Goal: Communication & Community: Answer question/provide support

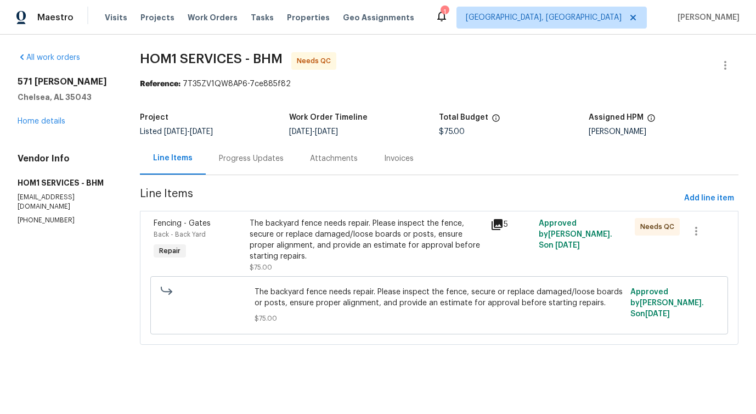
click at [252, 151] on div "Progress Updates" at bounding box center [251, 158] width 91 height 32
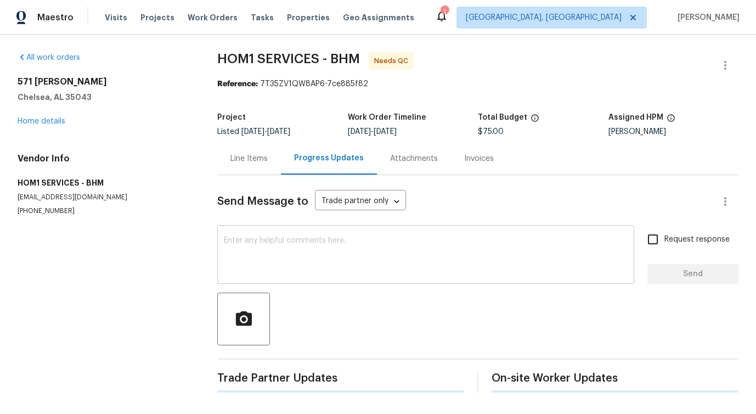
click at [292, 230] on div "x ​" at bounding box center [425, 256] width 417 height 56
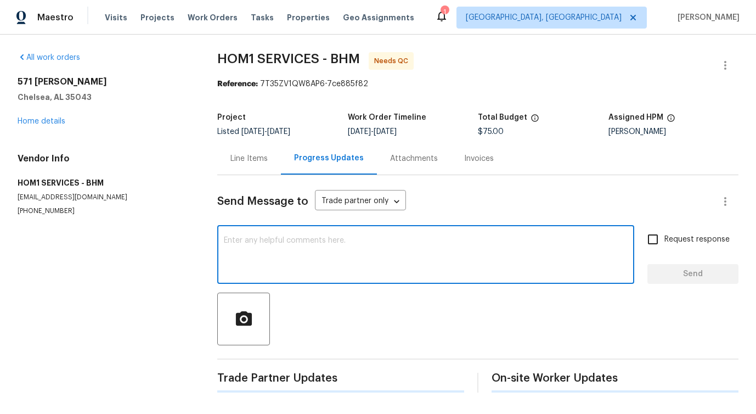
click at [291, 251] on textarea at bounding box center [426, 255] width 404 height 38
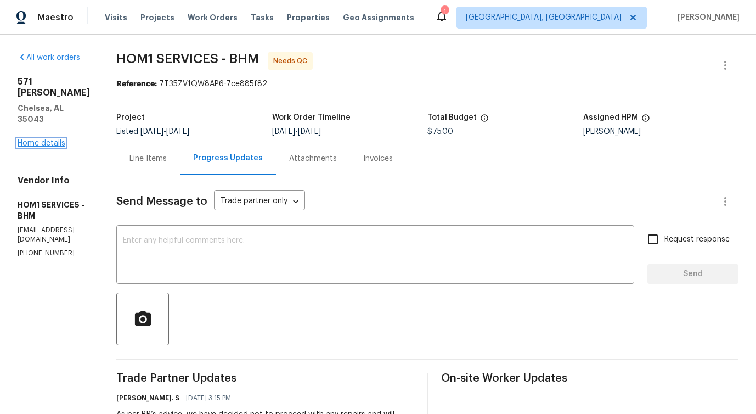
click at [49, 139] on link "Home details" at bounding box center [42, 143] width 48 height 8
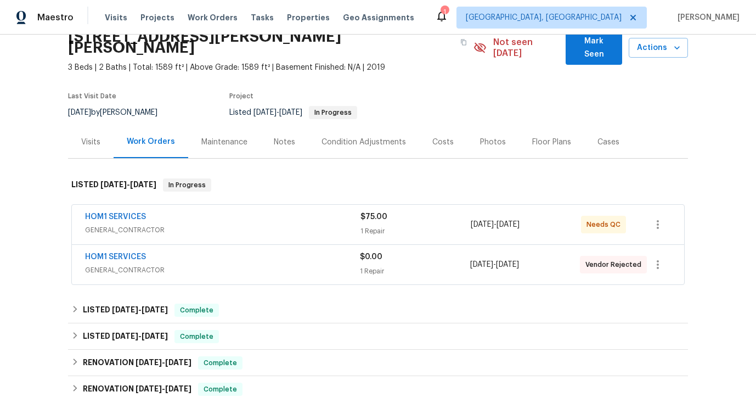
scroll to position [101, 0]
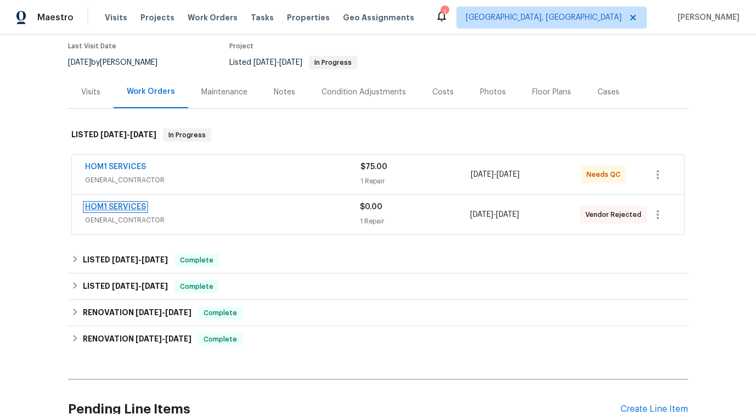
click at [128, 203] on link "HOM1 SERVICES" at bounding box center [115, 207] width 61 height 8
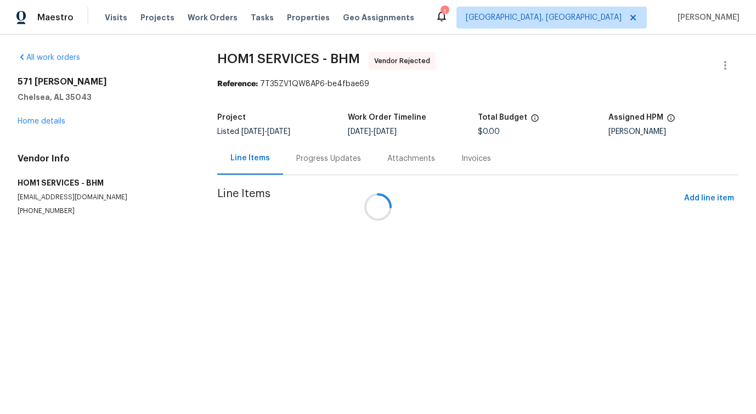
click at [300, 162] on div at bounding box center [378, 207] width 756 height 414
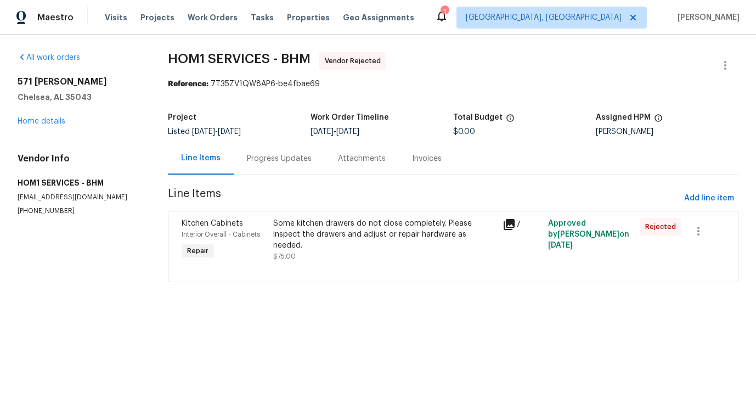
click at [300, 162] on div "Progress Updates" at bounding box center [279, 158] width 65 height 11
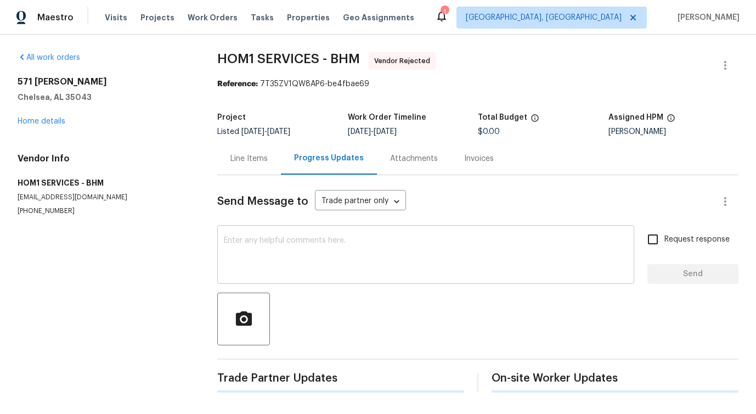
click at [312, 243] on textarea at bounding box center [426, 255] width 404 height 38
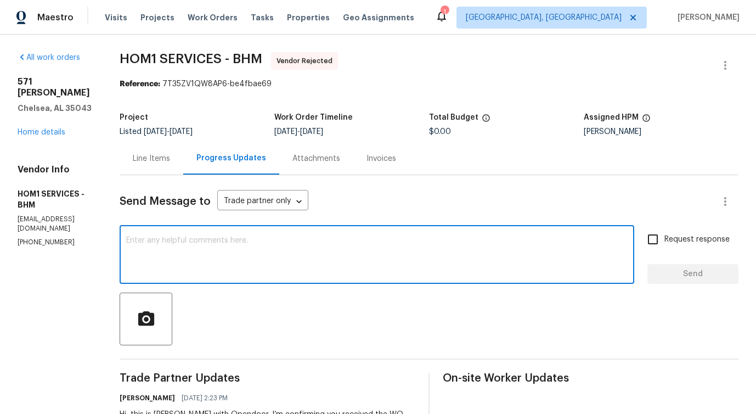
click at [165, 163] on div "Line Items" at bounding box center [151, 158] width 37 height 11
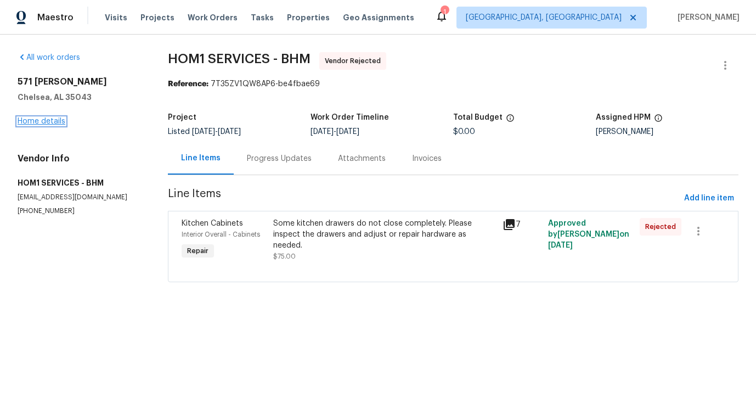
click at [29, 123] on link "Home details" at bounding box center [42, 121] width 48 height 8
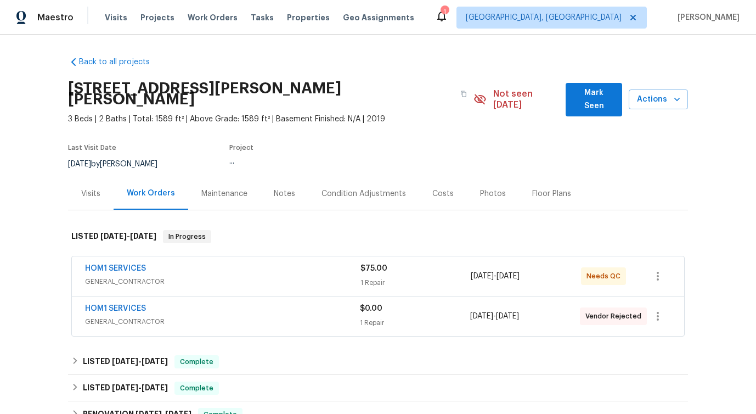
click at [165, 263] on div "HOM1 SERVICES" at bounding box center [222, 269] width 275 height 13
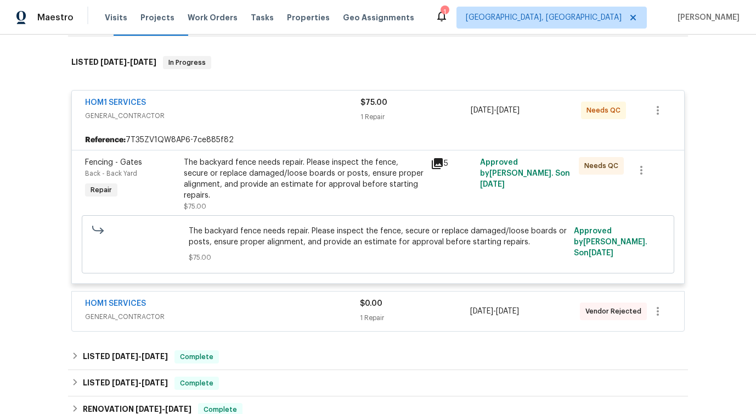
scroll to position [181, 0]
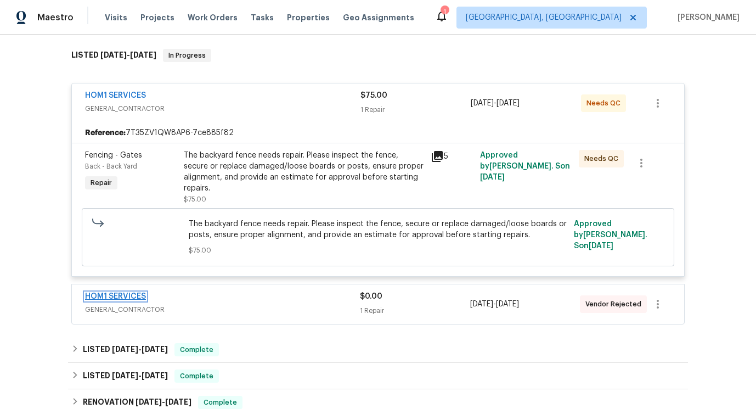
click at [114, 292] on link "HOM1 SERVICES" at bounding box center [115, 296] width 61 height 8
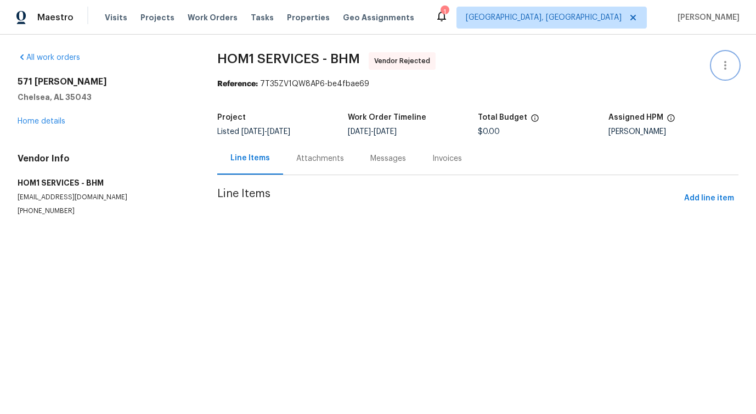
click at [712, 66] on button "button" at bounding box center [725, 65] width 26 height 26
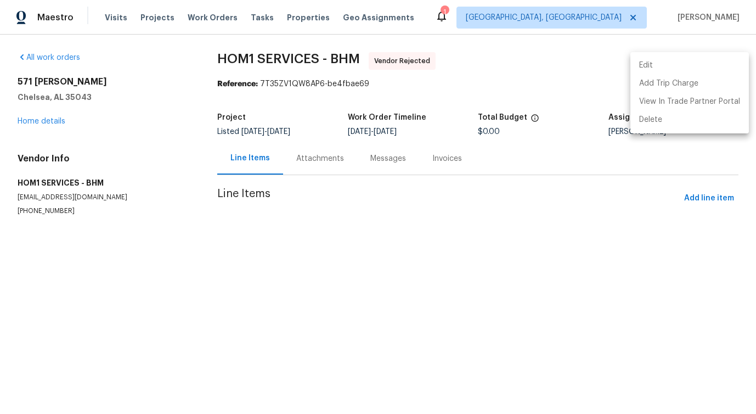
click at [646, 61] on li "Edit" at bounding box center [689, 66] width 118 height 18
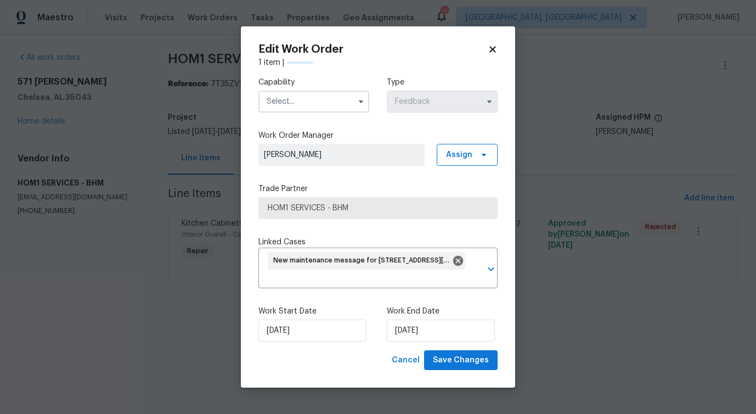
click at [291, 136] on label "Work Order Manager" at bounding box center [377, 135] width 239 height 11
click at [311, 216] on span "HOM1 SERVICES - BHM" at bounding box center [377, 208] width 239 height 22
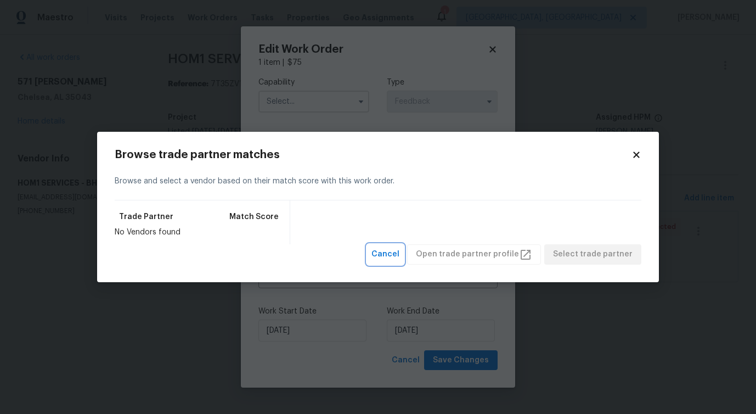
click at [399, 251] on span "Cancel" at bounding box center [385, 254] width 28 height 14
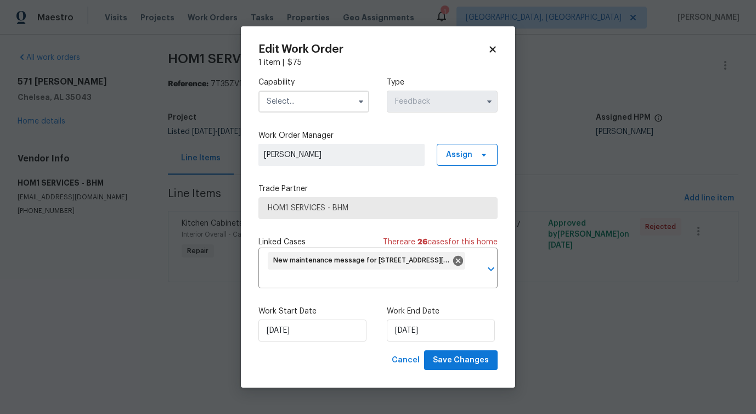
click at [340, 101] on input "text" at bounding box center [313, 102] width 111 height 22
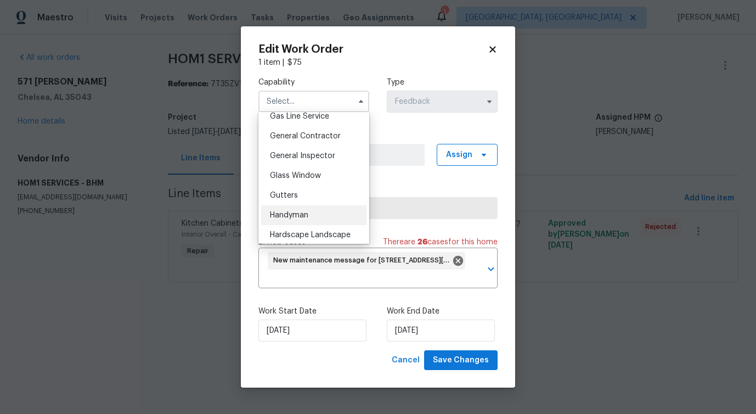
scroll to position [507, 0]
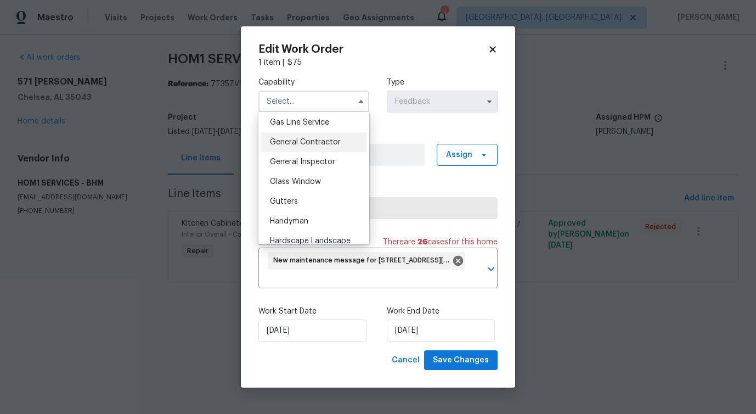
click at [323, 146] on span "General Contractor" at bounding box center [305, 142] width 71 height 8
type input "General Contractor"
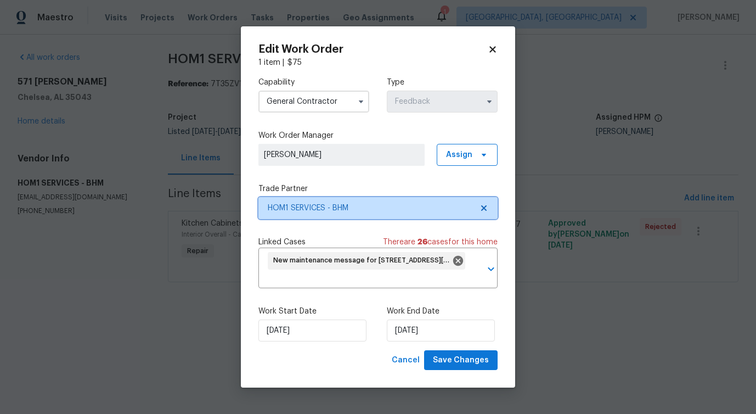
click at [328, 207] on span "HOM1 SERVICES - BHM" at bounding box center [370, 207] width 205 height 11
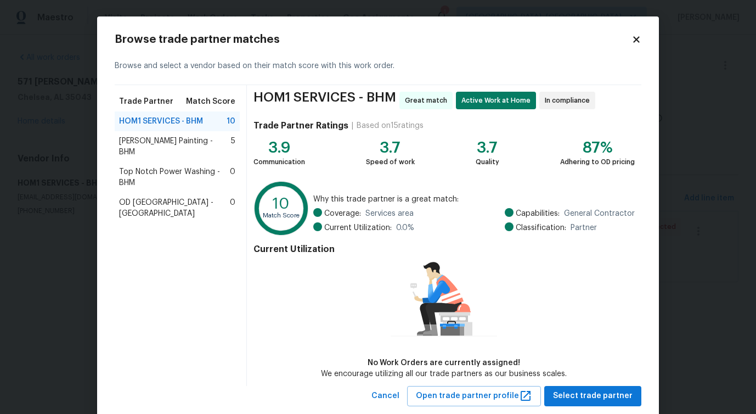
click at [173, 145] on span "Perez Painting - BHM" at bounding box center [175, 147] width 112 height 22
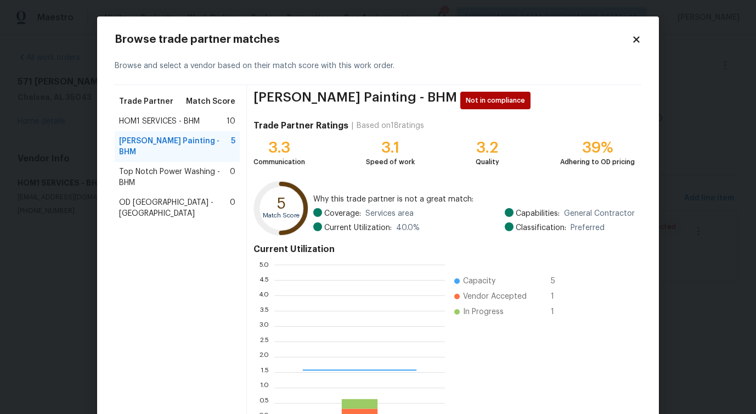
scroll to position [145, 162]
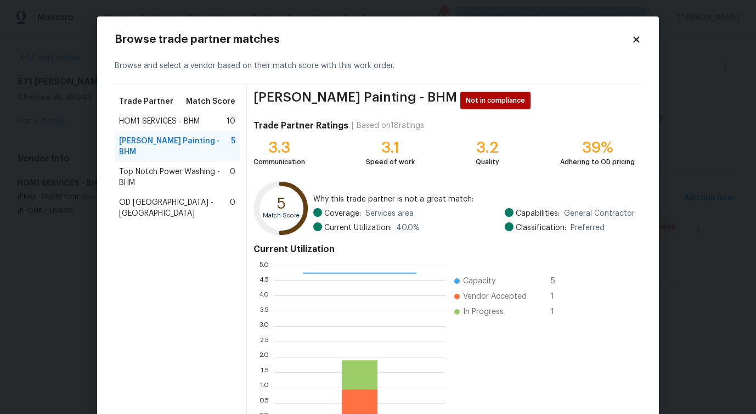
click at [165, 169] on span "Top Notch Power Washing - BHM" at bounding box center [174, 177] width 111 height 22
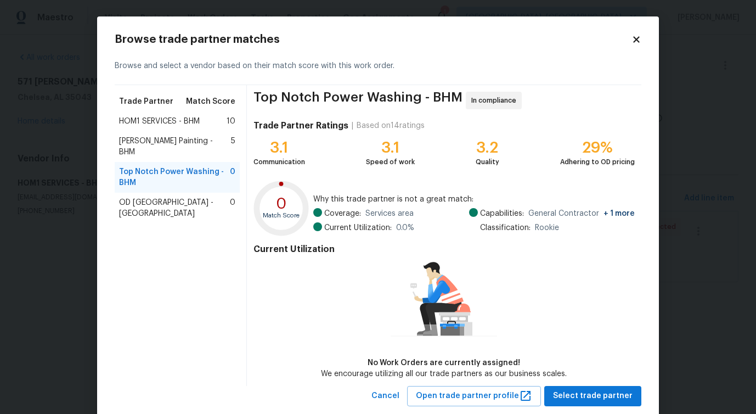
scroll to position [25, 0]
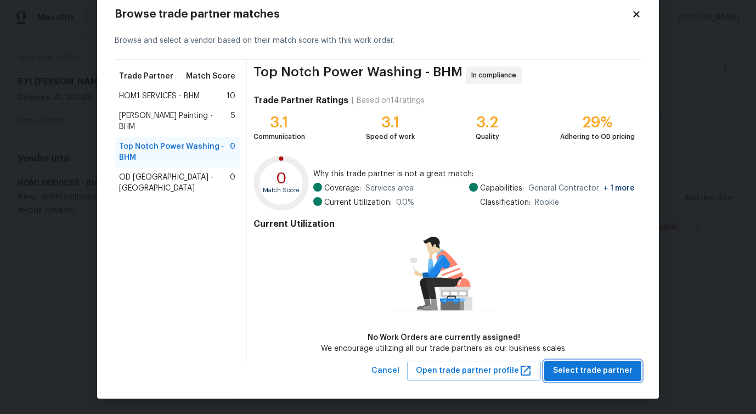
click at [565, 370] on span "Select trade partner" at bounding box center [593, 371] width 80 height 14
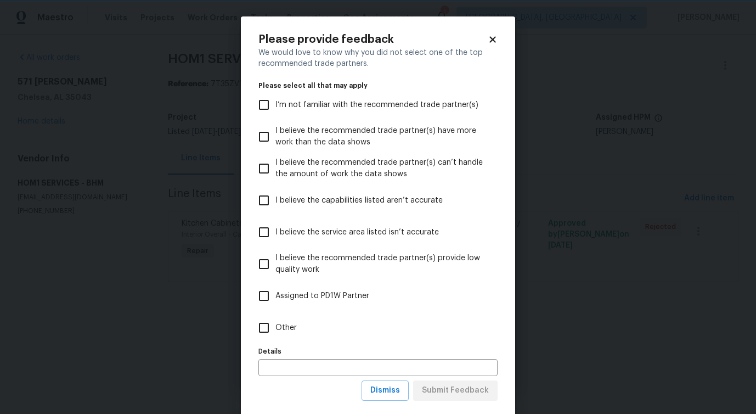
scroll to position [0, 0]
click at [286, 329] on span "Other" at bounding box center [285, 328] width 21 height 12
click at [275, 329] on input "Other" at bounding box center [263, 327] width 23 height 23
checkbox input "true"
click at [437, 392] on span "Submit Feedback" at bounding box center [455, 390] width 67 height 14
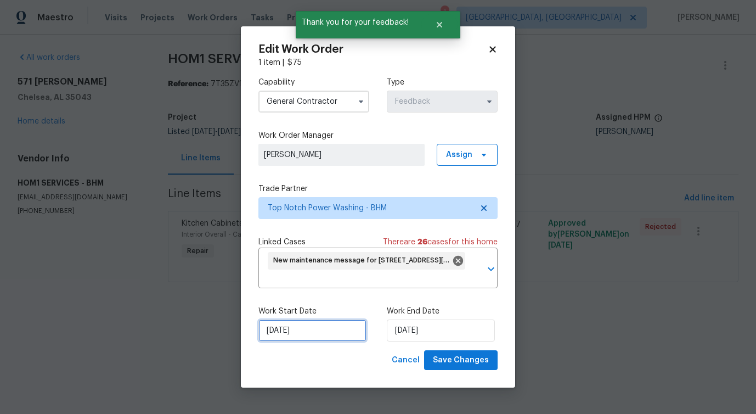
click at [304, 336] on input "[DATE]" at bounding box center [312, 330] width 108 height 22
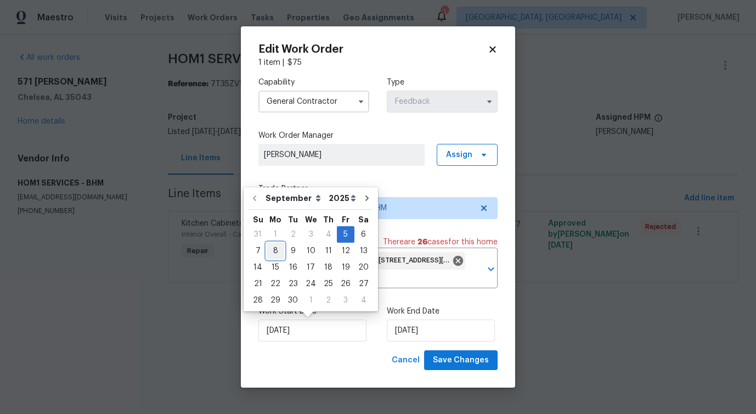
click at [274, 250] on div "8" at bounding box center [276, 250] width 18 height 15
type input "[DATE]"
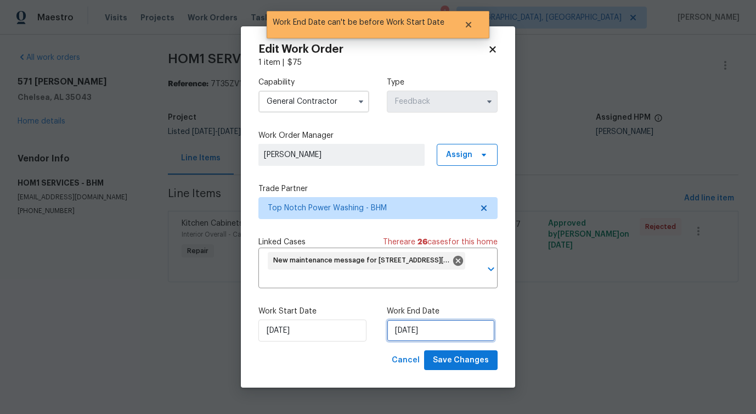
click at [434, 328] on input "[DATE]" at bounding box center [441, 330] width 108 height 22
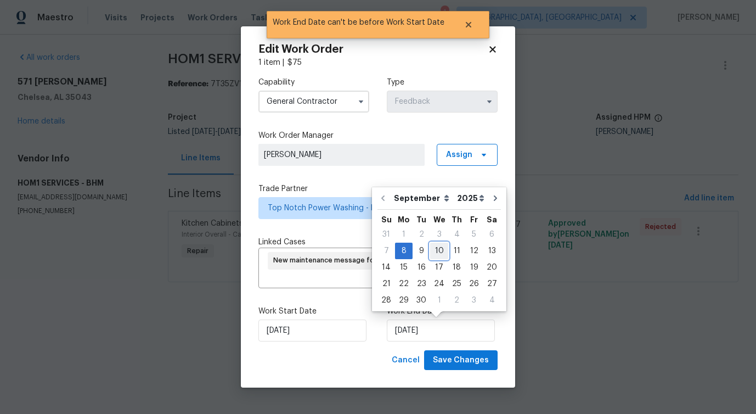
click at [443, 248] on div "10" at bounding box center [439, 250] width 18 height 15
type input "9/10/2025"
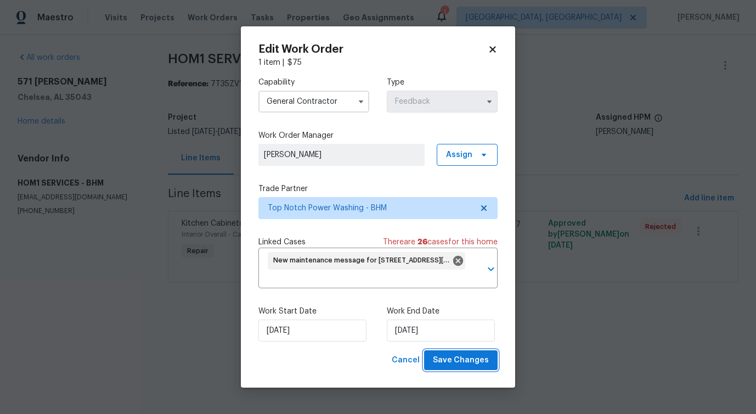
click at [466, 355] on span "Save Changes" at bounding box center [461, 360] width 56 height 14
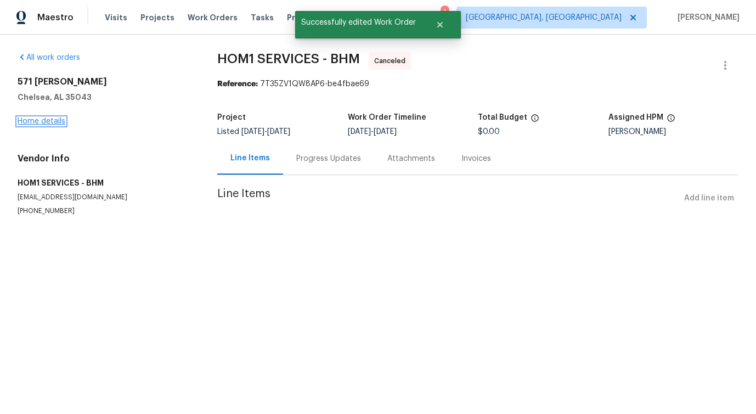
click at [53, 122] on link "Home details" at bounding box center [42, 121] width 48 height 8
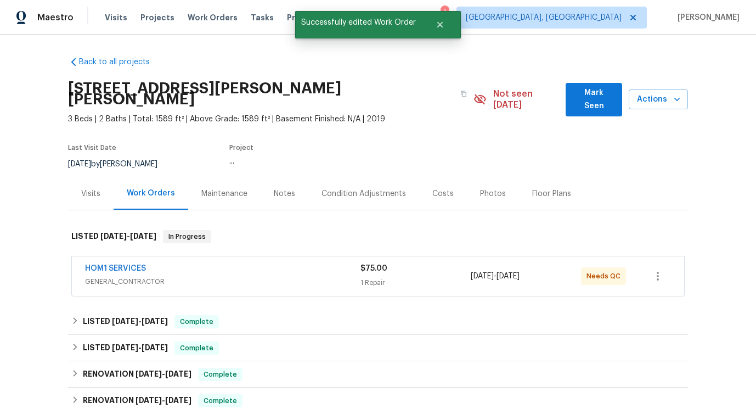
scroll to position [91, 0]
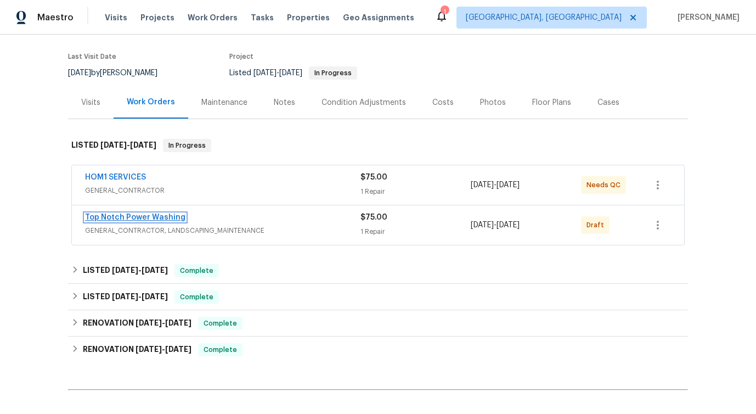
click at [116, 213] on link "Top Notch Power Washing" at bounding box center [135, 217] width 100 height 8
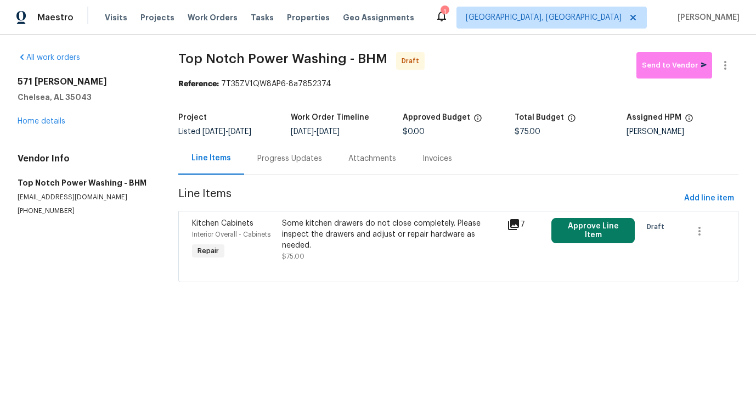
click at [421, 239] on div "Some kitchen drawers do not close completely. Please inspect the drawers and ad…" at bounding box center [391, 234] width 218 height 33
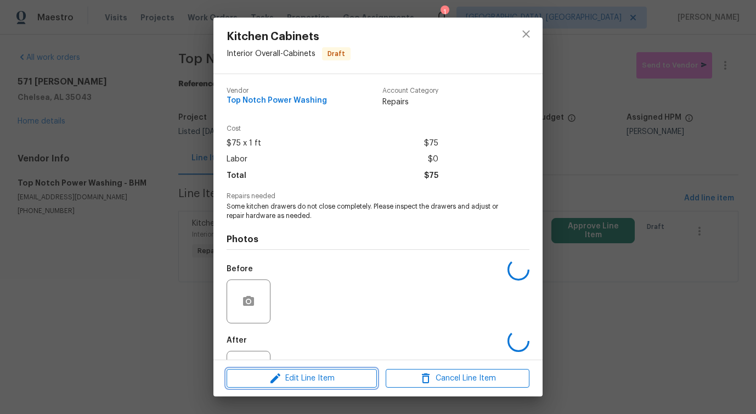
click at [348, 377] on span "Edit Line Item" at bounding box center [302, 378] width 144 height 14
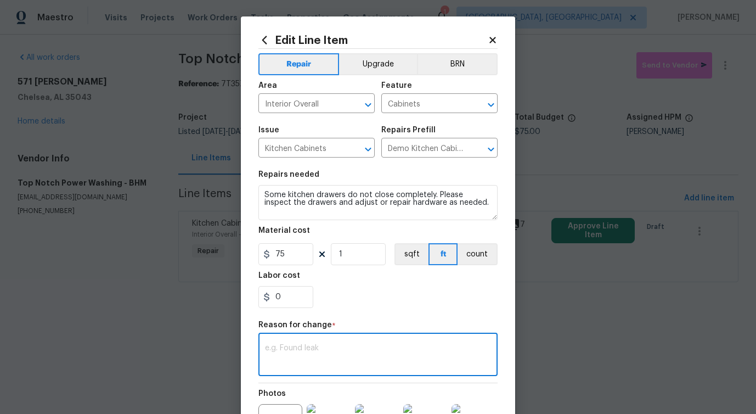
click at [329, 355] on textarea at bounding box center [378, 355] width 226 height 23
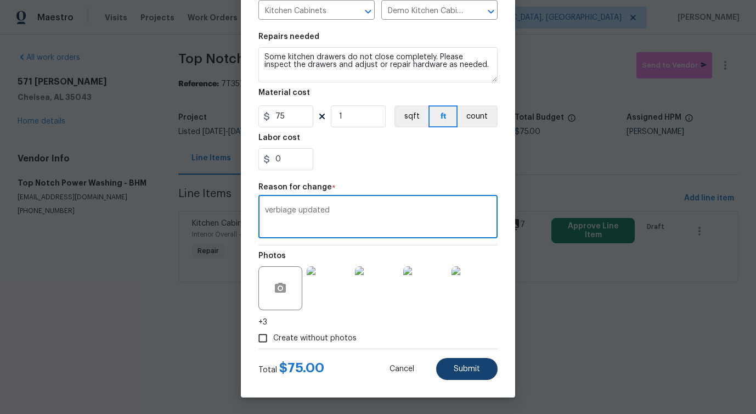
type textarea "verbiage updated"
click at [447, 378] on button "Submit" at bounding box center [466, 369] width 61 height 22
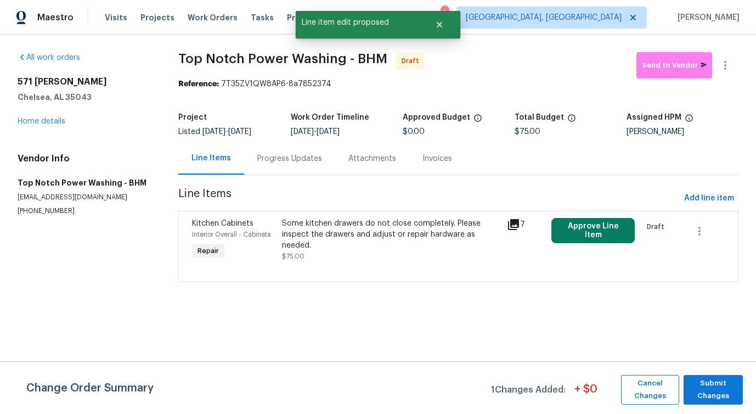
scroll to position [0, 0]
click at [702, 392] on span "Submit Changes" at bounding box center [713, 389] width 48 height 25
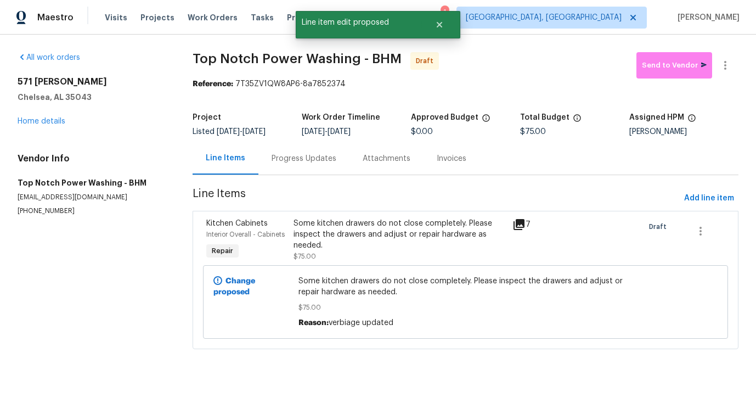
click at [313, 164] on div "Progress Updates" at bounding box center [303, 158] width 91 height 32
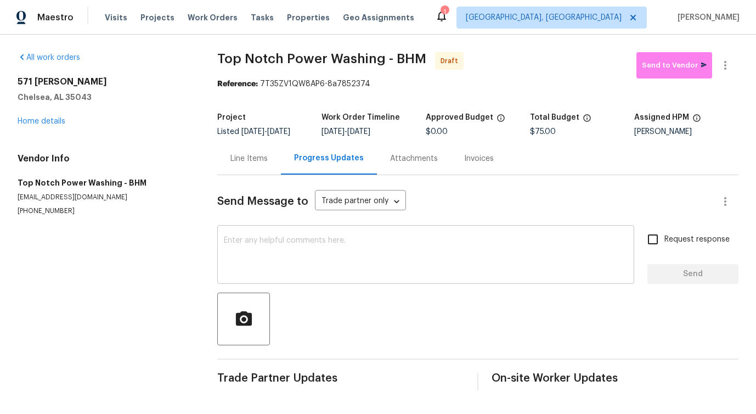
click at [391, 269] on textarea at bounding box center [426, 255] width 404 height 38
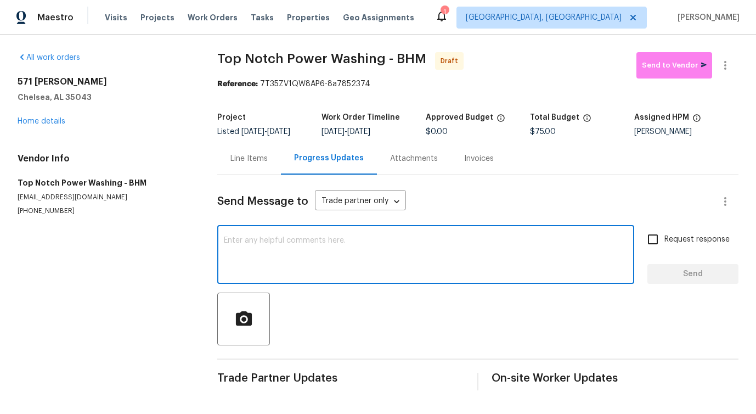
paste textarea "Hi, this is Pavithra with Opendoor. I’m confirming you received the WO for the …"
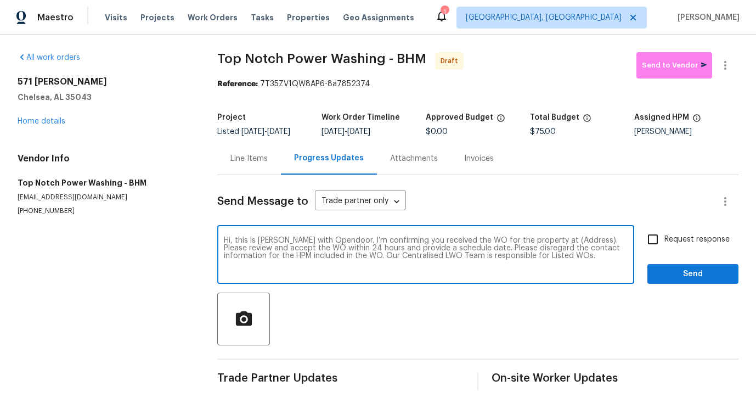
click at [563, 240] on textarea "Hi, this is Pavithra with Opendoor. I’m confirming you received the WO for the …" at bounding box center [426, 255] width 404 height 38
paste textarea "571 Grayson Pl, Chelsea, AL 35043"
type textarea "Hi, this is Pavithra with Opendoor. I’m confirming you received the WO for the …"
click at [671, 240] on span "Request response" at bounding box center [696, 240] width 65 height 12
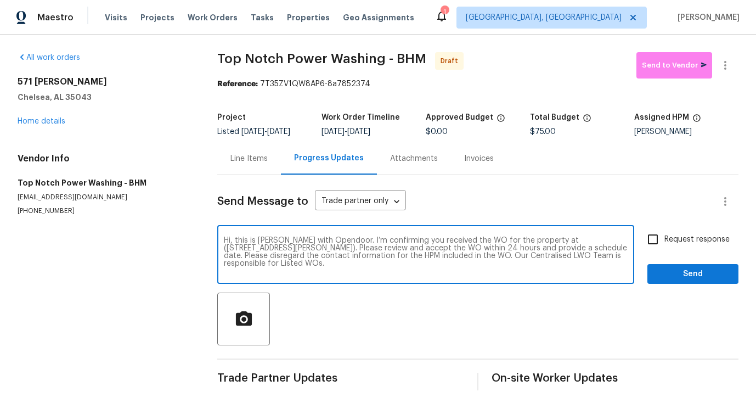
click at [664, 240] on input "Request response" at bounding box center [652, 239] width 23 height 23
checkbox input "true"
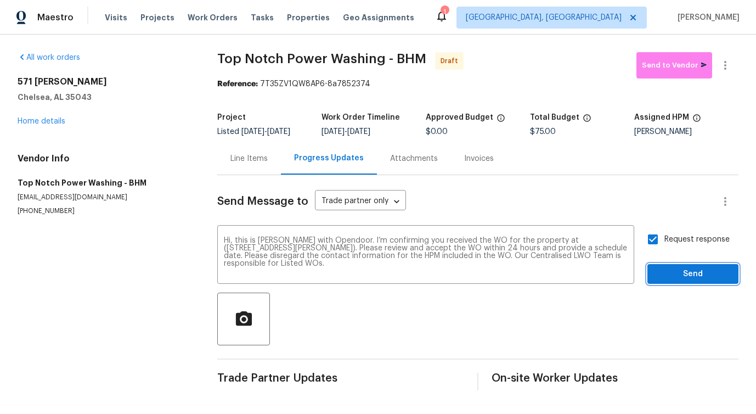
click at [676, 269] on span "Send" at bounding box center [693, 274] width 74 height 14
click at [722, 66] on icon "button" at bounding box center [725, 65] width 13 height 13
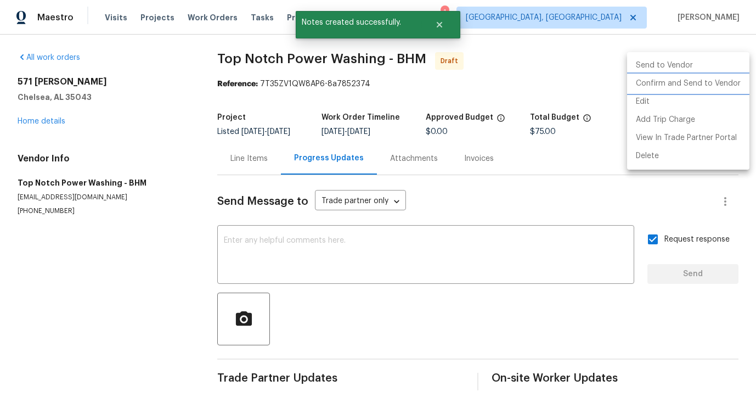
click at [674, 89] on li "Confirm and Send to Vendor" at bounding box center [688, 84] width 122 height 18
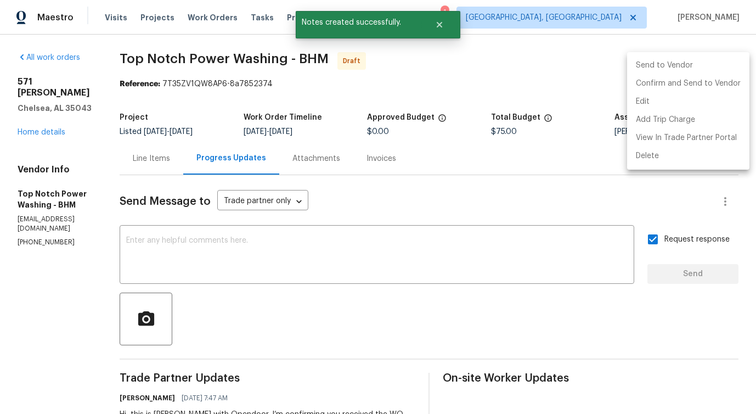
click at [375, 234] on div at bounding box center [378, 207] width 756 height 414
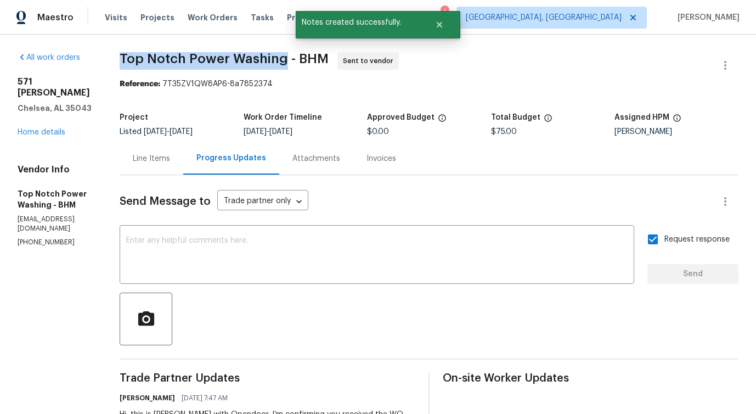
drag, startPoint x: 125, startPoint y: 55, endPoint x: 290, endPoint y: 55, distance: 165.7
click at [290, 55] on div "All work orders 571 Grayson Pl Chelsea, AL 35043 Home details Vendor Info Top N…" at bounding box center [378, 265] width 756 height 460
copy span "Top Notch Power Washing"
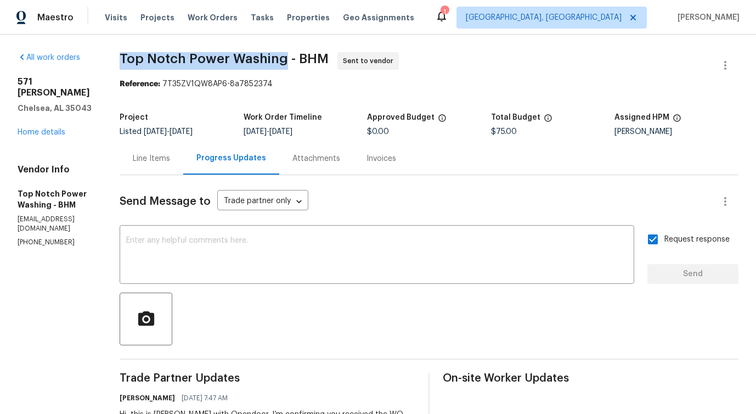
click at [150, 167] on div "Line Items" at bounding box center [152, 158] width 64 height 32
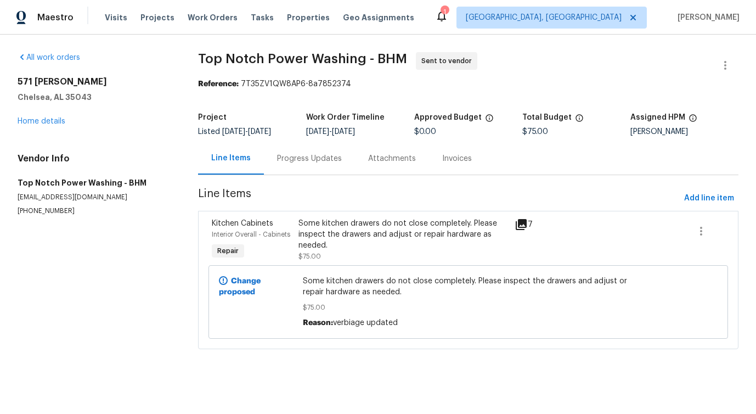
click at [339, 238] on div "Some kitchen drawers do not close completely. Please inspect the drawers and ad…" at bounding box center [403, 234] width 210 height 33
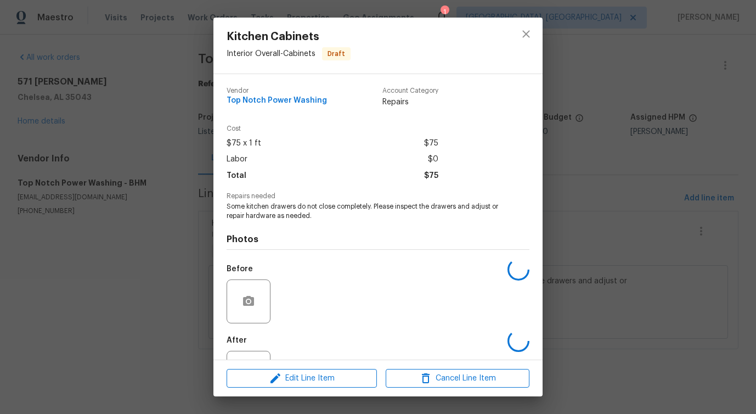
scroll to position [46, 0]
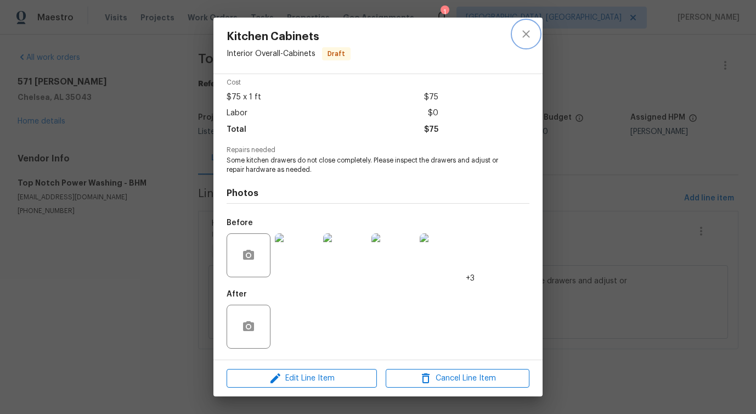
click at [524, 36] on icon "close" at bounding box center [526, 33] width 13 height 13
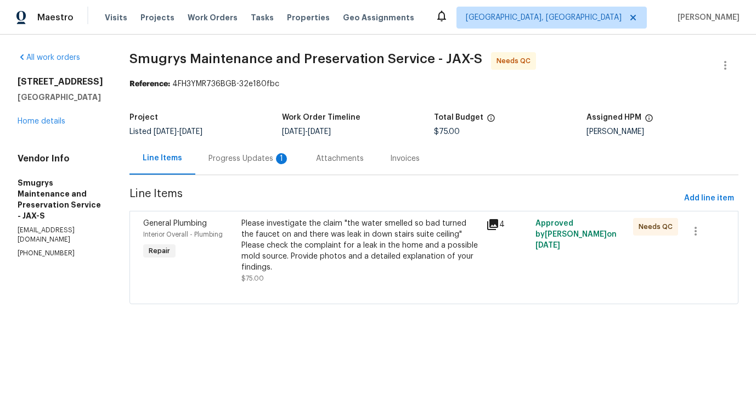
click at [241, 166] on div "Progress Updates 1" at bounding box center [249, 158] width 108 height 32
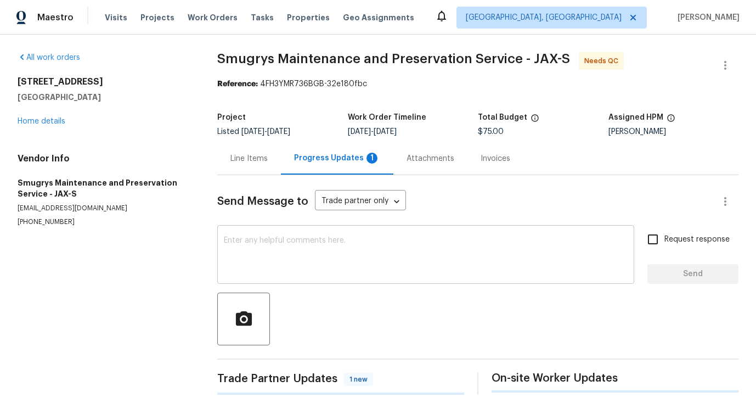
click at [296, 268] on textarea at bounding box center [426, 255] width 404 height 38
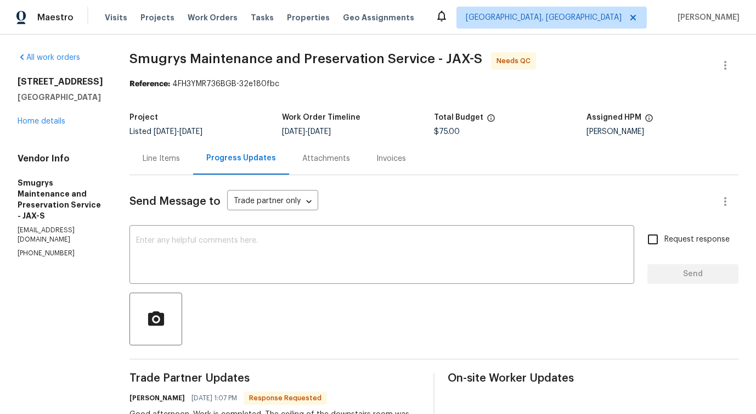
click at [148, 158] on div "Line Items" at bounding box center [161, 158] width 37 height 11
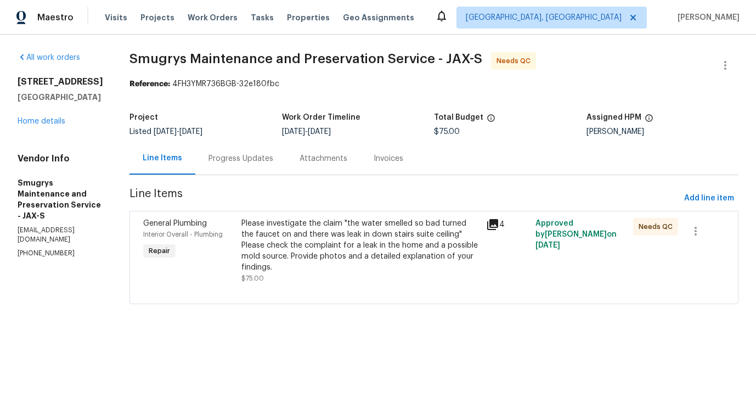
click at [298, 246] on div "Please investigate the claim "the water smelled so bad turned the faucet on and…" at bounding box center [360, 245] width 239 height 55
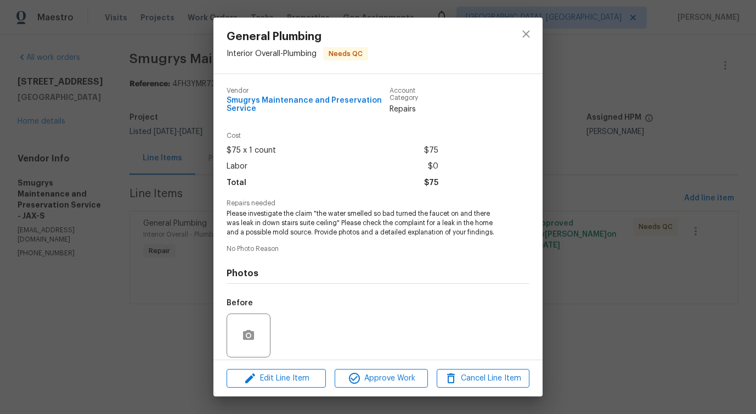
scroll to position [89, 0]
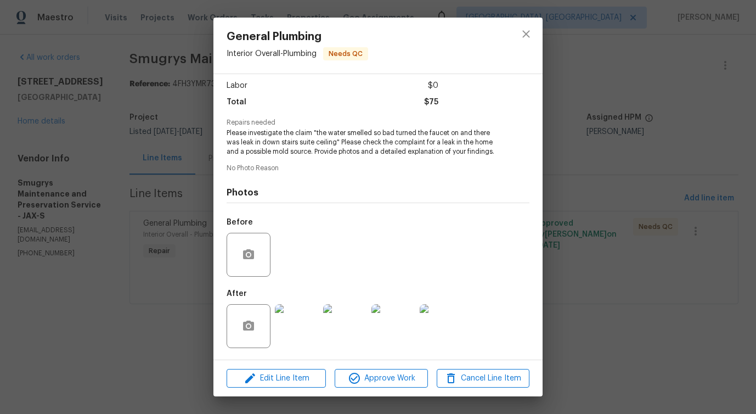
click at [307, 327] on img at bounding box center [297, 326] width 44 height 44
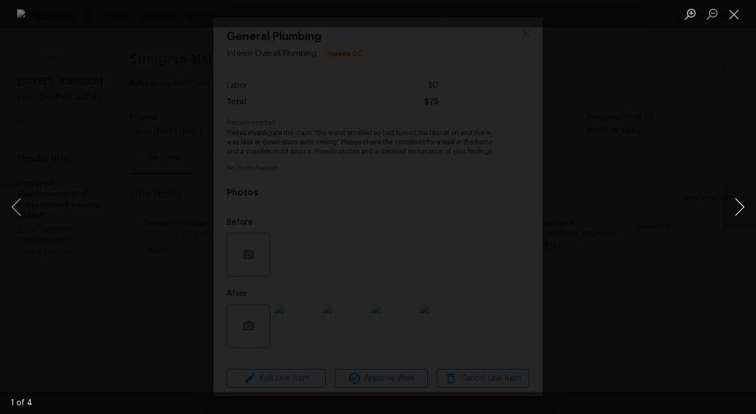
click at [743, 207] on button "Next image" at bounding box center [739, 207] width 33 height 44
click at [744, 207] on button "Next image" at bounding box center [739, 207] width 33 height 44
click at [732, 15] on button "Close lightbox" at bounding box center [734, 13] width 22 height 19
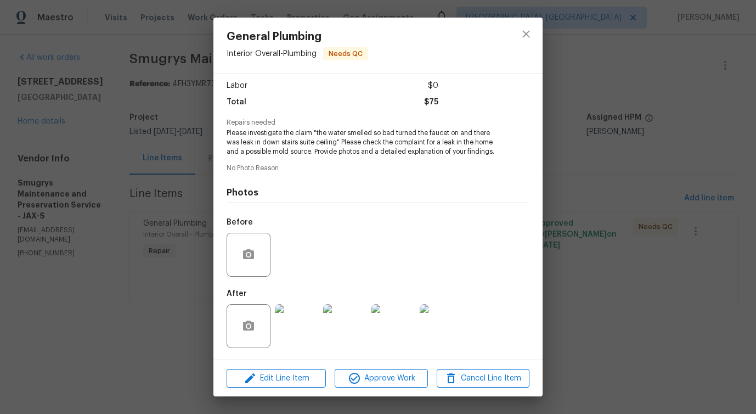
click at [732, 15] on button "Close lightbox" at bounding box center [734, 13] width 22 height 19
click at [308, 336] on img at bounding box center [297, 326] width 44 height 44
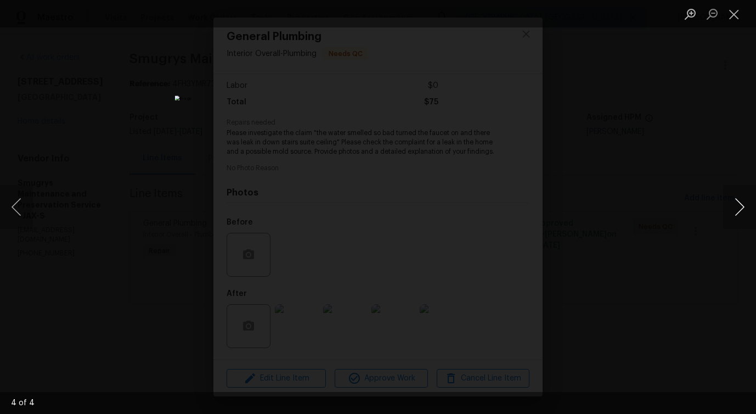
click at [740, 213] on button "Next image" at bounding box center [739, 207] width 33 height 44
click at [740, 212] on button "Next image" at bounding box center [739, 207] width 33 height 44
click at [730, 20] on button "Close lightbox" at bounding box center [734, 13] width 22 height 19
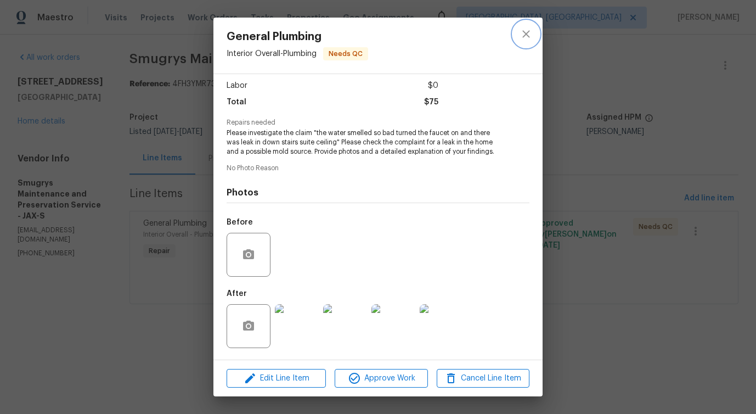
click at [527, 33] on icon "close" at bounding box center [526, 33] width 13 height 13
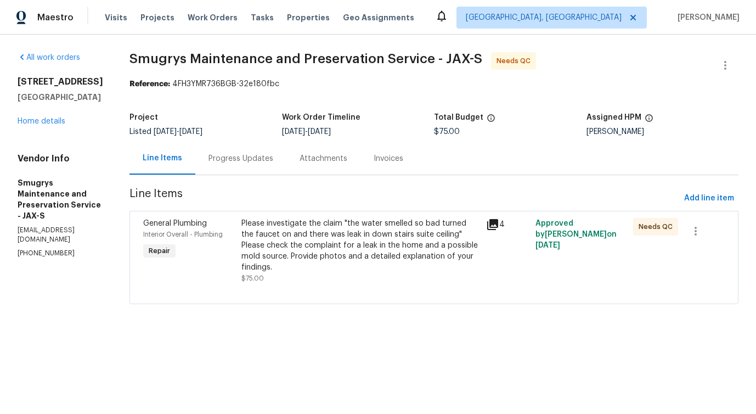
click at [244, 161] on div "Progress Updates" at bounding box center [240, 158] width 65 height 11
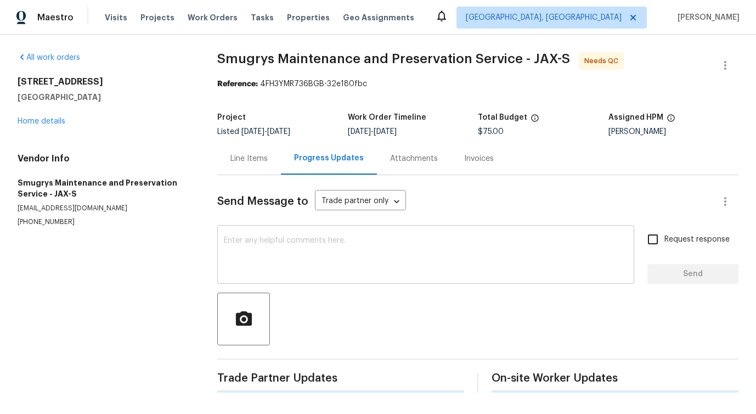
click at [281, 250] on textarea at bounding box center [426, 255] width 404 height 38
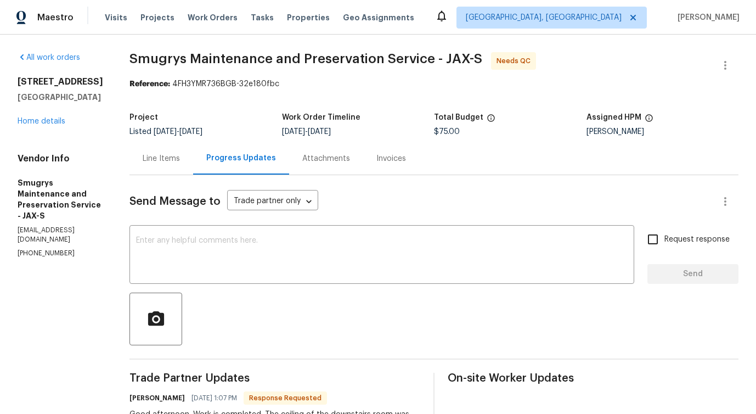
click at [143, 156] on div "Line Items" at bounding box center [161, 158] width 37 height 11
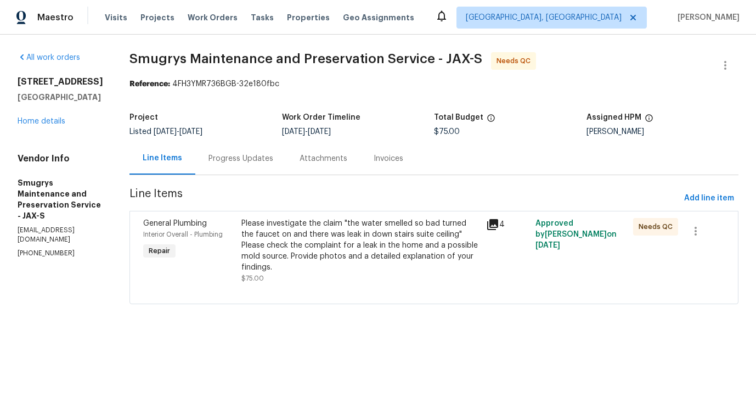
click at [308, 251] on div "Please investigate the claim "the water smelled so bad turned the faucet on and…" at bounding box center [360, 245] width 239 height 55
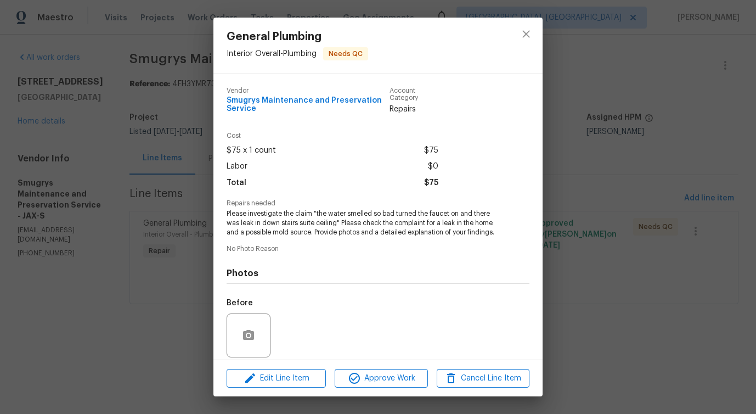
scroll to position [89, 0]
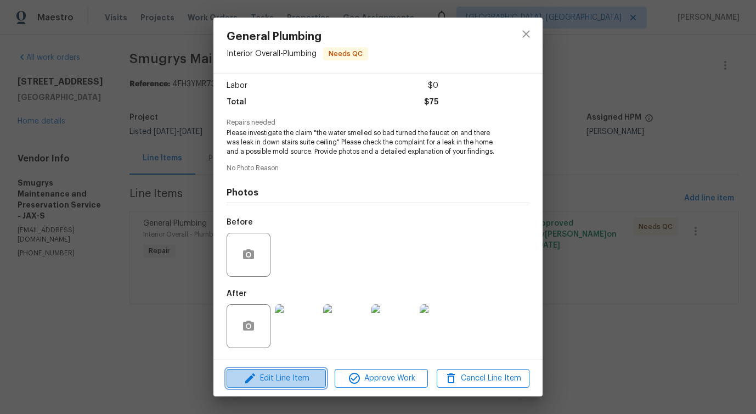
click at [278, 383] on span "Edit Line Item" at bounding box center [276, 378] width 93 height 14
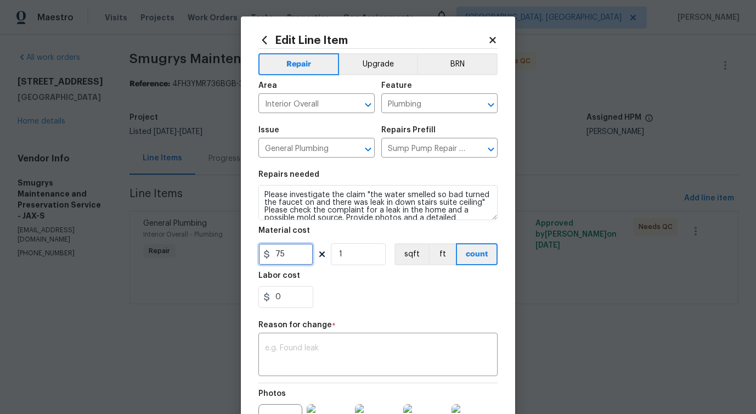
click at [286, 261] on input "75" at bounding box center [285, 254] width 55 height 22
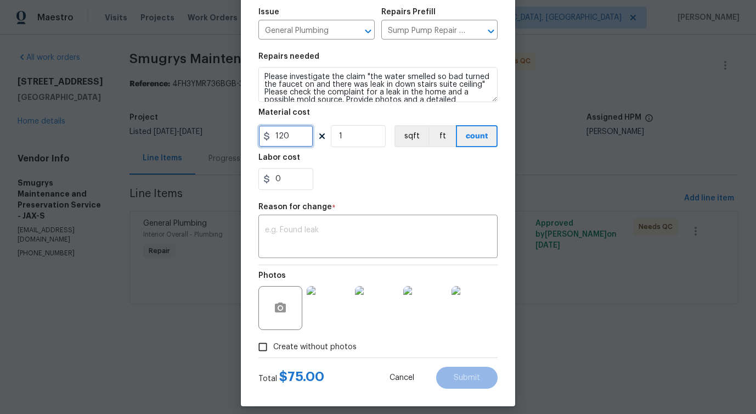
scroll to position [127, 0]
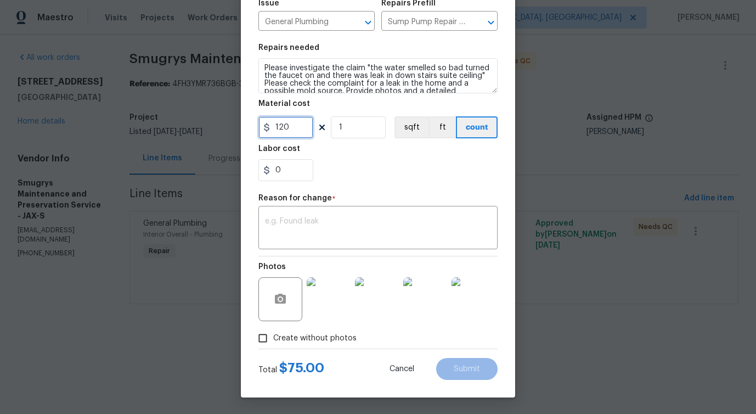
type input "120"
click at [380, 246] on div "x ​" at bounding box center [377, 228] width 239 height 41
paste textarea "(PS) Updated per vendor's final cost."
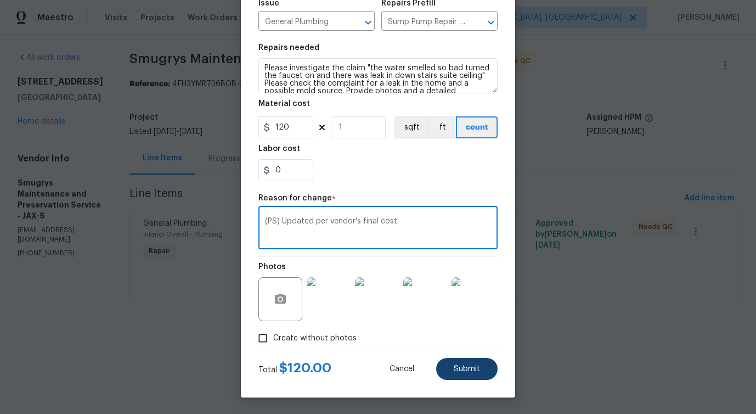
type textarea "(PS) Updated per vendor's final cost."
click at [471, 371] on span "Submit" at bounding box center [467, 369] width 26 height 8
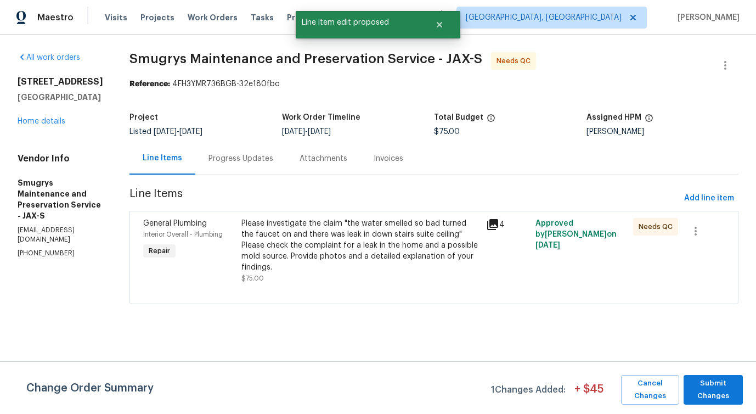
scroll to position [0, 0]
click at [719, 394] on span "Submit Changes" at bounding box center [713, 389] width 48 height 25
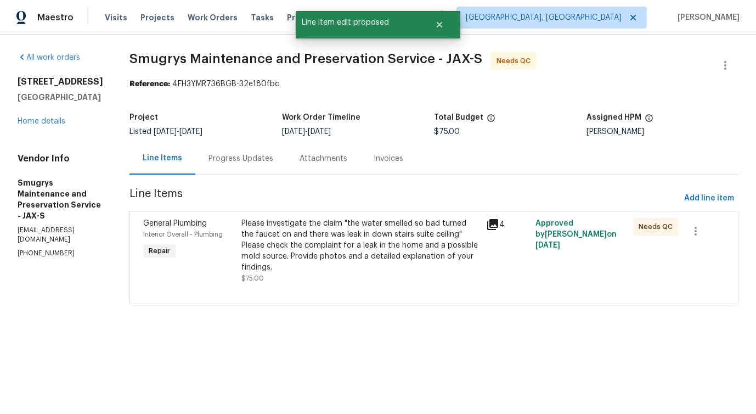
click at [719, 335] on html "Maestro Visits Projects Work Orders Tasks Properties Geo Assignments Albuquerqu…" at bounding box center [378, 167] width 756 height 335
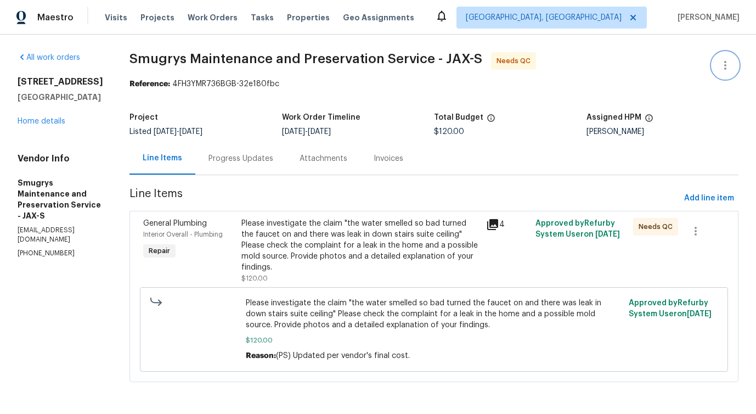
click at [719, 63] on icon "button" at bounding box center [725, 65] width 13 height 13
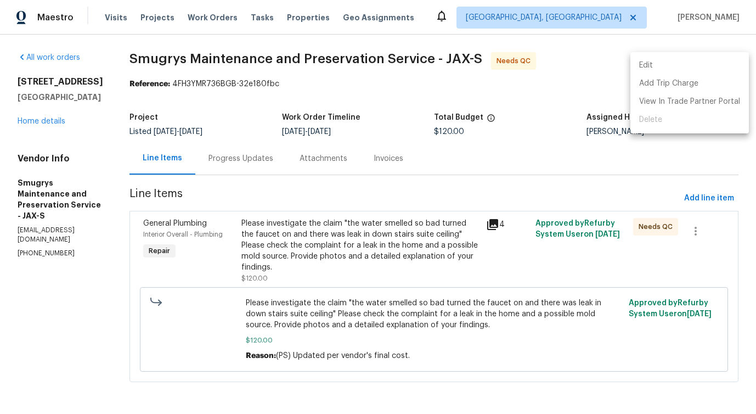
click at [667, 60] on li "Edit" at bounding box center [689, 66] width 118 height 18
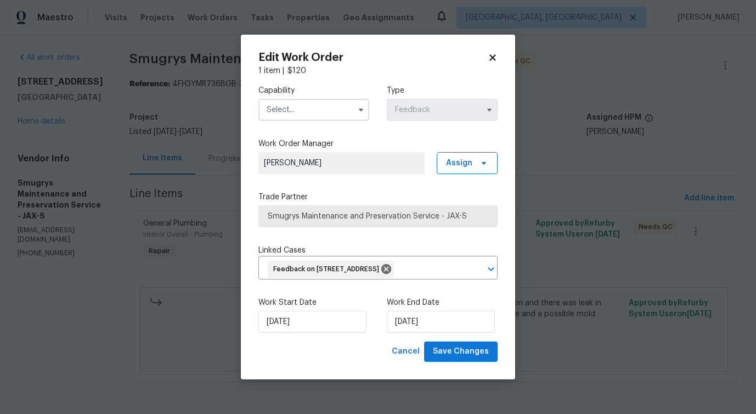
click at [307, 341] on div "Work Start Date 9/4/2025 Work End Date 9/6/2025" at bounding box center [377, 314] width 239 height 53
click at [309, 332] on input "[DATE]" at bounding box center [312, 322] width 108 height 22
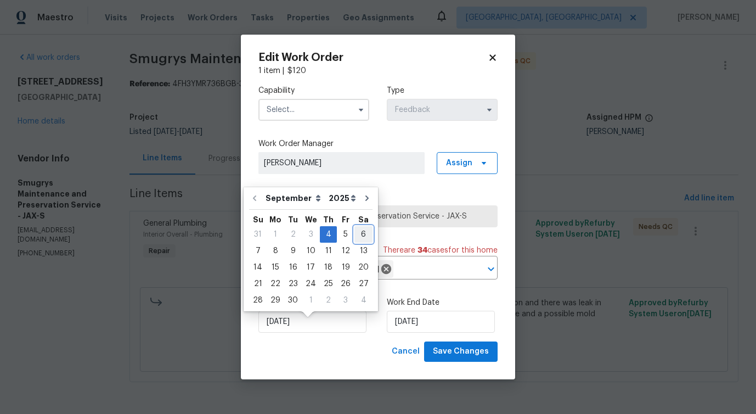
click at [356, 236] on div "6" at bounding box center [363, 234] width 18 height 15
type input "9/6/2025"
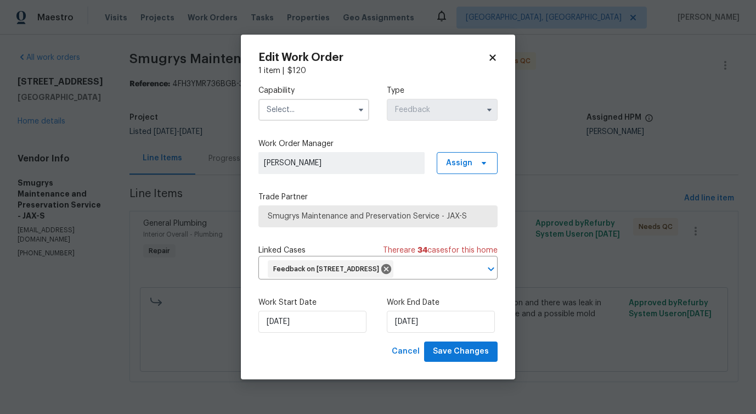
click at [312, 108] on input "text" at bounding box center [313, 110] width 111 height 22
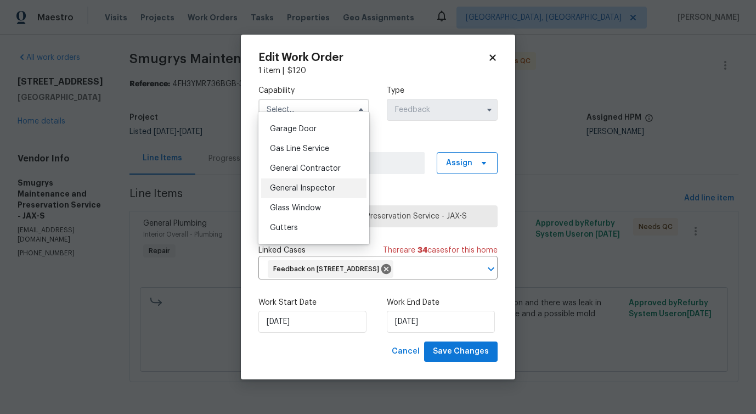
scroll to position [490, 0]
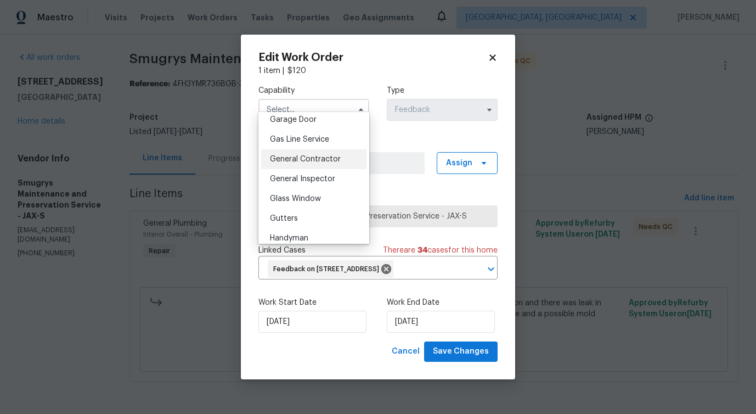
click at [321, 163] on span "General Contractor" at bounding box center [305, 159] width 71 height 8
type input "General Contractor"
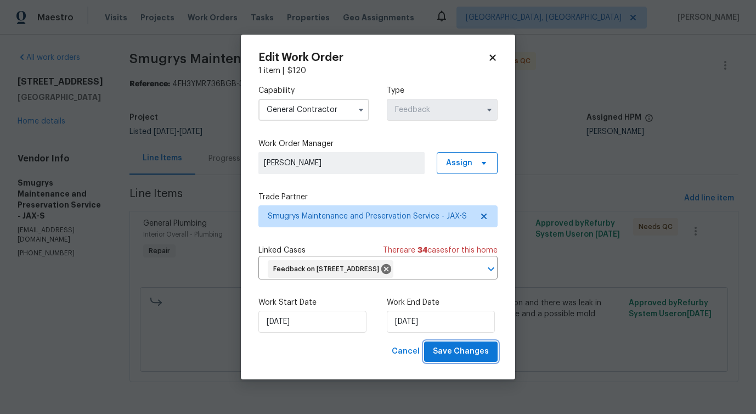
click at [451, 358] on span "Save Changes" at bounding box center [461, 352] width 56 height 14
click at [66, 307] on body "Maestro Visits Projects Work Orders Tasks Properties Geo Assignments Albuquerqu…" at bounding box center [378, 206] width 756 height 413
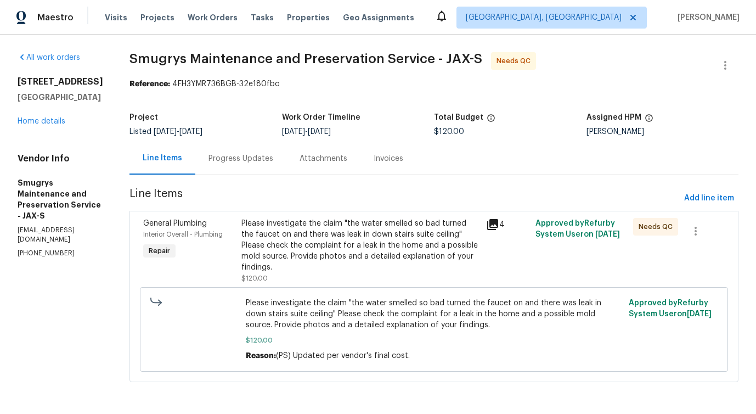
scroll to position [8, 0]
click at [365, 219] on div "Please investigate the claim "the water smelled so bad turned the faucet on and…" at bounding box center [360, 245] width 239 height 55
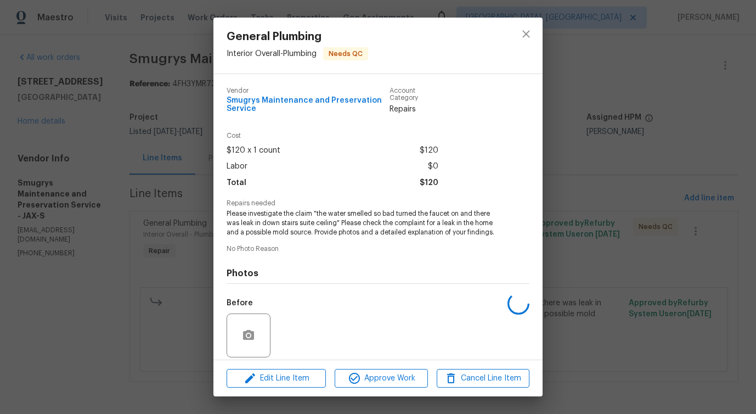
scroll to position [89, 0]
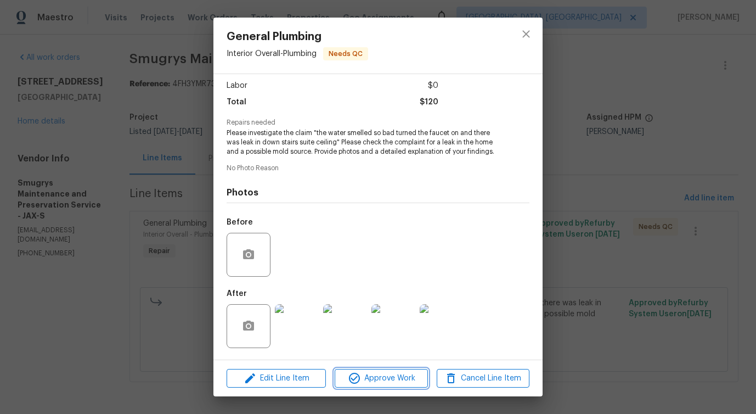
click at [380, 379] on span "Approve Work" at bounding box center [381, 378] width 86 height 14
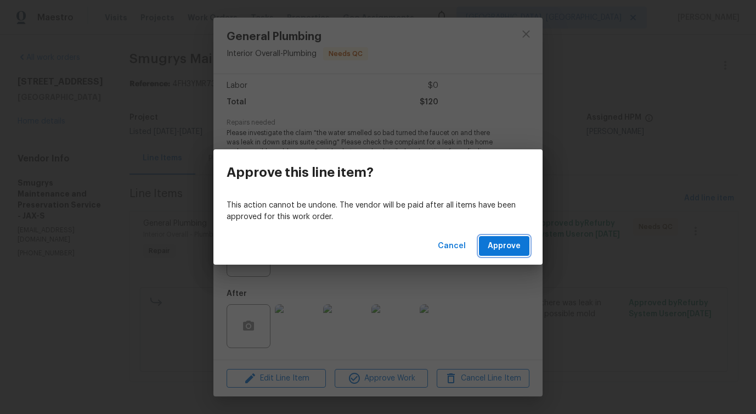
click at [507, 245] on span "Approve" at bounding box center [504, 246] width 33 height 14
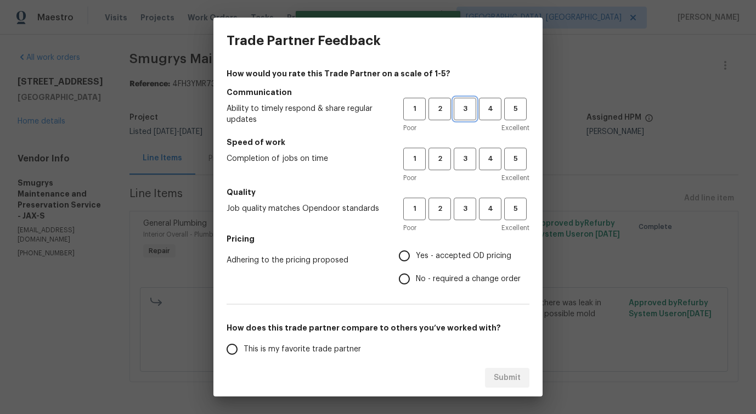
click at [456, 110] on span "3" at bounding box center [465, 109] width 20 height 13
click at [460, 156] on span "3" at bounding box center [465, 159] width 20 height 13
click at [457, 214] on span "3" at bounding box center [465, 208] width 20 height 13
click at [430, 282] on span "No - required a change order" at bounding box center [468, 279] width 105 height 12
click at [416, 282] on input "No - required a change order" at bounding box center [404, 278] width 23 height 23
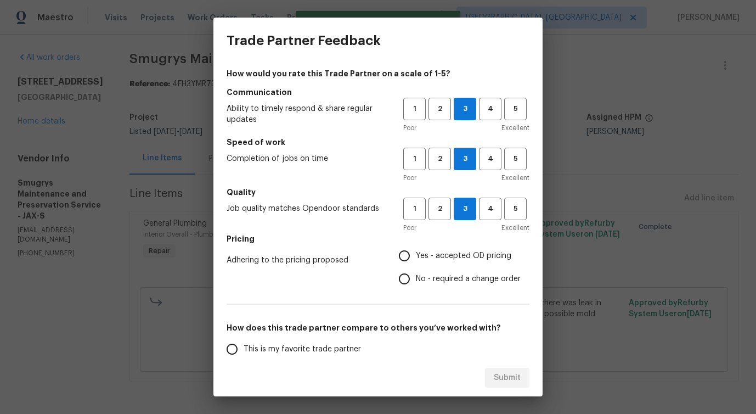
radio input "true"
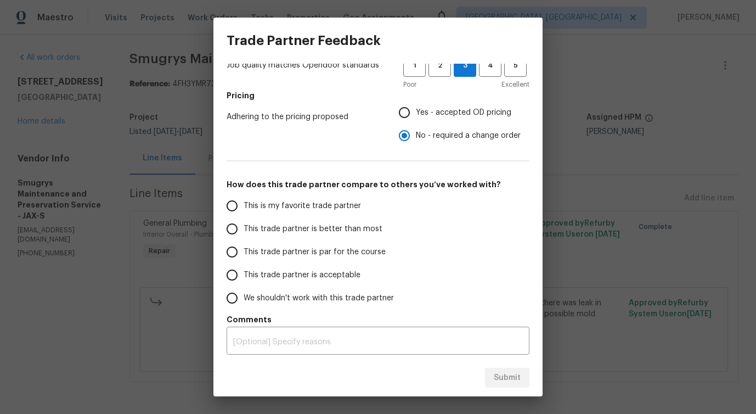
click at [341, 232] on span "This trade partner is better than most" at bounding box center [313, 229] width 139 height 12
click at [244, 232] on input "This trade partner is better than most" at bounding box center [232, 228] width 23 height 23
click at [499, 373] on span "Submit" at bounding box center [507, 378] width 27 height 14
radio input "true"
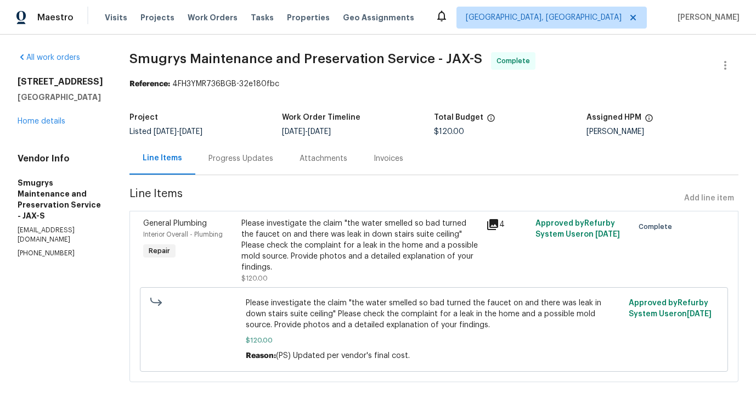
click at [230, 143] on div "Progress Updates" at bounding box center [240, 158] width 91 height 32
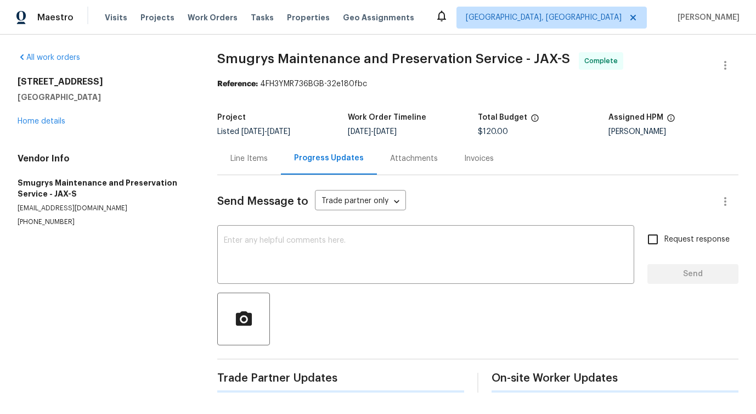
scroll to position [4, 0]
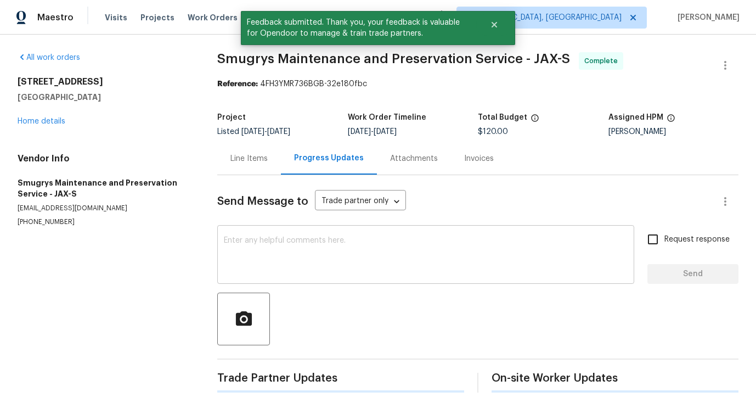
click at [294, 262] on textarea at bounding box center [426, 255] width 404 height 38
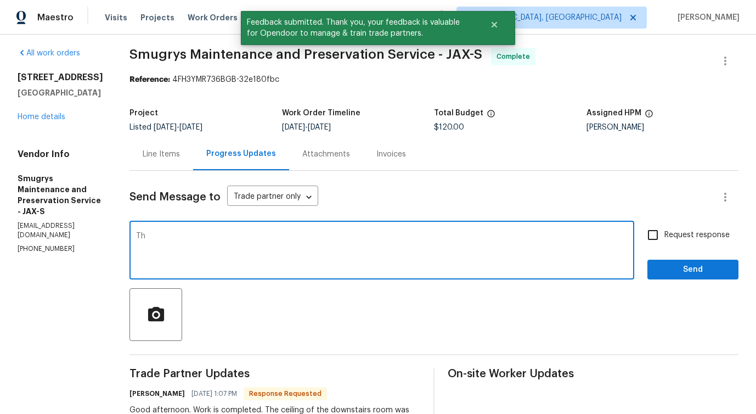
type textarea "T"
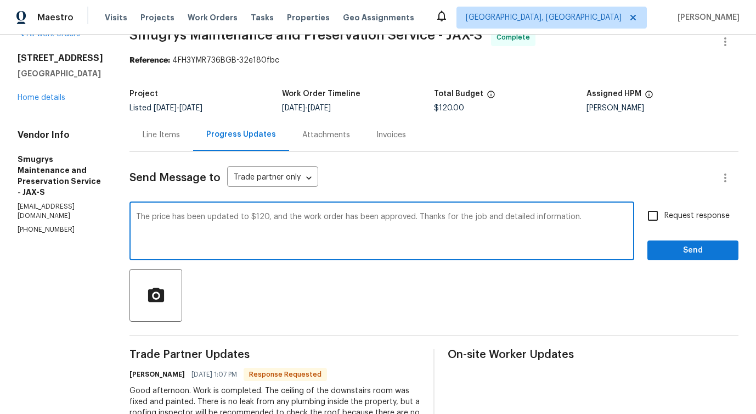
scroll to position [0, 0]
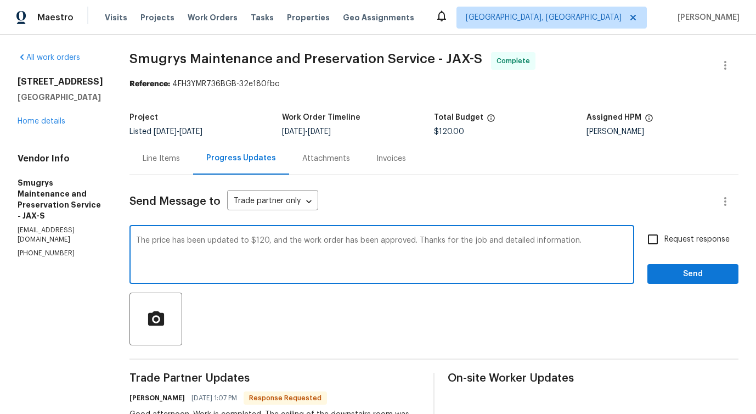
type textarea "The price has been updated to $120, and the work order has been approved. Thank…"
click at [681, 266] on button "Send" at bounding box center [692, 274] width 91 height 20
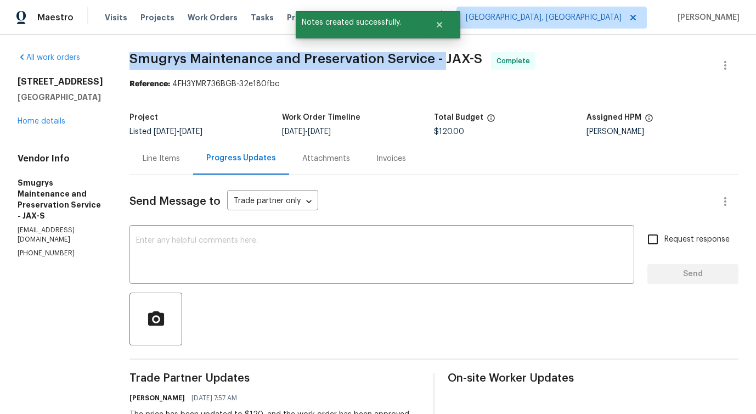
drag, startPoint x: 117, startPoint y: 58, endPoint x: 432, endPoint y: 59, distance: 314.9
click at [432, 59] on div "All work orders 3202 Tiger Hole Rd Jacksonville, FL 32216 Home details Vendor I…" at bounding box center [378, 351] width 756 height 632
copy span "Smugrys Maintenance and Preservation Service -"
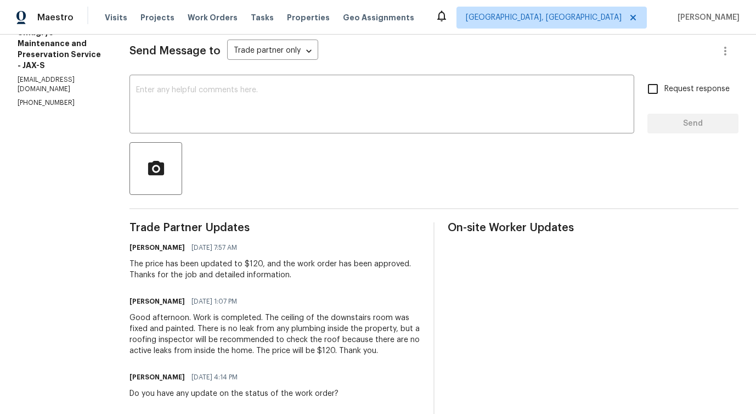
scroll to position [165, 0]
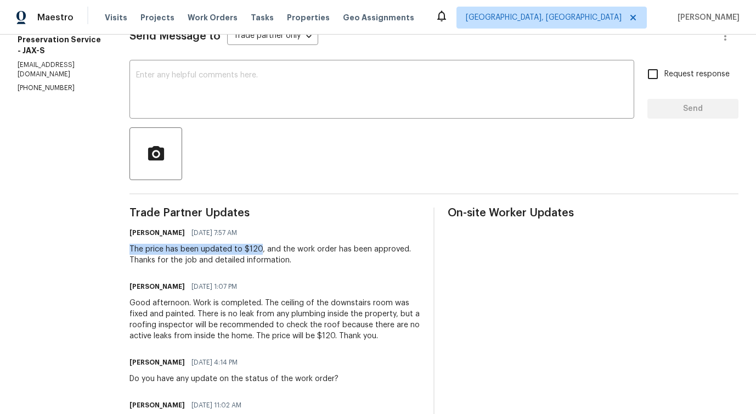
drag, startPoint x: 118, startPoint y: 248, endPoint x: 249, endPoint y: 248, distance: 131.1
click at [249, 248] on div "All work orders 3202 Tiger Hole Rd Jacksonville, FL 32216 Home details Vendor I…" at bounding box center [378, 185] width 756 height 632
copy div "The price has been updated to $120"
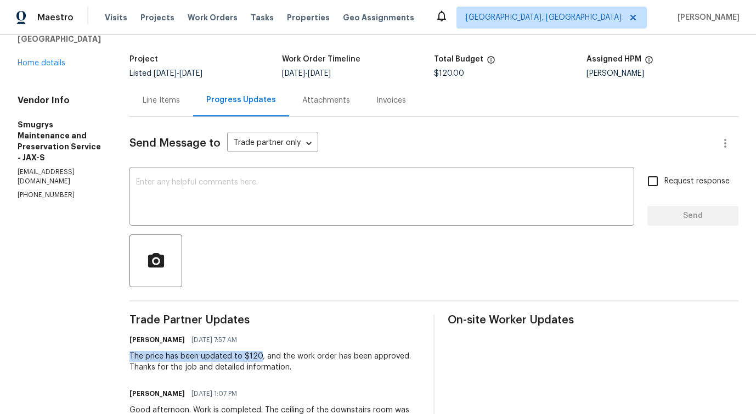
scroll to position [0, 0]
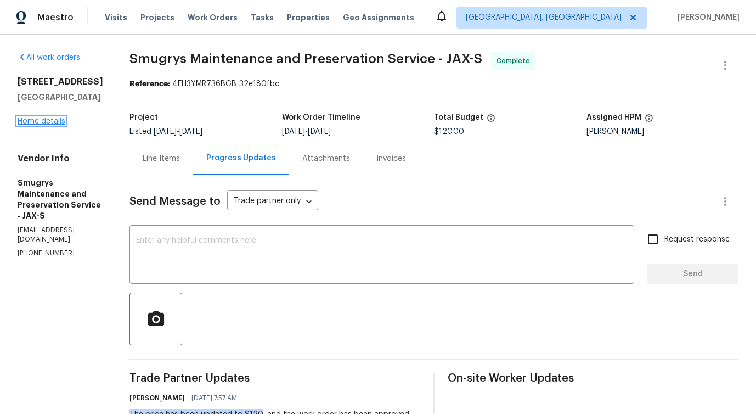
click at [61, 125] on link "Home details" at bounding box center [42, 121] width 48 height 8
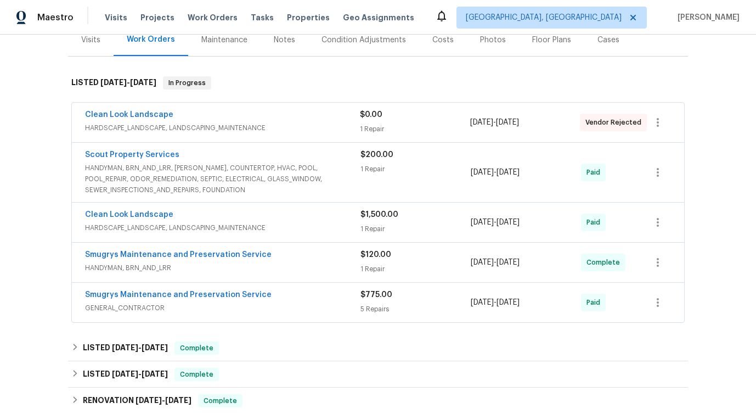
scroll to position [112, 0]
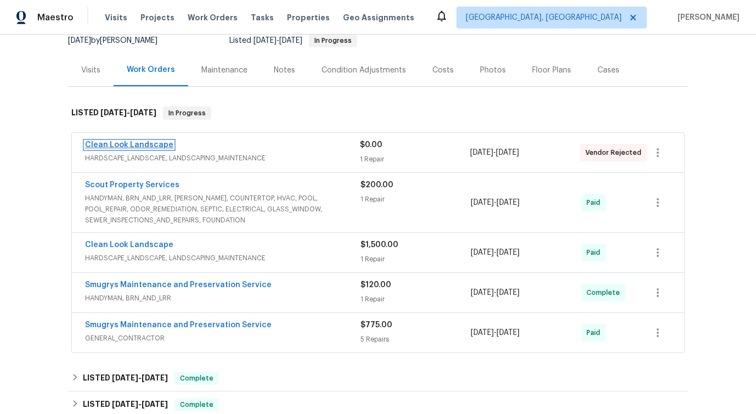
click at [121, 147] on link "Clean Look Landscape" at bounding box center [129, 145] width 88 height 8
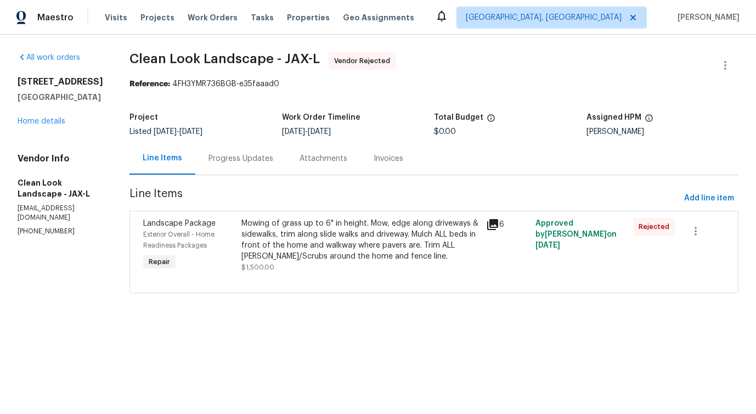
click at [273, 157] on div "Progress Updates" at bounding box center [240, 158] width 65 height 11
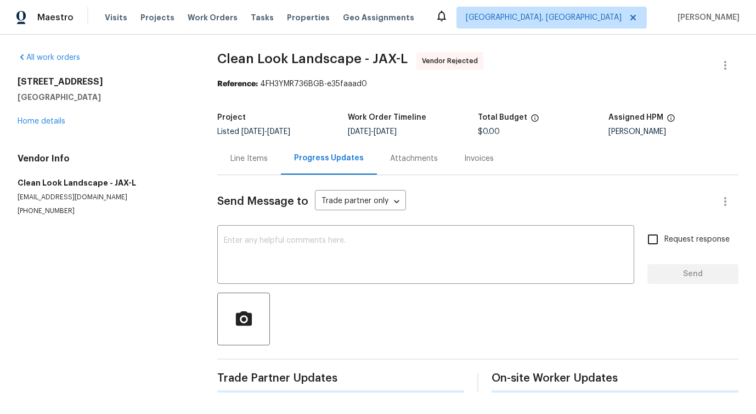
click at [289, 247] on textarea at bounding box center [426, 255] width 404 height 38
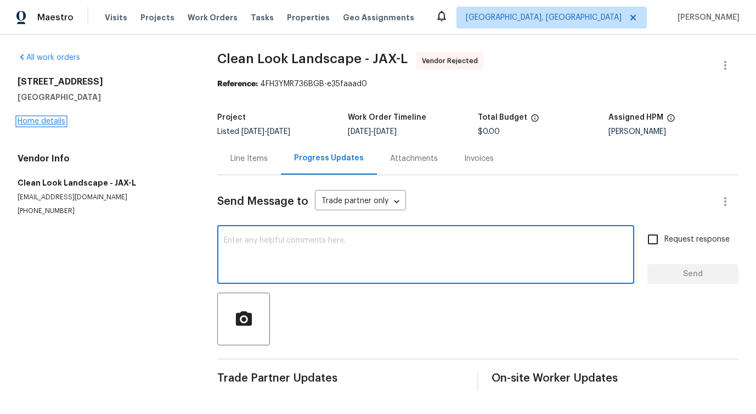
click at [61, 122] on link "Home details" at bounding box center [42, 121] width 48 height 8
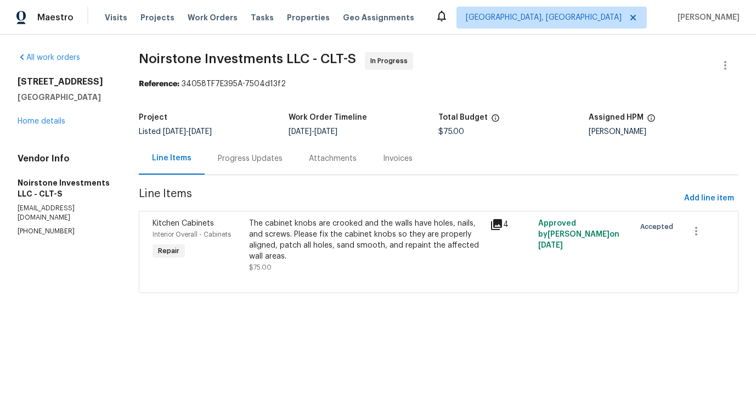
click at [269, 167] on div "Progress Updates" at bounding box center [250, 158] width 91 height 32
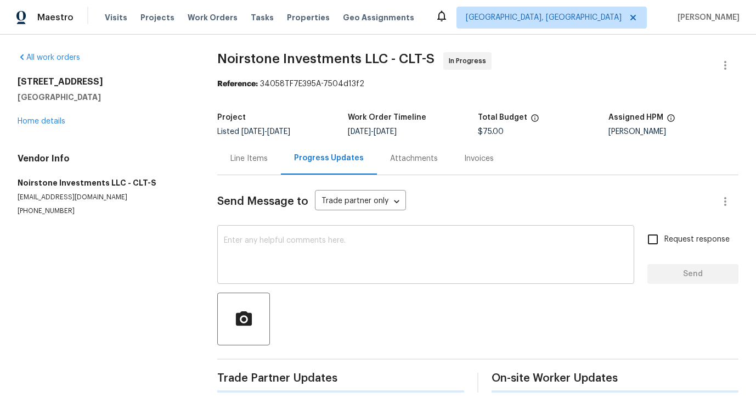
click at [285, 252] on textarea at bounding box center [426, 255] width 404 height 38
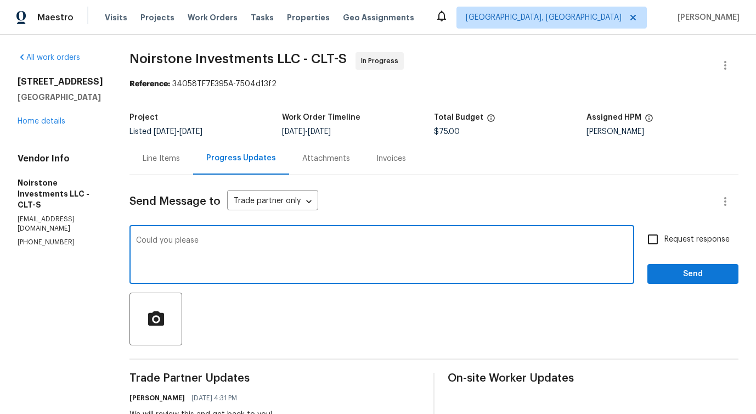
paste textarea "check all the walls in the home for any “nails“ that need to be removed. Sounds…"
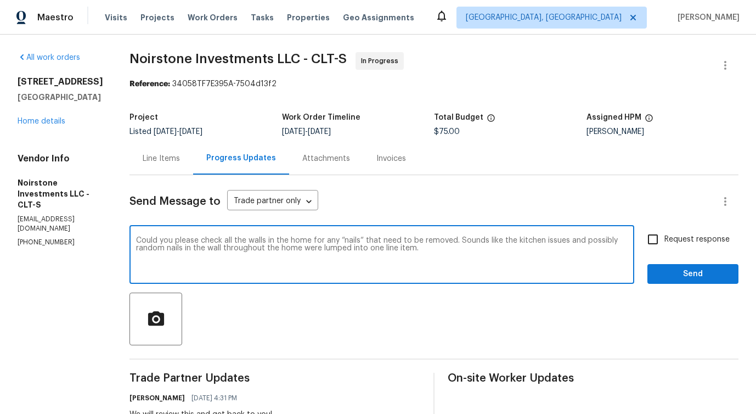
type textarea "Could you please check all the walls in the home for any “nails“ that need to b…"
click at [664, 242] on span "Request response" at bounding box center [696, 240] width 65 height 12
click at [664, 242] on input "Request response" at bounding box center [652, 239] width 23 height 23
checkbox input "true"
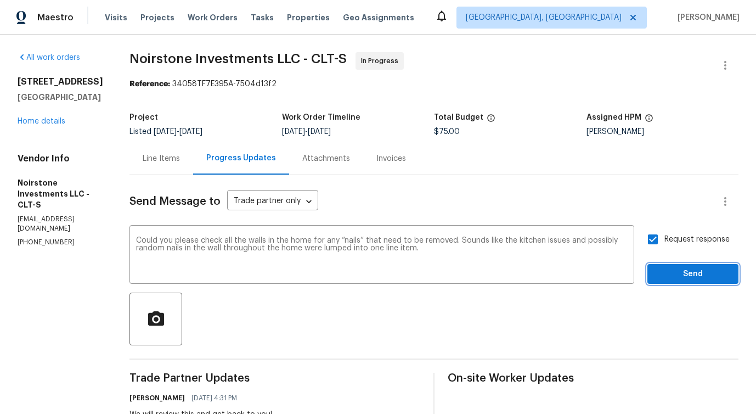
click at [673, 275] on span "Send" at bounding box center [693, 274] width 74 height 14
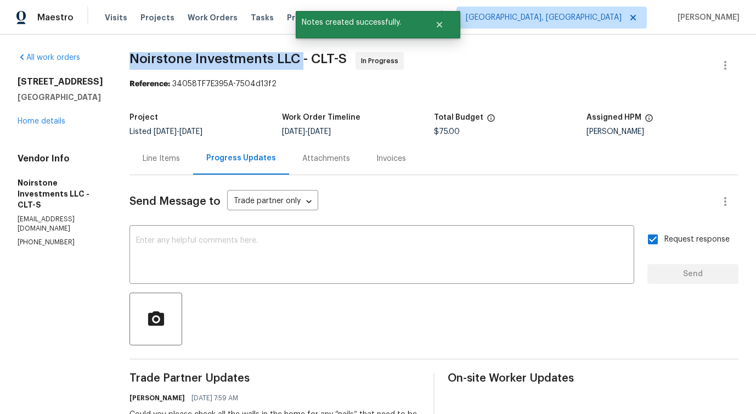
drag, startPoint x: 125, startPoint y: 55, endPoint x: 303, endPoint y: 60, distance: 178.9
copy span "Noirstone Investments LLC"
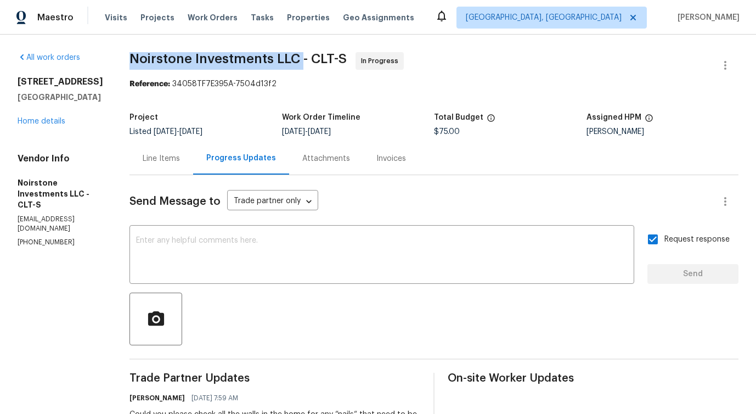
click at [145, 57] on span "Noirstone Investments LLC - CLT-S" at bounding box center [237, 58] width 217 height 13
drag, startPoint x: 130, startPoint y: 57, endPoint x: 306, endPoint y: 63, distance: 176.2
click at [306, 63] on span "Noirstone Investments LLC - CLT-S" at bounding box center [237, 58] width 217 height 13
copy span "Noirstone Investments LLC -"
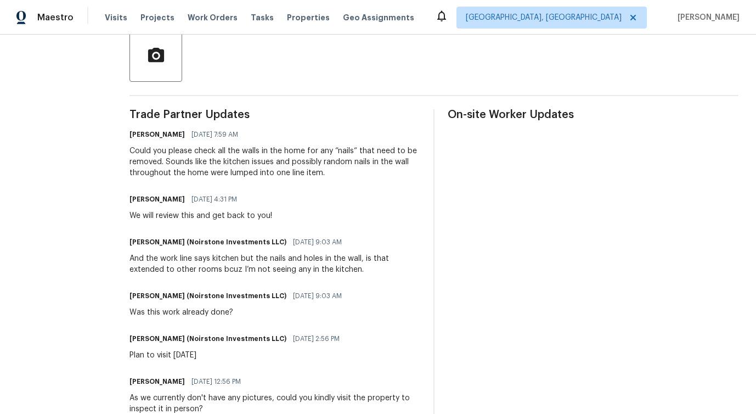
scroll to position [216, 0]
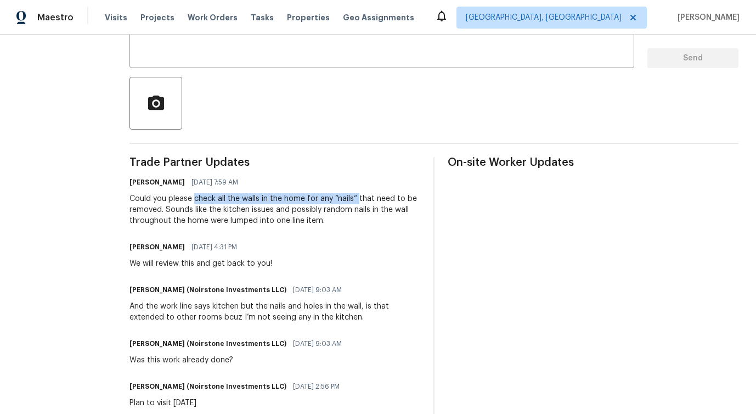
drag, startPoint x: 193, startPoint y: 197, endPoint x: 357, endPoint y: 199, distance: 164.0
click at [357, 199] on div "Could you please check all the walls in the home for any “nails“ that need to b…" at bounding box center [274, 209] width 291 height 33
copy div "check all the walls in the home for any “nails“"
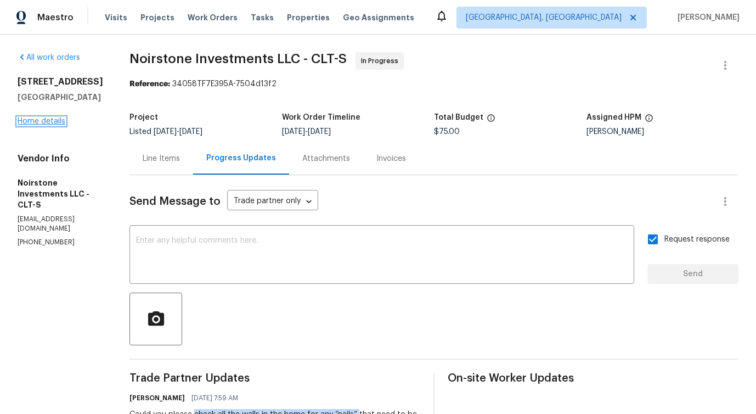
click at [31, 121] on link "Home details" at bounding box center [42, 121] width 48 height 8
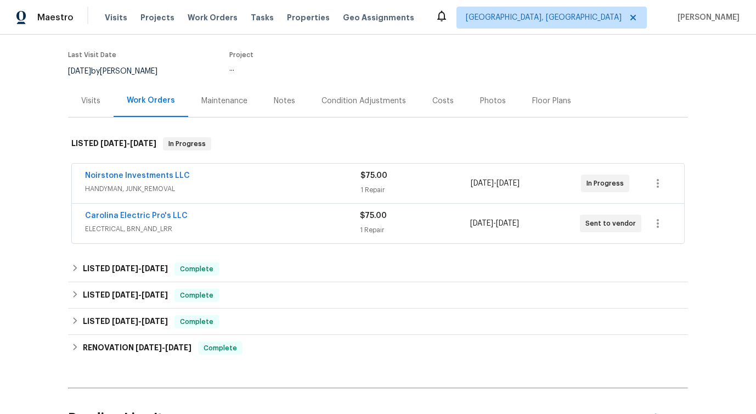
scroll to position [121, 0]
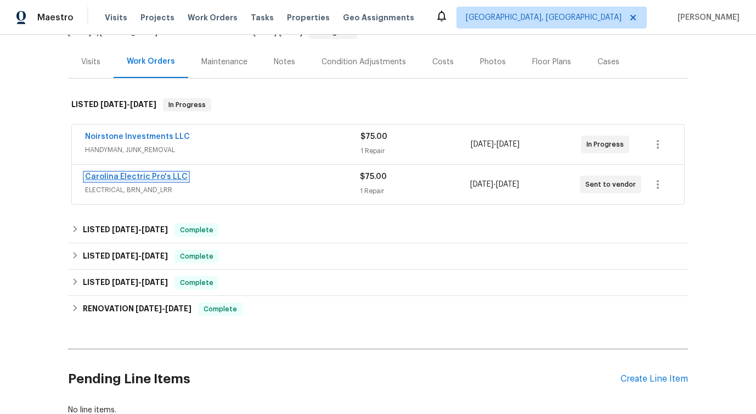
click at [148, 176] on link "Carolina Electric Pro's LLC" at bounding box center [136, 177] width 103 height 8
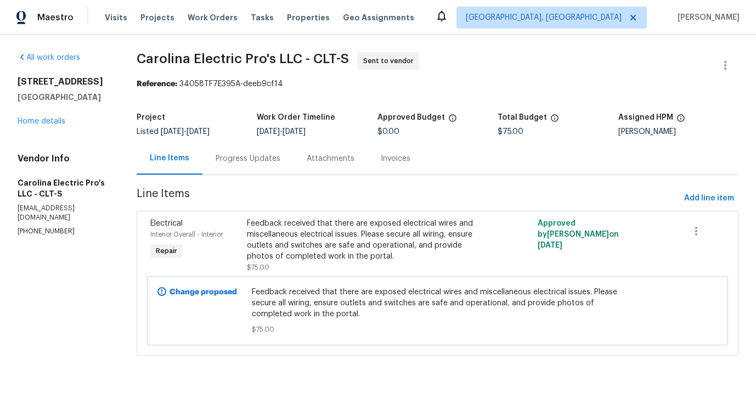
click at [279, 153] on div "Progress Updates" at bounding box center [247, 158] width 91 height 32
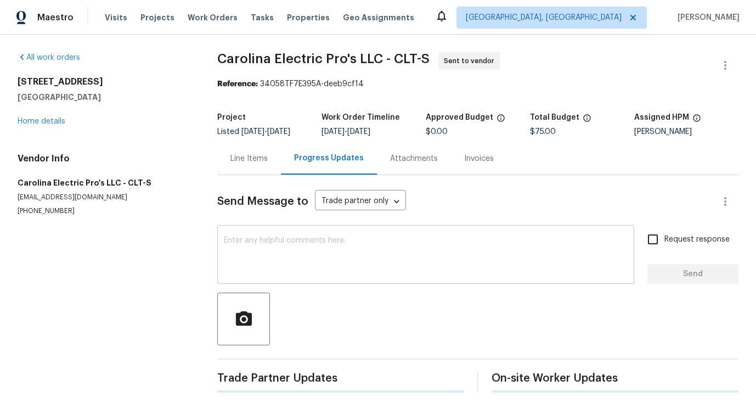
click at [299, 254] on textarea at bounding box center [426, 255] width 404 height 38
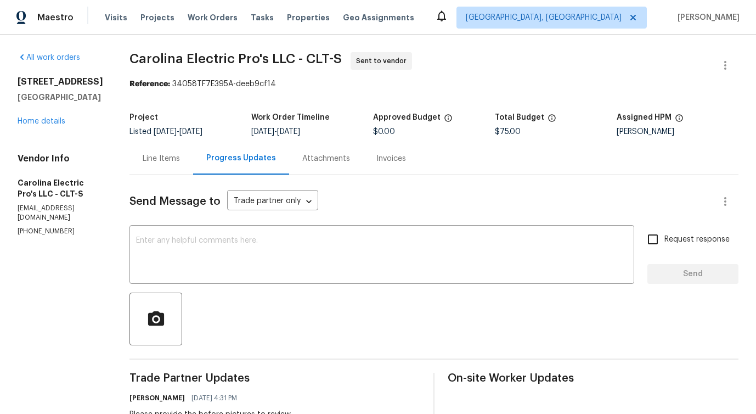
click at [180, 159] on div "Line Items" at bounding box center [161, 158] width 37 height 11
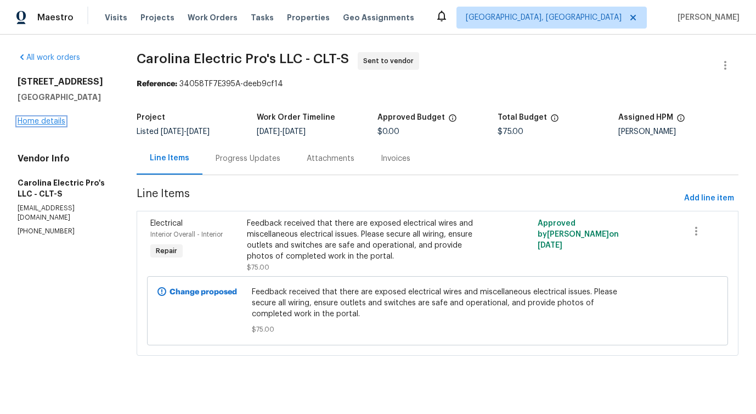
click at [47, 119] on link "Home details" at bounding box center [42, 121] width 48 height 8
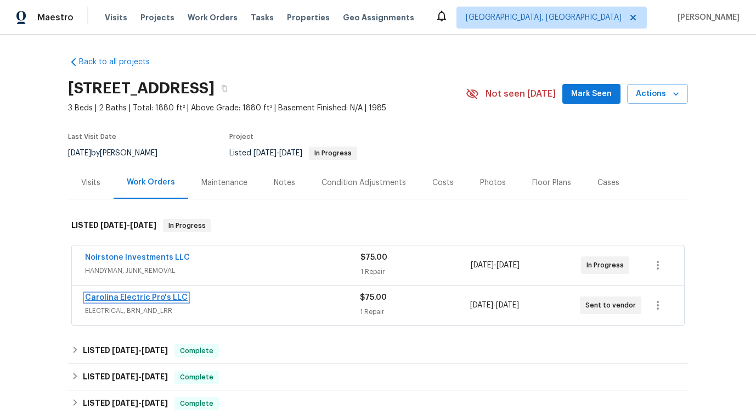
click at [169, 296] on link "Carolina Electric Pro's LLC" at bounding box center [136, 297] width 103 height 8
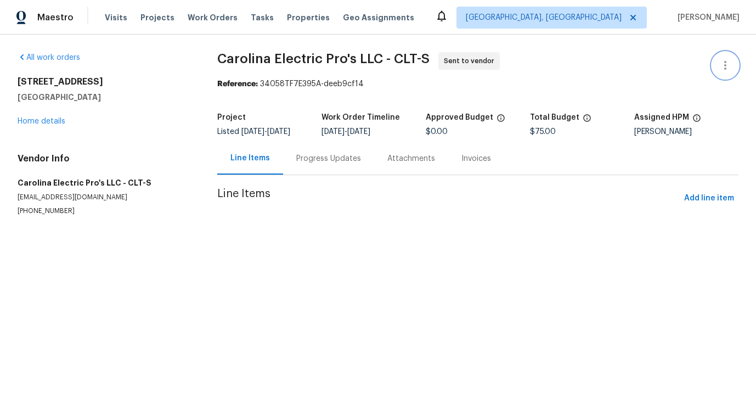
click at [719, 66] on icon "button" at bounding box center [725, 65] width 13 height 13
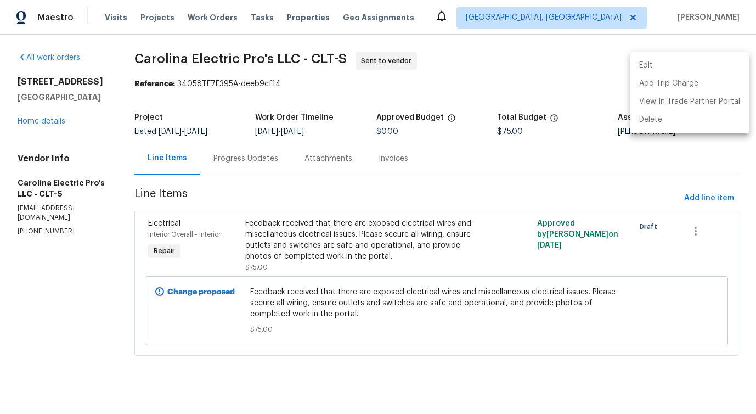
click at [646, 66] on li "Edit" at bounding box center [689, 66] width 118 height 18
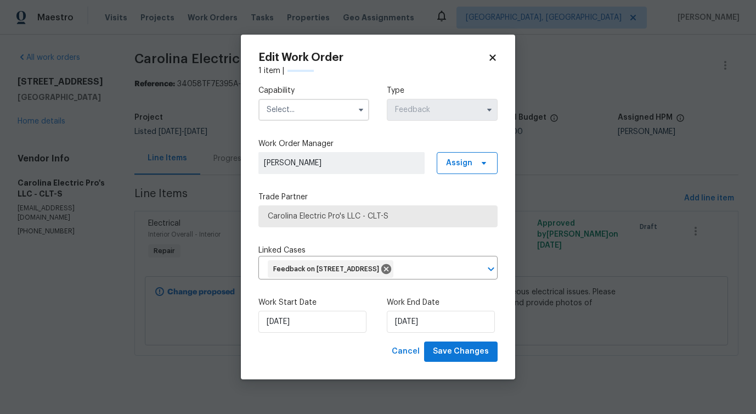
click at [338, 109] on input "text" at bounding box center [313, 110] width 111 height 22
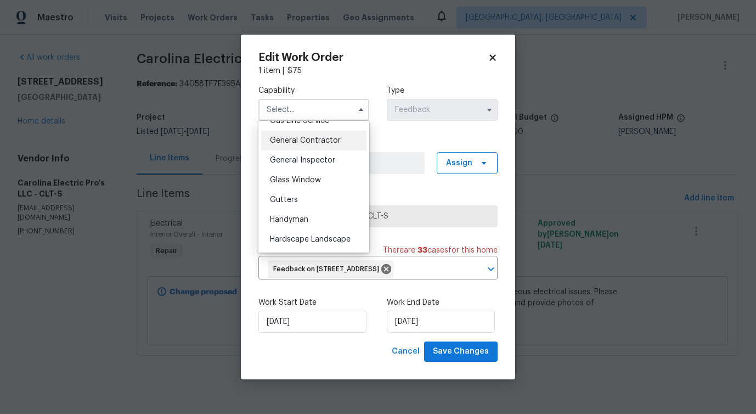
scroll to position [510, 0]
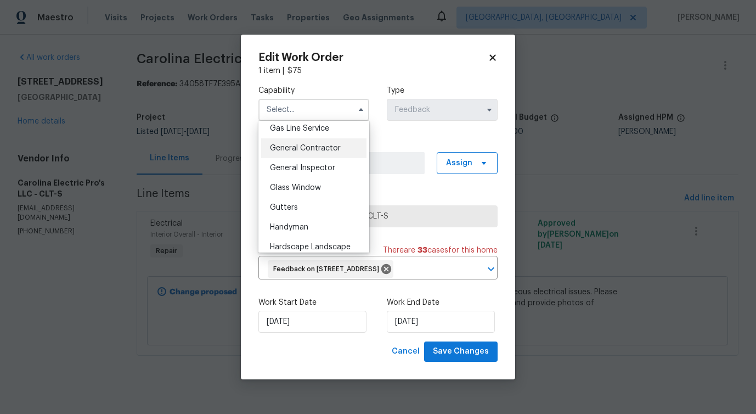
click at [337, 152] on span "General Contractor" at bounding box center [305, 148] width 71 height 8
type input "General Contractor"
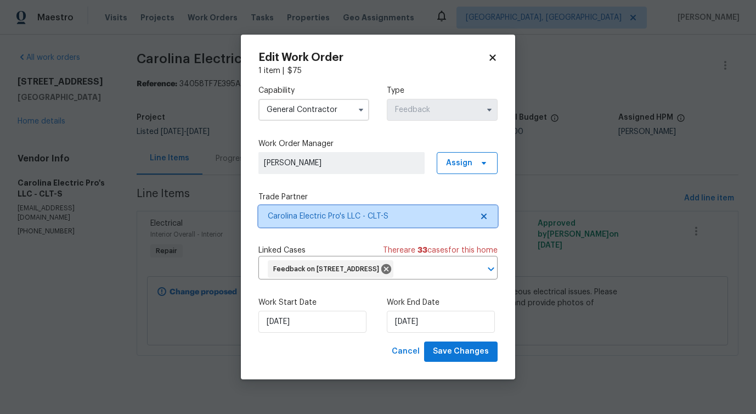
click at [357, 223] on span "Carolina Electric Pro's LLC - CLT-S" at bounding box center [377, 216] width 239 height 22
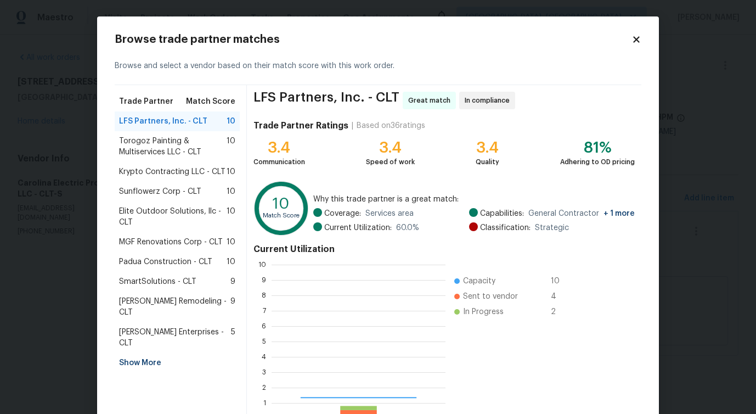
scroll to position [145, 166]
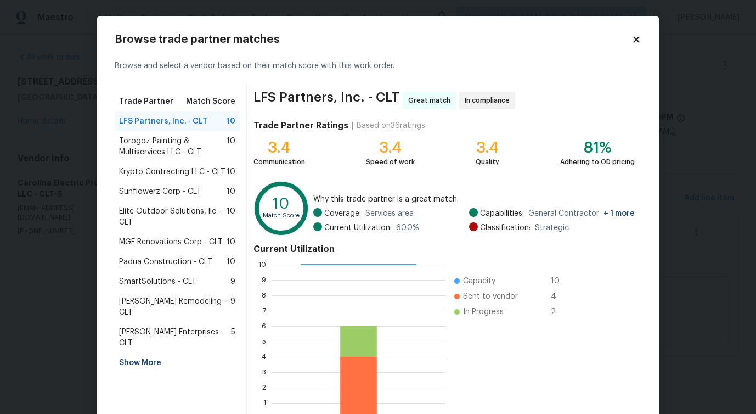
click at [163, 149] on span "Torogoz Painting & Multiservices LLC - CLT" at bounding box center [173, 147] width 108 height 22
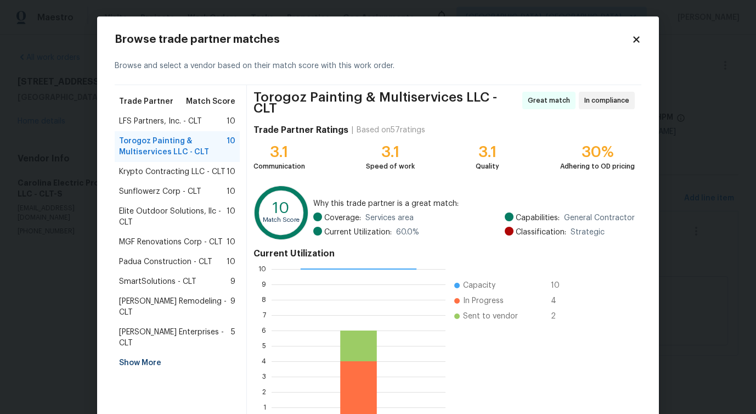
click at [158, 173] on span "Krypto Contracting LLC - CLT" at bounding box center [172, 171] width 106 height 11
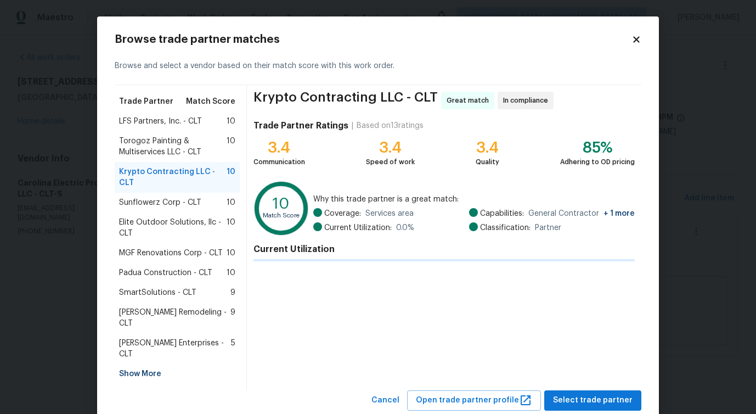
click at [157, 197] on span "Sunflowerz Corp - CLT" at bounding box center [160, 202] width 82 height 11
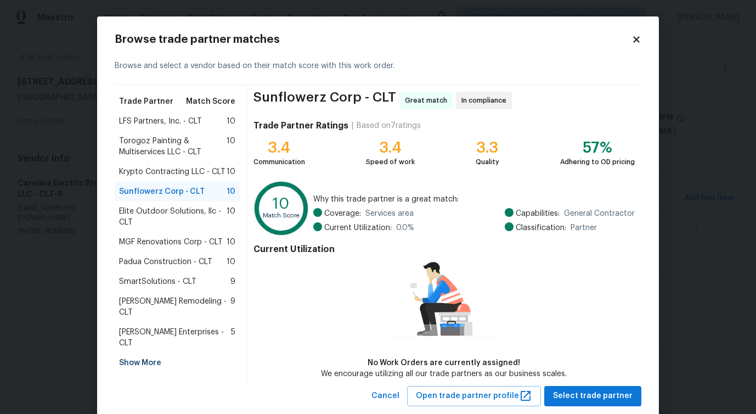
click at [153, 216] on span "Elite Outdoor Solutions, llc - CLT" at bounding box center [173, 217] width 108 height 22
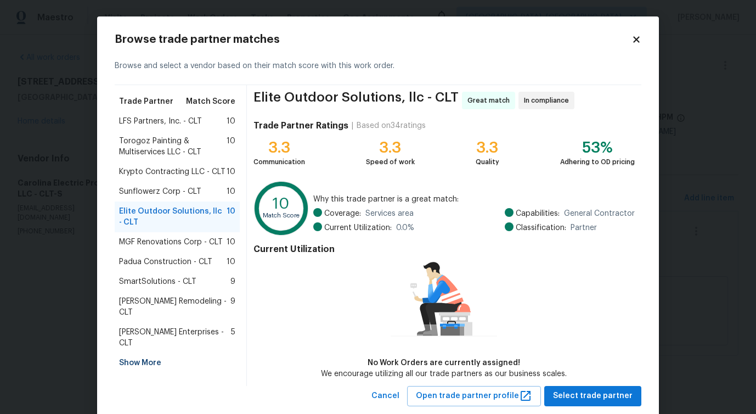
click at [161, 188] on span "Sunflowerz Corp - CLT" at bounding box center [160, 191] width 82 height 11
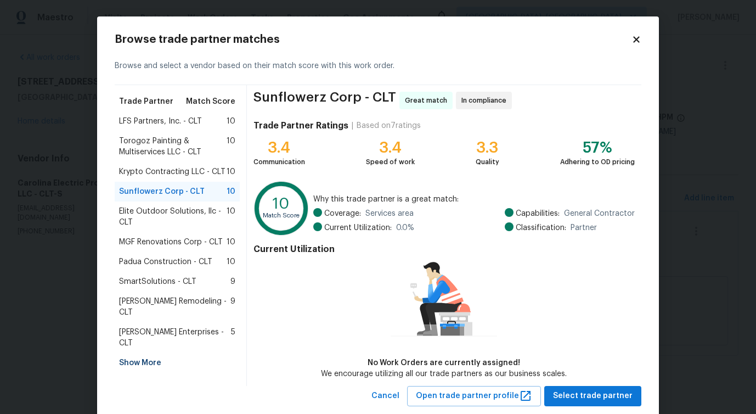
click at [169, 173] on span "Krypto Contracting LLC - CLT" at bounding box center [172, 171] width 106 height 11
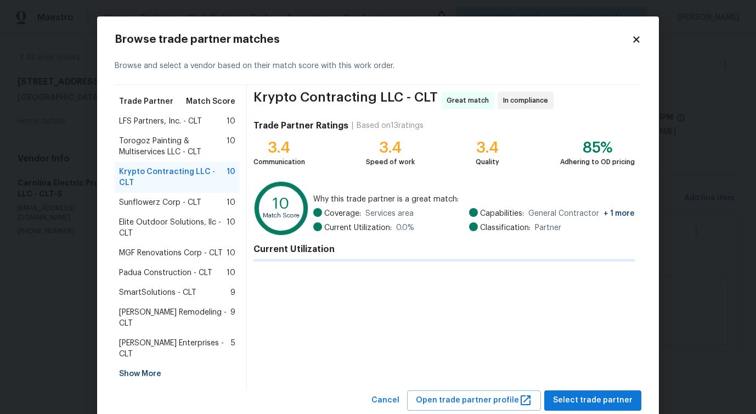
click at [161, 197] on span "Sunflowerz Corp - CLT" at bounding box center [160, 202] width 82 height 11
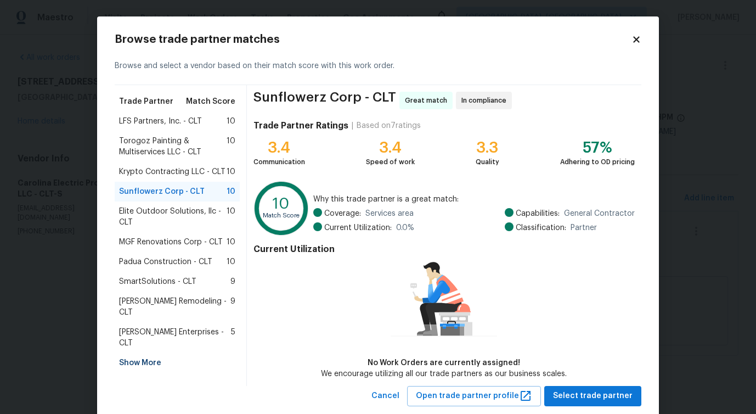
scroll to position [25, 0]
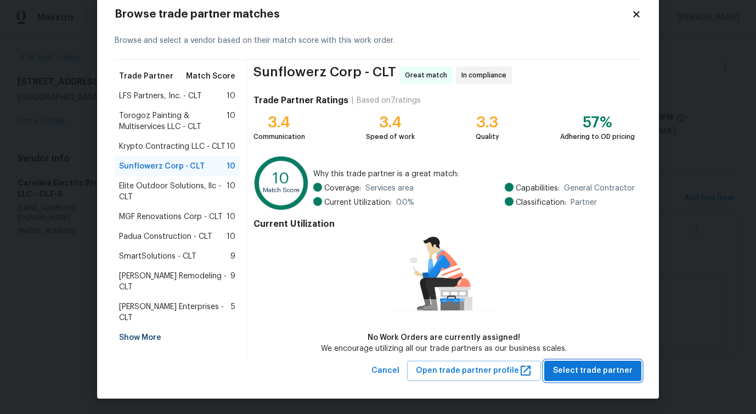
click at [572, 372] on span "Select trade partner" at bounding box center [593, 371] width 80 height 14
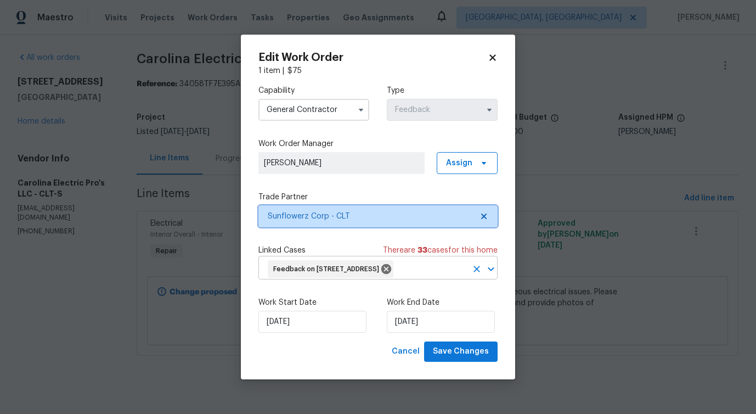
scroll to position [0, 0]
click at [323, 275] on div "Feedback on 4127 Bon Rea Dr, Charlotte, NC 28226" at bounding box center [331, 269] width 126 height 18
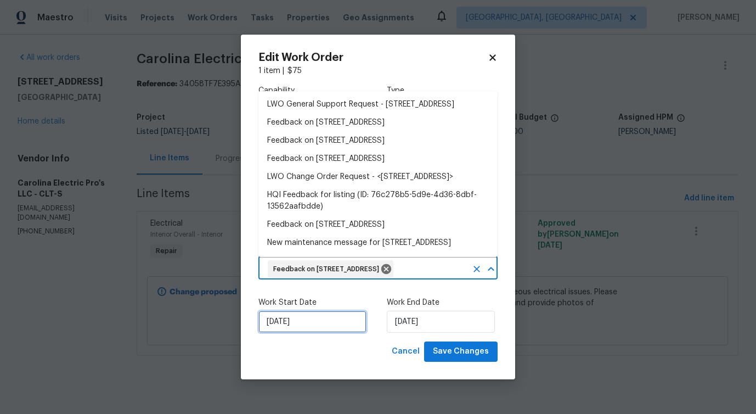
click at [306, 325] on input "9/2/2025" at bounding box center [312, 322] width 108 height 22
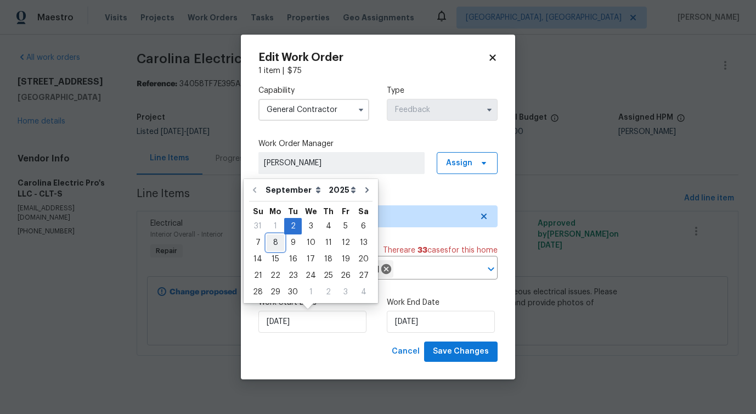
click at [272, 244] on div "8" at bounding box center [276, 242] width 18 height 15
type input "[DATE]"
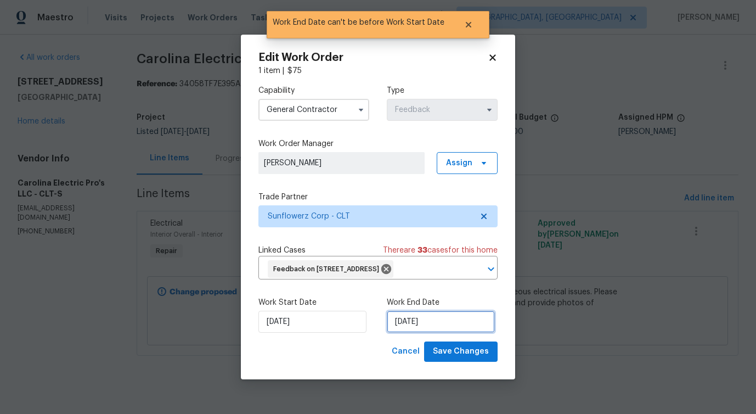
click at [421, 328] on input "[DATE]" at bounding box center [441, 322] width 108 height 22
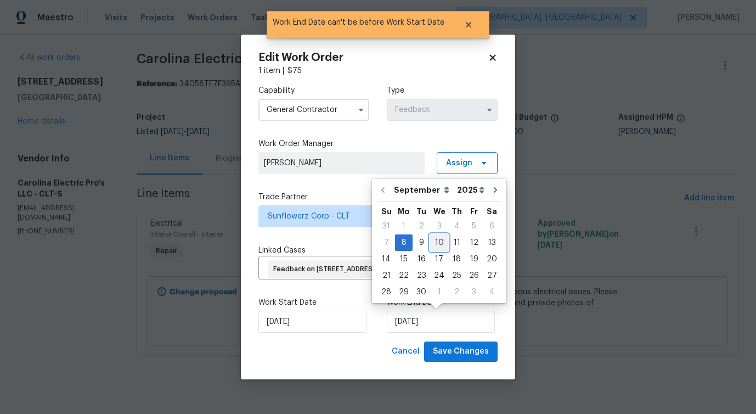
click at [441, 244] on div "10" at bounding box center [439, 242] width 18 height 15
type input "9/10/2025"
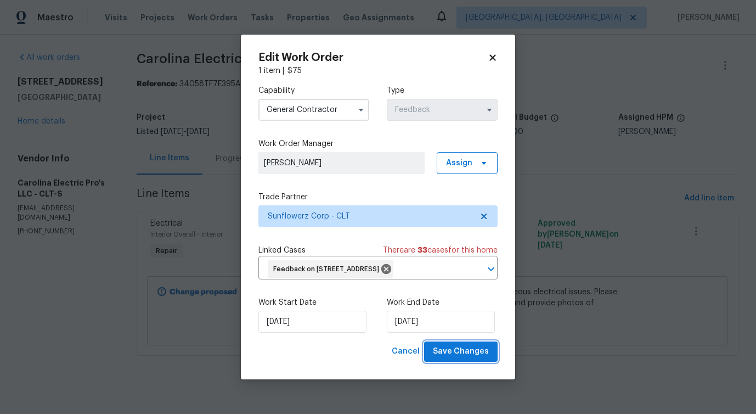
click at [447, 343] on button "Save Changes" at bounding box center [461, 351] width 74 height 20
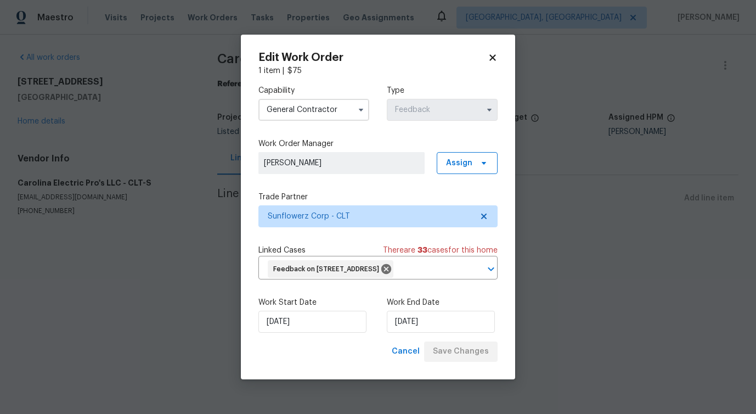
click at [132, 259] on html "Maestro Visits Projects Work Orders Tasks Properties Geo Assignments Albuquerqu…" at bounding box center [378, 129] width 756 height 259
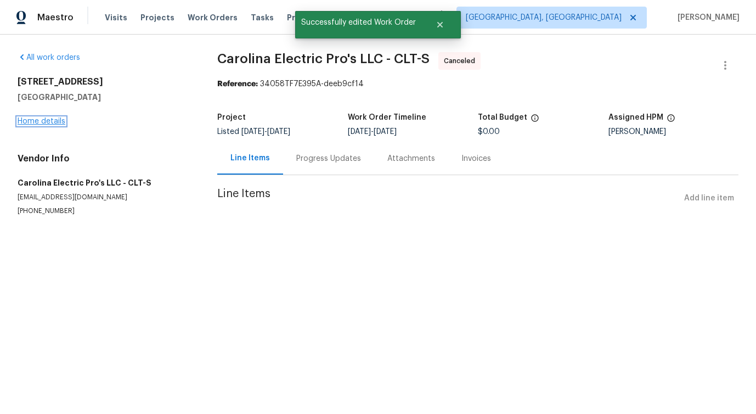
click at [42, 122] on link "Home details" at bounding box center [42, 121] width 48 height 8
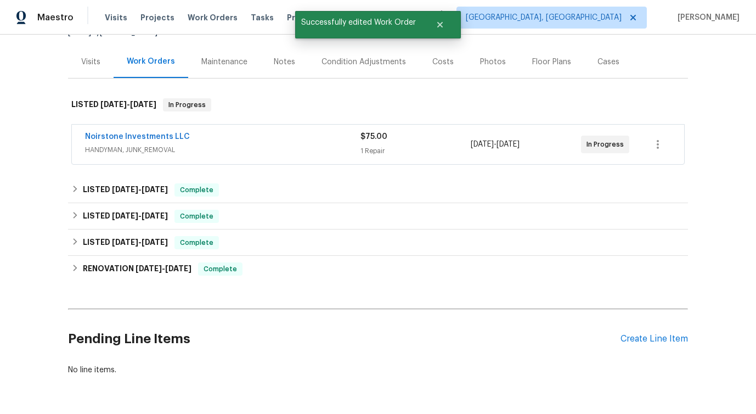
scroll to position [126, 0]
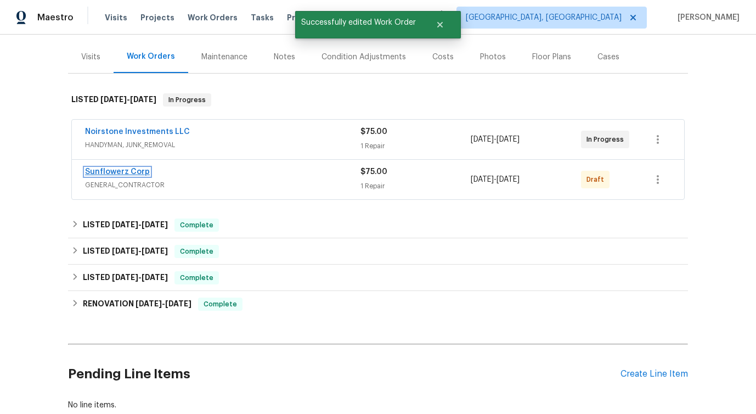
click at [122, 171] on link "Sunflowerz Corp" at bounding box center [117, 172] width 65 height 8
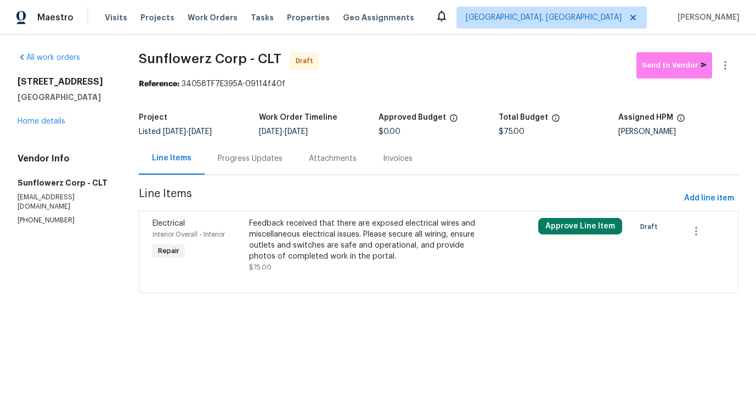
click at [357, 225] on div "Feedback received that there are exposed electrical wires and miscellaneous ele…" at bounding box center [366, 240] width 234 height 44
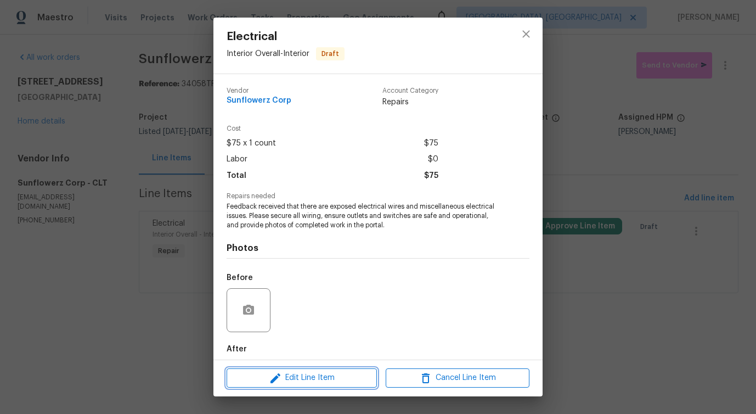
click at [287, 386] on button "Edit Line Item" at bounding box center [302, 377] width 150 height 19
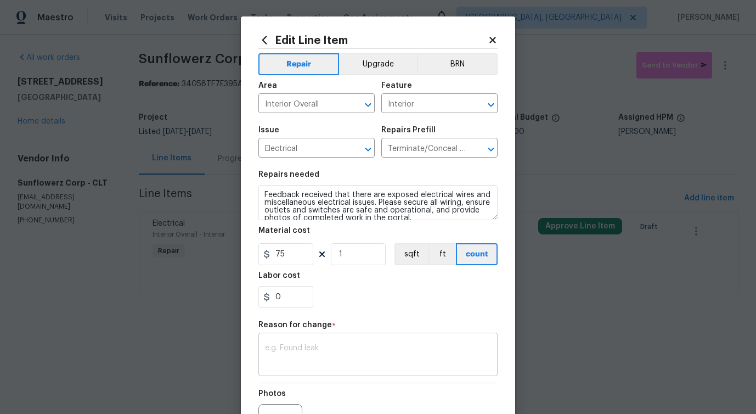
click at [308, 354] on textarea at bounding box center [378, 355] width 226 height 23
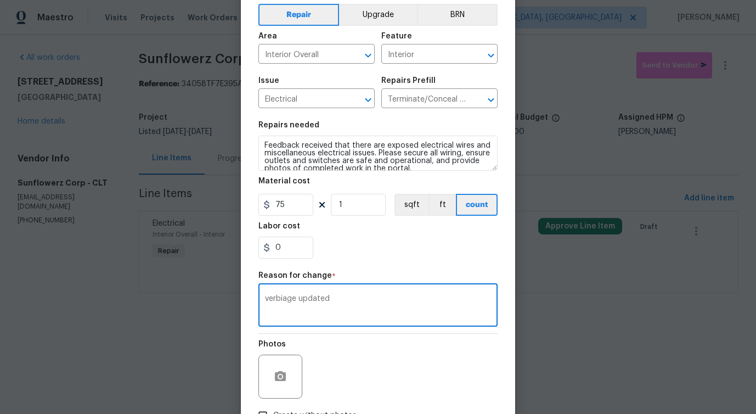
scroll to position [127, 0]
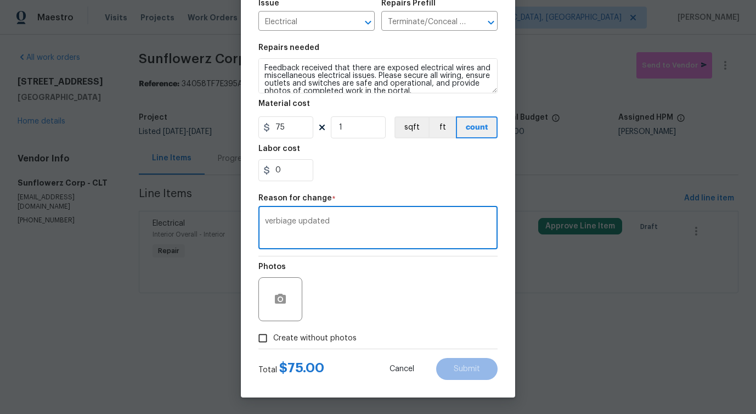
type textarea "verbiage updated"
click at [311, 332] on span "Create without photos" at bounding box center [314, 338] width 83 height 12
click at [273, 332] on input "Create without photos" at bounding box center [262, 338] width 21 height 21
checkbox input "true"
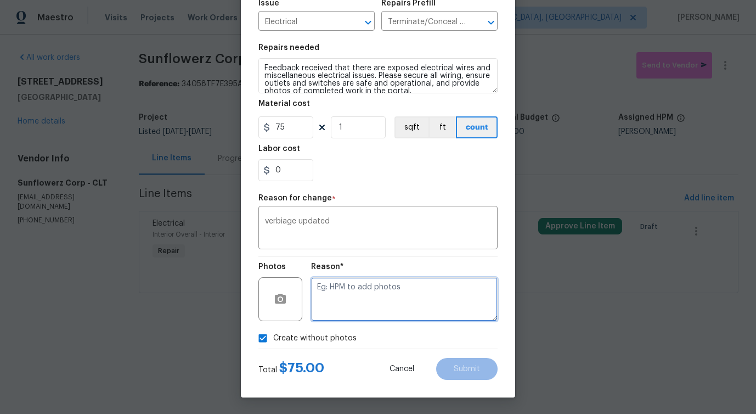
click at [390, 302] on textarea at bounding box center [404, 299] width 187 height 44
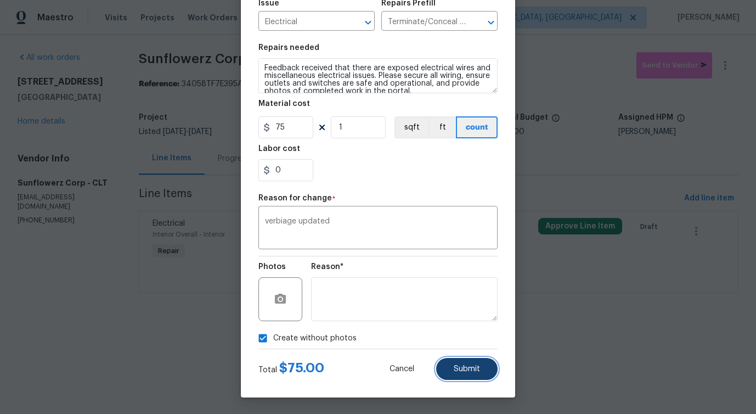
click at [468, 365] on span "Submit" at bounding box center [467, 369] width 26 height 8
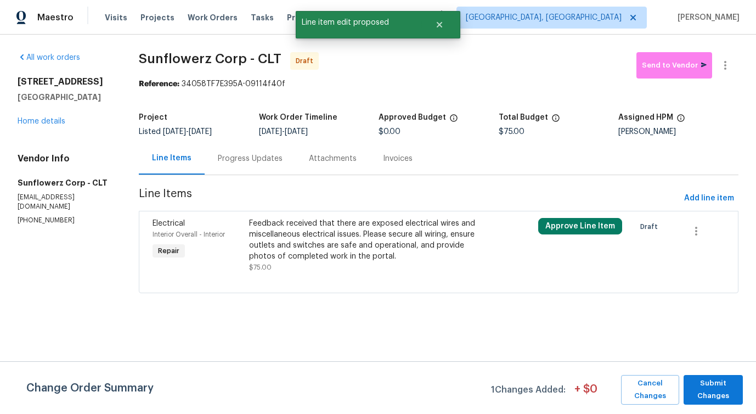
scroll to position [0, 0]
click at [733, 399] on span "Submit Changes" at bounding box center [713, 389] width 48 height 25
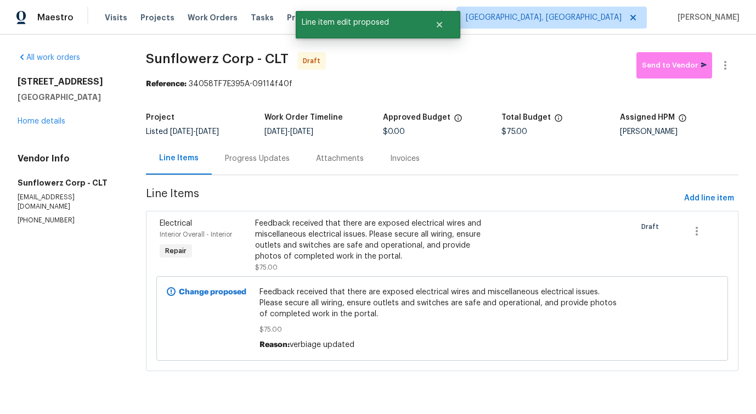
click at [255, 161] on div "Progress Updates" at bounding box center [257, 158] width 65 height 11
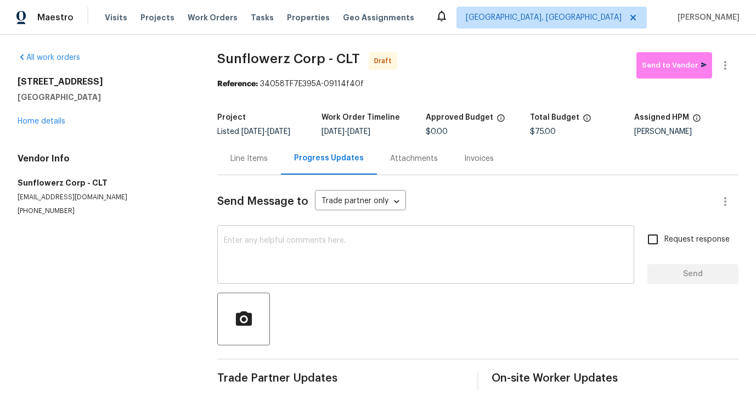
click at [371, 251] on textarea at bounding box center [426, 255] width 404 height 38
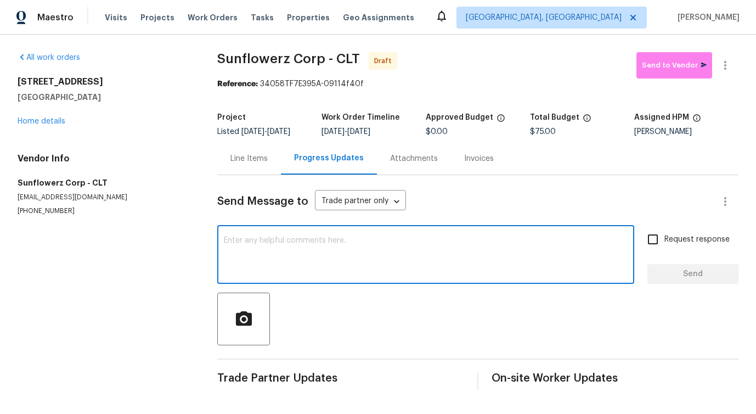
paste textarea "Hi, this is Pavithra with Opendoor. I’m confirming you received the WO for the …"
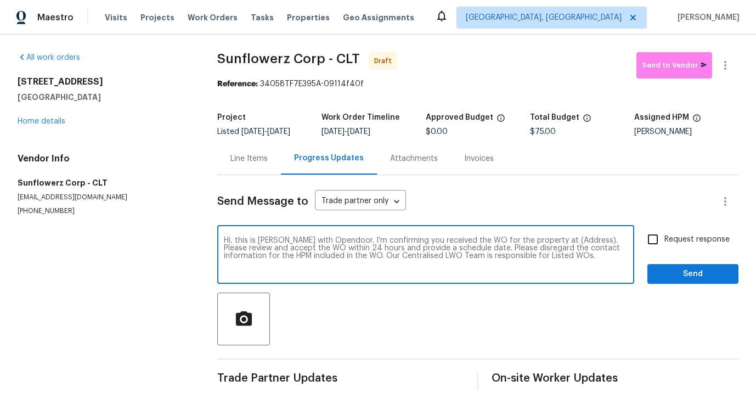
click at [557, 241] on textarea "Hi, this is Pavithra with Opendoor. I’m confirming you received the WO for the …" at bounding box center [426, 255] width 404 height 38
paste textarea "4127 Bon Rea Dr, Charlotte, NC 28226"
type textarea "Hi, this is Pavithra with Opendoor. I’m confirming you received the WO for the …"
click at [664, 240] on span "Request response" at bounding box center [696, 240] width 65 height 12
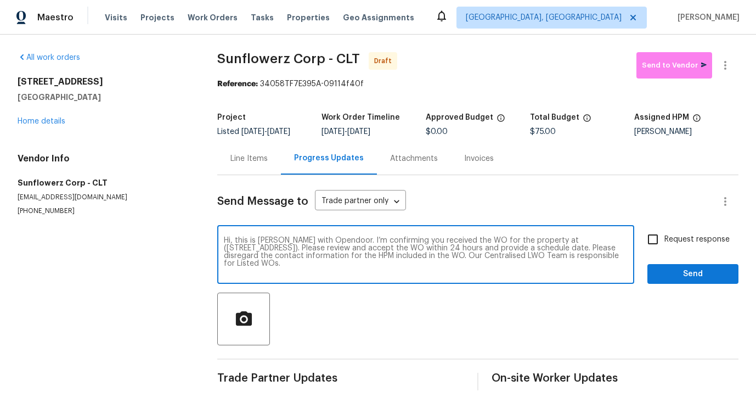
click at [662, 240] on input "Request response" at bounding box center [652, 239] width 23 height 23
checkbox input "true"
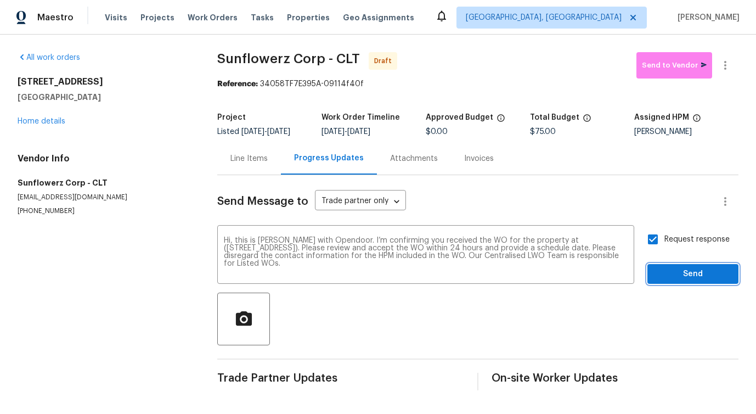
click at [670, 277] on span "Send" at bounding box center [693, 274] width 74 height 14
click at [720, 66] on icon "button" at bounding box center [725, 65] width 13 height 13
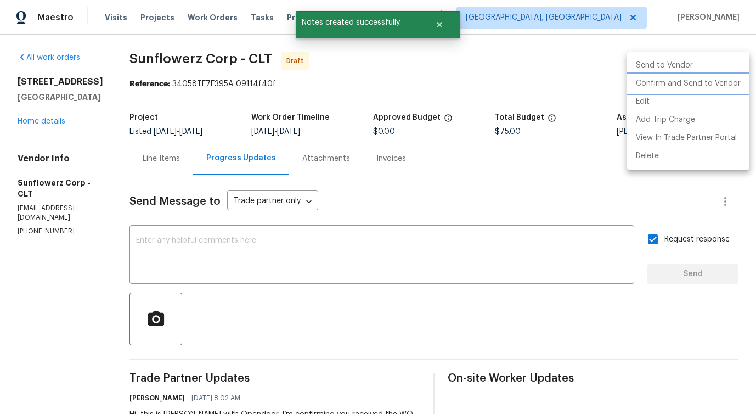
click at [676, 82] on li "Confirm and Send to Vendor" at bounding box center [688, 84] width 122 height 18
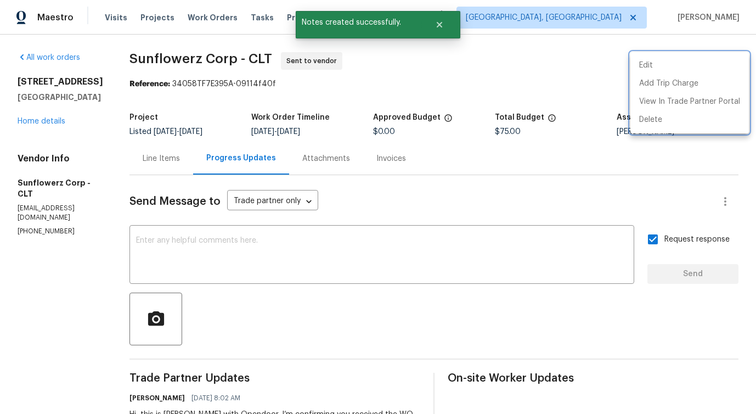
click at [359, 291] on div at bounding box center [378, 207] width 756 height 414
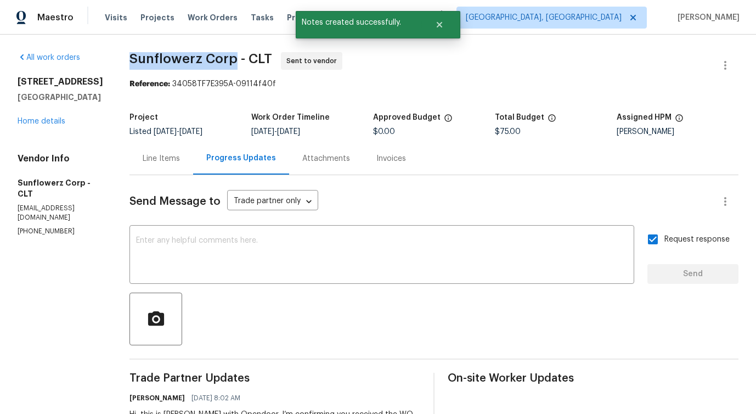
drag, startPoint x: 128, startPoint y: 53, endPoint x: 234, endPoint y: 61, distance: 106.7
click at [234, 61] on div "All work orders 4127 Bon Rea Dr Charlotte, NC 28226 Home details Vendor Info Su…" at bounding box center [378, 265] width 756 height 460
copy span "Sunflowerz Corp"
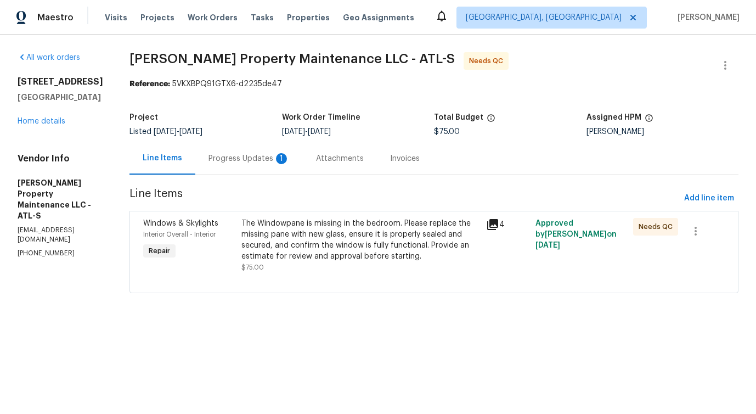
click at [250, 171] on div "Progress Updates 1" at bounding box center [249, 158] width 108 height 32
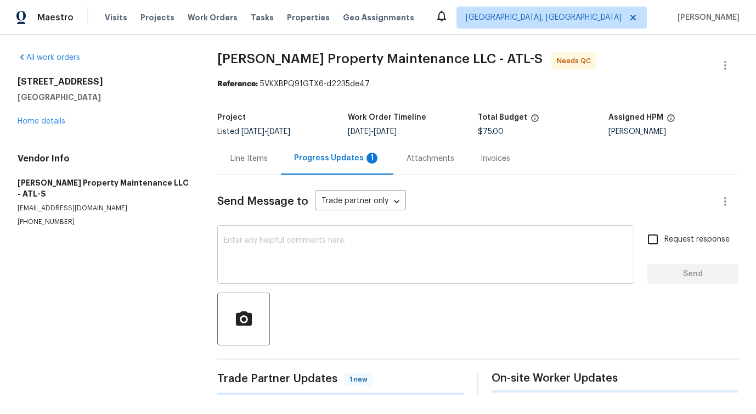
click at [249, 283] on div "x ​" at bounding box center [425, 256] width 417 height 56
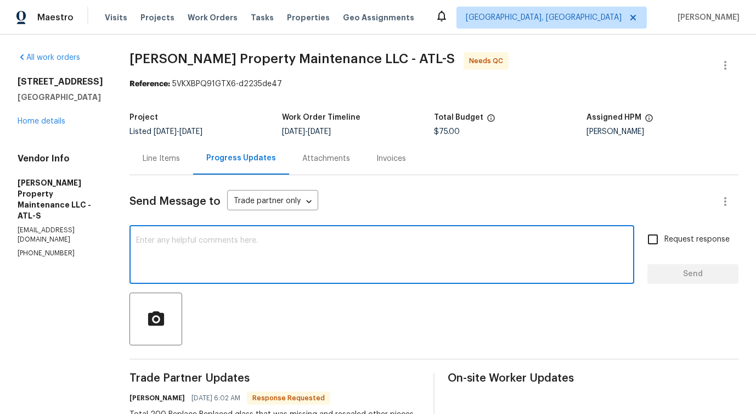
click at [160, 165] on div "Line Items" at bounding box center [161, 158] width 64 height 32
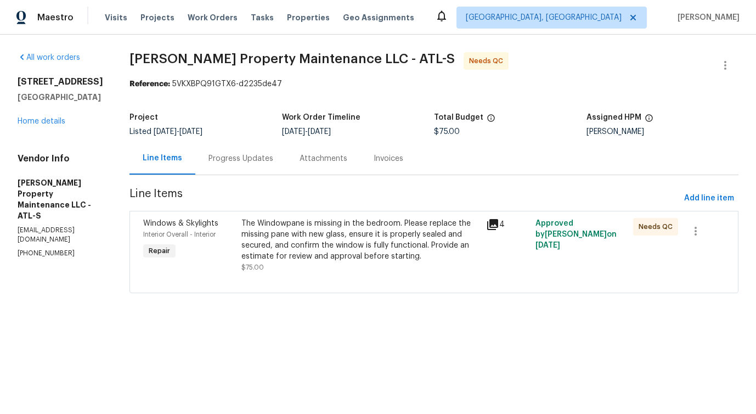
click at [341, 246] on div "The Windowpane is missing in the bedroom. Please replace the missing pane with …" at bounding box center [360, 240] width 239 height 44
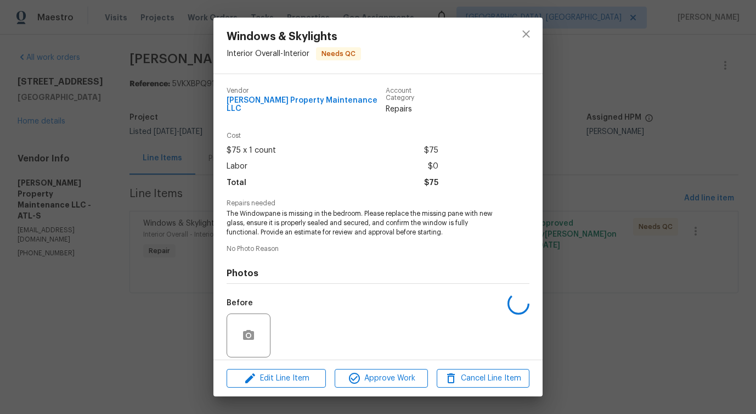
scroll to position [73, 0]
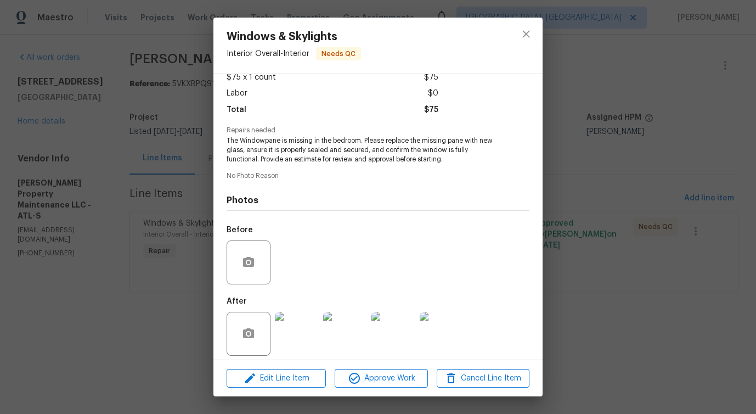
click at [292, 334] on img at bounding box center [297, 334] width 44 height 44
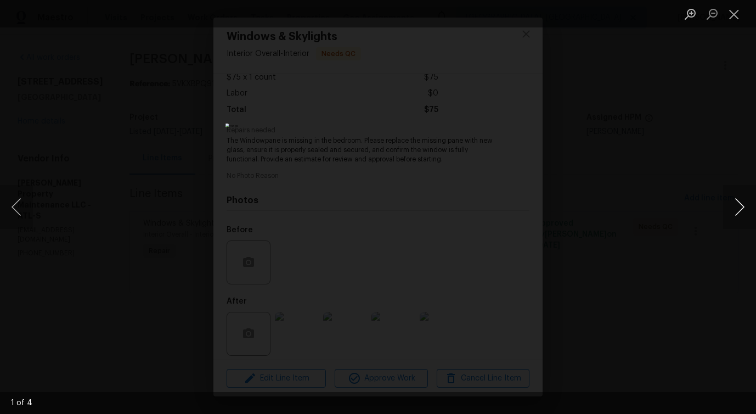
click at [740, 215] on button "Next image" at bounding box center [739, 207] width 33 height 44
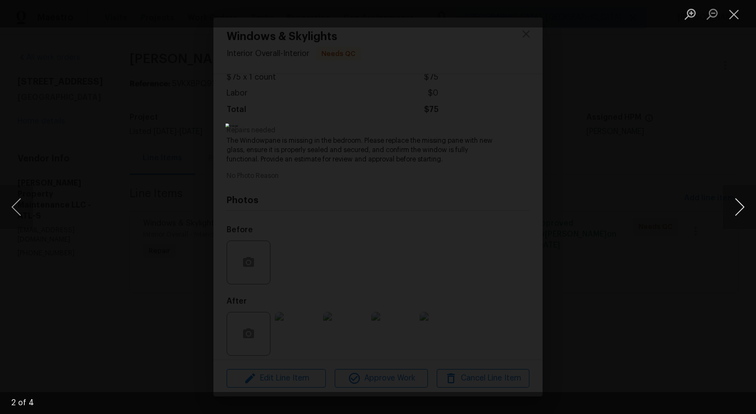
click at [740, 215] on button "Next image" at bounding box center [739, 207] width 33 height 44
click at [740, 214] on button "Next image" at bounding box center [739, 207] width 33 height 44
click at [740, 215] on button "Next image" at bounding box center [739, 207] width 33 height 44
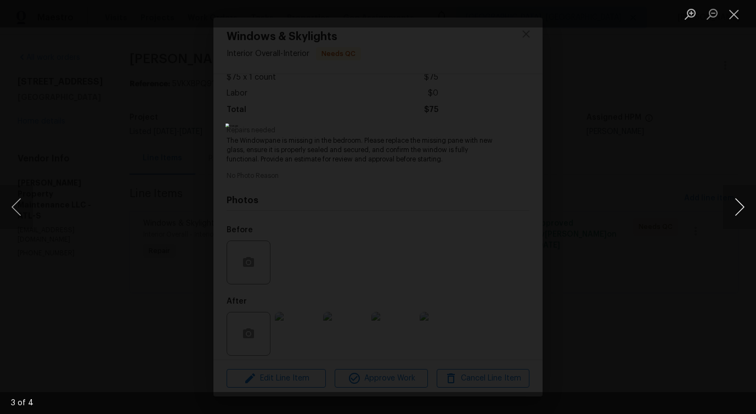
click at [740, 215] on button "Next image" at bounding box center [739, 207] width 33 height 44
click at [741, 215] on button "Next image" at bounding box center [739, 207] width 33 height 44
click at [738, 19] on button "Close lightbox" at bounding box center [734, 13] width 22 height 19
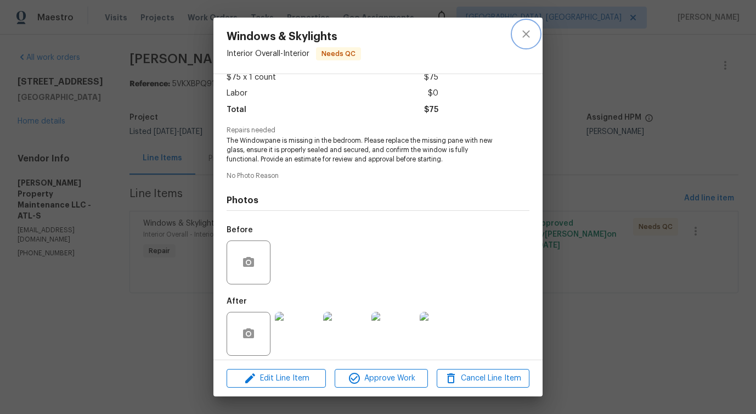
click at [516, 35] on button "close" at bounding box center [526, 34] width 26 height 26
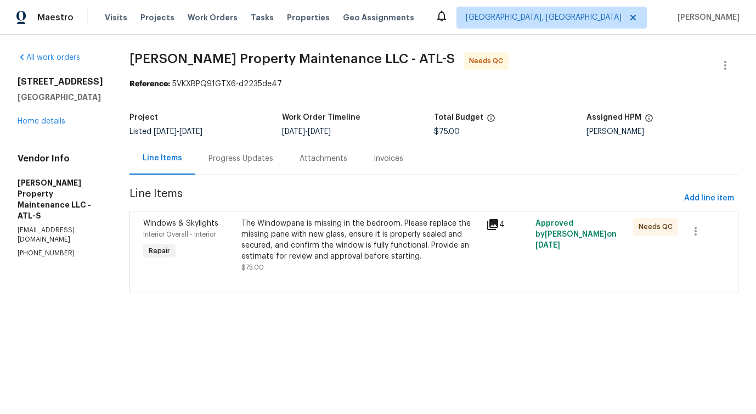
click at [214, 166] on div "Progress Updates" at bounding box center [240, 158] width 91 height 32
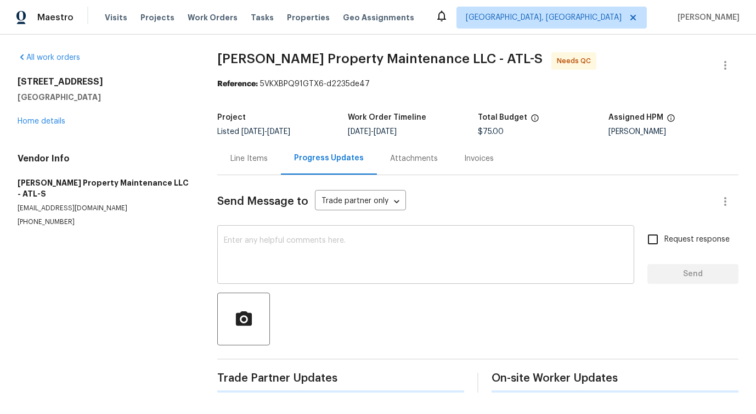
click at [255, 240] on textarea at bounding box center [426, 255] width 404 height 38
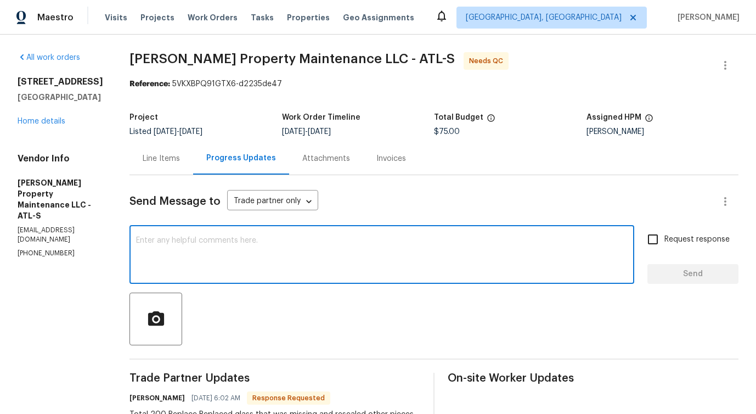
click at [161, 163] on div "Line Items" at bounding box center [161, 158] width 37 height 11
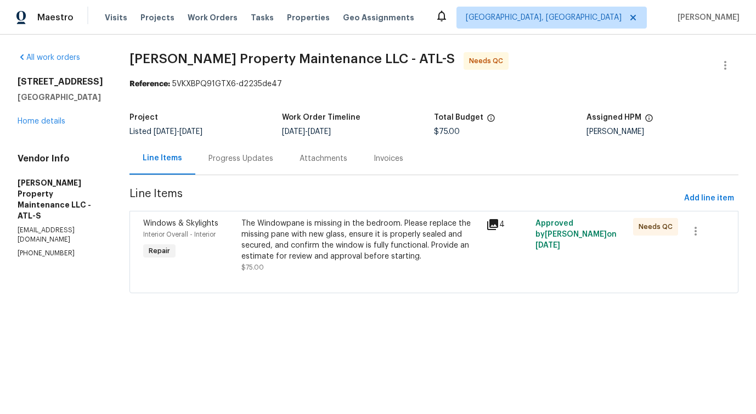
click at [292, 251] on div "The Windowpane is missing in the bedroom. Please replace the missing pane with …" at bounding box center [360, 240] width 239 height 44
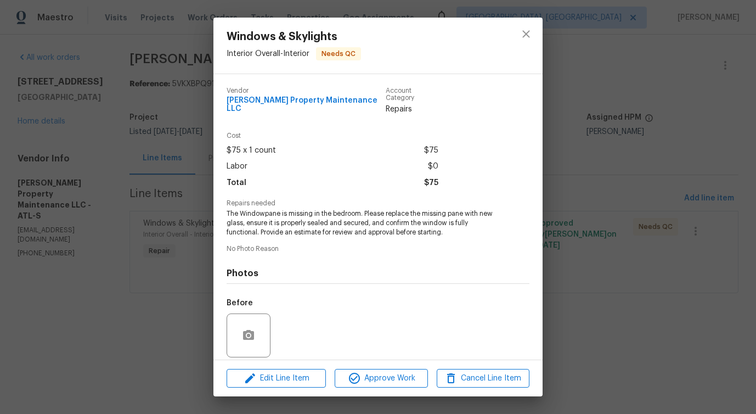
scroll to position [73, 0]
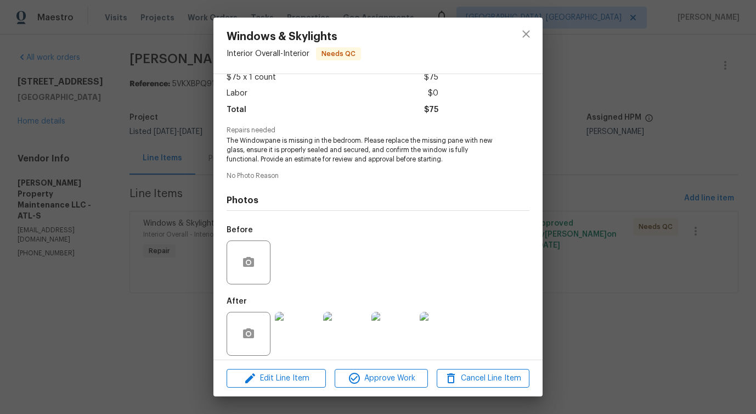
click at [315, 312] on img at bounding box center [297, 334] width 44 height 44
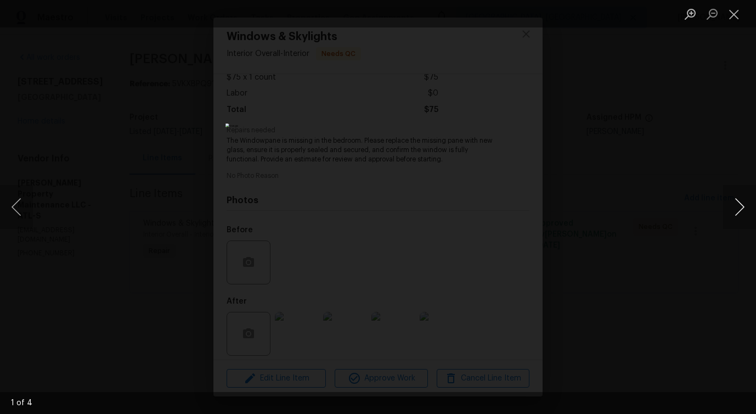
click at [744, 211] on button "Next image" at bounding box center [739, 207] width 33 height 44
click at [744, 212] on button "Next image" at bounding box center [739, 207] width 33 height 44
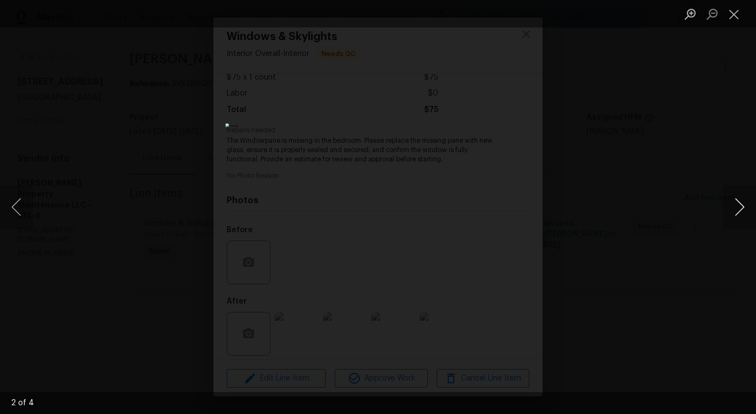
click at [744, 212] on button "Next image" at bounding box center [739, 207] width 33 height 44
click at [730, 15] on button "Close lightbox" at bounding box center [734, 13] width 22 height 19
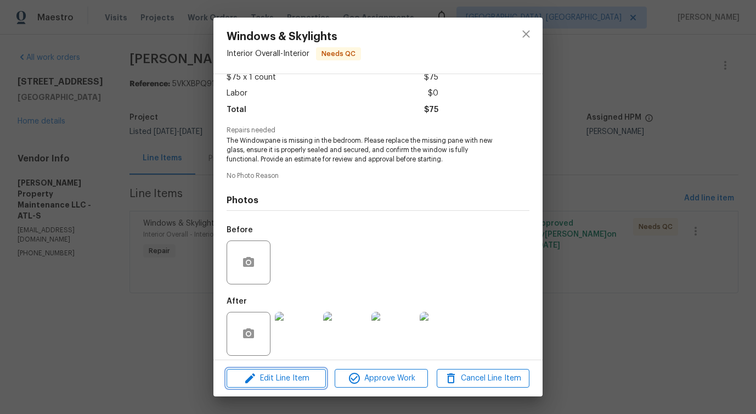
click at [272, 380] on span "Edit Line Item" at bounding box center [276, 378] width 93 height 14
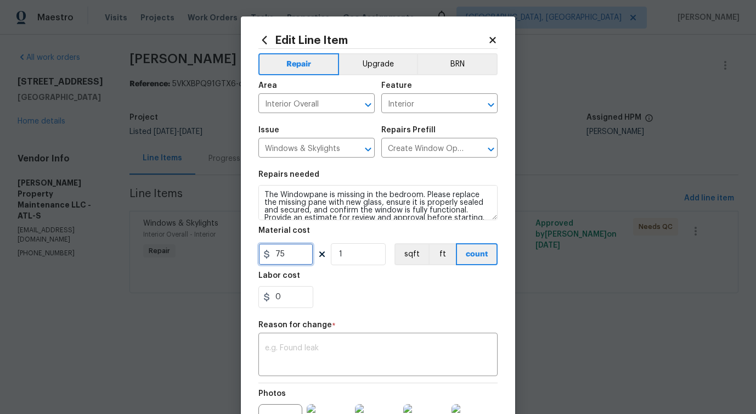
click at [278, 255] on input "75" at bounding box center [285, 254] width 55 height 22
type input "200"
click at [391, 351] on textarea at bounding box center [378, 355] width 226 height 23
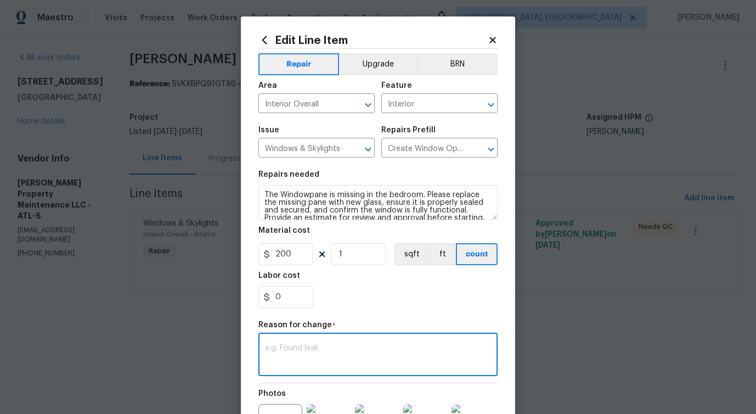
paste textarea "(PS) Updated per vendor's final cost."
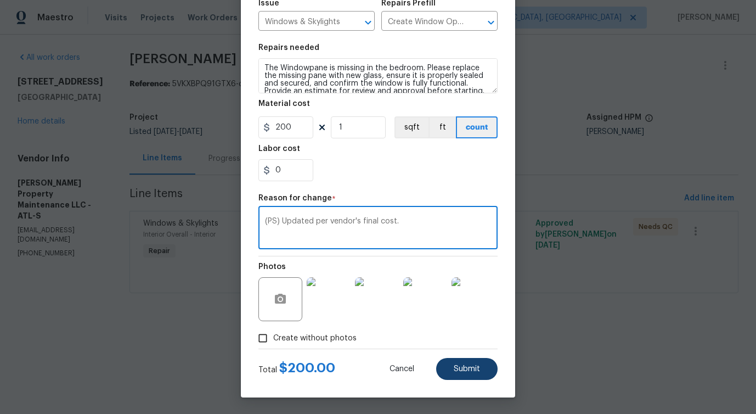
type textarea "(PS) Updated per vendor's final cost."
click at [464, 366] on span "Submit" at bounding box center [467, 369] width 26 height 8
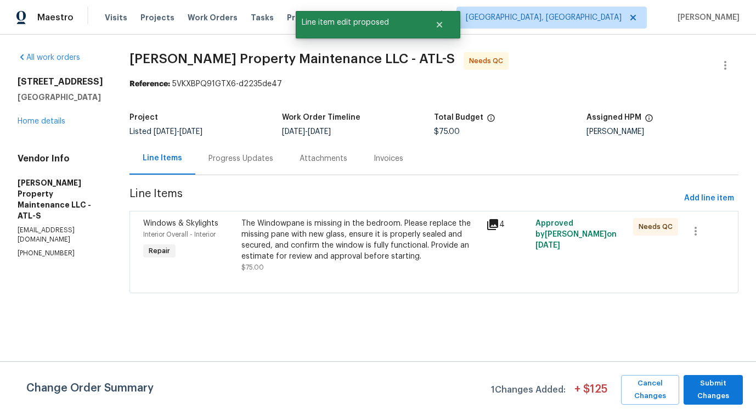
scroll to position [0, 0]
click at [711, 388] on span "Submit Changes" at bounding box center [713, 389] width 48 height 25
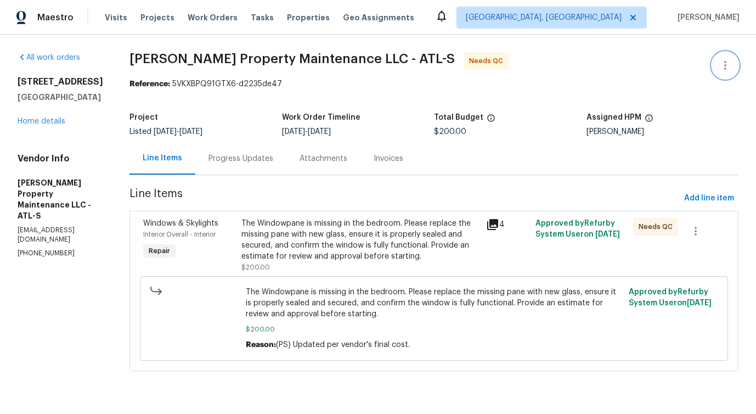
click at [724, 65] on button "button" at bounding box center [725, 65] width 26 height 26
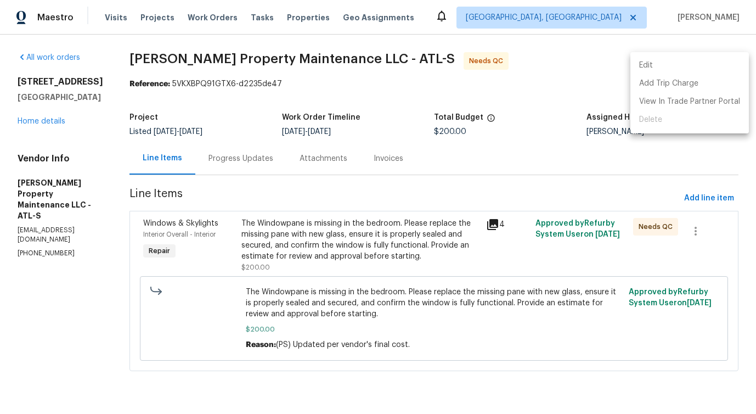
click at [667, 61] on li "Edit" at bounding box center [689, 66] width 118 height 18
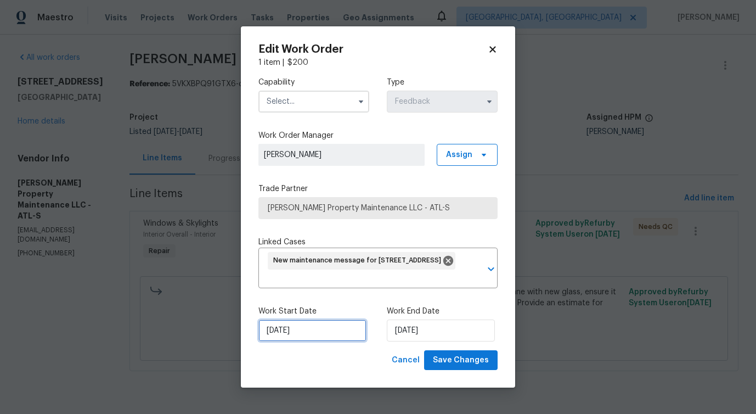
click at [280, 335] on input "[DATE]" at bounding box center [312, 330] width 108 height 22
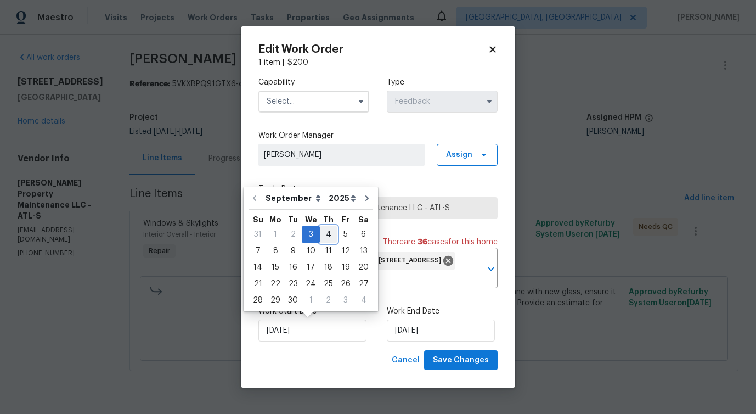
click at [328, 236] on div "4" at bounding box center [328, 234] width 17 height 15
type input "[DATE]"
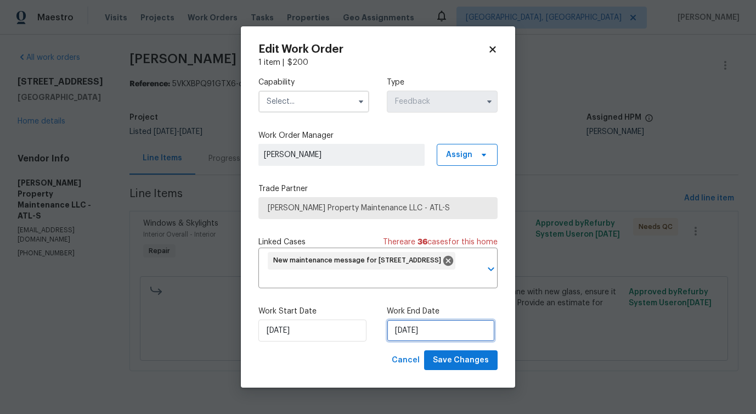
click at [407, 327] on input "[DATE]" at bounding box center [441, 330] width 108 height 22
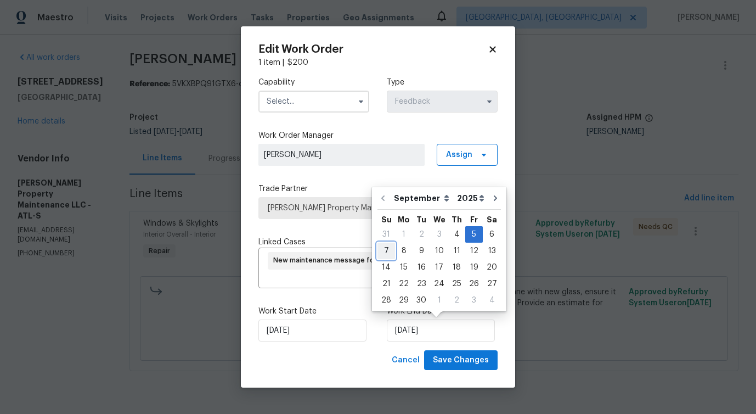
click at [383, 254] on div "7" at bounding box center [386, 250] width 18 height 15
type input "[DATE]"
click at [383, 254] on div "New maintenance message for [STREET_ADDRESS]" at bounding box center [362, 261] width 188 height 18
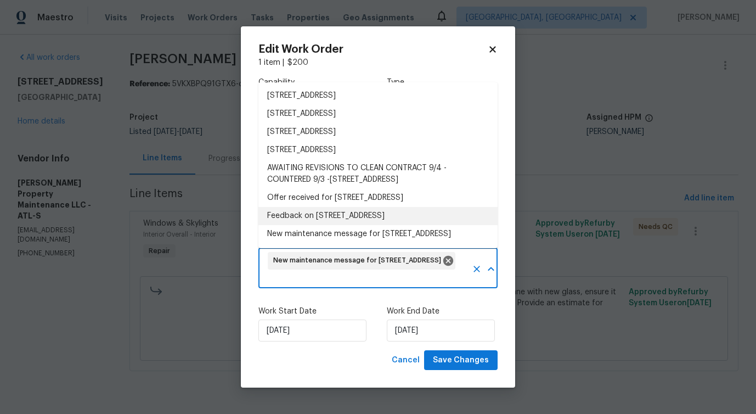
click at [320, 313] on label "Work Start Date" at bounding box center [313, 311] width 111 height 11
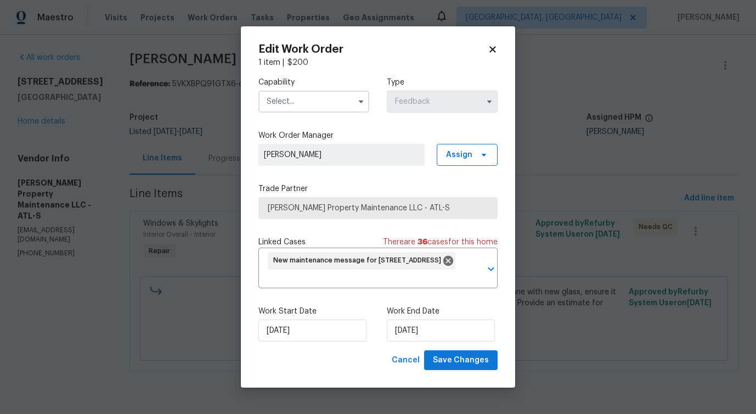
click at [309, 96] on input "text" at bounding box center [313, 102] width 111 height 22
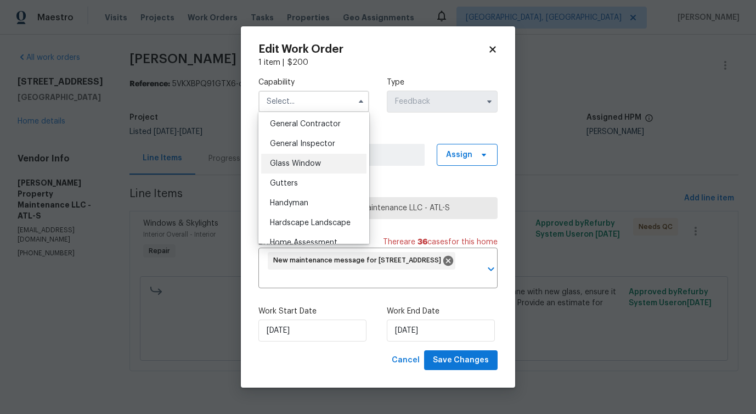
scroll to position [520, 0]
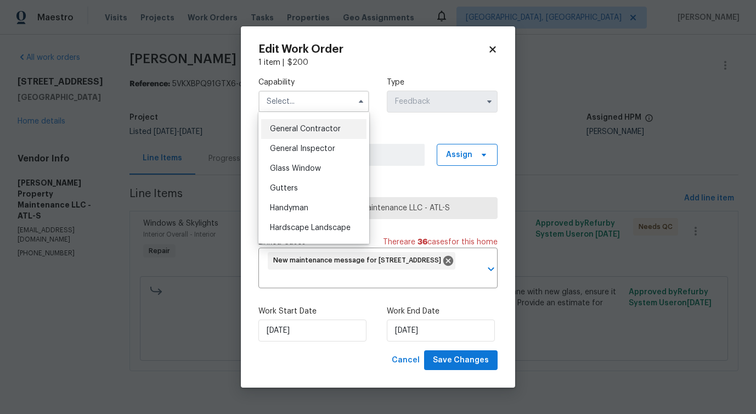
click at [312, 133] on span "General Contractor" at bounding box center [305, 129] width 71 height 8
type input "General Contractor"
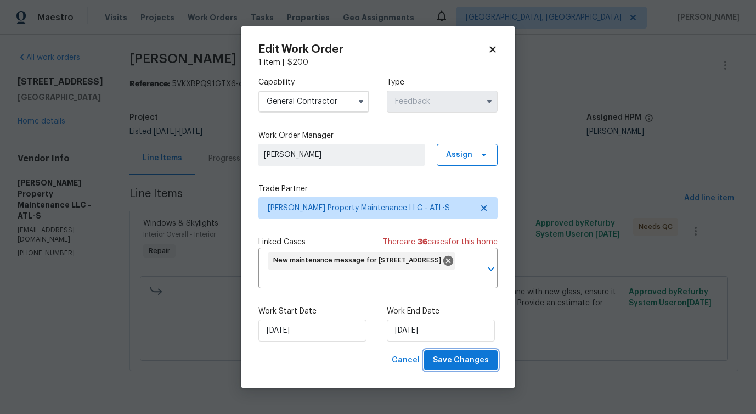
click at [464, 360] on span "Save Changes" at bounding box center [461, 360] width 56 height 14
click at [157, 358] on body "Maestro Visits Projects Work Orders Tasks Properties Geo Assignments Albuquerqu…" at bounding box center [378, 201] width 756 height 402
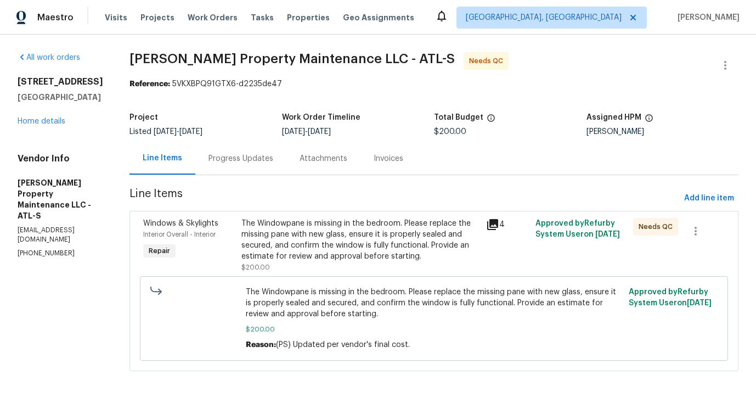
click at [411, 235] on div "The Windowpane is missing in the bedroom. Please replace the missing pane with …" at bounding box center [360, 240] width 239 height 44
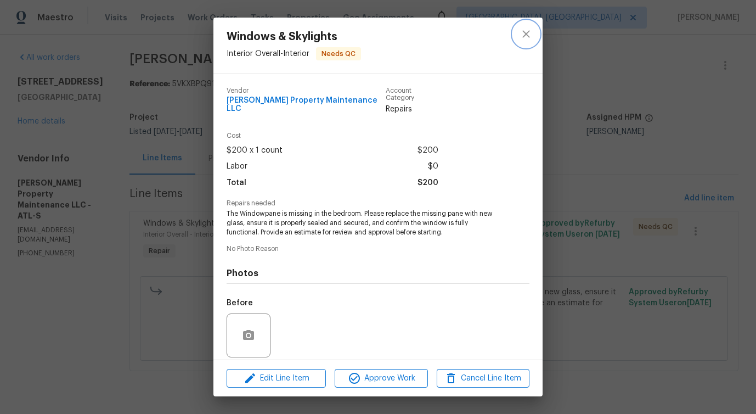
click at [521, 41] on button "close" at bounding box center [526, 34] width 26 height 26
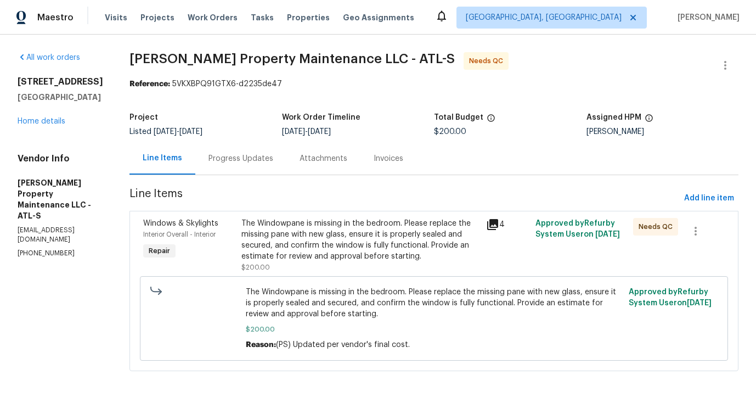
click at [254, 156] on div "Progress Updates" at bounding box center [240, 158] width 65 height 11
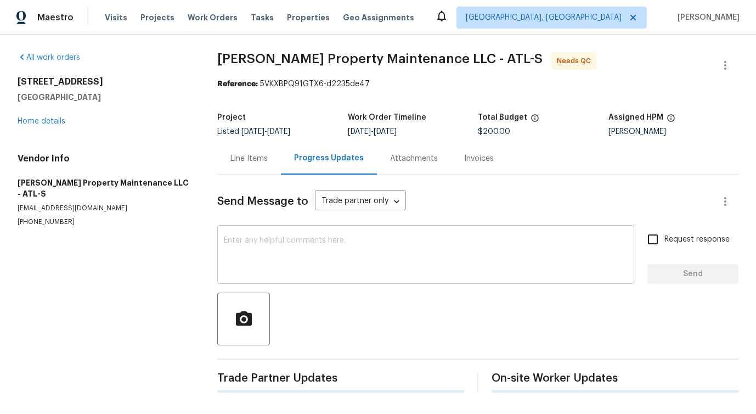
click at [275, 245] on textarea at bounding box center [426, 255] width 404 height 38
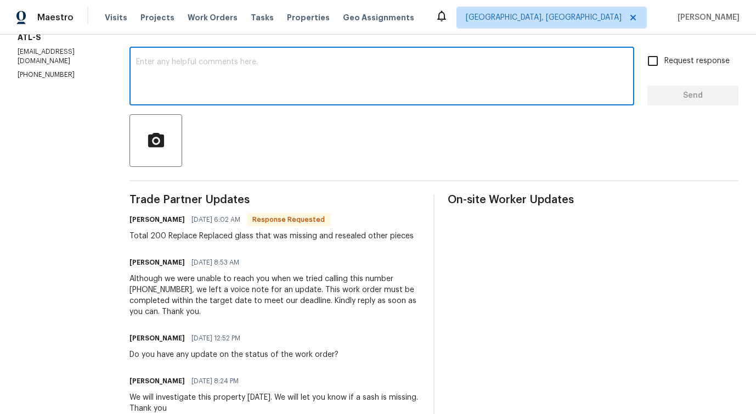
scroll to position [181, 0]
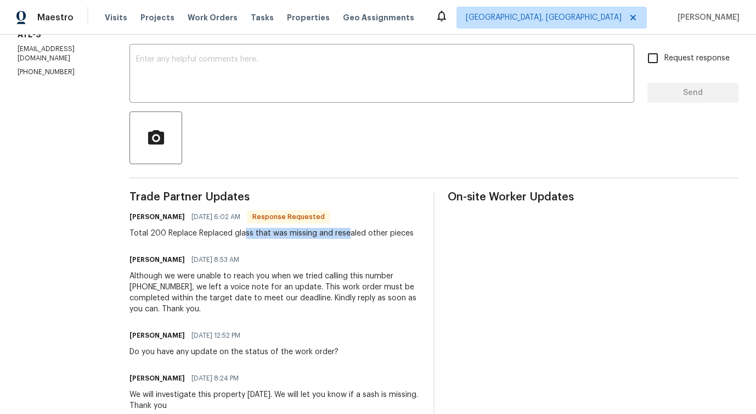
drag, startPoint x: 245, startPoint y: 237, endPoint x: 349, endPoint y: 236, distance: 104.2
click at [349, 237] on div "Total 200 Replace Replaced glass that was missing and resealed other pieces" at bounding box center [271, 233] width 284 height 11
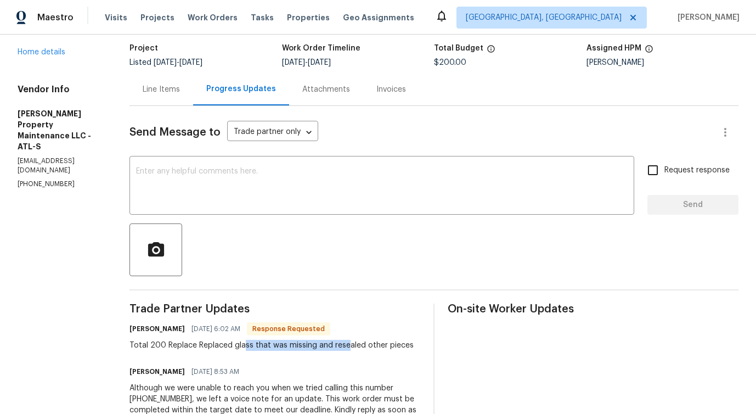
scroll to position [0, 0]
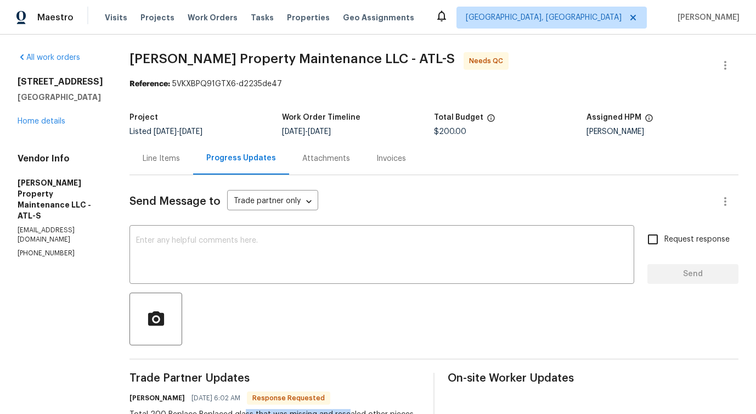
click at [174, 165] on div "Line Items" at bounding box center [161, 158] width 64 height 32
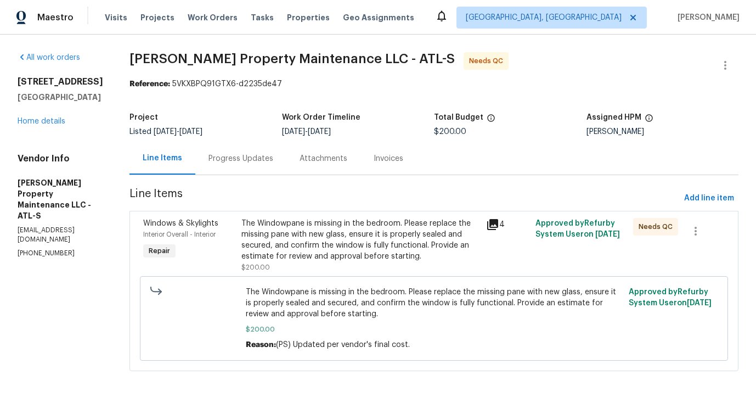
click at [344, 256] on div "The Windowpane is missing in the bedroom. Please replace the missing pane with …" at bounding box center [360, 240] width 239 height 44
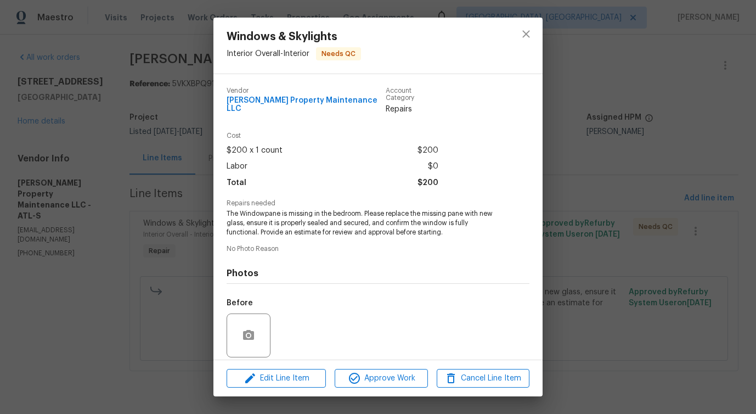
scroll to position [73, 0]
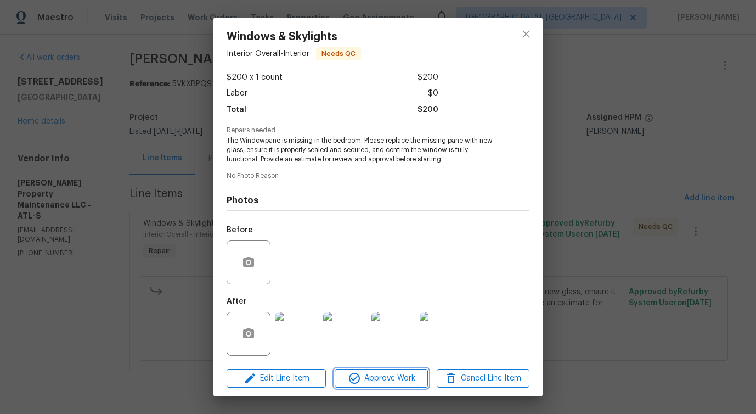
click at [373, 375] on span "Approve Work" at bounding box center [381, 378] width 86 height 14
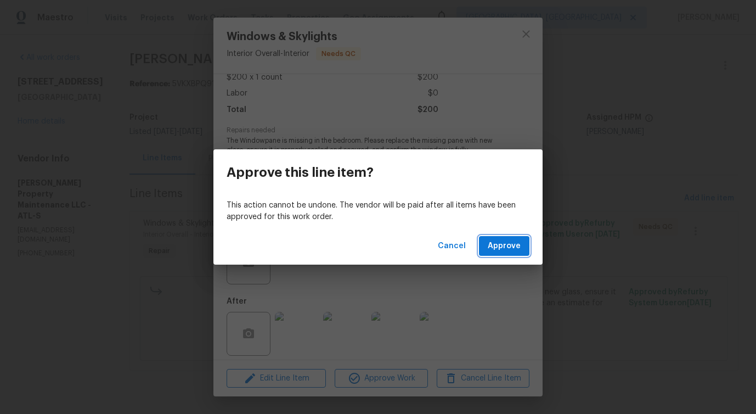
click at [507, 247] on span "Approve" at bounding box center [504, 246] width 33 height 14
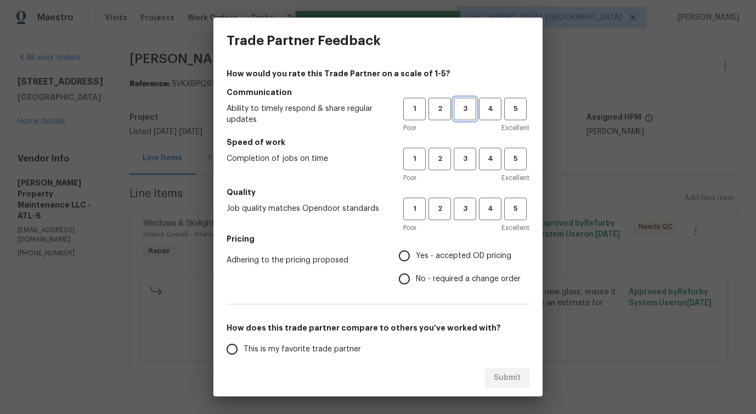
click at [455, 109] on span "3" at bounding box center [465, 109] width 20 height 13
click at [455, 156] on span "3" at bounding box center [465, 159] width 20 height 13
click at [455, 205] on span "3" at bounding box center [465, 208] width 20 height 13
click at [428, 276] on span "No - required a change order" at bounding box center [468, 279] width 105 height 12
click at [416, 276] on input "No - required a change order" at bounding box center [404, 278] width 23 height 23
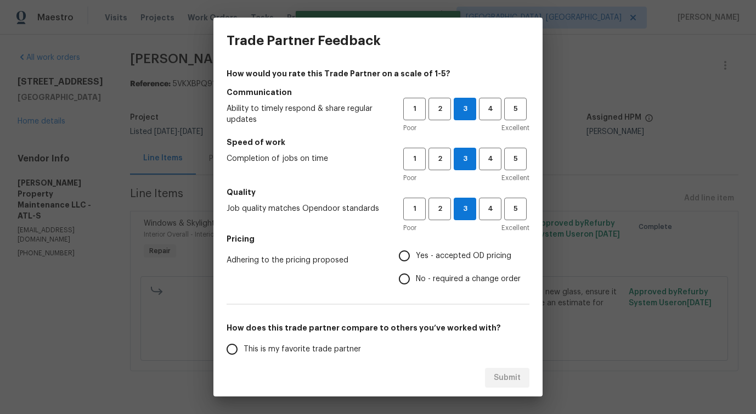
radio input "true"
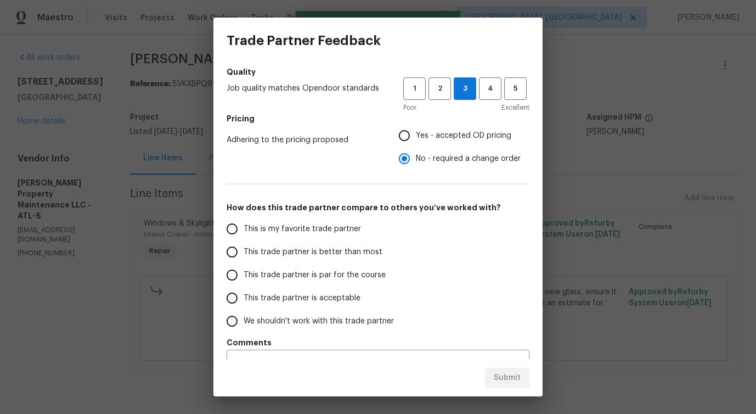
scroll to position [143, 0]
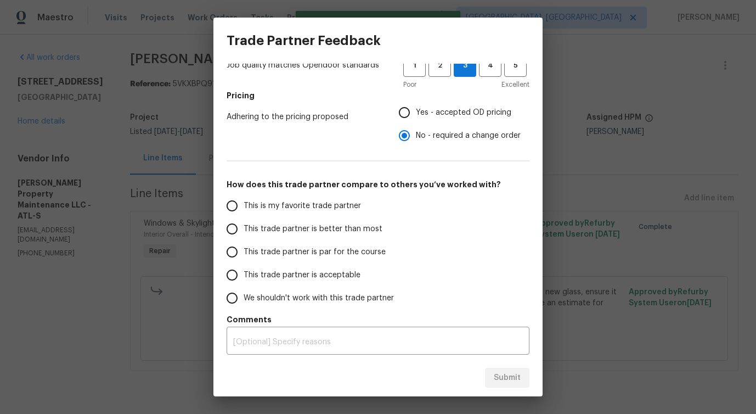
click at [358, 225] on span "This trade partner is better than most" at bounding box center [313, 229] width 139 height 12
click at [244, 225] on input "This trade partner is better than most" at bounding box center [232, 228] width 23 height 23
click at [499, 386] on button "Submit" at bounding box center [507, 378] width 44 height 20
radio input "true"
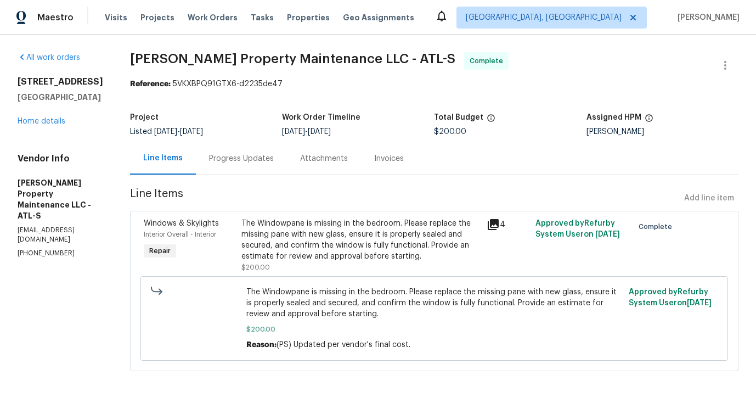
click at [234, 155] on div "Progress Updates" at bounding box center [241, 158] width 65 height 11
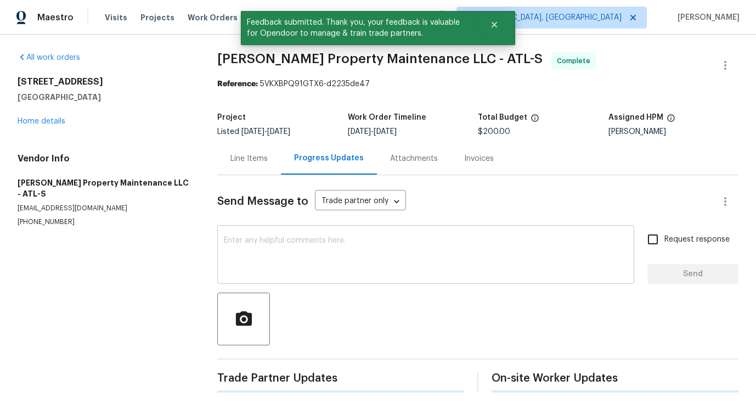
click at [295, 275] on div "x ​" at bounding box center [425, 256] width 417 height 56
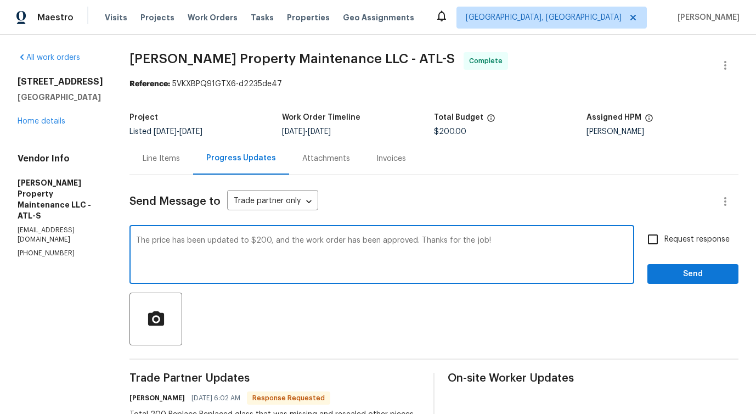
drag, startPoint x: 150, startPoint y: 238, endPoint x: 320, endPoint y: 237, distance: 169.5
click at [320, 237] on textarea "The price has been updated to $200, and the work order has been approved. Thank…" at bounding box center [382, 255] width 492 height 38
click at [320, 254] on textarea "The price has been updated to $200, and the work order has been approved. Thank…" at bounding box center [382, 255] width 492 height 38
drag, startPoint x: 298, startPoint y: 238, endPoint x: 555, endPoint y: 238, distance: 257.3
click at [555, 238] on textarea "The price has been updated to $200, and the work order has been approved. Thank…" at bounding box center [382, 255] width 492 height 38
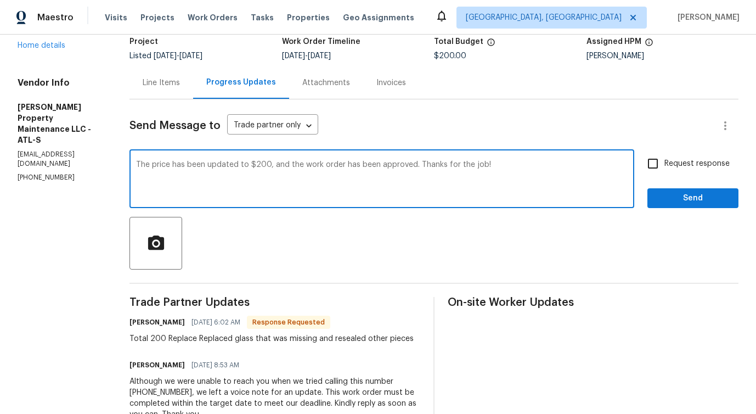
scroll to position [127, 0]
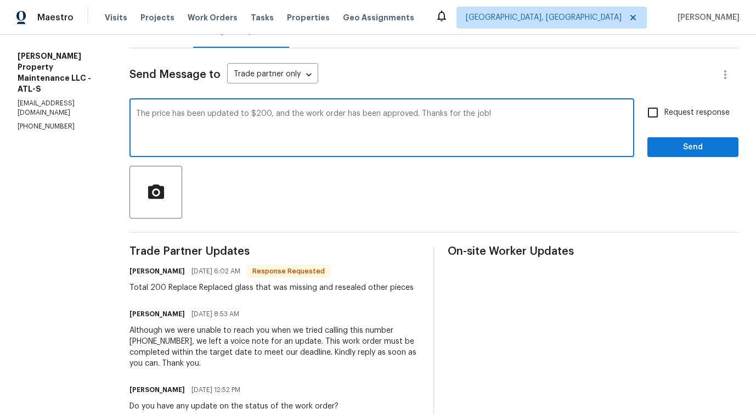
type textarea "The price has been updated to $200, and the work order has been approved. Thank…"
click at [671, 149] on span "Send" at bounding box center [693, 147] width 74 height 14
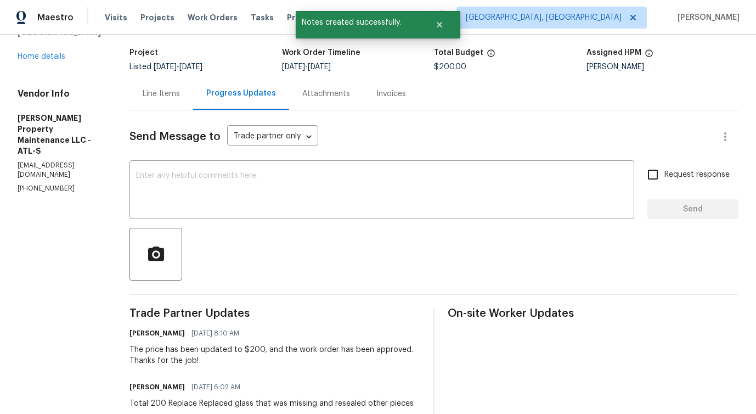
scroll to position [0, 0]
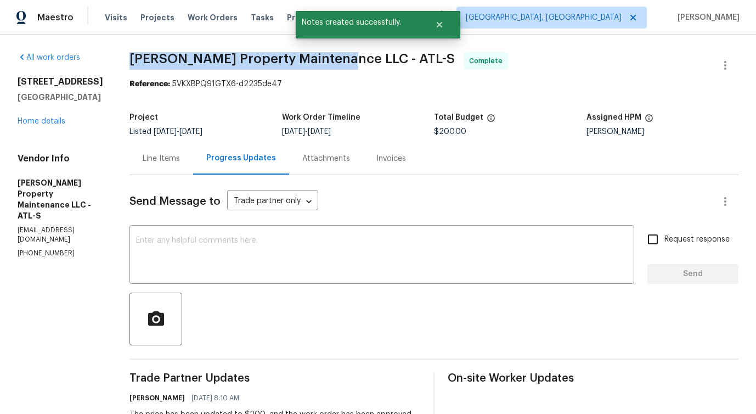
drag, startPoint x: 131, startPoint y: 57, endPoint x: 338, endPoint y: 58, distance: 207.4
click at [338, 58] on div "All work orders 6120 E Fayetteville Dr Riverdale, GA 30296 Home details Vendor …" at bounding box center [378, 399] width 756 height 729
copy span "Glen Property Maintenance LLC -"
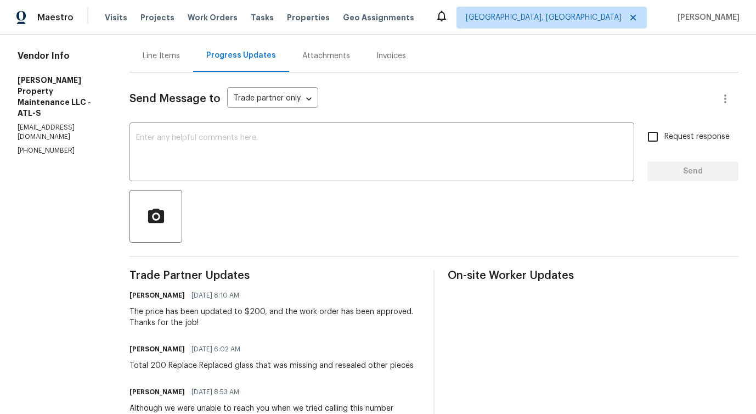
scroll to position [133, 0]
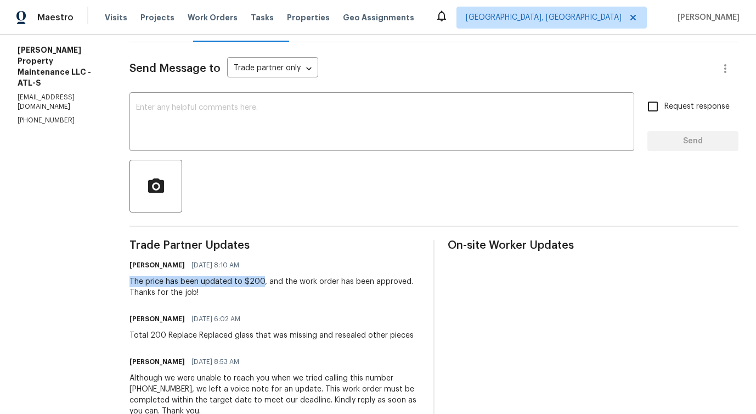
drag, startPoint x: 129, startPoint y: 283, endPoint x: 262, endPoint y: 284, distance: 132.8
click at [262, 284] on div "All work orders 6120 E Fayetteville Dr Riverdale, GA 30296 Home details Vendor …" at bounding box center [378, 266] width 756 height 729
copy div "The price has been updated to $200"
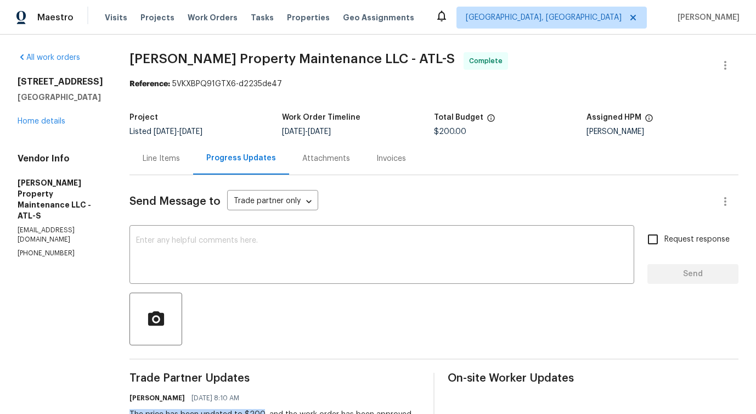
click at [167, 154] on div "Line Items" at bounding box center [161, 158] width 37 height 11
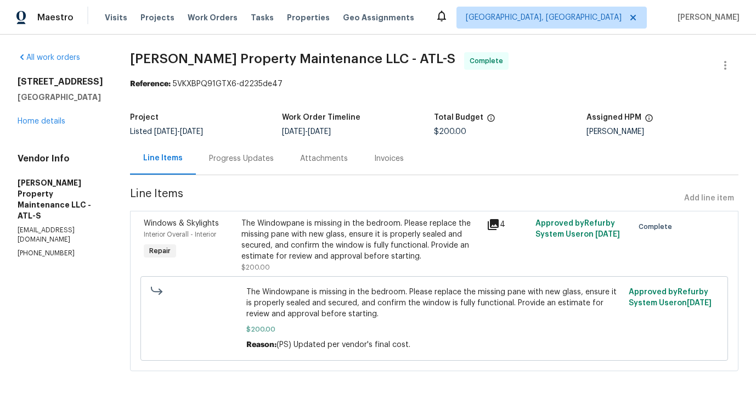
click at [252, 166] on div "Progress Updates" at bounding box center [241, 158] width 91 height 32
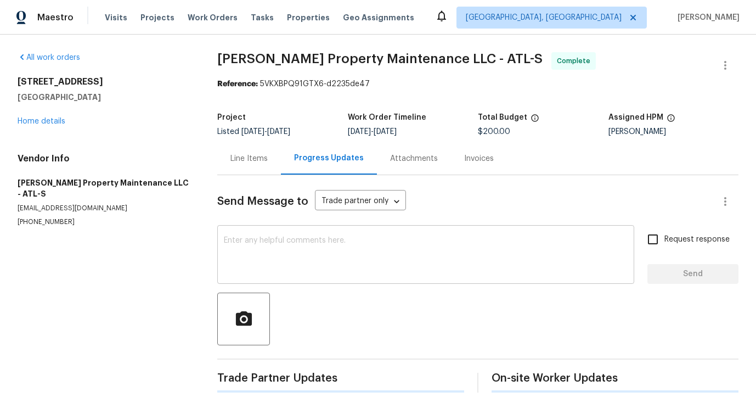
click at [271, 246] on textarea at bounding box center [426, 255] width 404 height 38
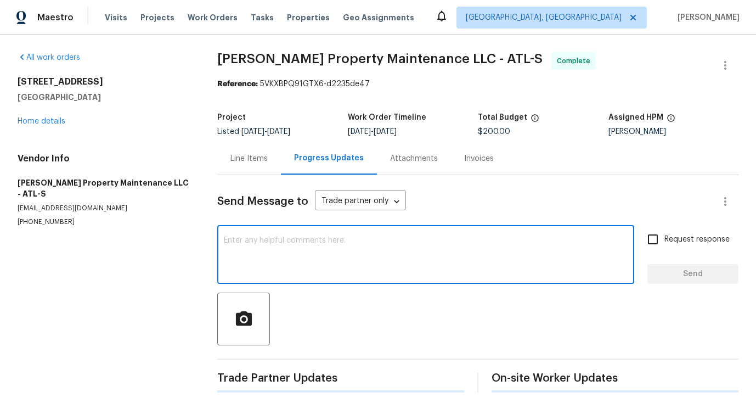
scroll to position [4, 0]
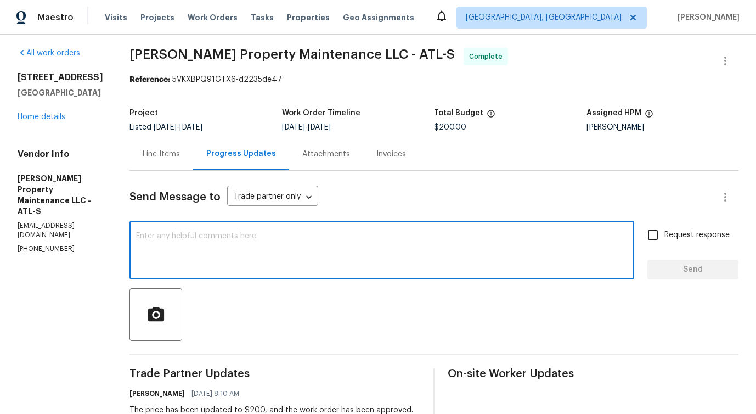
click at [281, 226] on div "x ​" at bounding box center [381, 251] width 505 height 56
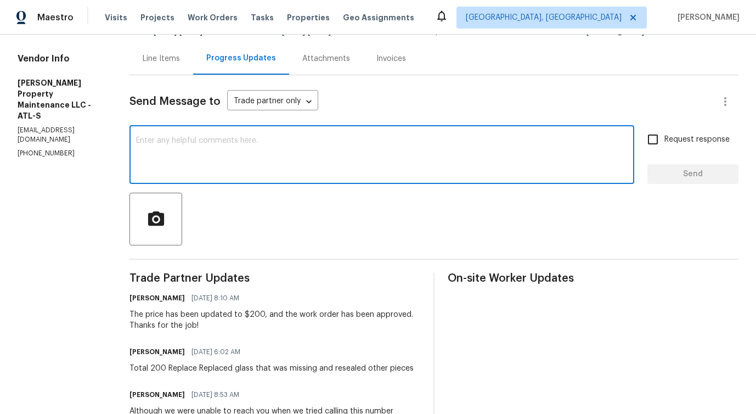
scroll to position [0, 0]
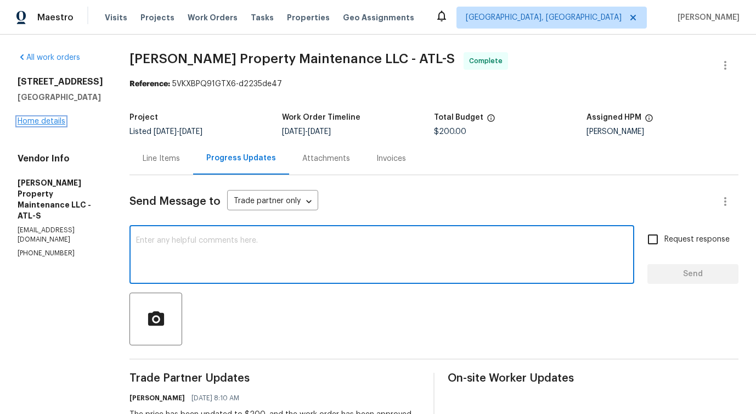
click at [36, 125] on link "Home details" at bounding box center [42, 121] width 48 height 8
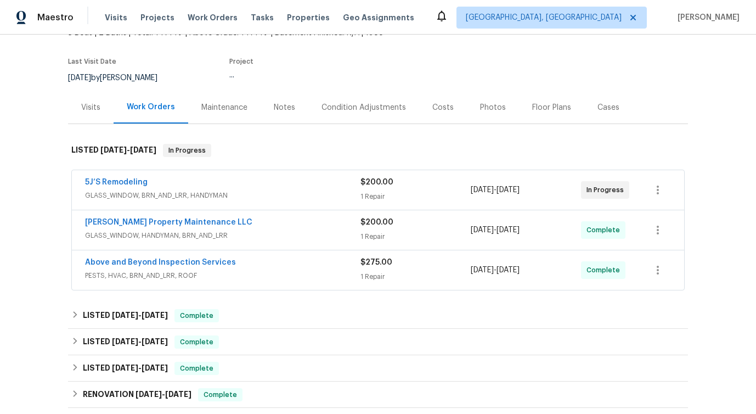
scroll to position [91, 0]
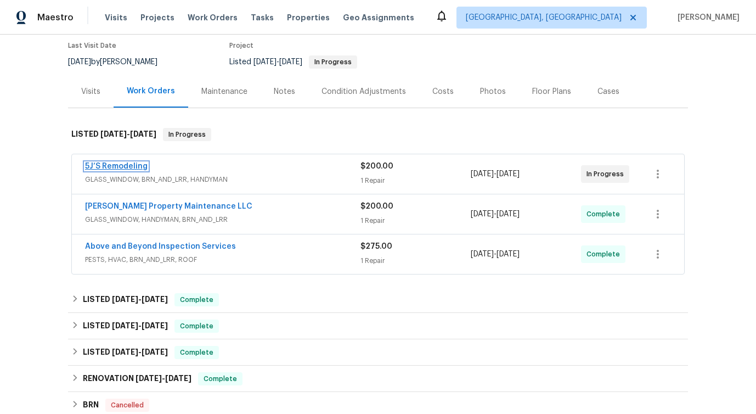
click at [111, 167] on link "5J’S Remodeling" at bounding box center [116, 166] width 63 height 8
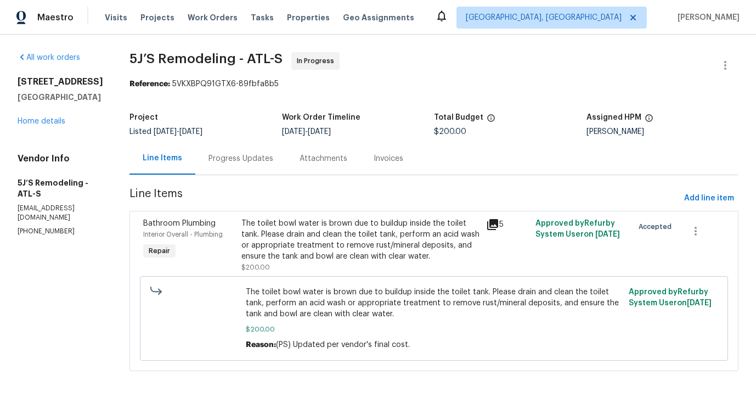
click at [252, 167] on div "Progress Updates" at bounding box center [240, 158] width 91 height 32
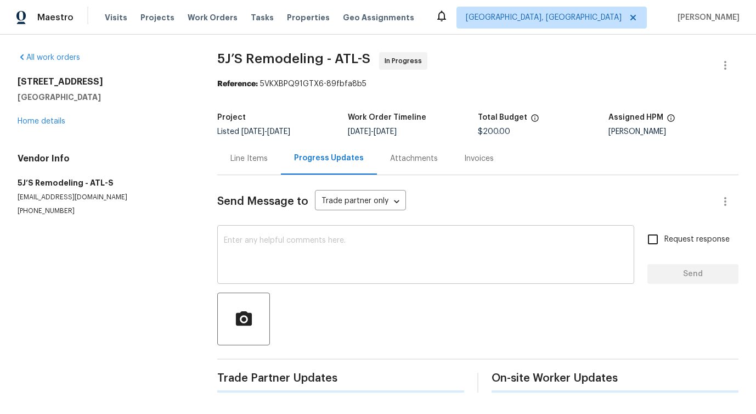
click at [275, 244] on textarea at bounding box center [426, 255] width 404 height 38
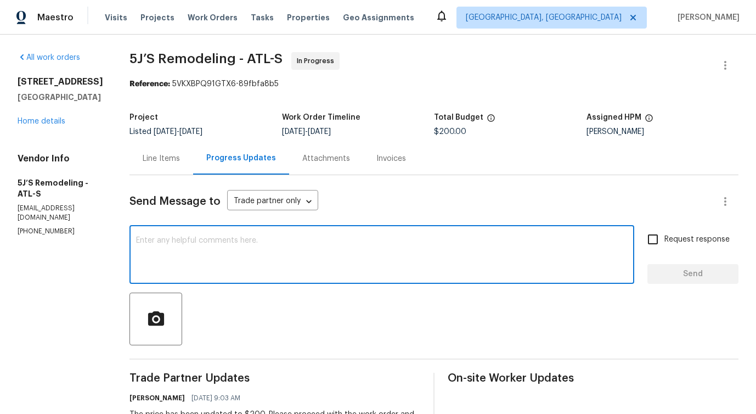
click at [357, 238] on textarea at bounding box center [382, 255] width 492 height 38
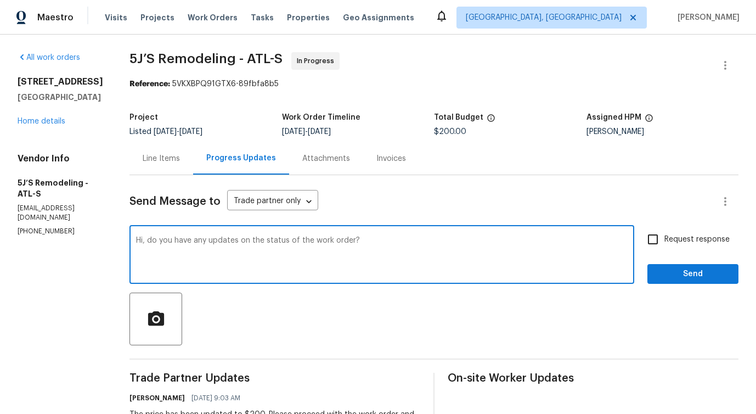
click at [357, 238] on textarea "Hi, do you have any updates on the status of the work order?" at bounding box center [382, 255] width 492 height 38
type textarea "Hi, do you have any updates on the status of the work order?"
click at [664, 232] on label "Request response" at bounding box center [685, 239] width 88 height 23
click at [664, 232] on input "Request response" at bounding box center [652, 239] width 23 height 23
checkbox input "true"
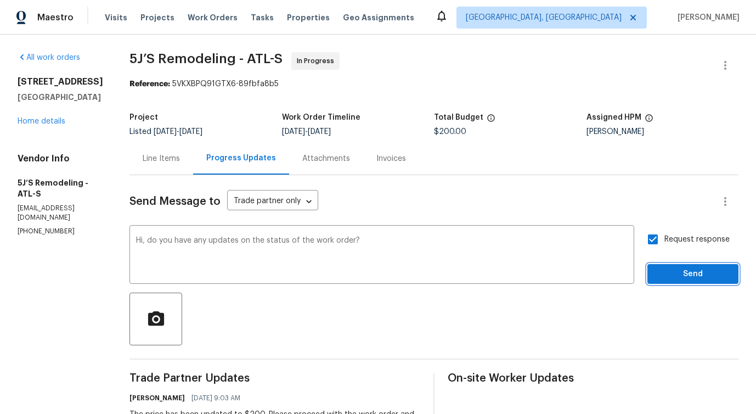
click at [671, 272] on span "Send" at bounding box center [693, 274] width 74 height 14
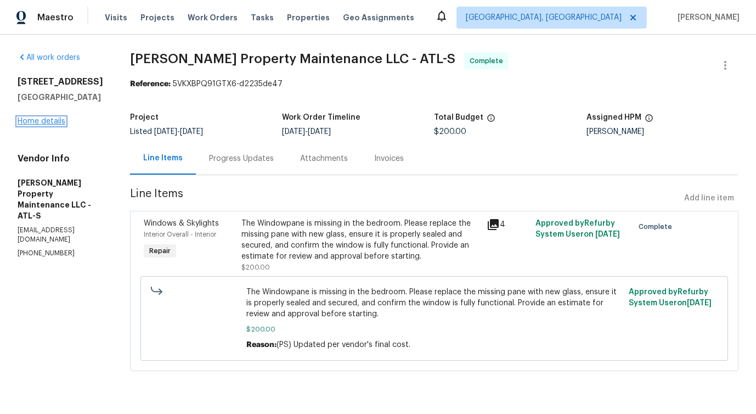
click at [44, 125] on link "Home details" at bounding box center [42, 121] width 48 height 8
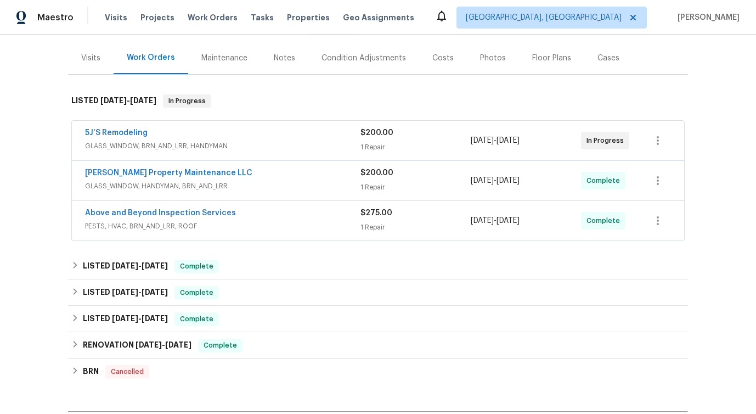
scroll to position [128, 0]
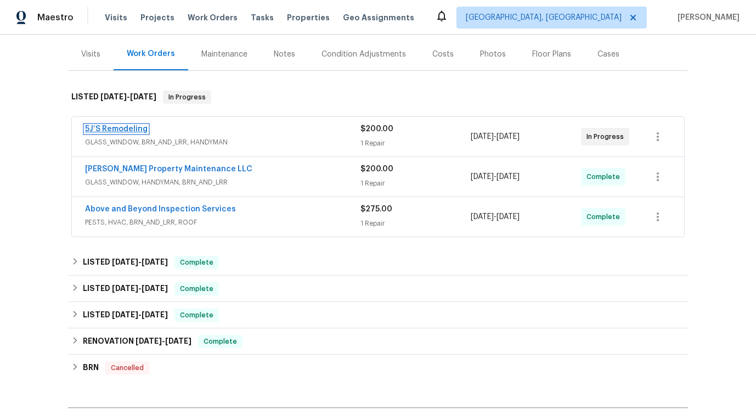
click at [116, 127] on link "5J’S Remodeling" at bounding box center [116, 129] width 63 height 8
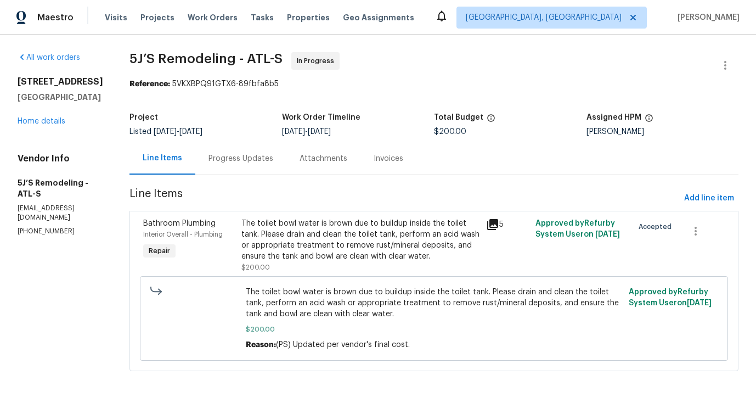
click at [238, 167] on div "Progress Updates" at bounding box center [240, 158] width 91 height 32
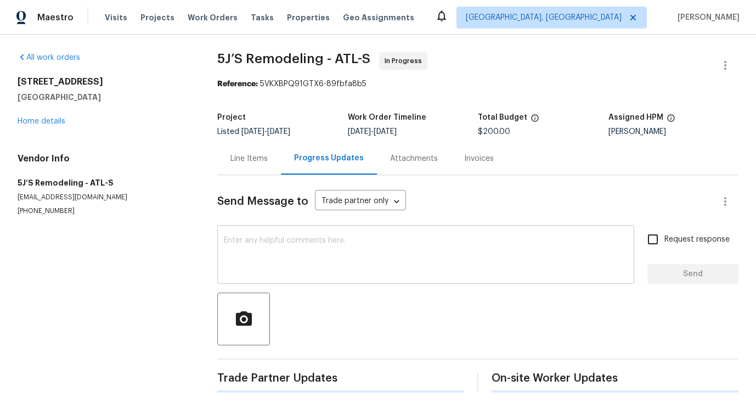
click at [258, 244] on textarea at bounding box center [426, 255] width 404 height 38
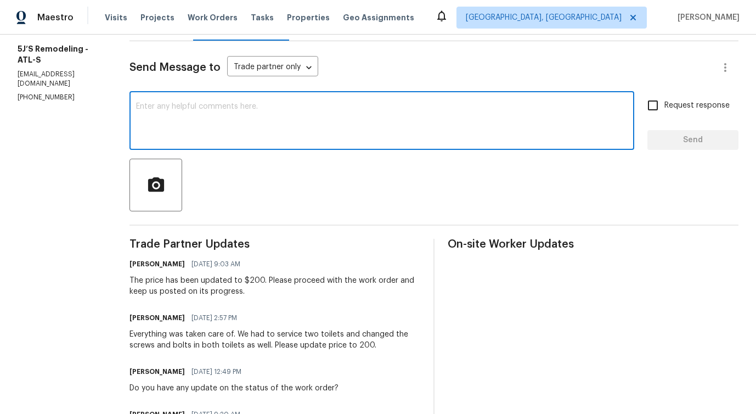
scroll to position [136, 0]
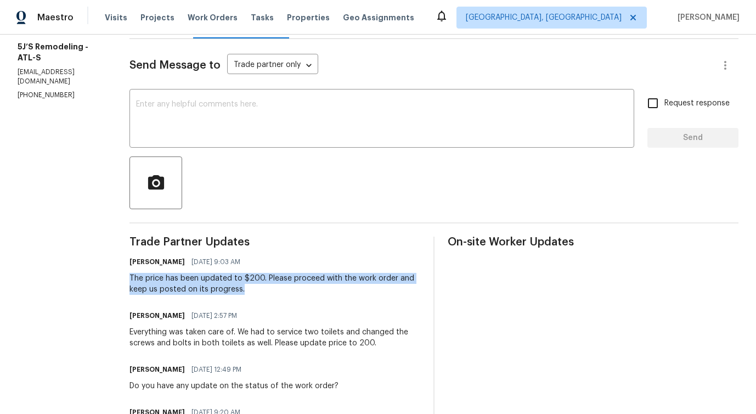
drag, startPoint x: 127, startPoint y: 279, endPoint x: 276, endPoint y: 287, distance: 150.0
click at [276, 287] on div "All work orders 6120 E Fayetteville Dr Riverdale, GA 30296 Home details Vendor …" at bounding box center [378, 247] width 756 height 696
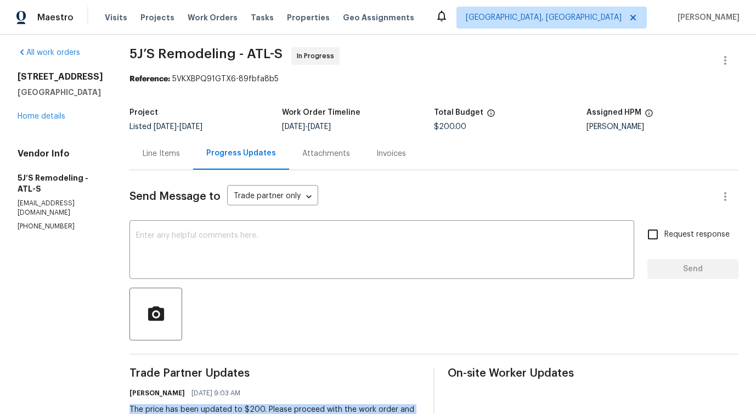
scroll to position [3, 0]
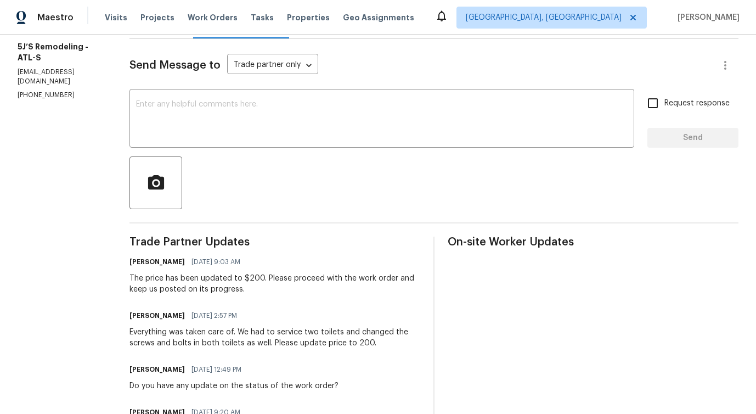
scroll to position [0, 0]
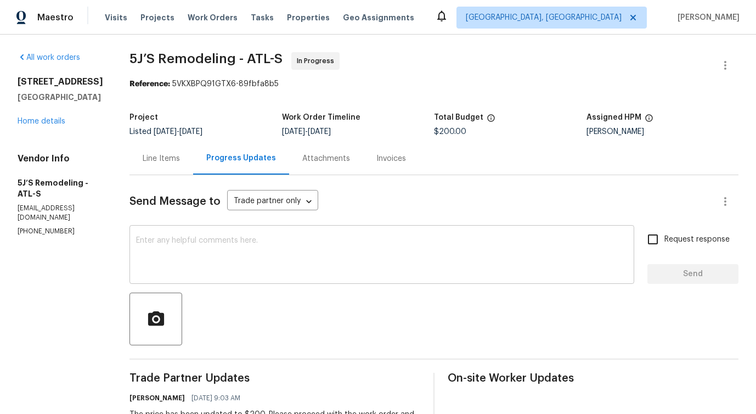
click at [233, 258] on textarea at bounding box center [382, 255] width 492 height 38
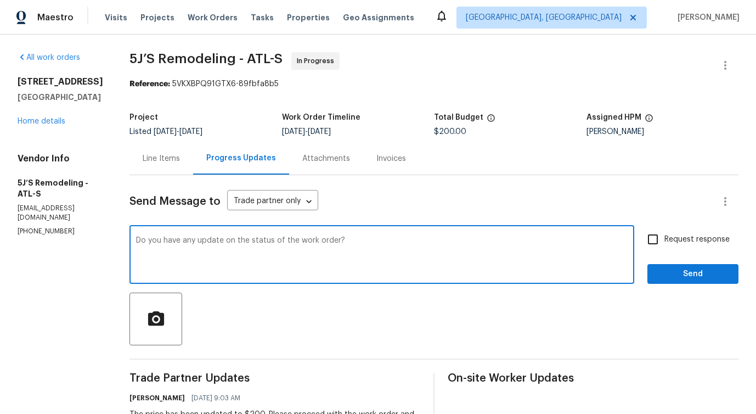
drag, startPoint x: 216, startPoint y: 251, endPoint x: 511, endPoint y: 282, distance: 296.2
click at [514, 282] on div "Do you have any update on the status of the work order? x ​" at bounding box center [381, 256] width 505 height 56
type textarea "Do you have any update on the status of the work order?"
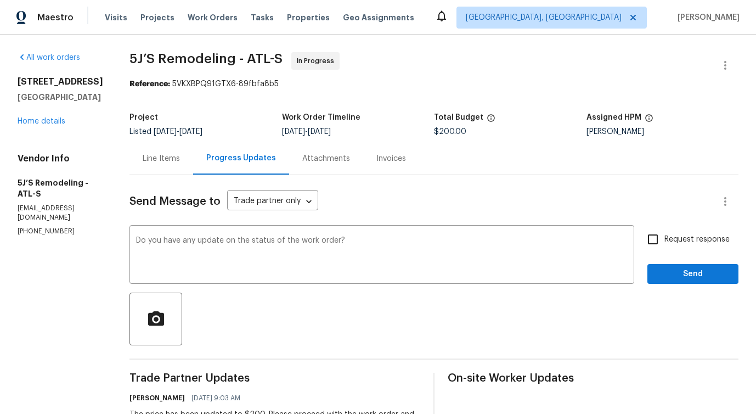
click at [664, 242] on span "Request response" at bounding box center [696, 240] width 65 height 12
click at [659, 242] on input "Request response" at bounding box center [652, 239] width 23 height 23
checkbox input "true"
click at [661, 262] on div "Request response Send" at bounding box center [692, 256] width 91 height 56
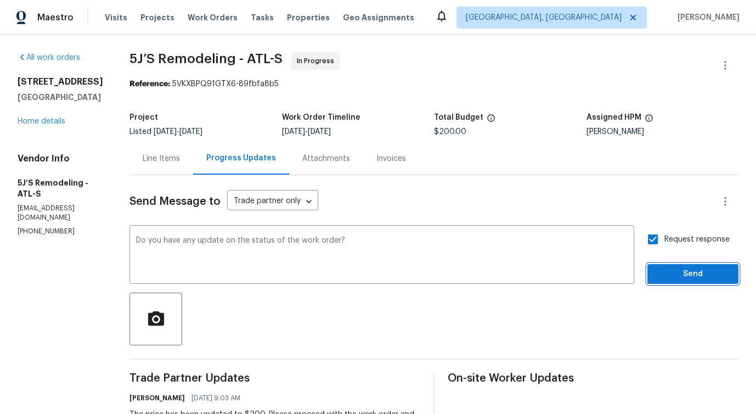
click at [668, 282] on button "Send" at bounding box center [692, 274] width 91 height 20
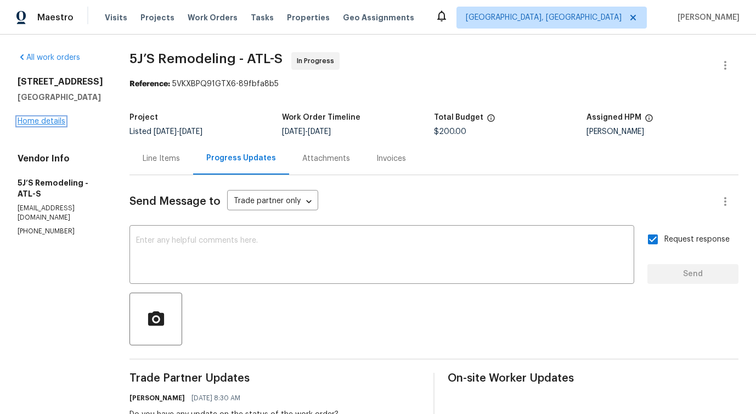
click at [58, 125] on link "Home details" at bounding box center [42, 121] width 48 height 8
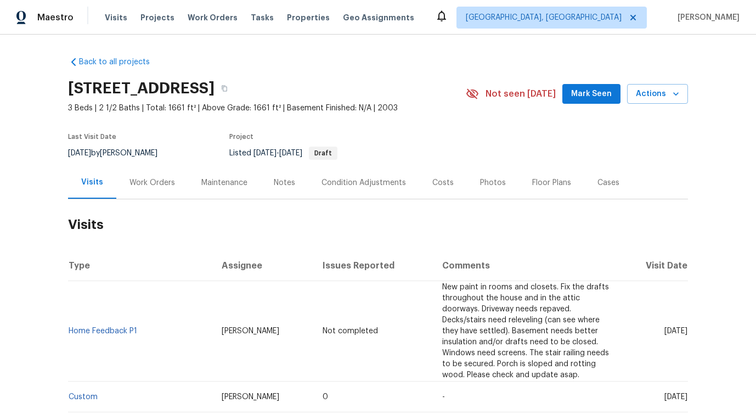
click at [161, 174] on div "Work Orders" at bounding box center [152, 182] width 72 height 32
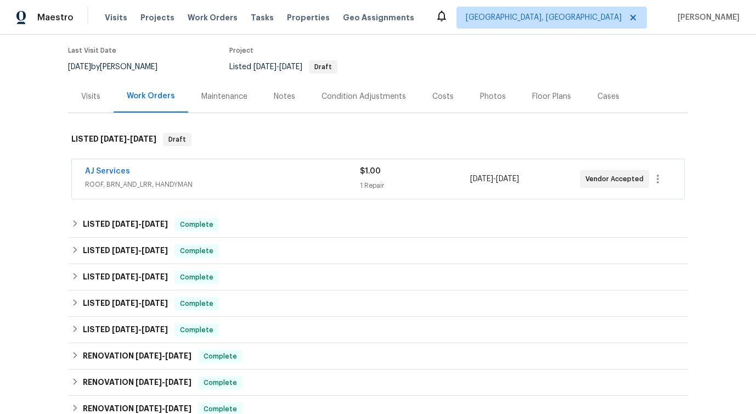
scroll to position [87, 0]
click at [109, 167] on link "AJ Services" at bounding box center [107, 171] width 45 height 8
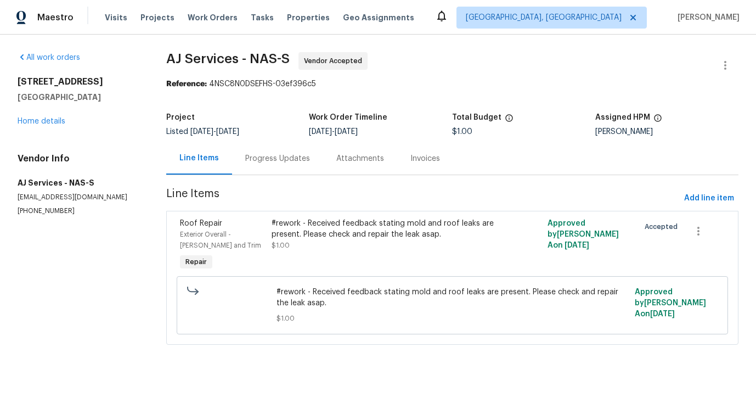
click at [275, 163] on div "Progress Updates" at bounding box center [277, 158] width 65 height 11
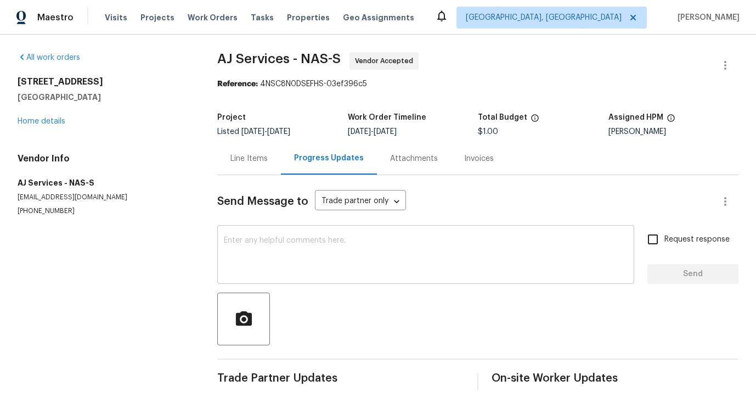
scroll to position [2, 0]
click at [256, 243] on textarea at bounding box center [426, 255] width 404 height 38
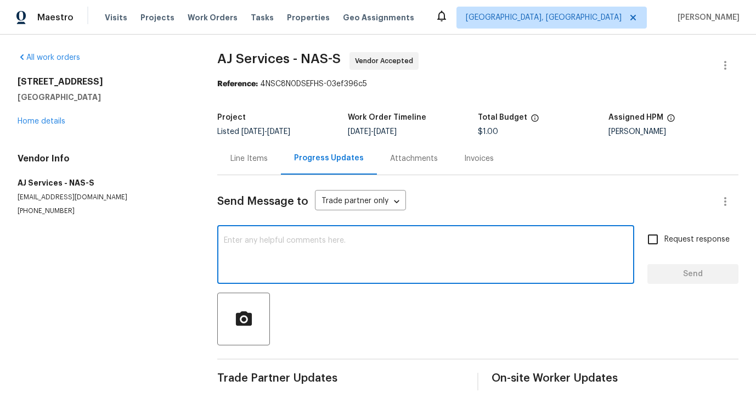
paste textarea "Hi this is [PERSON_NAME] with Opendoor. I’m confirming you received the WO for …"
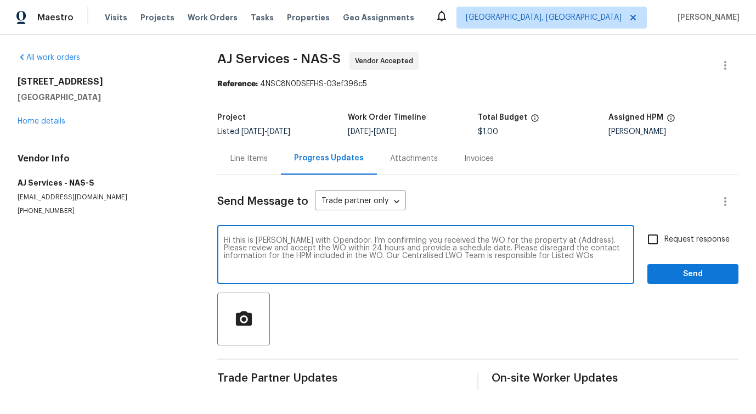
click at [552, 240] on textarea "Hi this is [PERSON_NAME] with Opendoor. I’m confirming you received the WO for …" at bounding box center [426, 255] width 404 height 38
paste textarea "[STREET_ADDRESS]"
type textarea "Hi this is Pavithra with Opendoor. I’m confirming you received the WO for the p…"
click at [664, 239] on span "Request response" at bounding box center [696, 240] width 65 height 12
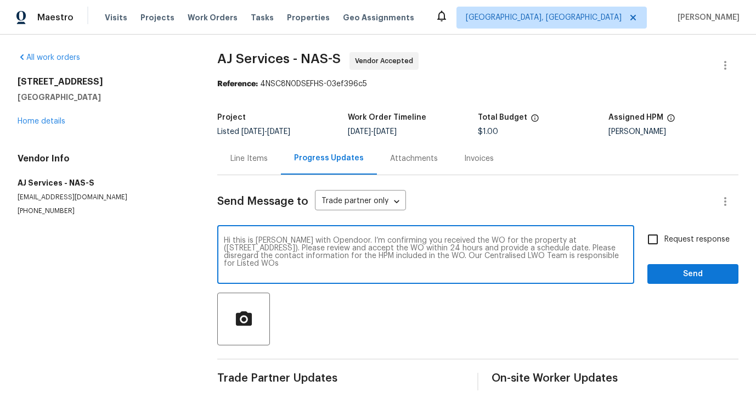
click at [659, 239] on input "Request response" at bounding box center [652, 239] width 23 height 23
checkbox input "true"
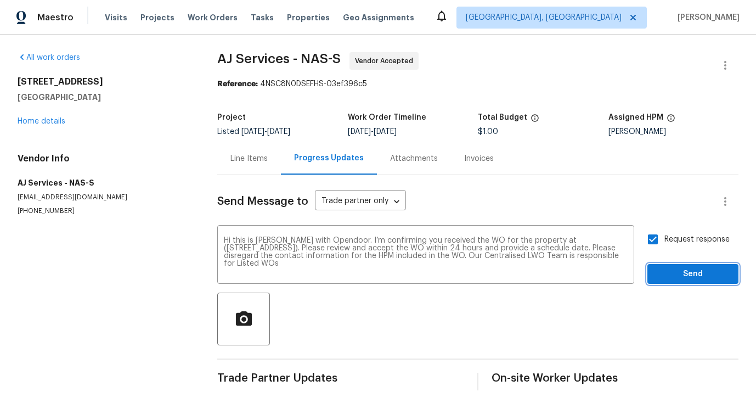
click at [665, 274] on span "Send" at bounding box center [693, 274] width 74 height 14
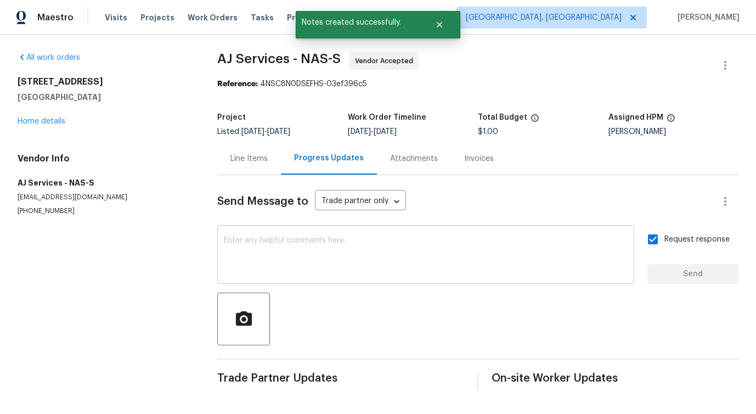
click at [284, 249] on textarea at bounding box center [426, 255] width 404 height 38
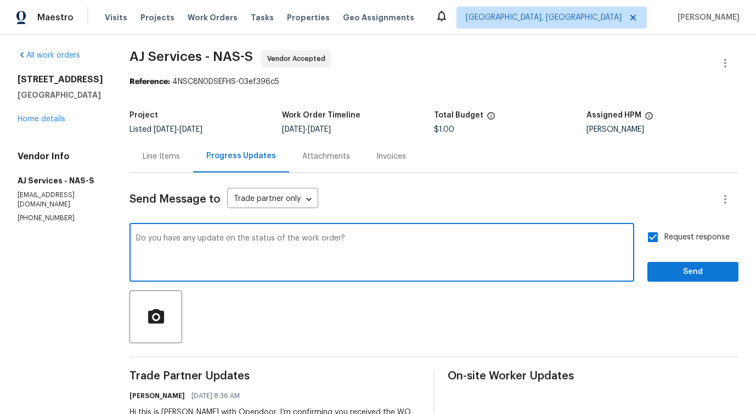
drag, startPoint x: 340, startPoint y: 262, endPoint x: 543, endPoint y: 255, distance: 202.6
click at [353, 258] on textarea "Do you have any update on the status of the work order?" at bounding box center [382, 253] width 492 height 38
type textarea "Do you have any update on the status of the work order?"
click at [685, 280] on button "Send" at bounding box center [692, 272] width 91 height 20
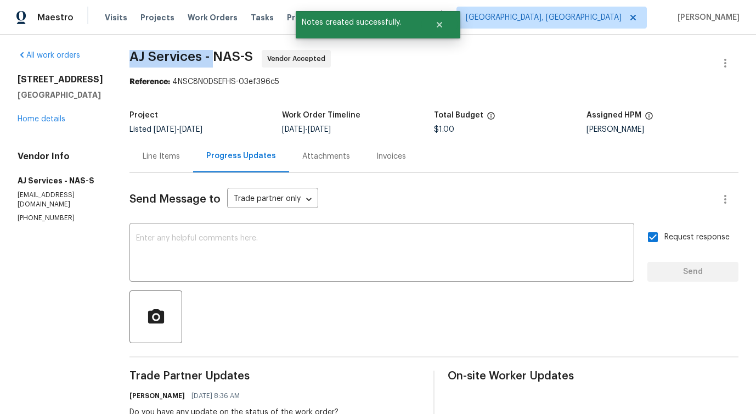
drag, startPoint x: 125, startPoint y: 54, endPoint x: 215, endPoint y: 54, distance: 90.0
click at [215, 54] on div "All work orders 3540 Greens Mill Rd Spring Hill, TN 37174 Home details Vendor I…" at bounding box center [378, 283] width 756 height 503
copy span "AJ Services -"
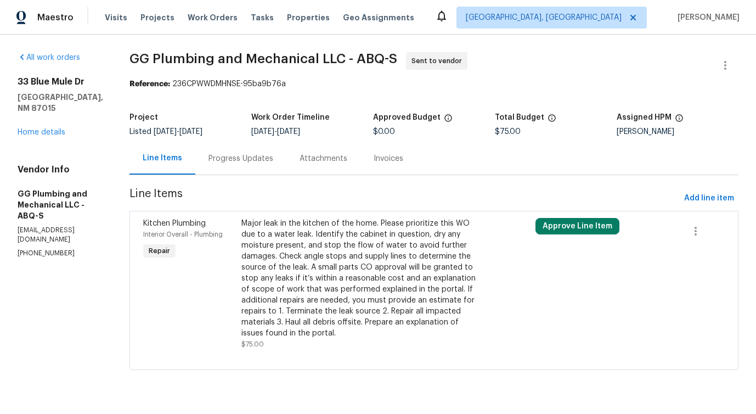
scroll to position [6, 0]
click at [387, 235] on div "Major leak in the kitchen of the home. Please prioritize this WO due to a water…" at bounding box center [360, 278] width 239 height 121
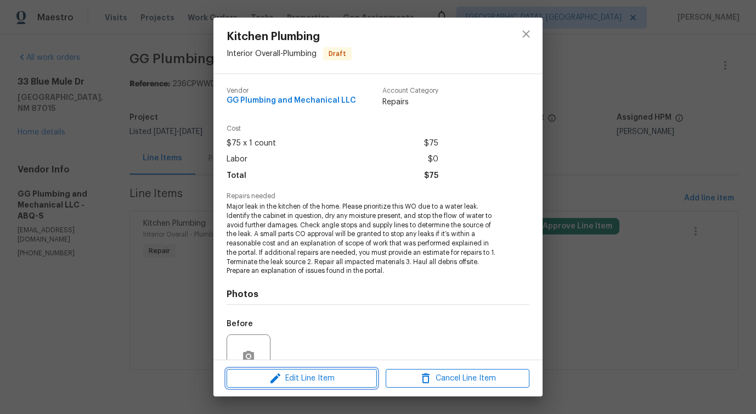
click at [296, 385] on button "Edit Line Item" at bounding box center [302, 378] width 150 height 19
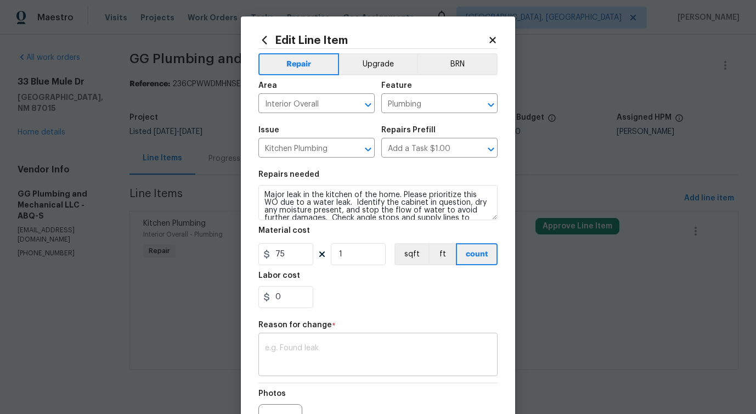
click at [306, 344] on textarea at bounding box center [378, 355] width 226 height 23
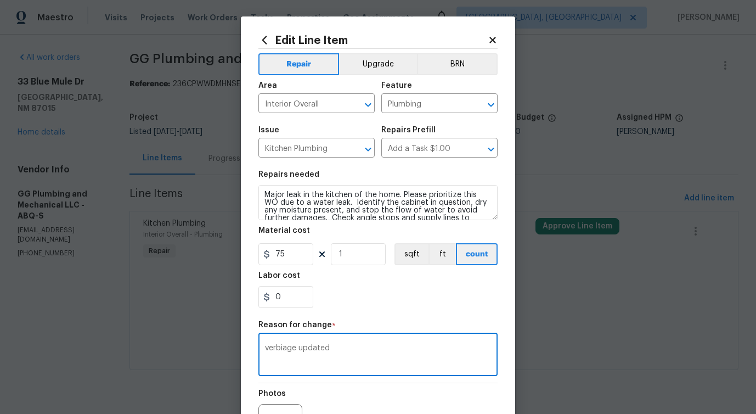
scroll to position [127, 0]
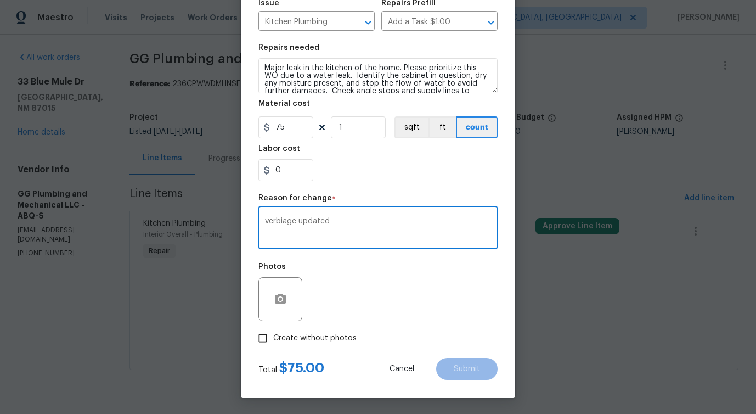
type textarea "verbiage updated"
click at [325, 343] on span "Create without photos" at bounding box center [314, 338] width 83 height 12
click at [273, 343] on input "Create without photos" at bounding box center [262, 338] width 21 height 21
checkbox input "true"
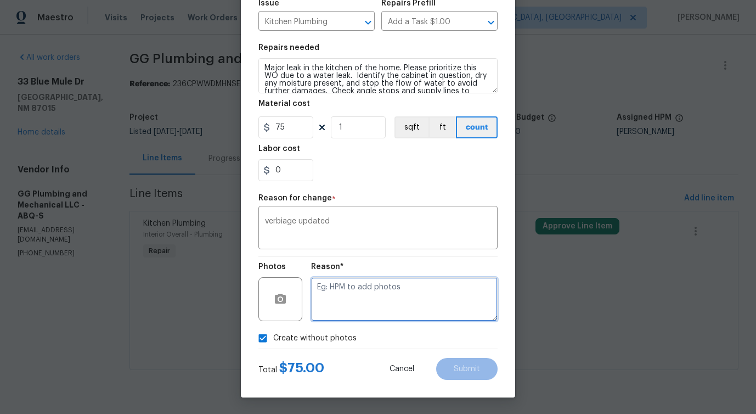
click at [369, 307] on textarea at bounding box center [404, 299] width 187 height 44
click at [0, 0] on span "Verbiage" at bounding box center [0, 0] width 0 height 0
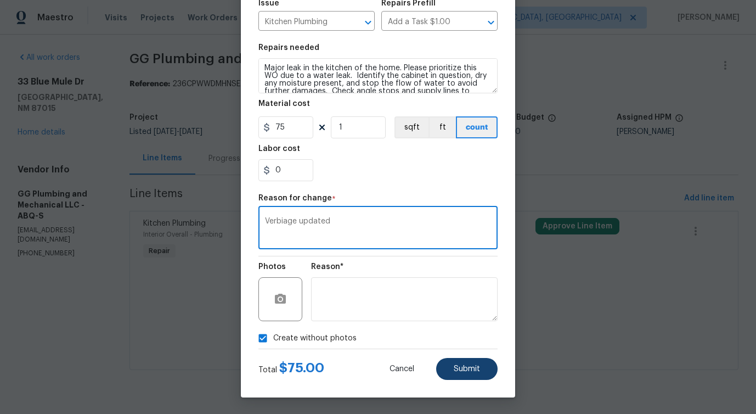
type textarea "Verbiage updated"
click at [457, 369] on span "Submit" at bounding box center [467, 369] width 26 height 8
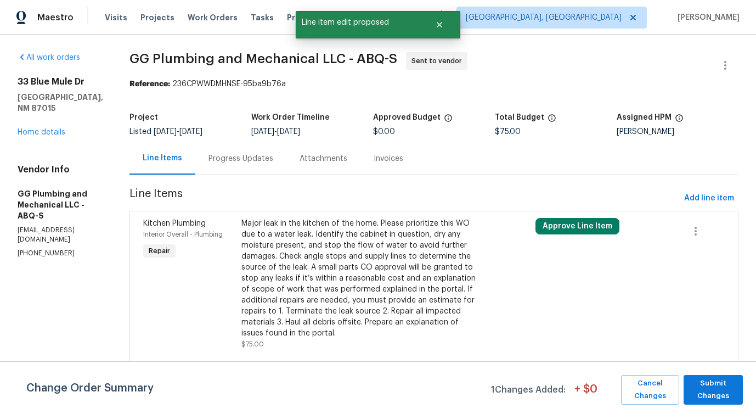
scroll to position [0, 0]
click at [715, 404] on div "Change Order Summary 1 Changes Added: + $ 0 Cancel Changes Submit Changes" at bounding box center [378, 387] width 756 height 53
click at [712, 389] on span "Submit Changes" at bounding box center [713, 389] width 48 height 25
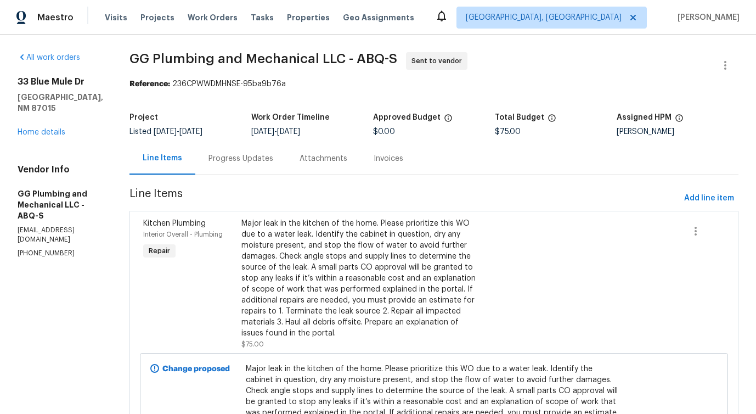
click at [273, 155] on div "Progress Updates" at bounding box center [240, 158] width 65 height 11
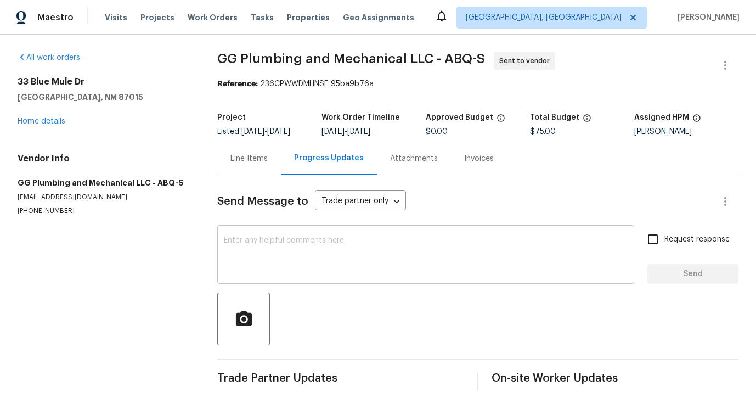
scroll to position [2, 0]
click at [386, 236] on textarea at bounding box center [426, 255] width 404 height 38
paste textarea "Hi this is [PERSON_NAME] with Opendoor. I’m confirming you received the WO for …"
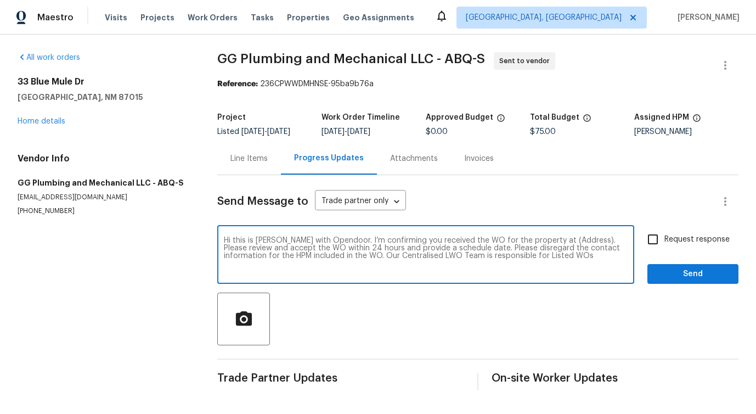
click at [550, 240] on textarea "Hi this is [PERSON_NAME] with Opendoor. I’m confirming you received the WO for …" at bounding box center [426, 255] width 404 height 38
paste textarea "33 Blue Mule Dr, Edgewood, NM 87015"
type textarea "Hi this is Pavithra with Opendoor. I’m confirming you received the WO for the p…"
click at [648, 240] on input "Request response" at bounding box center [652, 239] width 23 height 23
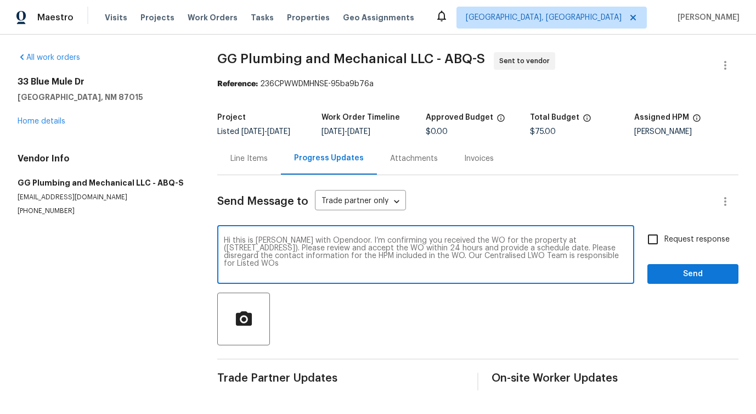
checkbox input "true"
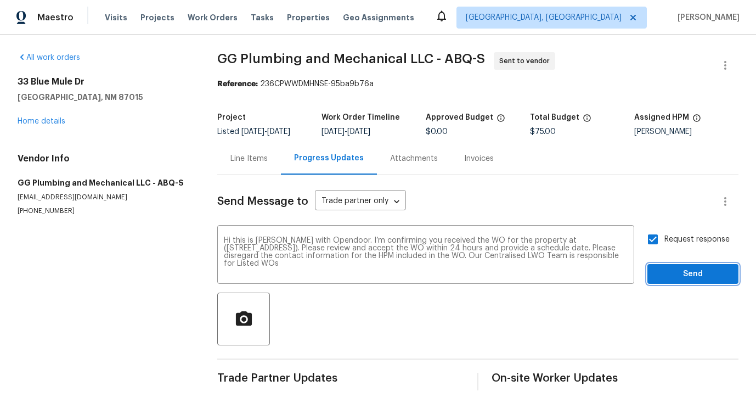
click at [660, 267] on span "Send" at bounding box center [693, 274] width 74 height 14
click at [714, 52] on button "button" at bounding box center [725, 65] width 26 height 26
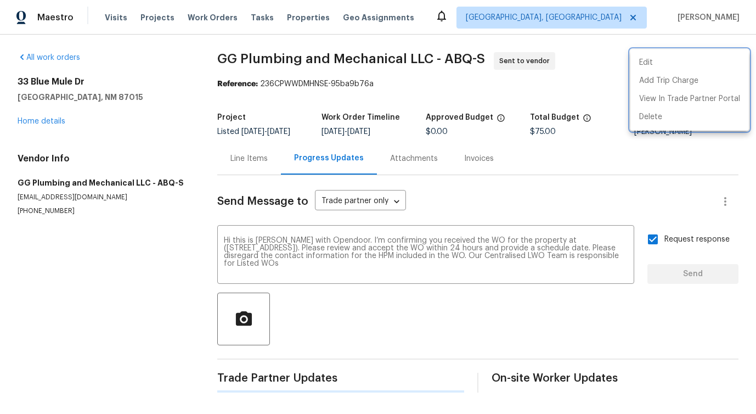
click at [464, 91] on div at bounding box center [378, 207] width 756 height 414
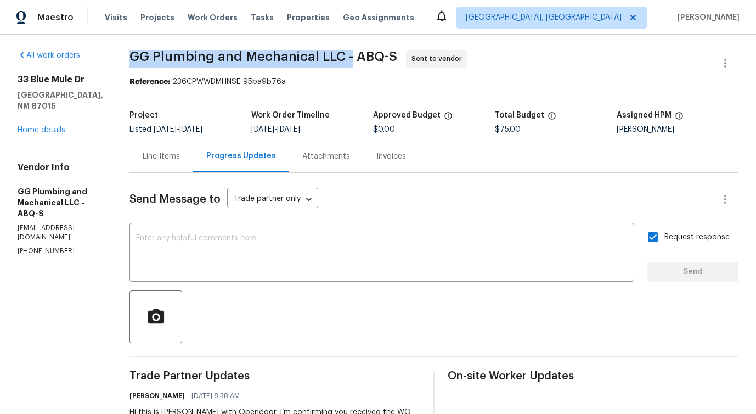
drag, startPoint x: 166, startPoint y: 55, endPoint x: 389, endPoint y: 61, distance: 222.8
click at [389, 61] on div "All work orders 33 Blue Mule Dr Edgewood, NM 87015 Home details Vendor Info GG …" at bounding box center [378, 262] width 756 height 460
copy span "GG Plumbing and Mechanical LLC -"
click at [43, 126] on link "Home details" at bounding box center [42, 130] width 48 height 8
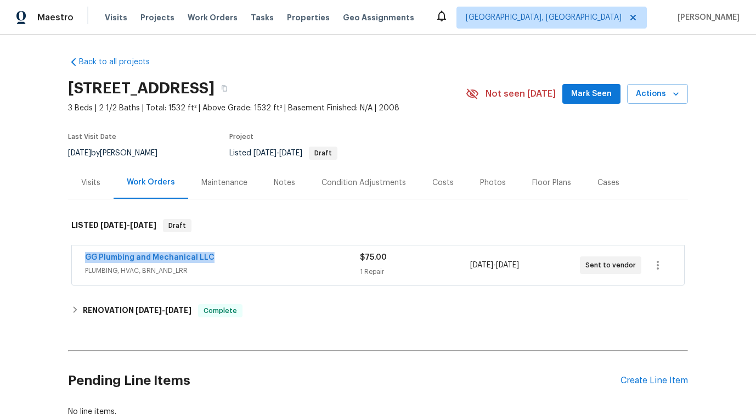
drag, startPoint x: 75, startPoint y: 258, endPoint x: 298, endPoint y: 259, distance: 222.7
click at [298, 259] on div "GG Plumbing and Mechanical LLC PLUMBING, HVAC, BRN_AND_LRR $75.00 1 Repair 9/7/…" at bounding box center [378, 264] width 612 height 39
copy link "GG Plumbing and Mechanical LLC"
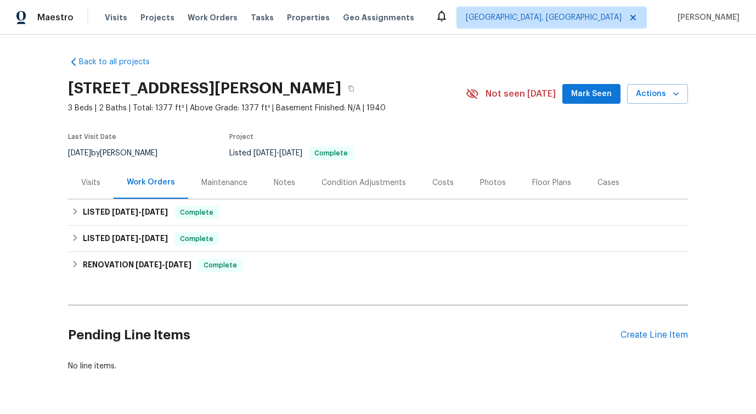
scroll to position [41, 0]
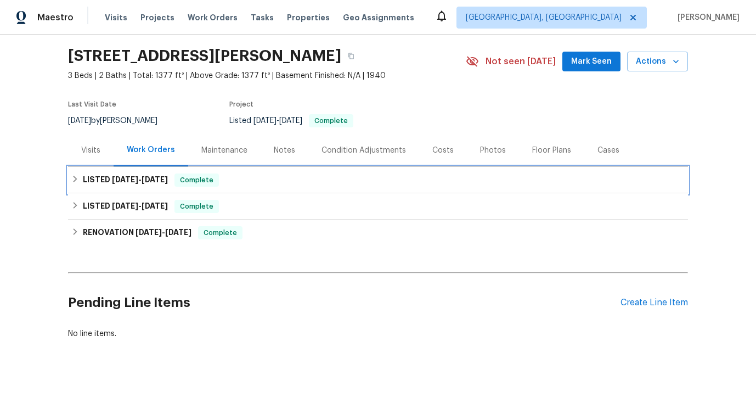
click at [142, 176] on span "[DATE]" at bounding box center [155, 180] width 26 height 8
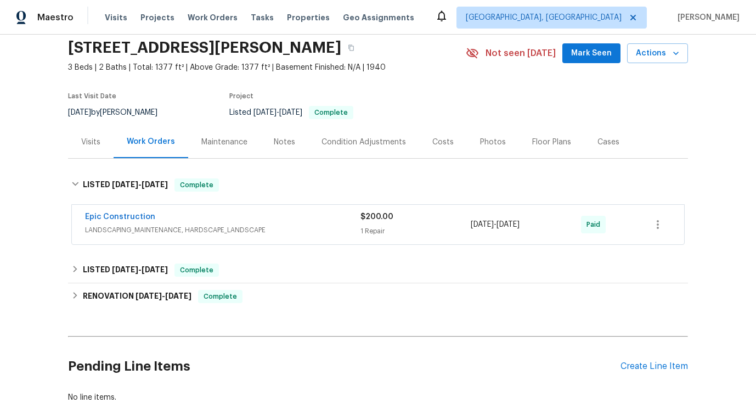
click at [192, 207] on div "Epic Construction LANDSCAPING_MAINTENANCE, HARDSCAPE_LANDSCAPE $200.00 1 Repair…" at bounding box center [378, 224] width 612 height 39
click at [193, 214] on div "Epic Construction" at bounding box center [222, 217] width 275 height 13
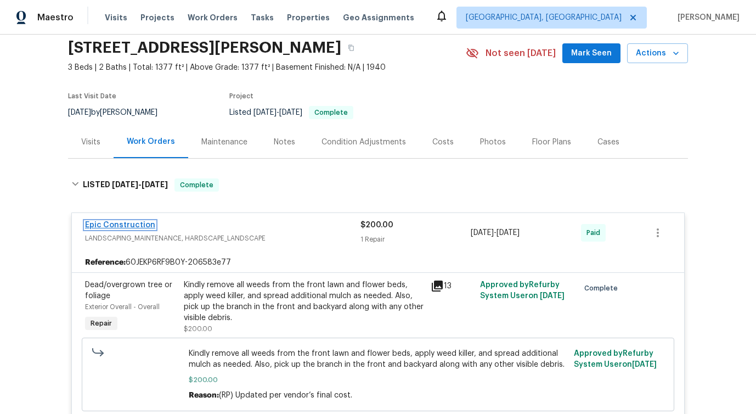
click at [115, 226] on link "Epic Construction" at bounding box center [120, 225] width 70 height 8
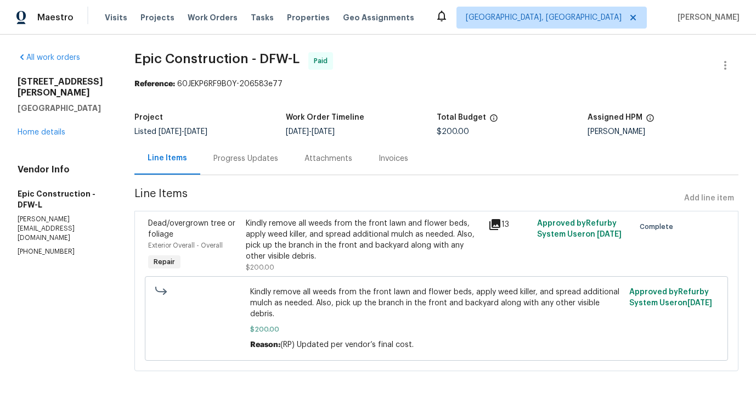
click at [253, 163] on div "Progress Updates" at bounding box center [245, 158] width 65 height 11
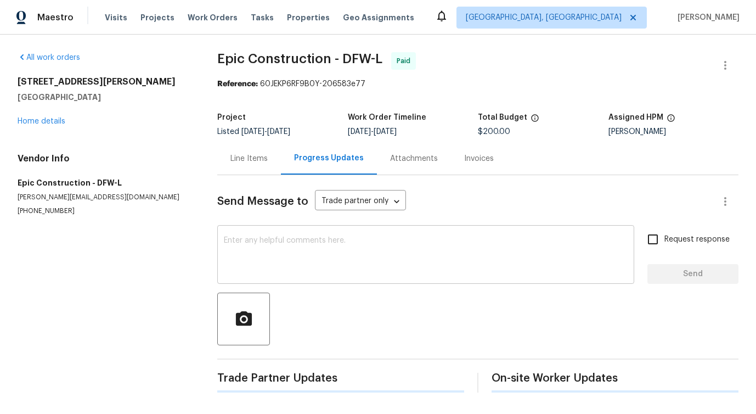
click at [280, 266] on textarea at bounding box center [426, 255] width 404 height 38
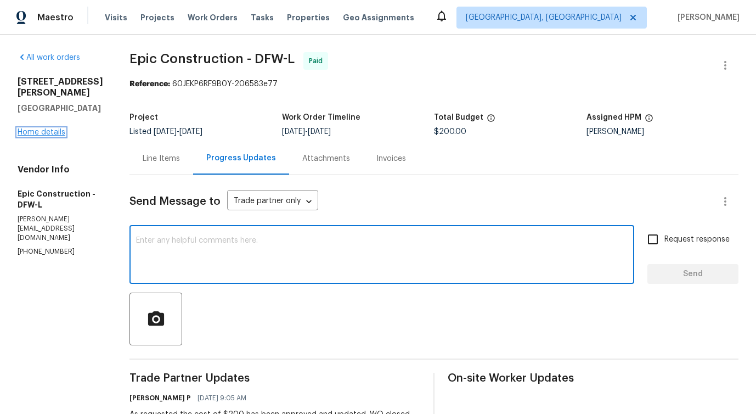
click at [55, 131] on link "Home details" at bounding box center [42, 132] width 48 height 8
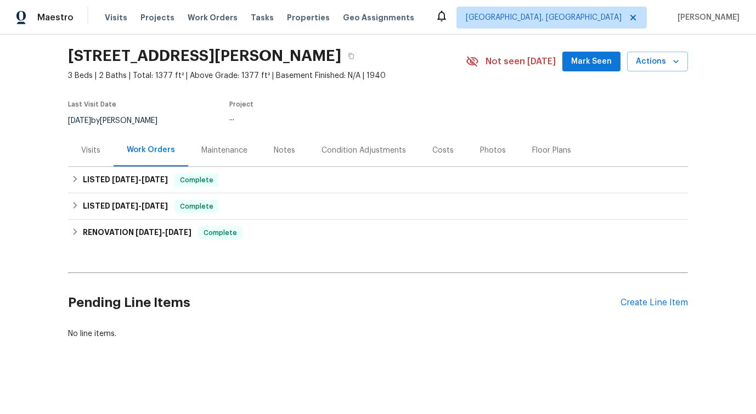
scroll to position [41, 0]
click at [629, 297] on div "Create Line Item" at bounding box center [653, 302] width 67 height 10
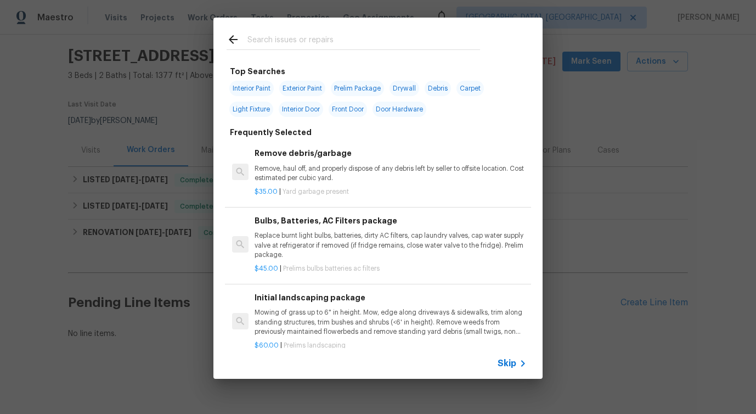
click at [354, 47] on input "text" at bounding box center [363, 41] width 233 height 16
type input "lands"
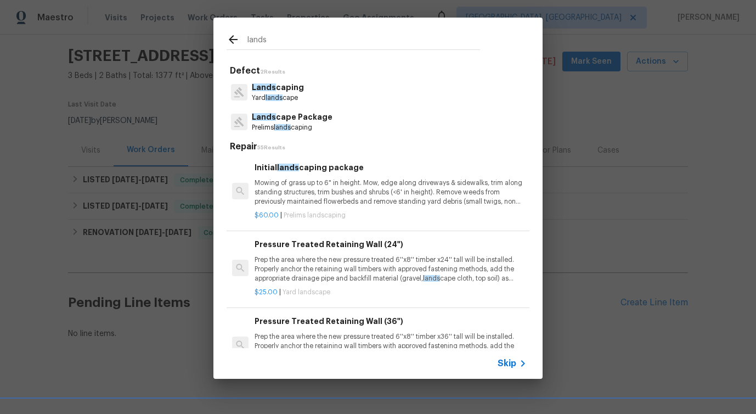
click at [270, 93] on p "Lands caping" at bounding box center [278, 88] width 52 height 12
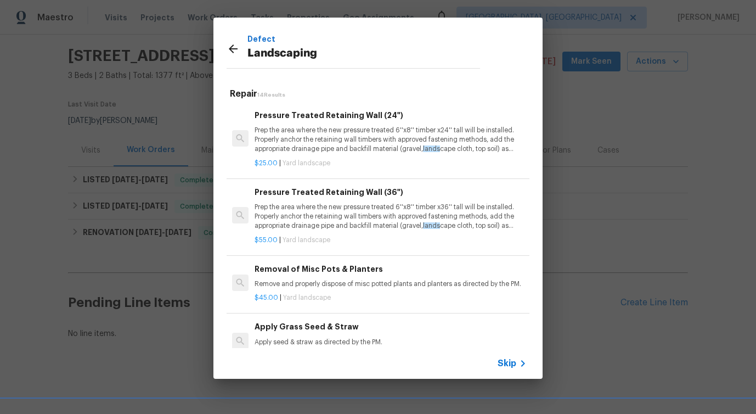
click at [299, 131] on p "Prep the area where the new pressure treated 6''x8'' timber x24'' tall will be …" at bounding box center [391, 140] width 272 height 28
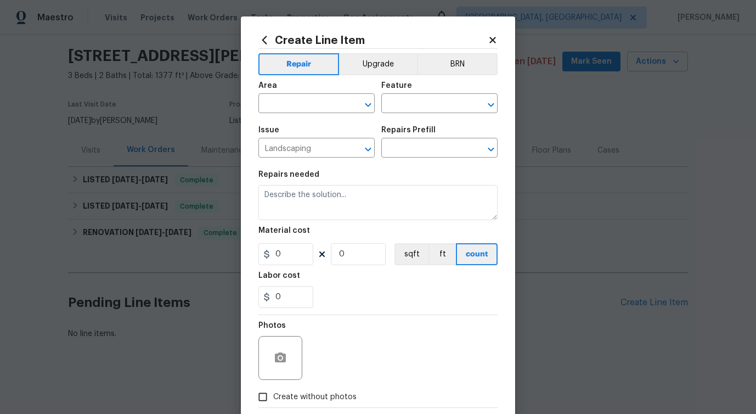
type textarea "Prep the area where the new pressure treated 6''x8'' timber x24'' tall will be …"
type input "1"
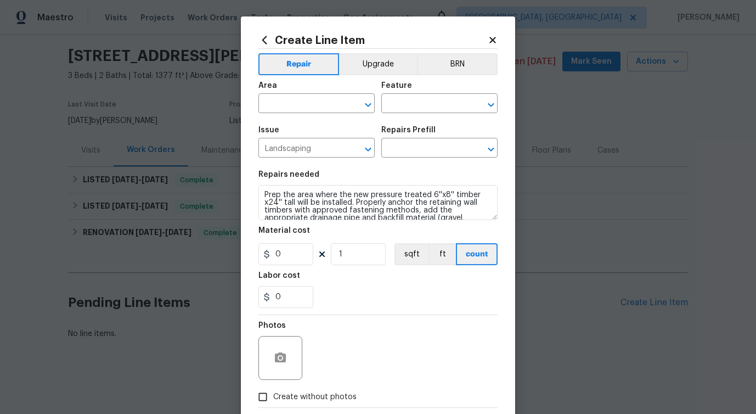
type input "Pressure Treated Retaining Wall (24") $25.00"
type input "25"
click at [310, 100] on input "text" at bounding box center [301, 104] width 86 height 17
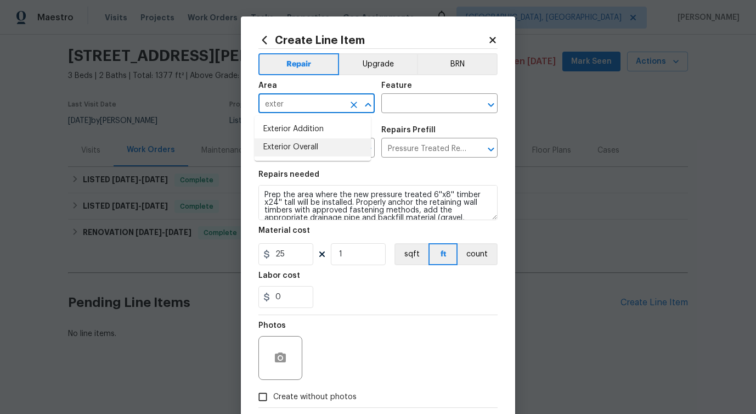
click at [305, 144] on li "Exterior Overall" at bounding box center [313, 147] width 116 height 18
type input "Exterior Overall"
click at [412, 99] on input "text" at bounding box center [424, 104] width 86 height 17
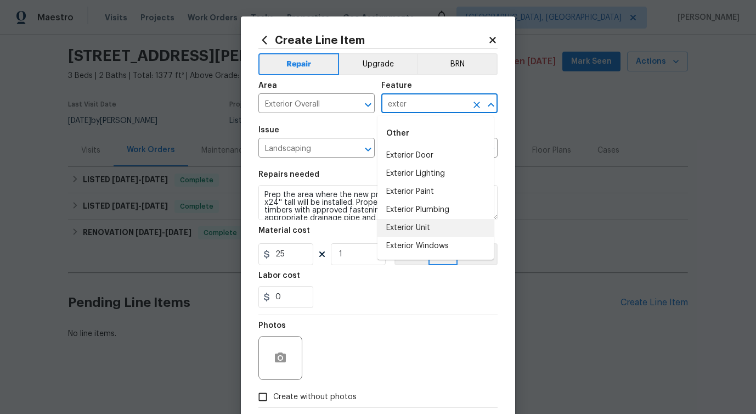
click at [411, 231] on li "Exterior Unit" at bounding box center [435, 228] width 116 height 18
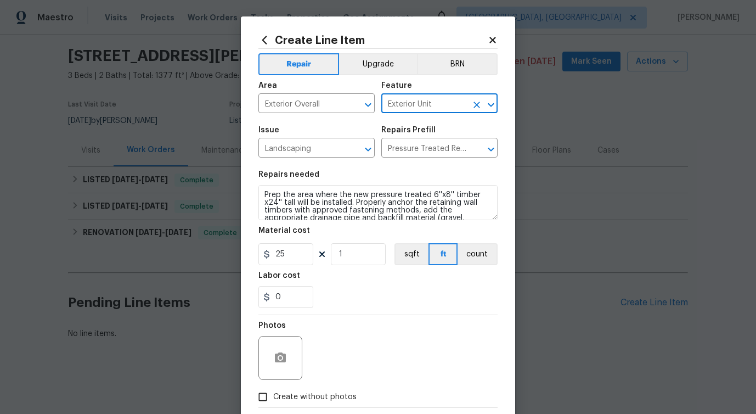
type input "Exterior Unit"
click at [341, 208] on textarea "Prep the area where the new pressure treated 6''x8'' timber x24'' tall will be …" at bounding box center [377, 202] width 239 height 35
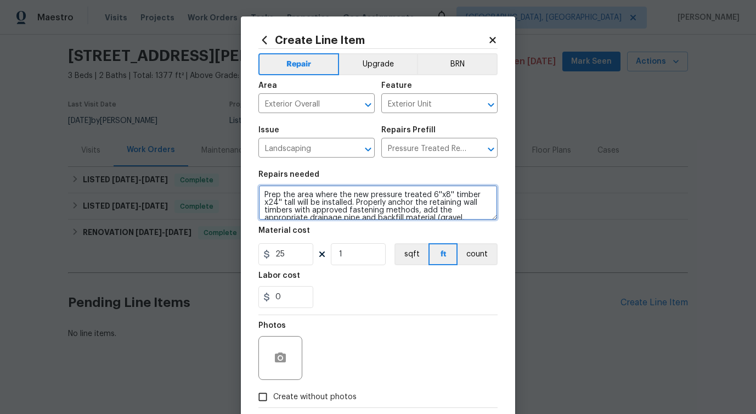
click at [341, 208] on textarea "Prep the area where the new pressure treated 6''x8'' timber x24'' tall will be …" at bounding box center [377, 202] width 239 height 35
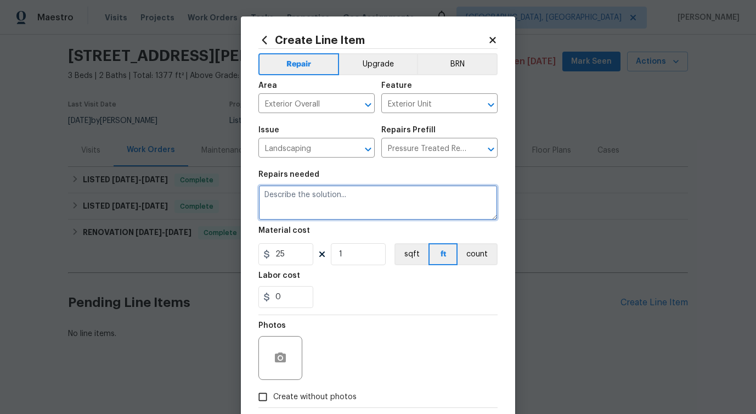
paste textarea "REWORK - Epic landscaping. Tree branch and debris still in back yard."
type textarea "REWORK - Epic landscaping. Tree branch and debris still in back yard."
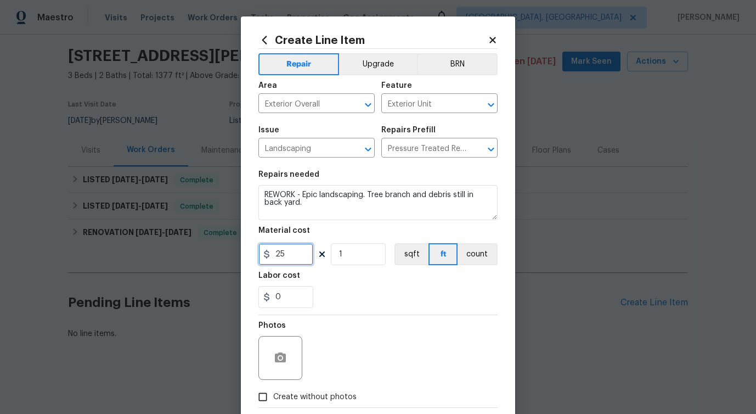
click at [292, 253] on input "25" at bounding box center [285, 254] width 55 height 22
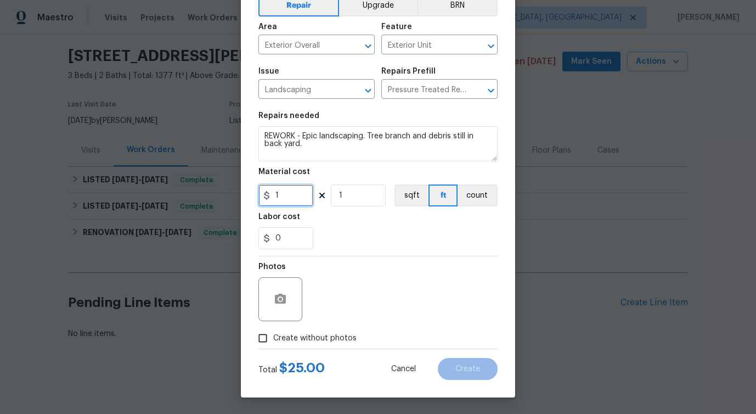
type input "1"
click at [267, 302] on button "button" at bounding box center [280, 299] width 26 height 26
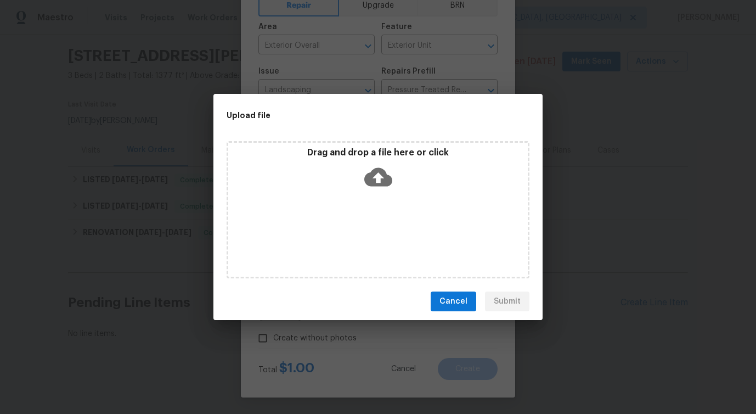
click at [380, 173] on icon at bounding box center [378, 177] width 28 height 19
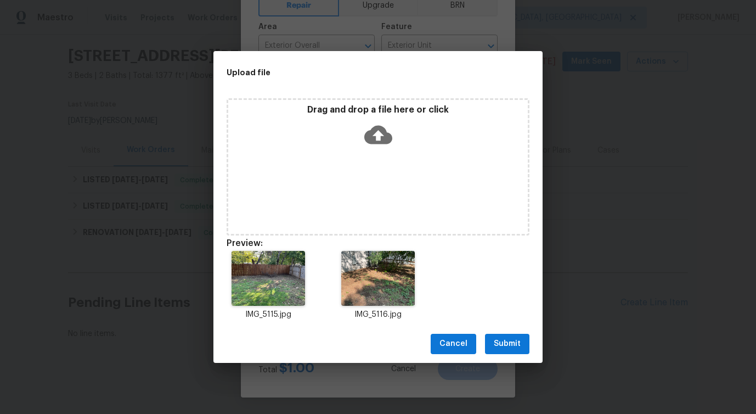
click at [495, 343] on span "Submit" at bounding box center [507, 344] width 27 height 14
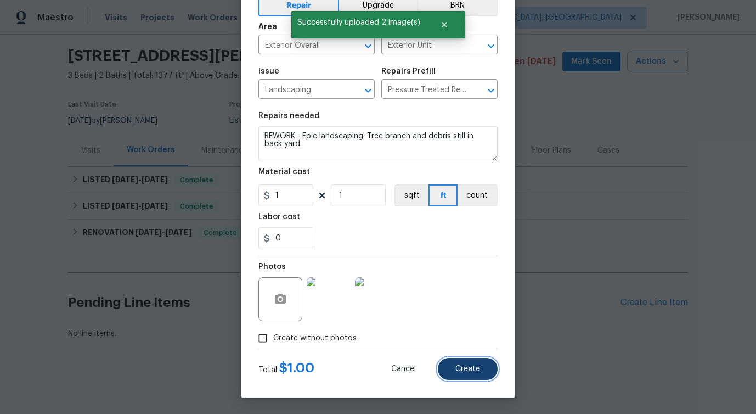
click at [468, 370] on span "Create" at bounding box center [467, 369] width 25 height 8
type input "0"
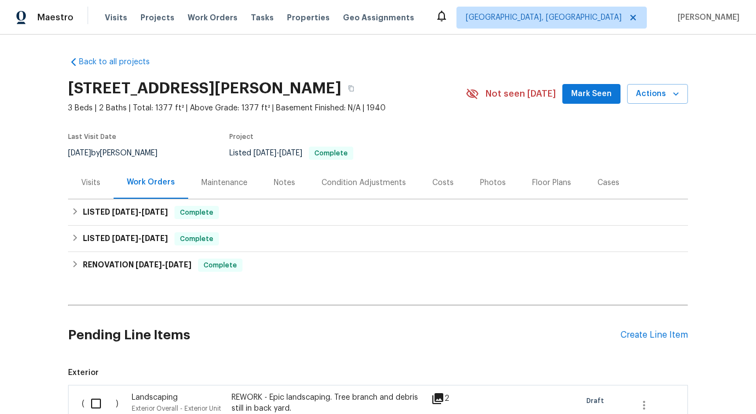
scroll to position [166, 0]
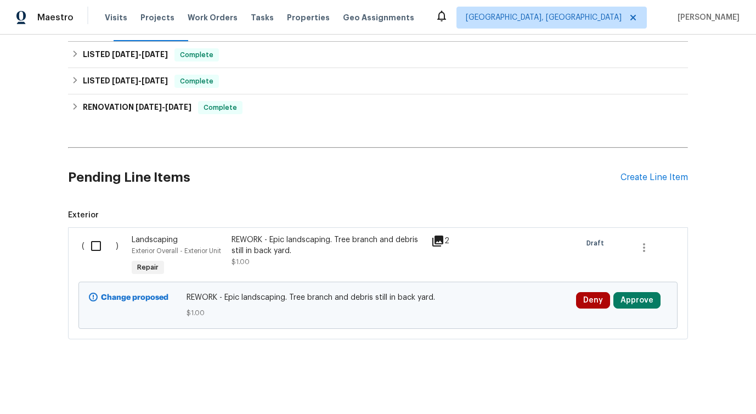
click at [88, 243] on input "checkbox" at bounding box center [99, 245] width 31 height 23
checkbox input "true"
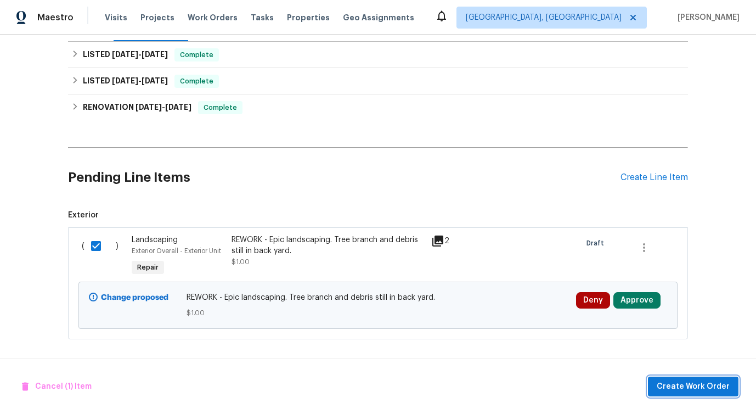
click at [724, 390] on span "Create Work Order" at bounding box center [693, 387] width 73 height 14
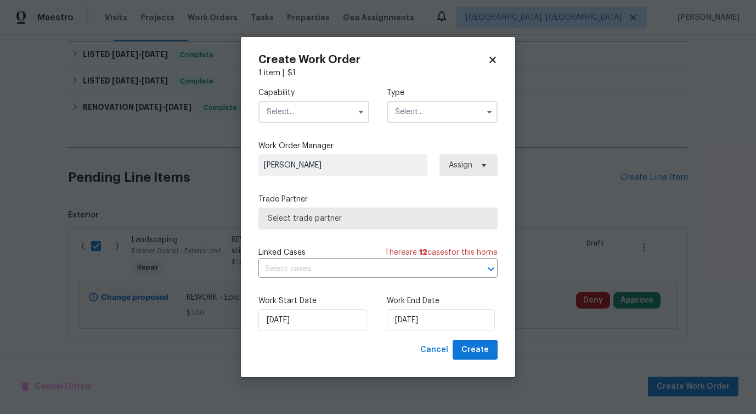
click at [304, 110] on input "text" at bounding box center [313, 112] width 111 height 22
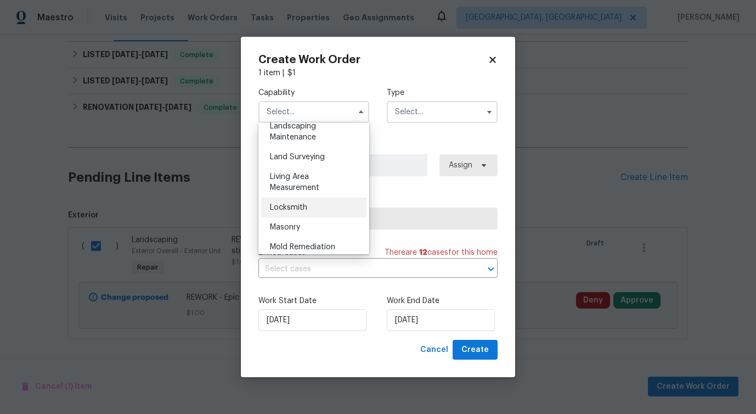
scroll to position [728, 0]
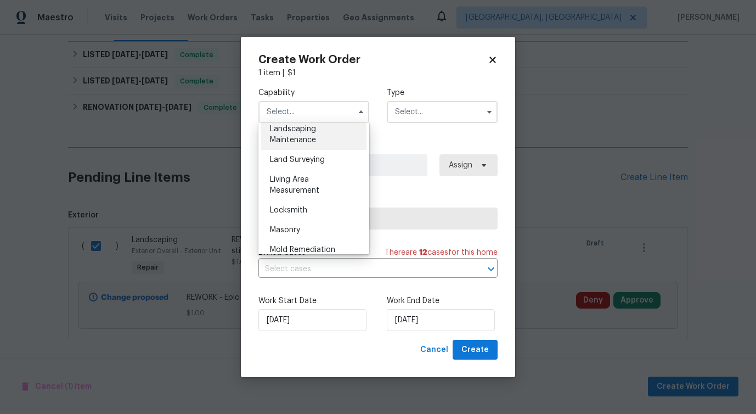
click at [311, 144] on span "Landscaping Maintenance" at bounding box center [293, 134] width 46 height 19
type input "Landscaping Maintenance"
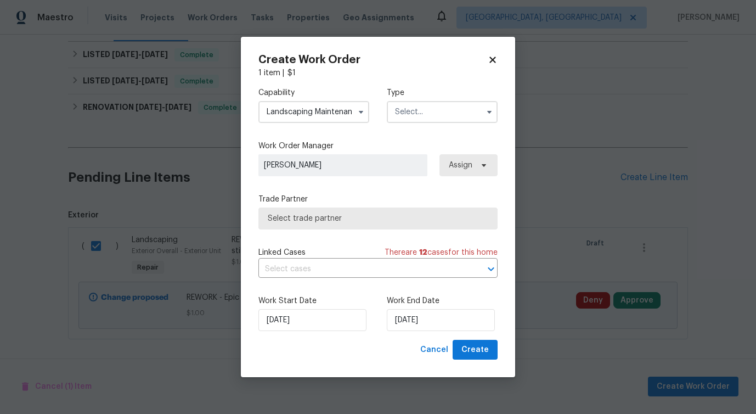
click at [426, 109] on input "text" at bounding box center [442, 112] width 111 height 22
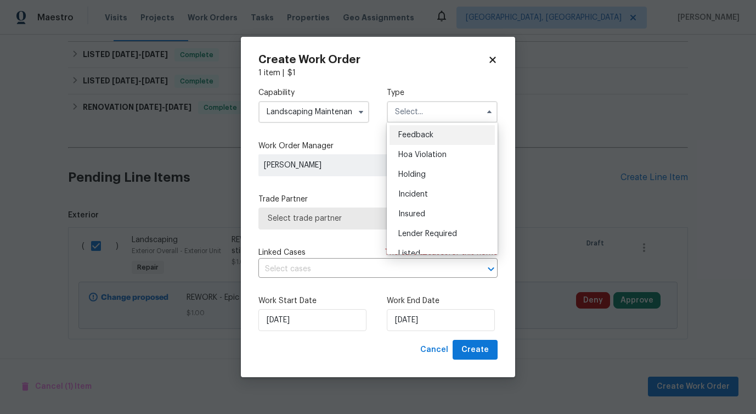
click at [414, 138] on span "Feedback" at bounding box center [415, 135] width 35 height 8
type input "Feedback"
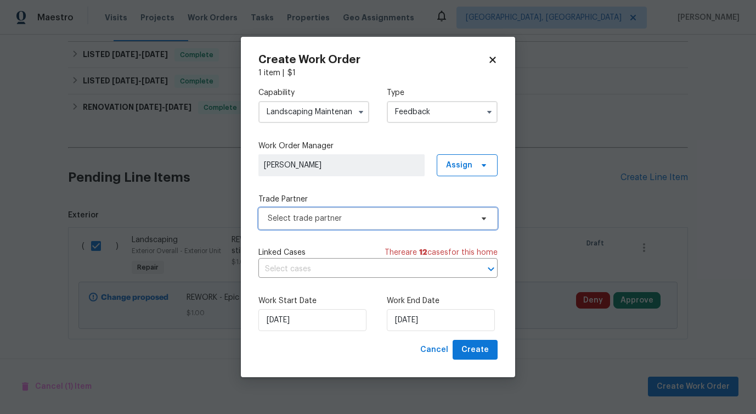
click at [320, 226] on span "Select trade partner" at bounding box center [377, 218] width 239 height 22
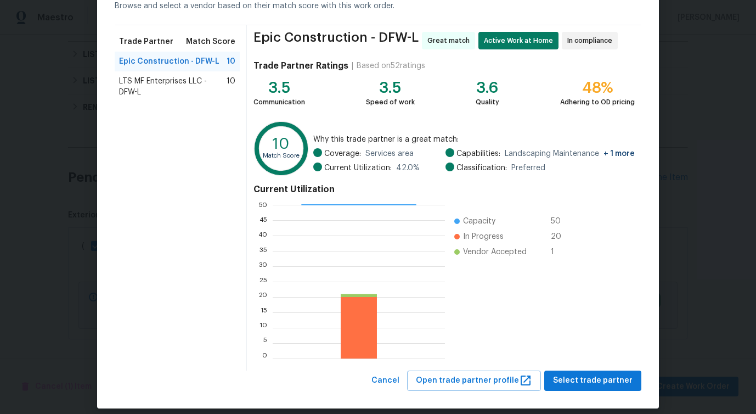
scroll to position [70, 0]
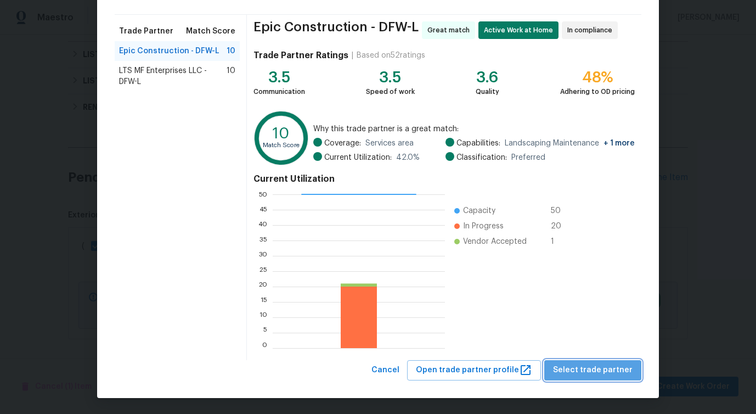
click at [606, 373] on span "Select trade partner" at bounding box center [593, 370] width 80 height 14
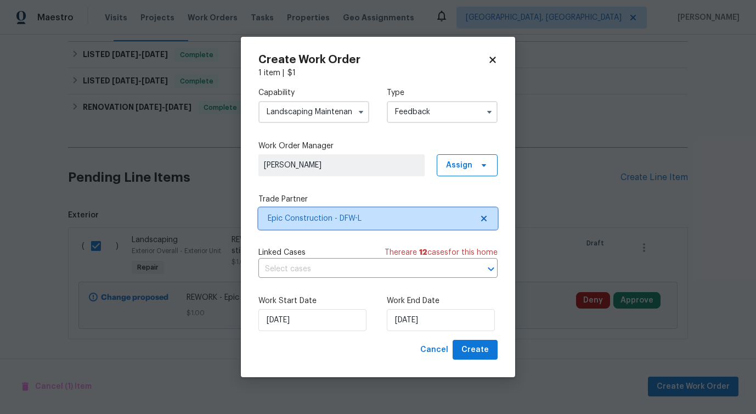
scroll to position [0, 0]
click at [333, 266] on input "text" at bounding box center [362, 269] width 208 height 17
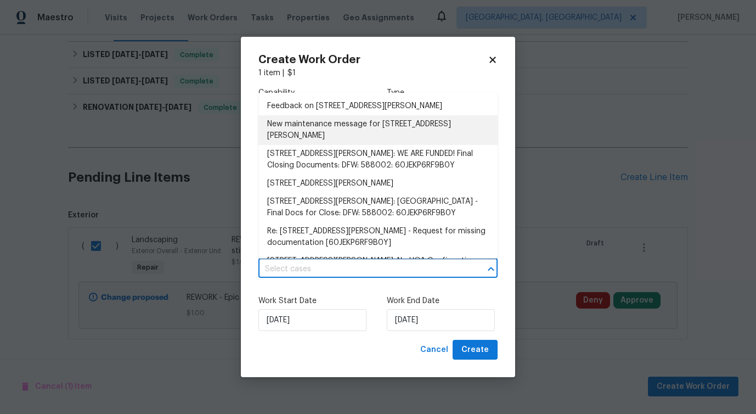
click at [343, 120] on li "New maintenance message for 3018 Refugio Ave , Fort Worth, TX 76106" at bounding box center [377, 130] width 239 height 30
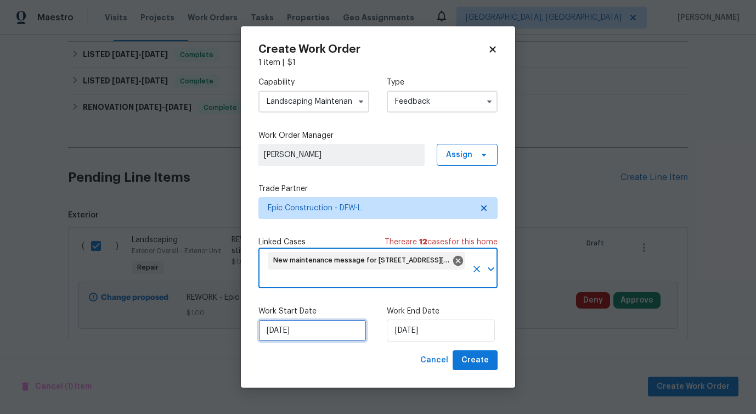
click at [309, 328] on input "9/8/2025" at bounding box center [312, 330] width 108 height 22
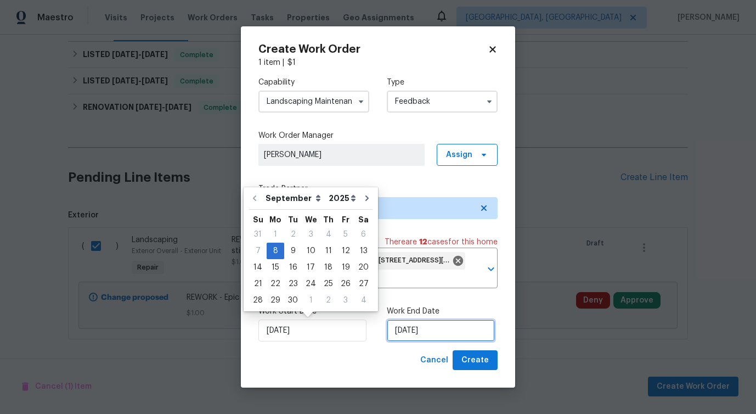
click at [399, 331] on input "9/8/2025" at bounding box center [441, 330] width 108 height 22
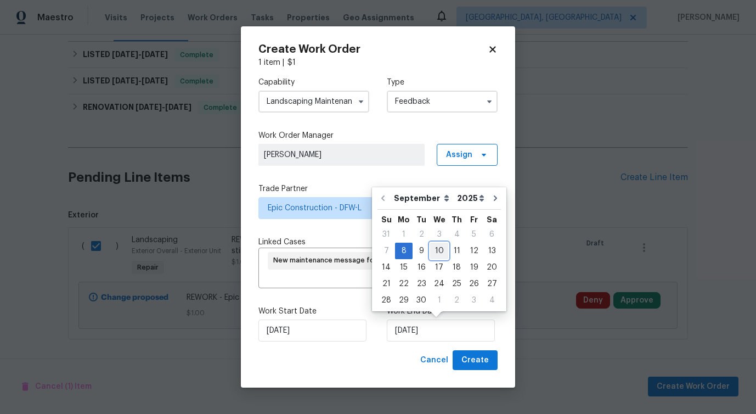
click at [438, 252] on div "10" at bounding box center [439, 250] width 18 height 15
type input "9/10/2025"
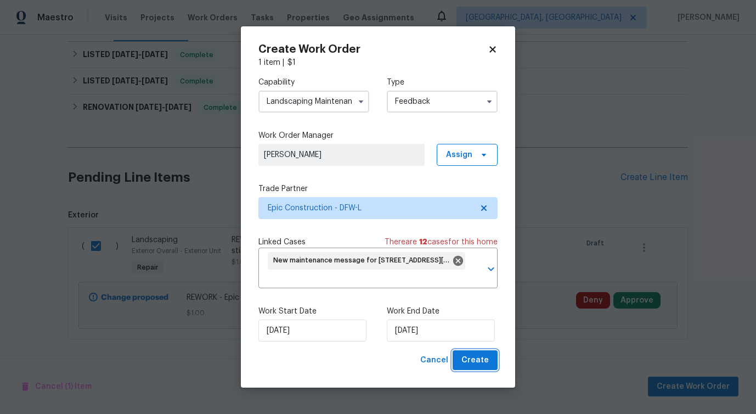
click at [476, 369] on button "Create" at bounding box center [475, 360] width 45 height 20
checkbox input "false"
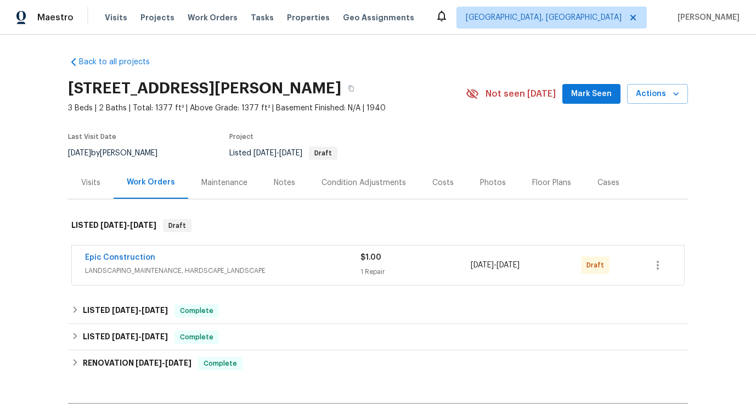
scroll to position [21, 0]
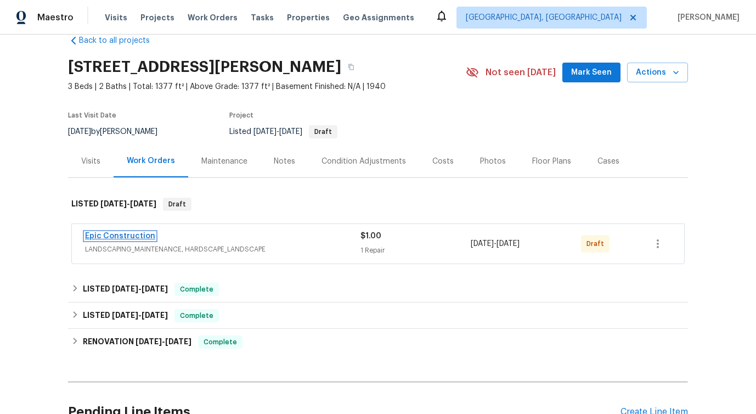
click at [125, 237] on link "Epic Construction" at bounding box center [120, 236] width 70 height 8
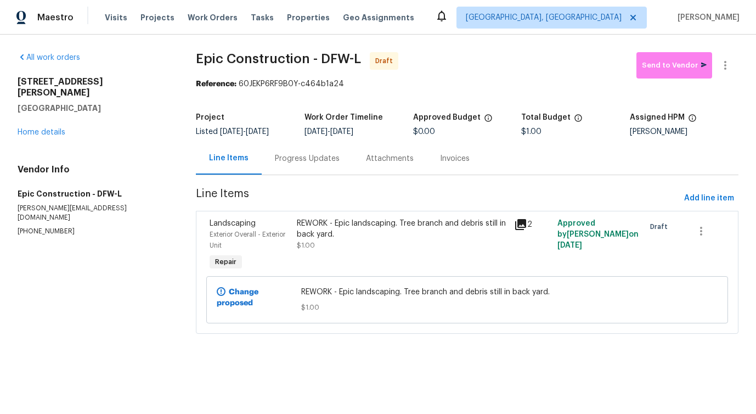
click at [277, 165] on div "Progress Updates" at bounding box center [307, 158] width 91 height 32
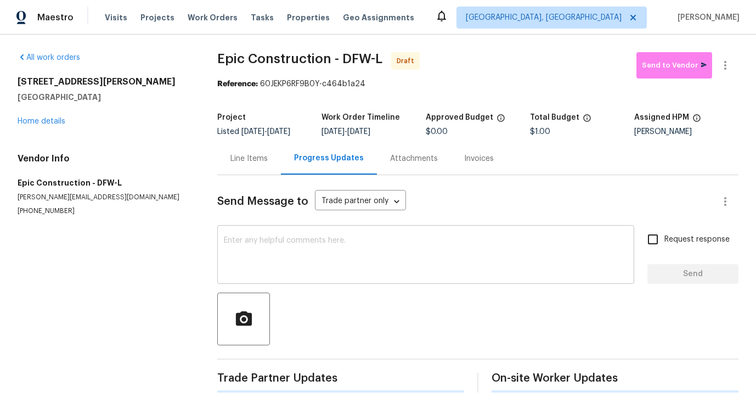
click at [308, 266] on textarea at bounding box center [426, 255] width 404 height 38
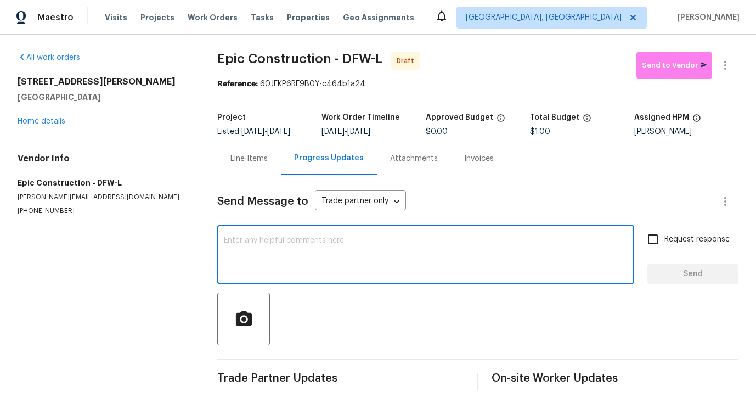
click at [400, 252] on textarea at bounding box center [426, 255] width 404 height 38
paste textarea "Hi this is Pavithra with Opendoor. I’m confirming you received the WO for the p…"
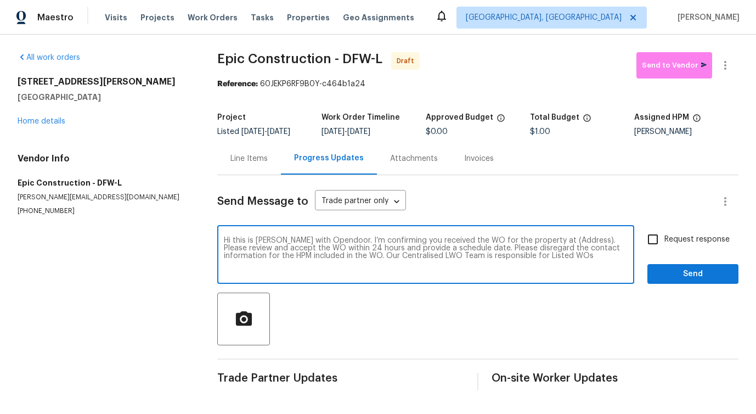
click at [554, 245] on textarea "Hi this is Pavithra with Opendoor. I’m confirming you received the WO for the p…" at bounding box center [426, 255] width 404 height 38
click at [558, 244] on textarea "Hi this is Pavithra with Opendoor. I’m confirming you received the WO for the p…" at bounding box center [426, 255] width 404 height 38
click at [560, 240] on textarea "Hi this is Pavithra with Opendoor. I’m confirming you received the WO for the p…" at bounding box center [426, 255] width 404 height 38
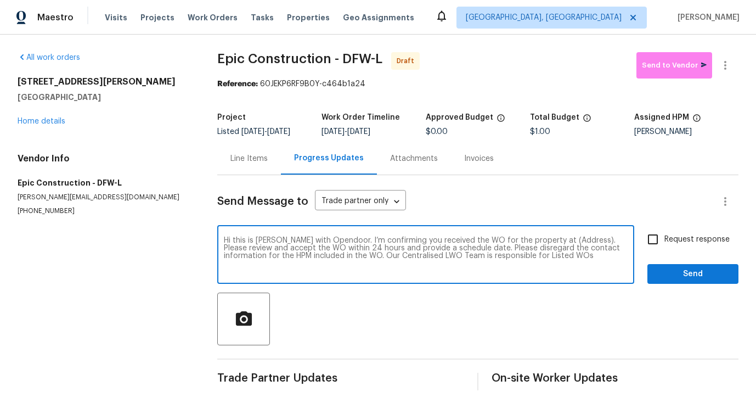
paste textarea "3018 Refugio Ave, Fort Worth, TX 76106"
type textarea "Hi this is Pavithra with Opendoor. I’m confirming you received the WO for the p…"
click at [642, 235] on input "Request response" at bounding box center [652, 239] width 23 height 23
checkbox input "true"
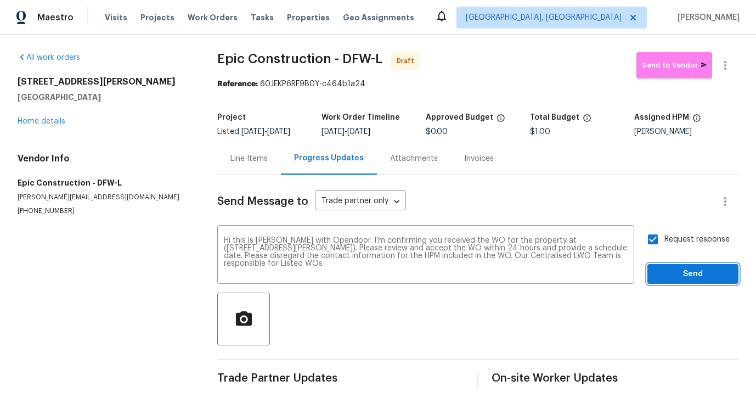
click at [659, 274] on span "Send" at bounding box center [693, 274] width 74 height 14
click at [726, 57] on button "button" at bounding box center [725, 65] width 26 height 26
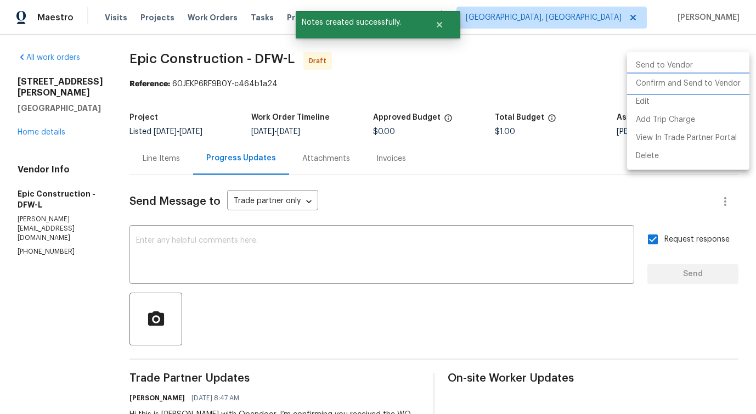
click at [675, 86] on li "Confirm and Send to Vendor" at bounding box center [688, 84] width 122 height 18
click at [359, 285] on div at bounding box center [378, 207] width 756 height 414
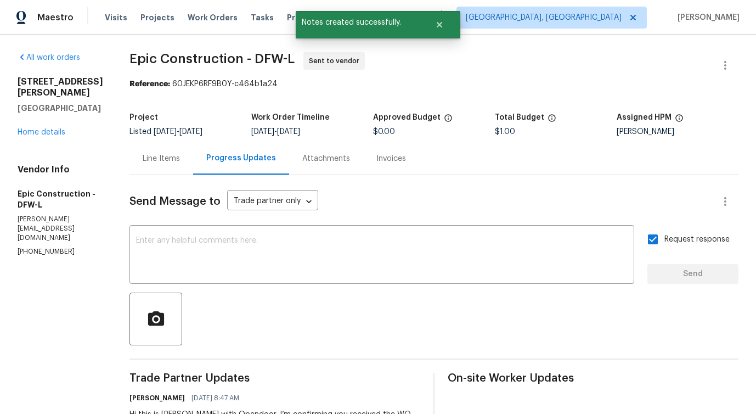
click at [143, 154] on div "Line Items" at bounding box center [161, 158] width 37 height 11
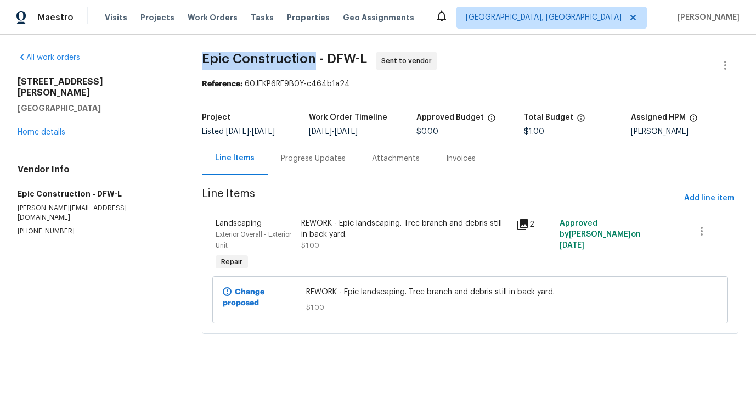
drag, startPoint x: 199, startPoint y: 58, endPoint x: 313, endPoint y: 61, distance: 114.7
click at [313, 61] on span "Epic Construction - DFW-L" at bounding box center [284, 58] width 165 height 13
copy span "Epic Construction"
click at [45, 128] on link "Home details" at bounding box center [42, 132] width 48 height 8
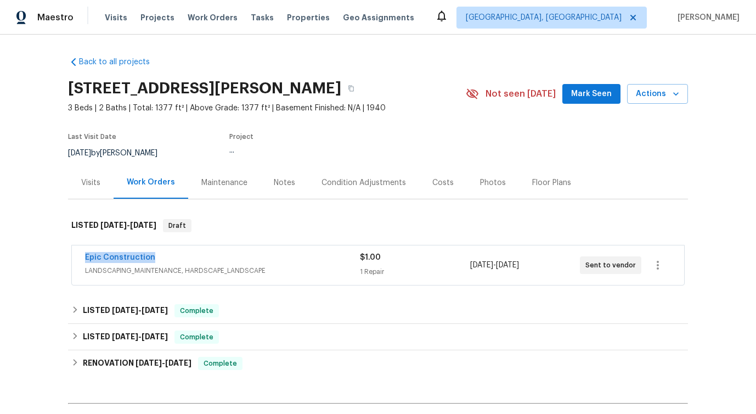
drag, startPoint x: 71, startPoint y: 257, endPoint x: 257, endPoint y: 253, distance: 185.5
click at [257, 253] on div "Epic Construction LANDSCAPING_MAINTENANCE, HARDSCAPE_LANDSCAPE $1.00 1 Repair 9…" at bounding box center [378, 264] width 612 height 39
copy link "Epic Construction"
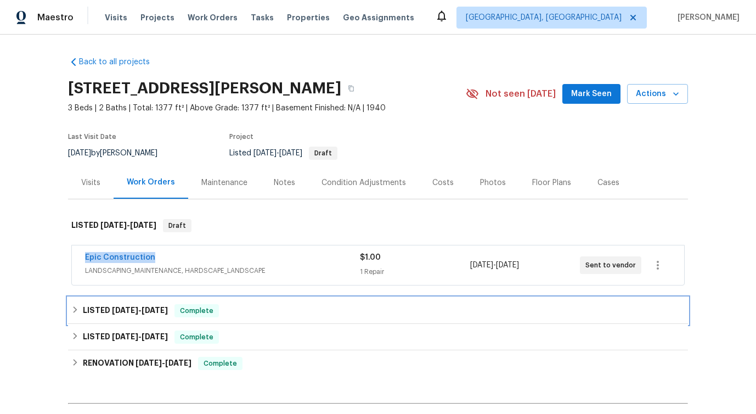
click at [131, 306] on span "8/22/25" at bounding box center [125, 310] width 26 height 8
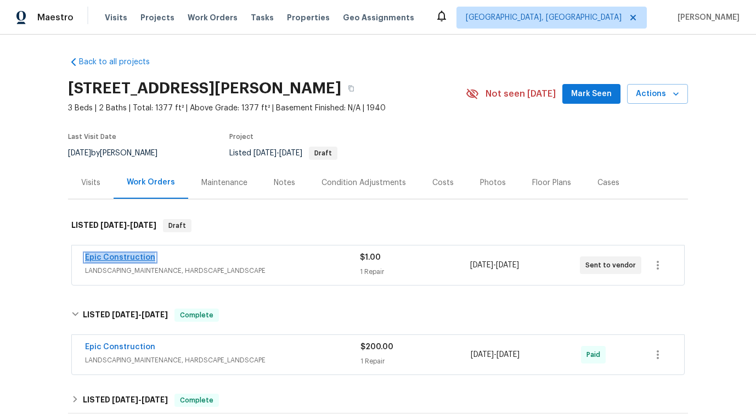
click at [135, 256] on link "Epic Construction" at bounding box center [120, 257] width 70 height 8
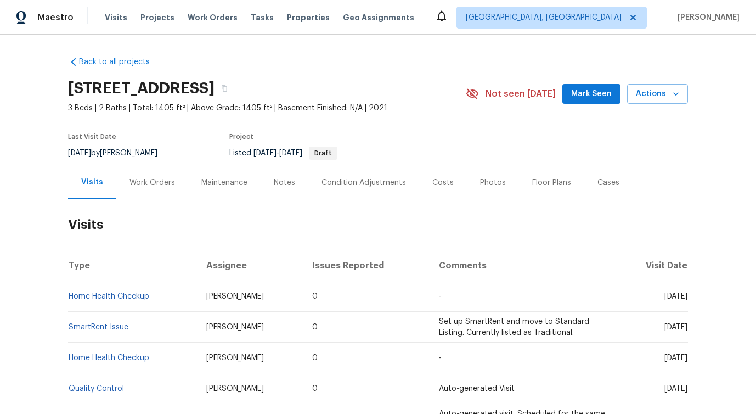
click at [155, 187] on div "Work Orders" at bounding box center [152, 182] width 46 height 11
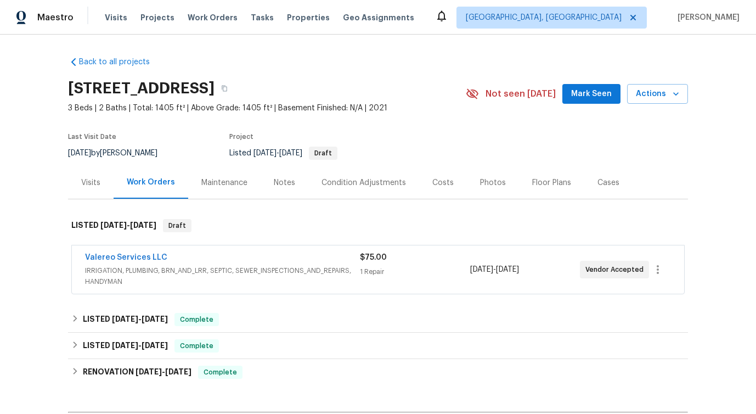
click at [127, 262] on span "Valereo Services LLC" at bounding box center [126, 257] width 82 height 11
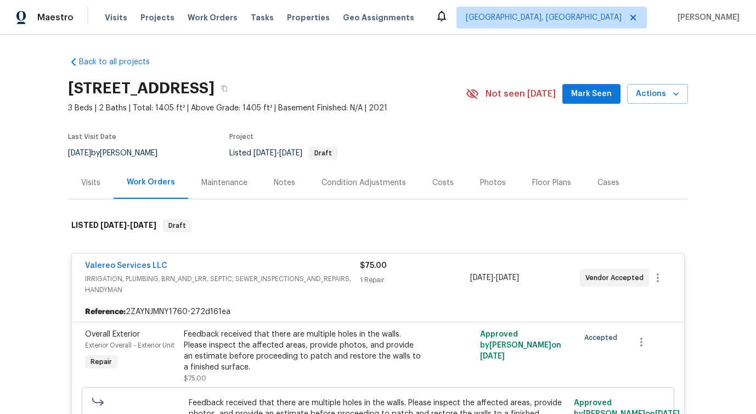
click at [123, 269] on span "Valereo Services LLC" at bounding box center [126, 265] width 82 height 11
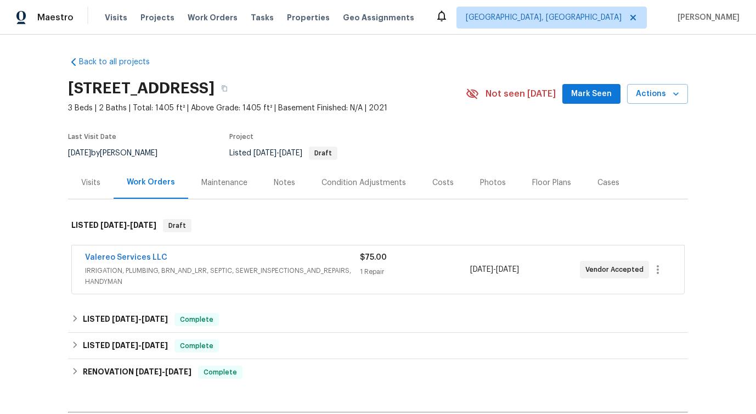
click at [127, 262] on span "Valereo Services LLC" at bounding box center [126, 257] width 82 height 11
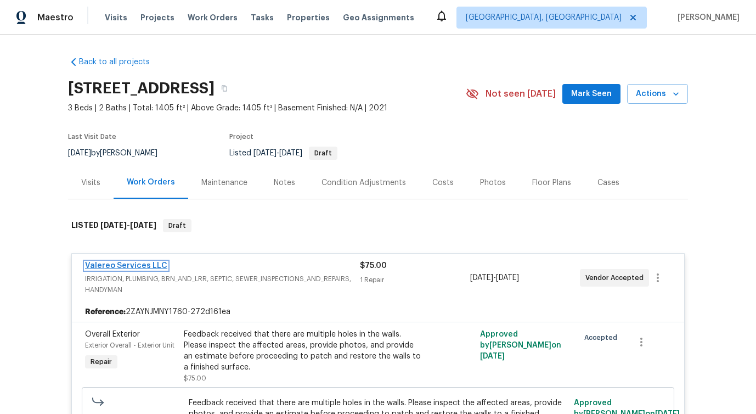
click at [126, 268] on link "Valereo Services LLC" at bounding box center [126, 266] width 82 height 8
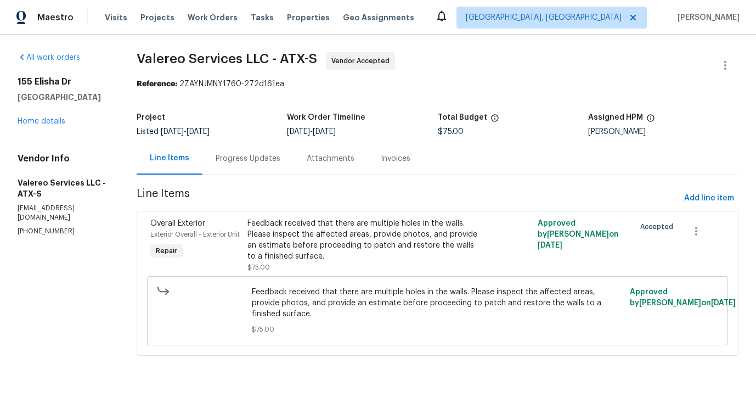
click at [264, 160] on div "Progress Updates" at bounding box center [248, 158] width 65 height 11
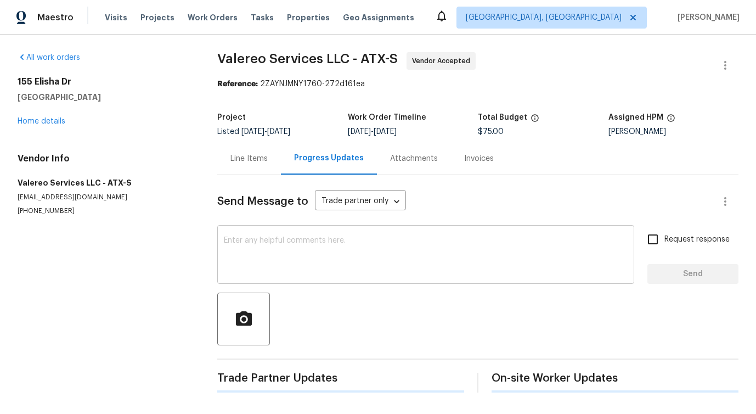
click at [263, 243] on textarea at bounding box center [426, 255] width 404 height 38
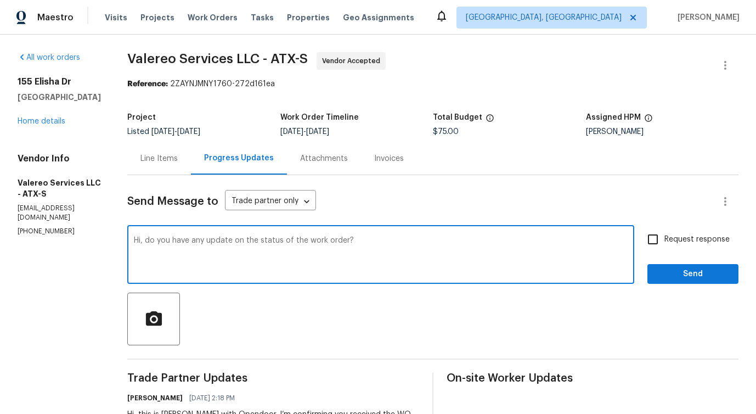
type textarea "Hi, do you have any update on the status of the work order?"
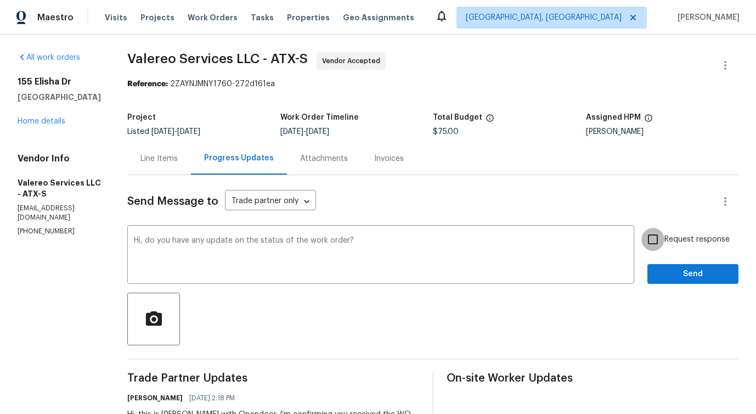
click at [641, 241] on input "Request response" at bounding box center [652, 239] width 23 height 23
checkbox input "true"
click at [664, 281] on button "Send" at bounding box center [692, 274] width 91 height 20
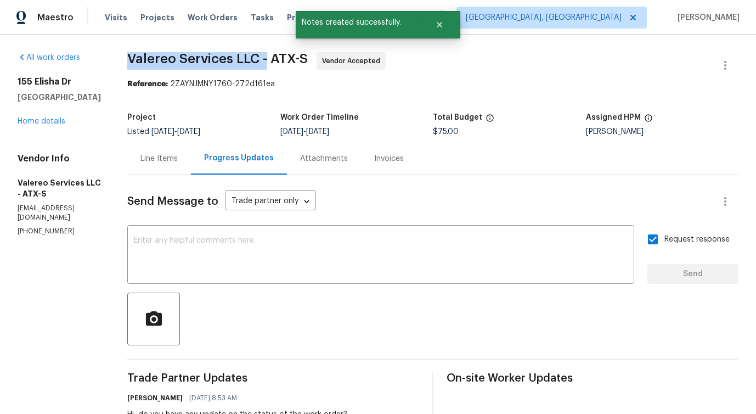
drag, startPoint x: 116, startPoint y: 59, endPoint x: 259, endPoint y: 59, distance: 143.2
click at [259, 59] on div "All work orders [STREET_ADDRESS][PERSON_NAME] Home details Vendor Info Valereo …" at bounding box center [378, 286] width 756 height 503
copy span "Valereo Services LLC -"
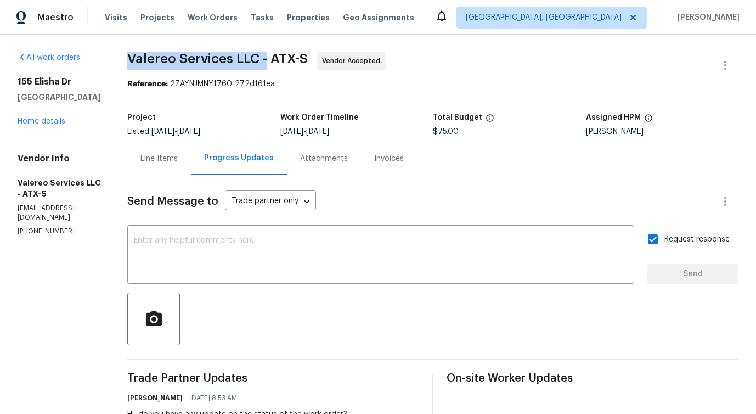
click at [39, 127] on div "[STREET_ADDRESS][PERSON_NAME] Home details" at bounding box center [59, 101] width 83 height 50
click at [38, 125] on link "Home details" at bounding box center [42, 121] width 48 height 8
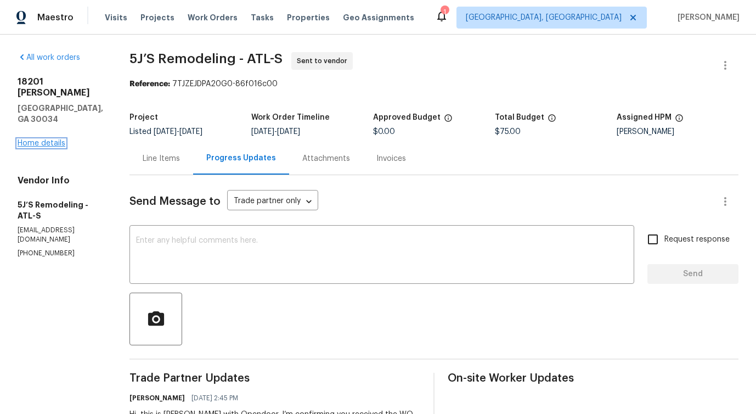
click at [42, 139] on link "Home details" at bounding box center [42, 143] width 48 height 8
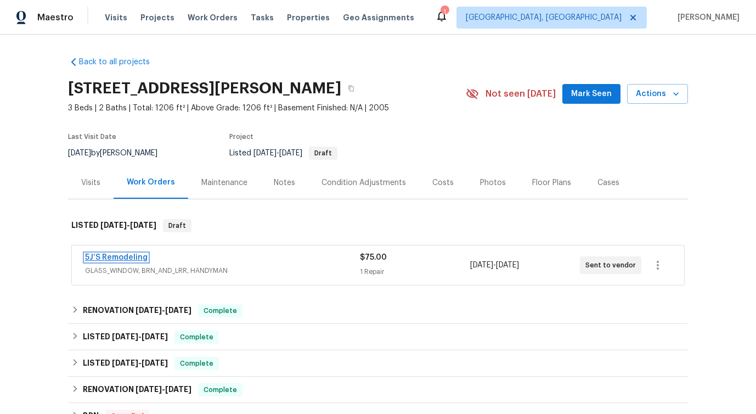
click at [118, 259] on link "5J’S Remodeling" at bounding box center [116, 257] width 63 height 8
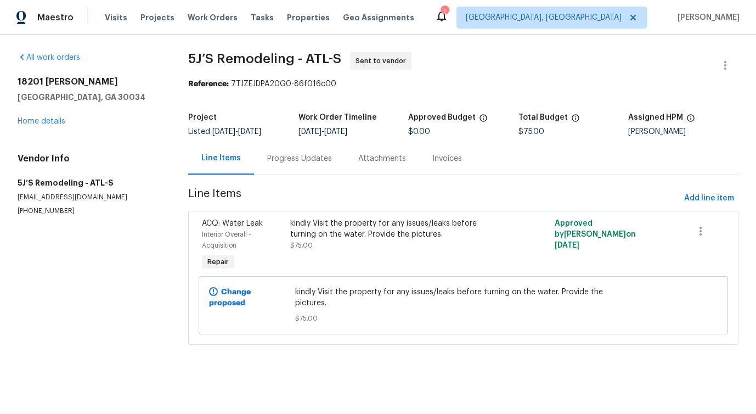
click at [275, 150] on div "Progress Updates" at bounding box center [299, 158] width 91 height 32
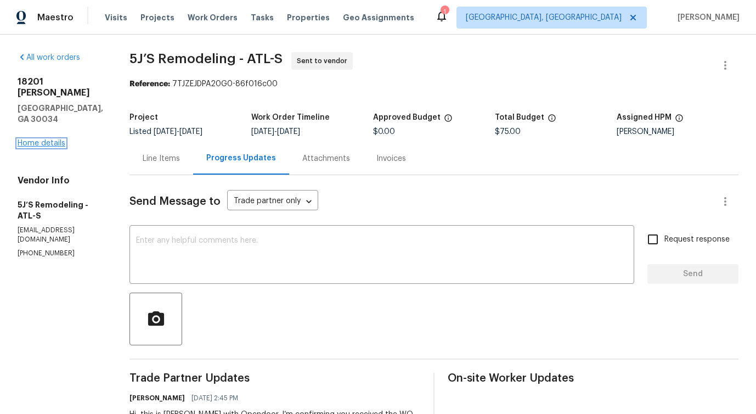
click at [35, 139] on link "Home details" at bounding box center [42, 143] width 48 height 8
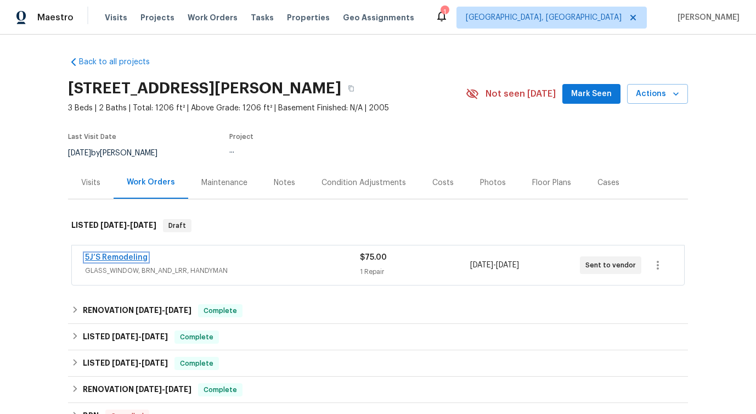
click at [111, 256] on link "5J’S Remodeling" at bounding box center [116, 257] width 63 height 8
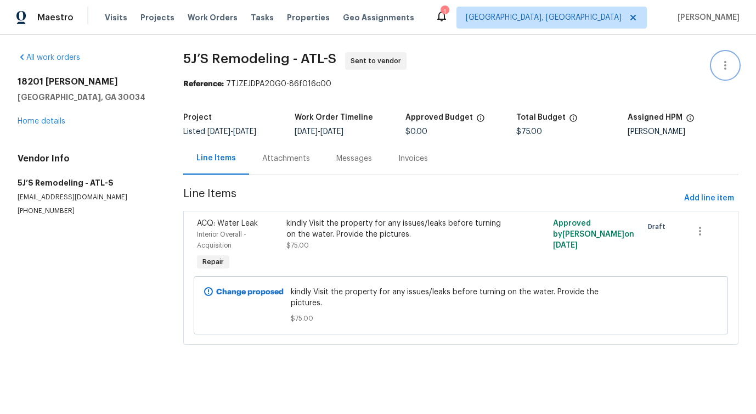
click at [719, 61] on icon "button" at bounding box center [725, 65] width 13 height 13
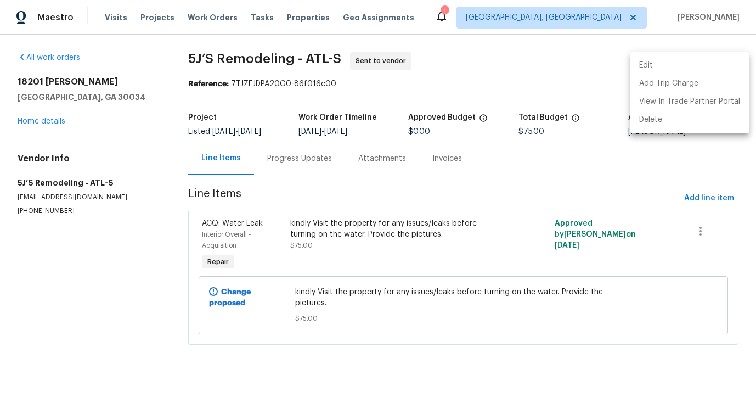
click at [657, 58] on li "Edit" at bounding box center [689, 66] width 118 height 18
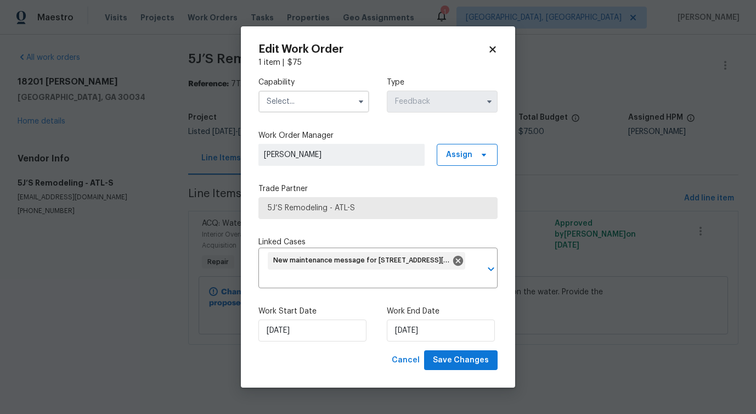
click at [348, 99] on input "text" at bounding box center [313, 102] width 111 height 22
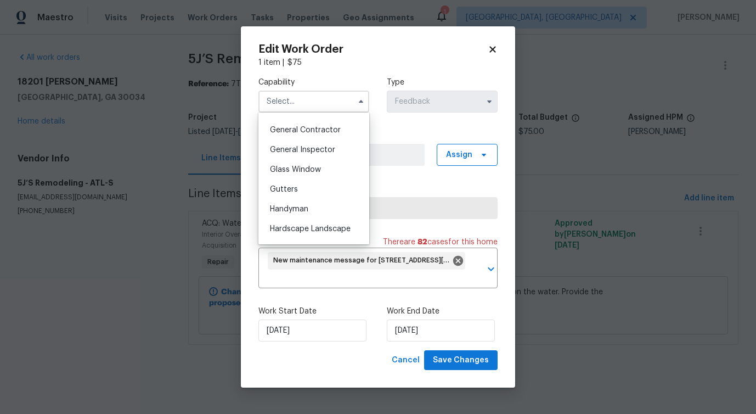
scroll to position [533, 0]
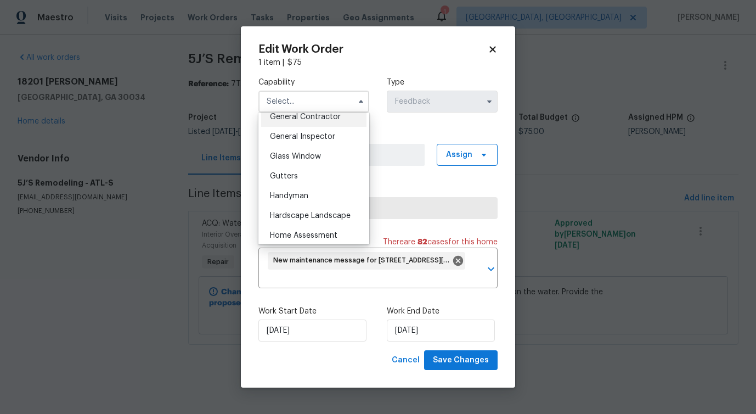
click at [335, 127] on div "General Contractor" at bounding box center [313, 117] width 105 height 20
type input "General Contractor"
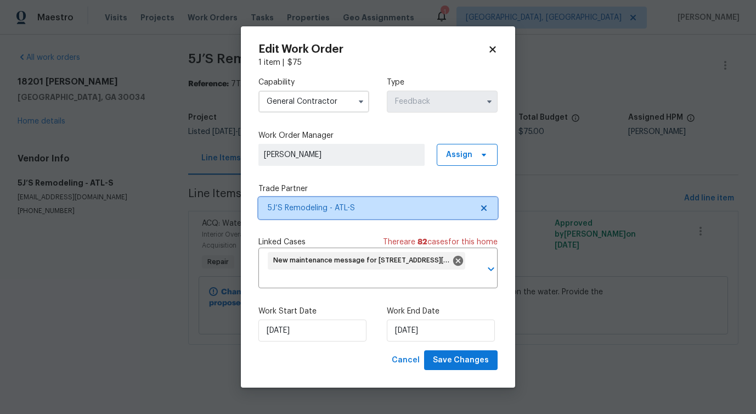
click at [346, 216] on span "5J’S Remodeling - ATL-S" at bounding box center [377, 208] width 239 height 22
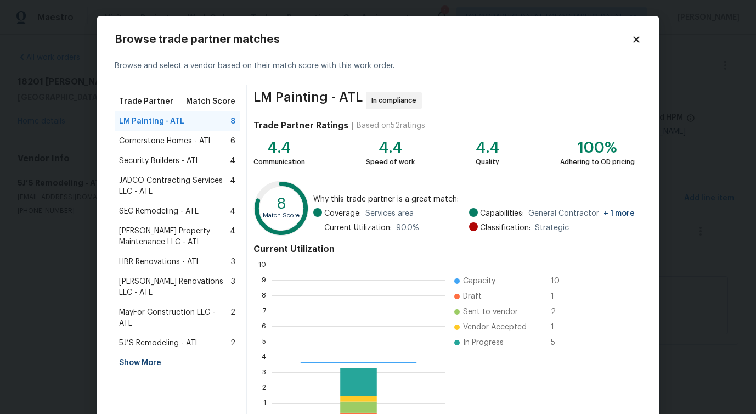
scroll to position [145, 166]
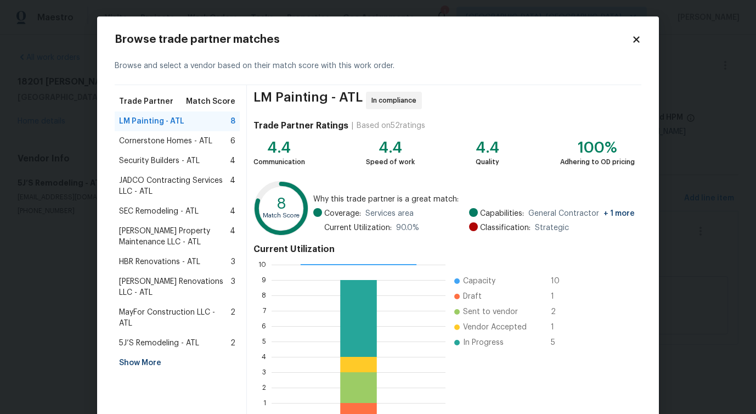
click at [188, 140] on span "Cornerstone Homes - ATL" at bounding box center [165, 141] width 93 height 11
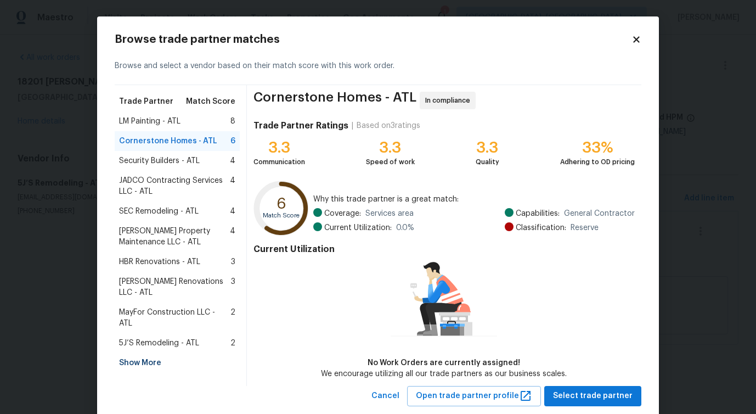
click at [171, 159] on span "Security Builders - ATL" at bounding box center [159, 160] width 81 height 11
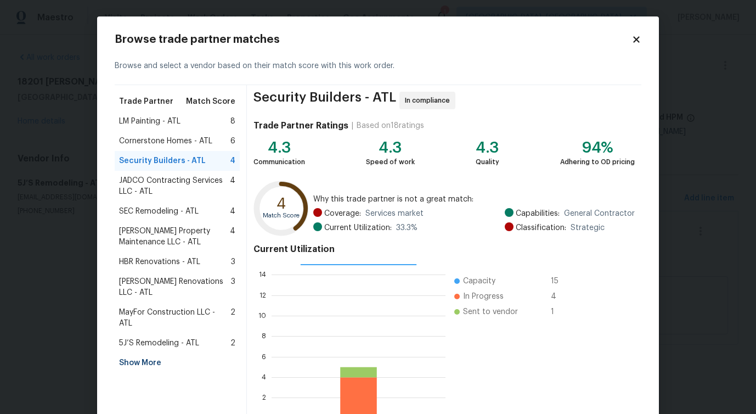
click at [181, 168] on div "Security Builders - ATL 4" at bounding box center [177, 161] width 125 height 20
click at [173, 184] on span "JADCO Contracting Services LLC - ATL" at bounding box center [174, 186] width 111 height 22
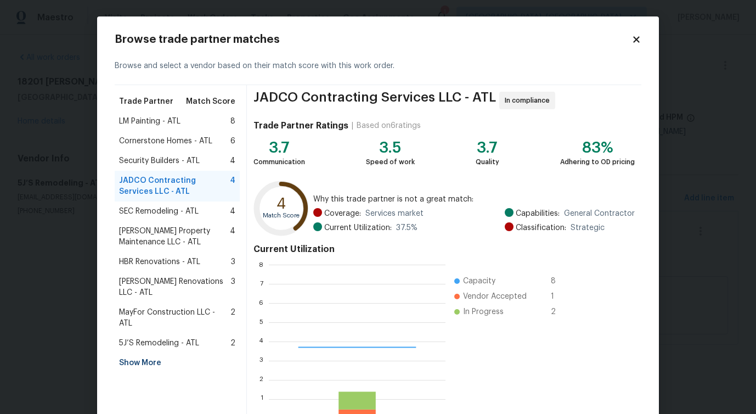
scroll to position [145, 168]
click at [172, 206] on span "SEC Remodeling - ATL" at bounding box center [159, 211] width 80 height 11
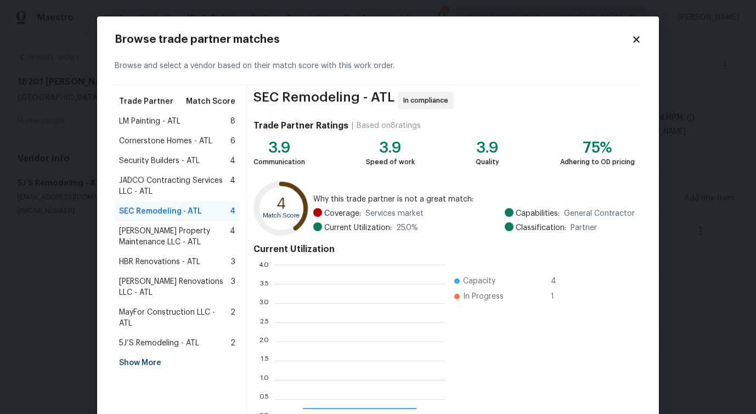
scroll to position [145, 162]
click at [170, 226] on span "Glen Property Maintenance LLC - ATL" at bounding box center [174, 236] width 111 height 22
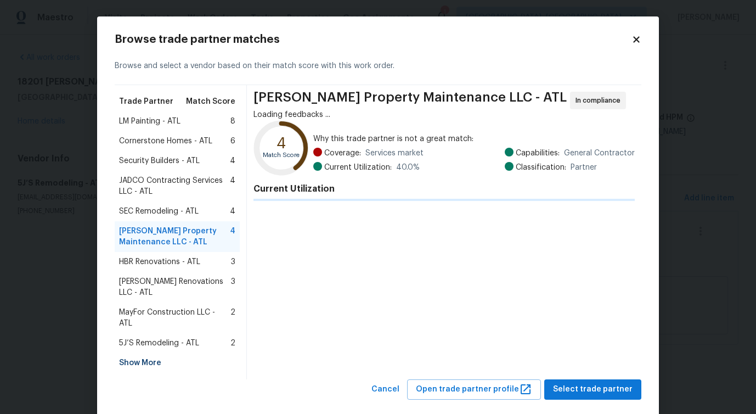
click at [173, 173] on div "JADCO Contracting Services LLC - ATL 4" at bounding box center [177, 186] width 125 height 31
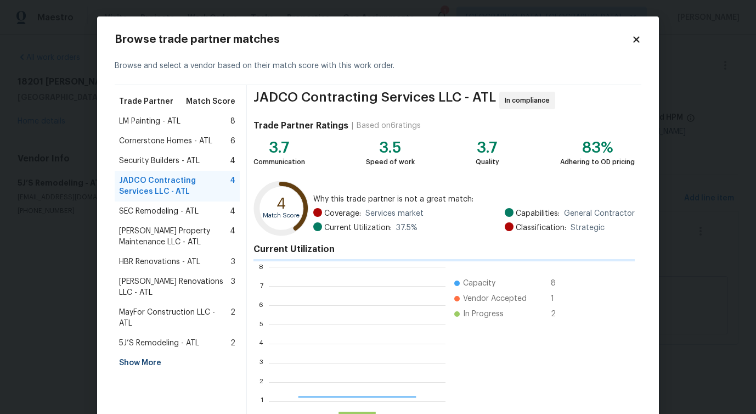
scroll to position [1, 1]
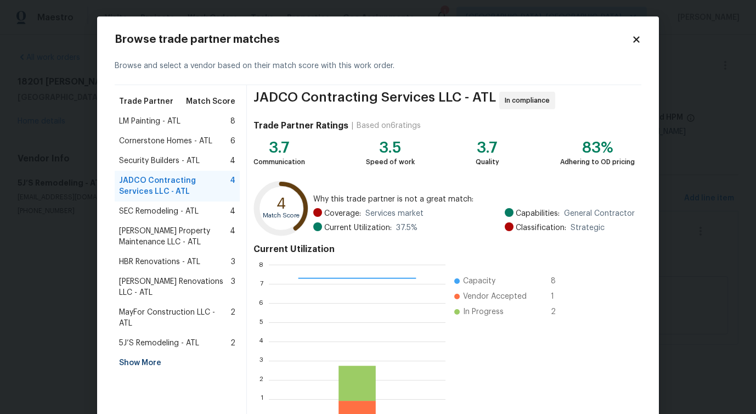
click at [174, 164] on span "Security Builders - ATL" at bounding box center [159, 160] width 81 height 11
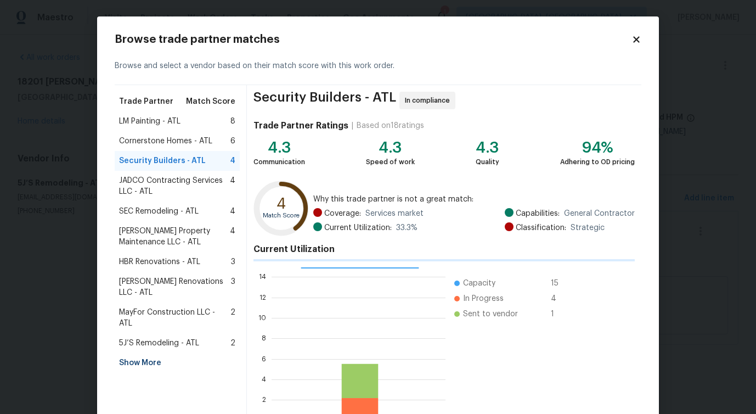
scroll to position [145, 166]
click at [181, 146] on span "Cornerstone Homes - ATL" at bounding box center [165, 141] width 93 height 11
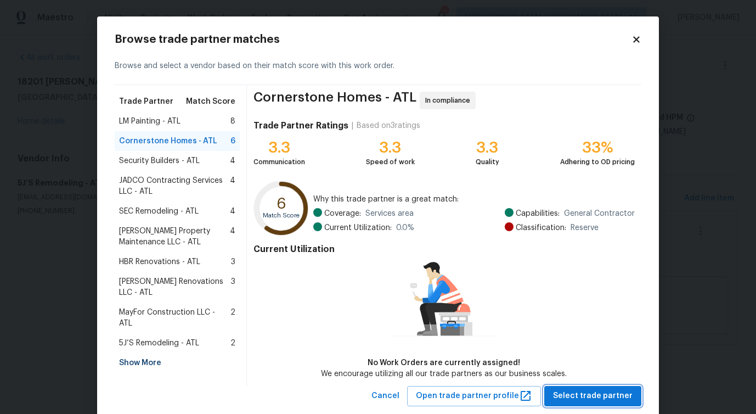
click at [585, 398] on span "Select trade partner" at bounding box center [593, 396] width 80 height 14
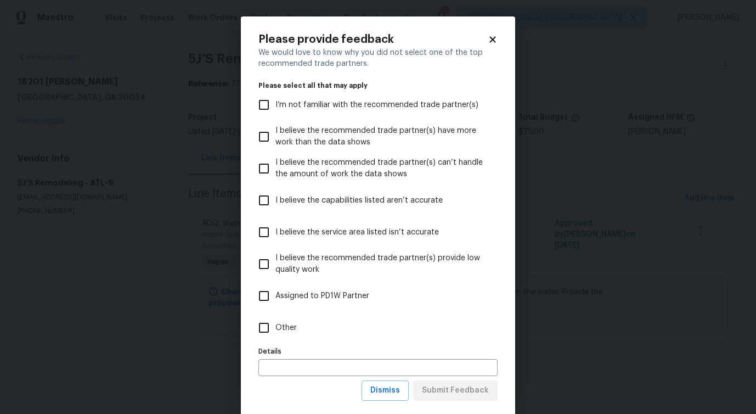
click at [268, 321] on input "Other" at bounding box center [263, 327] width 23 height 23
checkbox input "true"
click at [439, 385] on span "Submit Feedback" at bounding box center [455, 390] width 67 height 14
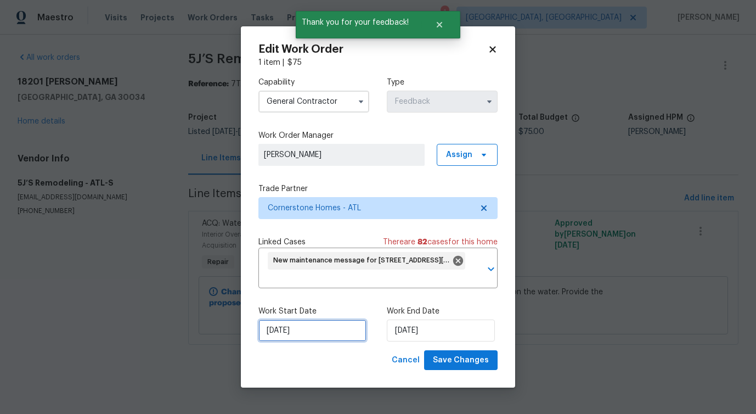
click at [290, 329] on input "[DATE]" at bounding box center [312, 330] width 108 height 22
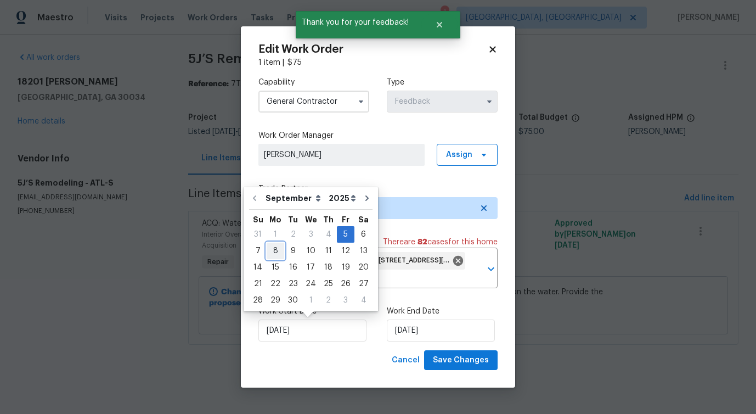
click at [280, 251] on div "8" at bounding box center [276, 250] width 18 height 15
type input "[DATE]"
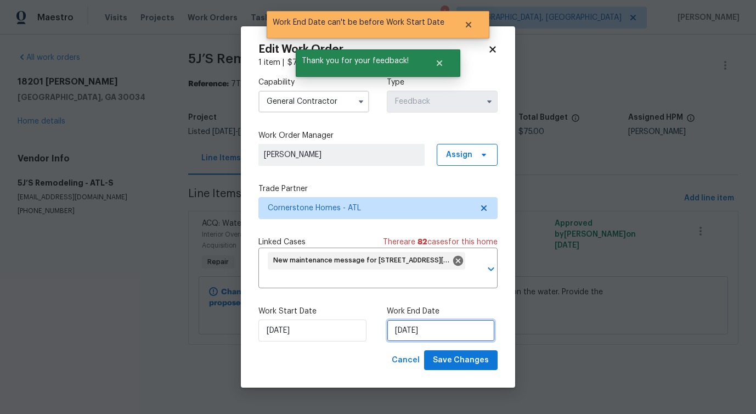
click at [429, 329] on input "[DATE]" at bounding box center [441, 330] width 108 height 22
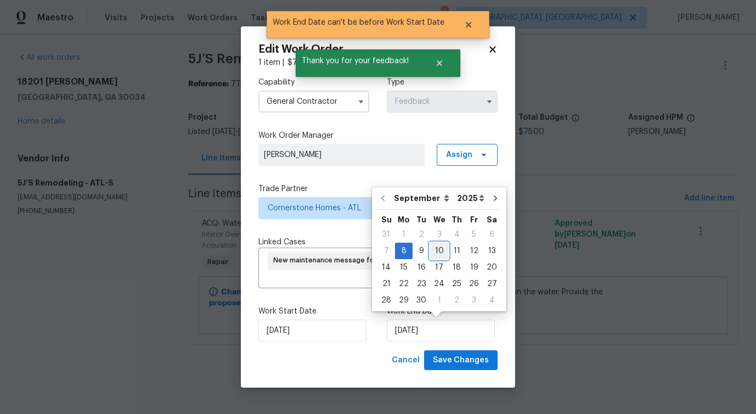
click at [437, 251] on div "10" at bounding box center [439, 250] width 18 height 15
type input "[DATE]"
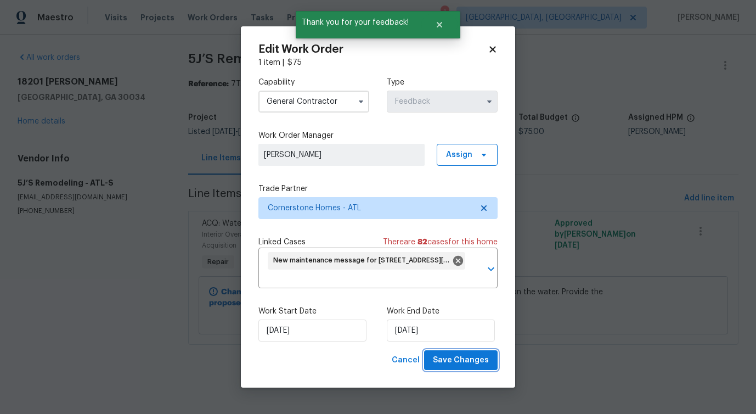
click at [471, 356] on span "Save Changes" at bounding box center [461, 360] width 56 height 14
click at [58, 284] on body "Maestro Visits Projects Work Orders Tasks Properties Geo Assignments 1 Albuquer…" at bounding box center [378, 187] width 756 height 375
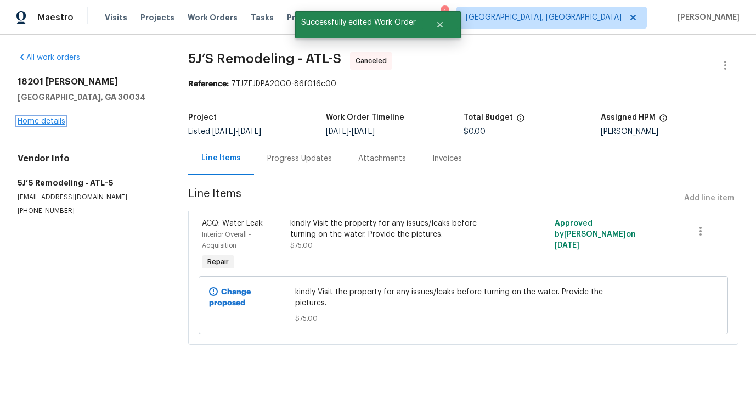
click at [43, 123] on link "Home details" at bounding box center [42, 121] width 48 height 8
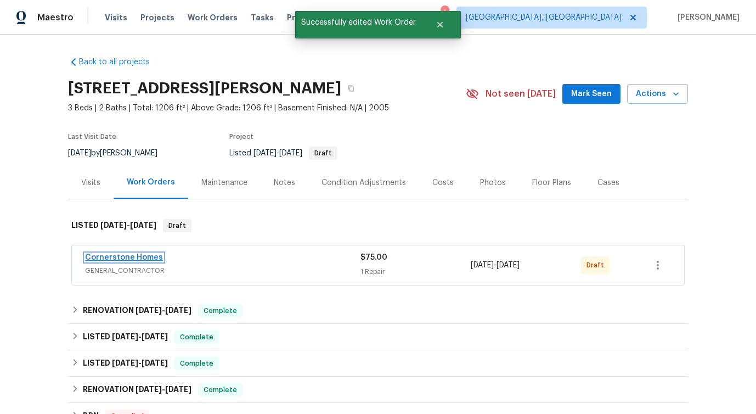
click at [126, 253] on link "Cornerstone Homes" at bounding box center [124, 257] width 78 height 8
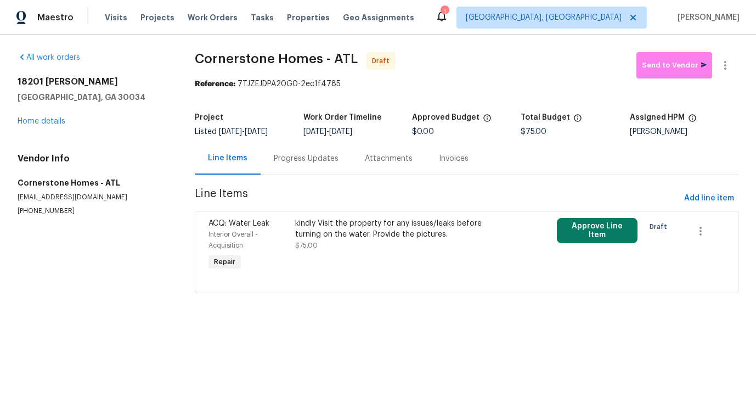
click at [347, 241] on div "kindly Visit the property for any issues/leaks before turning on the water. Pro…" at bounding box center [400, 234] width 211 height 33
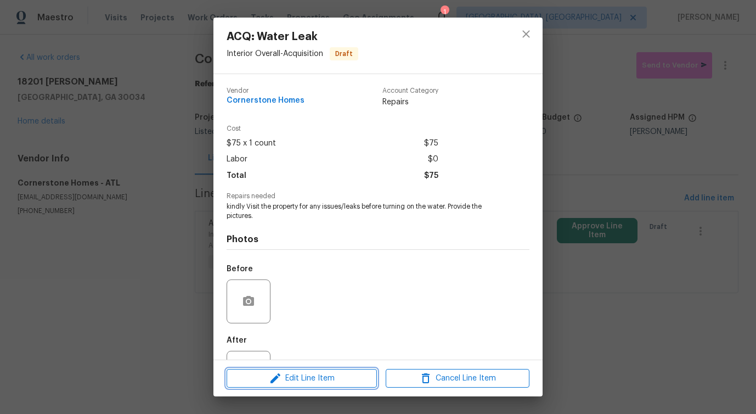
click at [304, 378] on span "Edit Line Item" at bounding box center [302, 378] width 144 height 14
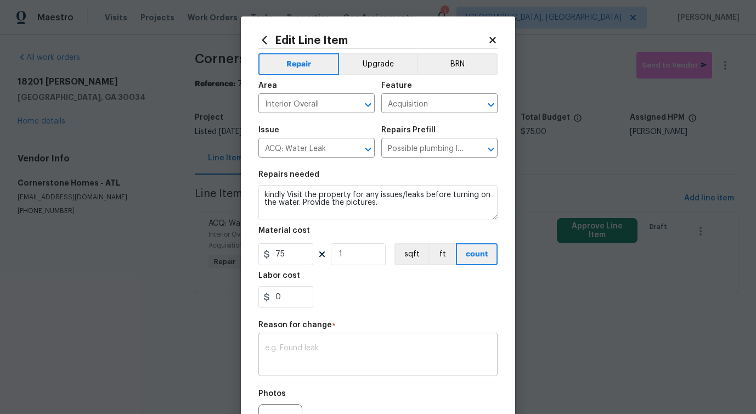
click at [300, 357] on textarea at bounding box center [378, 355] width 226 height 23
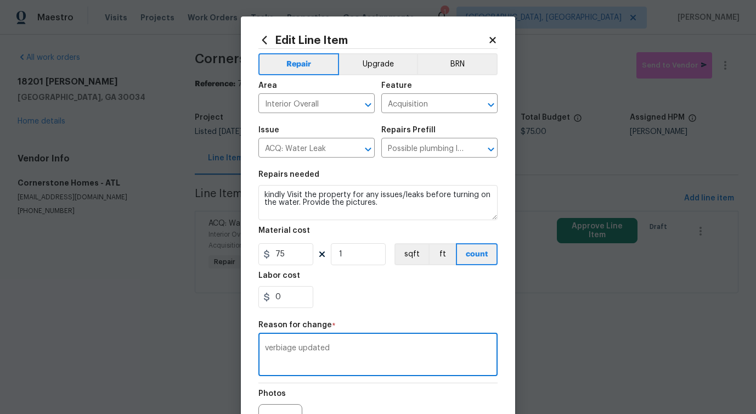
scroll to position [127, 0]
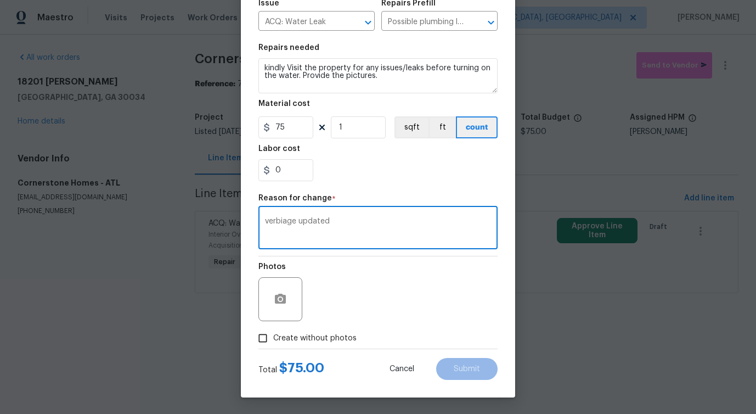
type textarea "verbiage updated"
click at [313, 336] on span "Create without photos" at bounding box center [314, 338] width 83 height 12
click at [273, 336] on input "Create without photos" at bounding box center [262, 338] width 21 height 21
checkbox input "true"
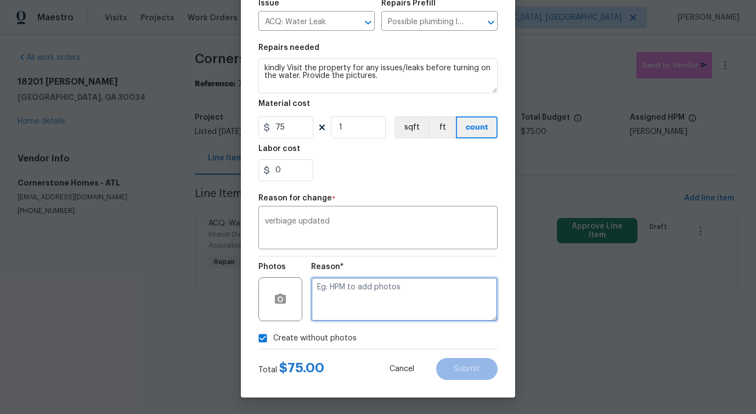
click at [359, 311] on textarea at bounding box center [404, 299] width 187 height 44
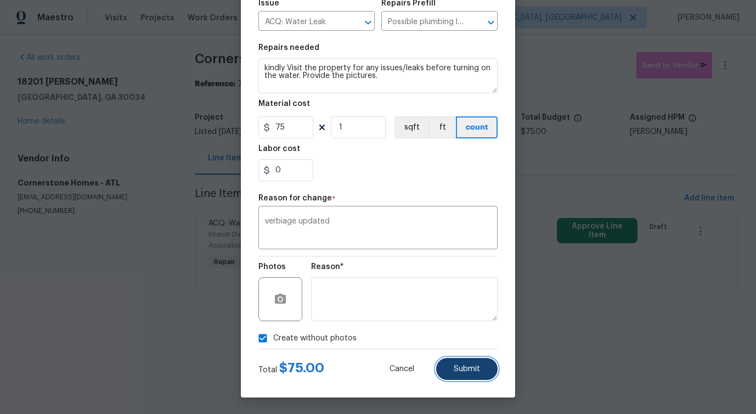
click at [468, 369] on span "Submit" at bounding box center [467, 369] width 26 height 8
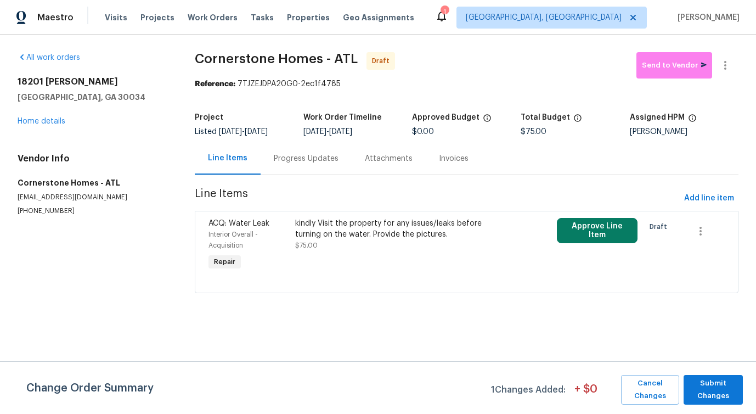
scroll to position [0, 0]
click at [706, 394] on span "Submit Changes" at bounding box center [713, 389] width 48 height 25
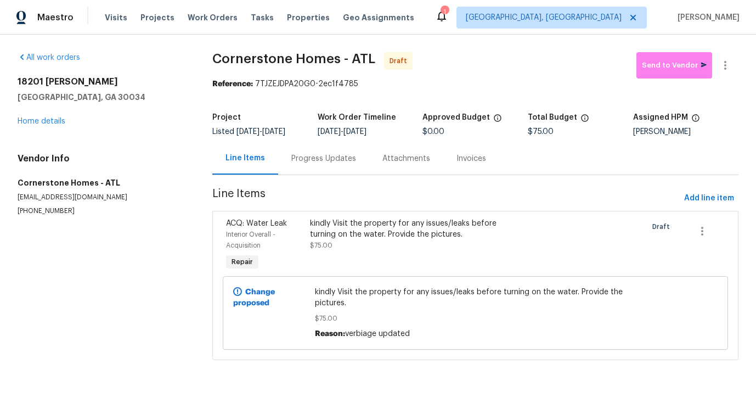
click at [303, 170] on div "Progress Updates" at bounding box center [323, 158] width 91 height 32
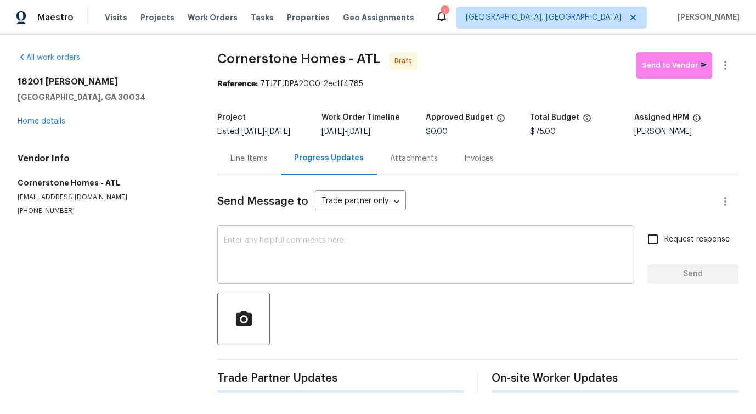
click at [305, 267] on textarea at bounding box center [426, 255] width 404 height 38
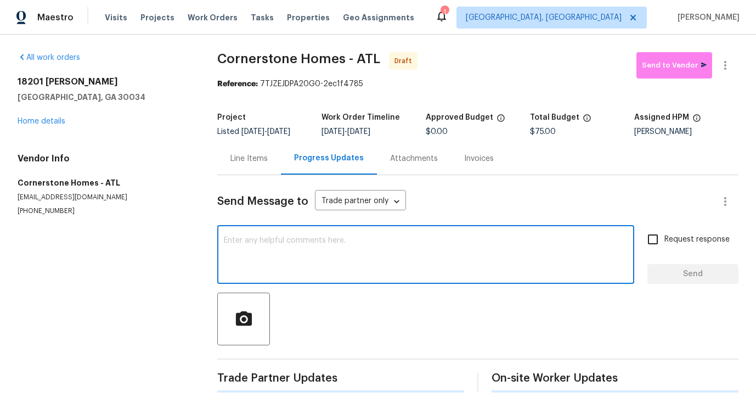
paste textarea "Hi this is [PERSON_NAME] with Opendoor. I’m confirming you received the WO for …"
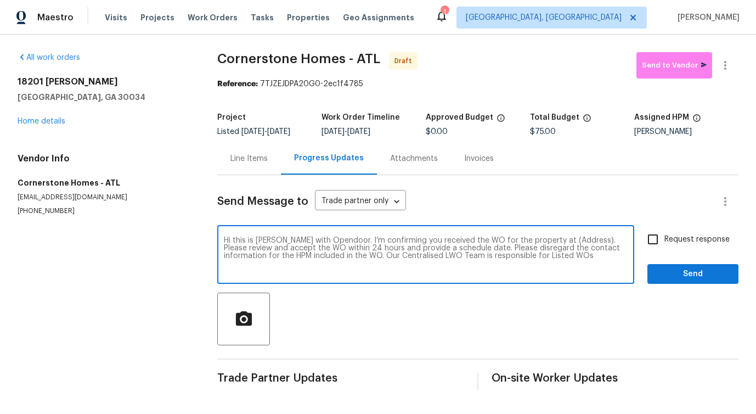
click at [562, 240] on textarea "Hi this is [PERSON_NAME] with Opendoor. I’m confirming you received the WO for …" at bounding box center [426, 255] width 404 height 38
paste textarea "18201 Waldrop Cv, Decatur, GA 30034"
click at [563, 240] on textarea "Hi this is [PERSON_NAME] with Opendoor. I’m confirming you received the WO for …" at bounding box center [426, 255] width 404 height 38
type textarea "Hi this is Pavithra with Opendoor. I’m confirming you received the WO for the p…"
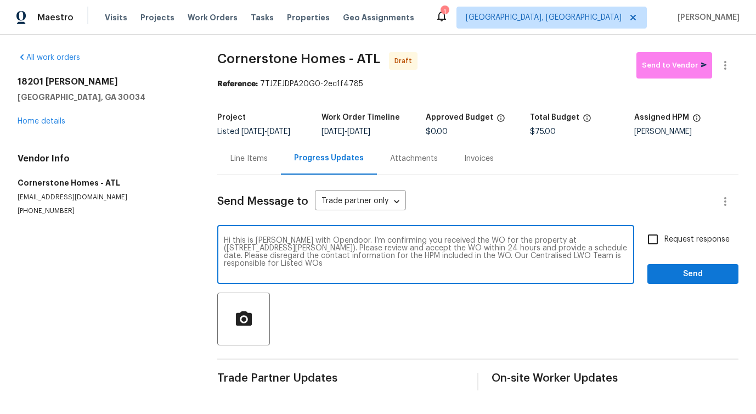
click at [679, 241] on span "Request response" at bounding box center [696, 240] width 65 height 12
click at [664, 241] on input "Request response" at bounding box center [652, 239] width 23 height 23
checkbox input "true"
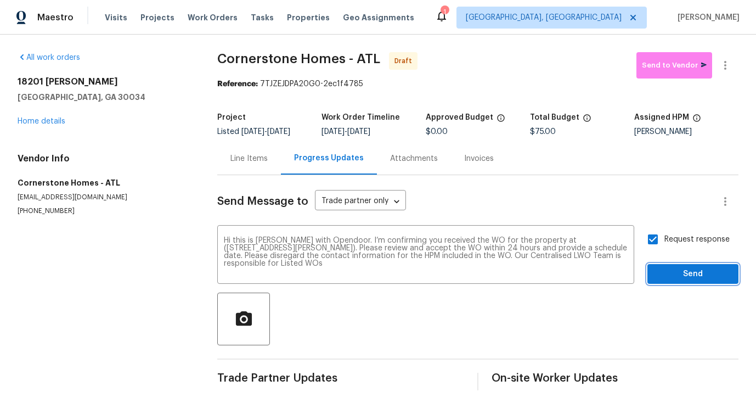
click at [686, 279] on span "Send" at bounding box center [693, 274] width 74 height 14
click at [724, 69] on icon "button" at bounding box center [725, 65] width 2 height 9
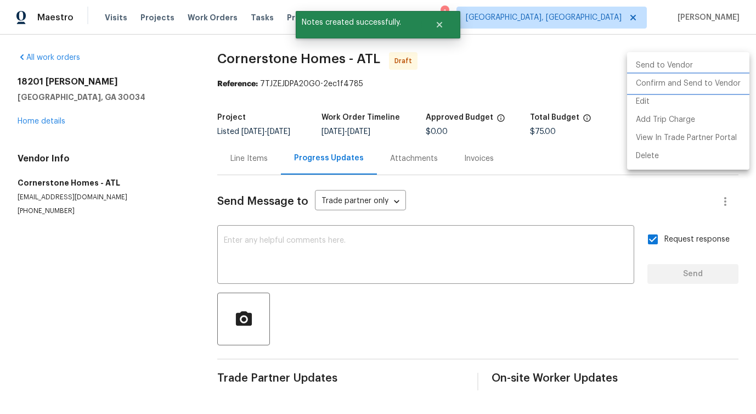
click at [684, 79] on li "Confirm and Send to Vendor" at bounding box center [688, 84] width 122 height 18
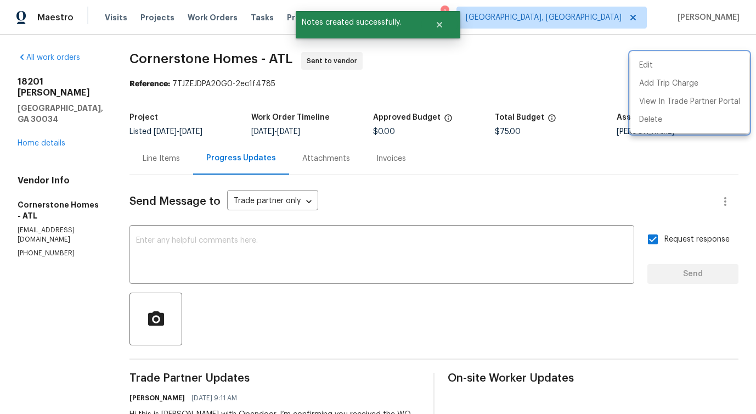
drag, startPoint x: 146, startPoint y: 59, endPoint x: 274, endPoint y: 59, distance: 128.4
click at [274, 59] on div at bounding box center [378, 207] width 756 height 414
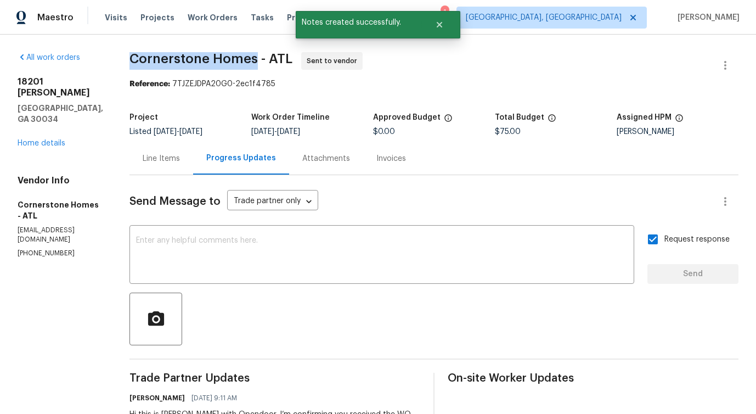
drag, startPoint x: 146, startPoint y: 58, endPoint x: 272, endPoint y: 59, distance: 125.6
click at [272, 59] on div "All work orders 18201 Waldrop Cv Decatur, GA 30034 Home details Vendor Info Cor…" at bounding box center [378, 265] width 756 height 460
copy span "Cornerstone Homes"
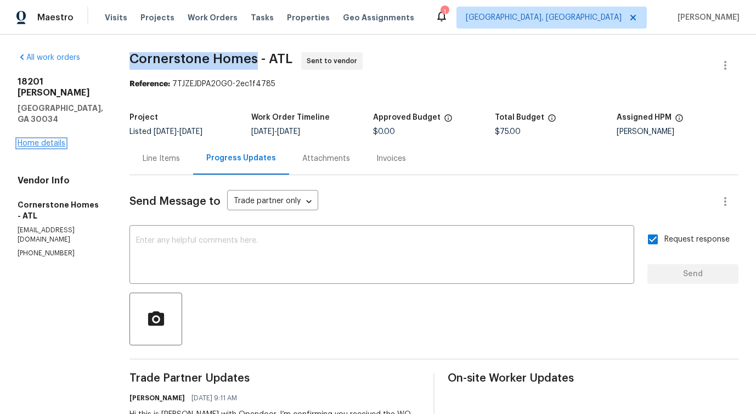
click at [42, 139] on link "Home details" at bounding box center [42, 143] width 48 height 8
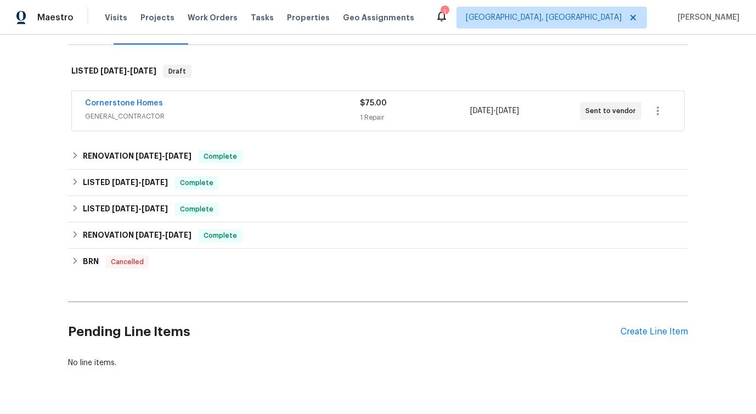
scroll to position [126, 0]
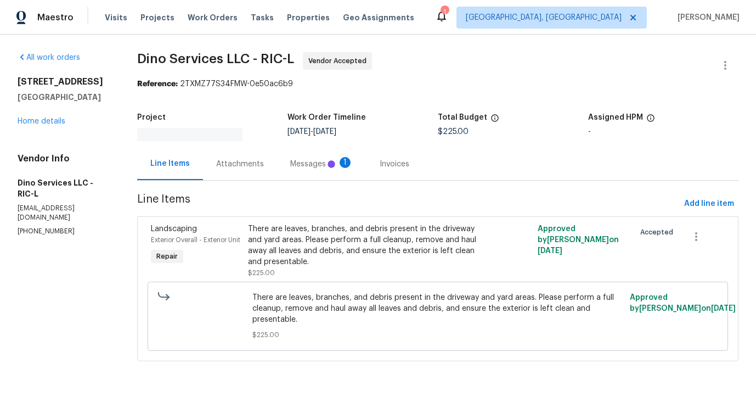
click at [295, 182] on section "Dino Services LLC - RIC-L Vendor Accepted Reference: 2TXMZ77S34FMW-0e50ac6b9 Pr…" at bounding box center [437, 213] width 601 height 322
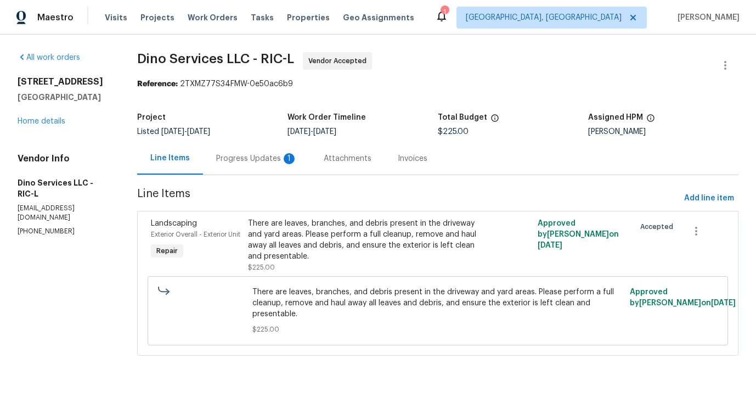
click at [270, 168] on div "Progress Updates 1" at bounding box center [257, 158] width 108 height 32
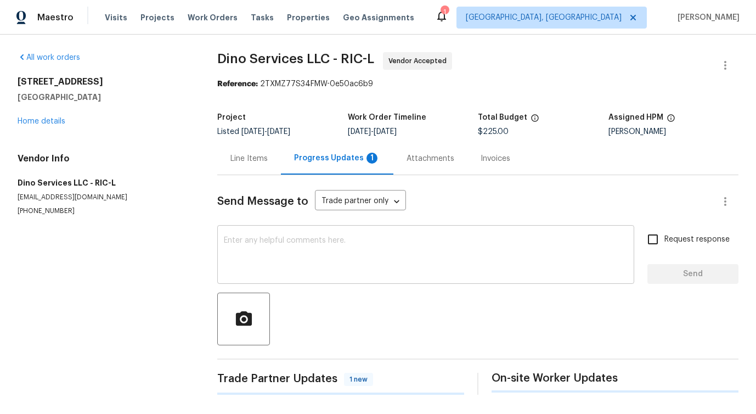
click at [281, 239] on textarea at bounding box center [426, 255] width 404 height 38
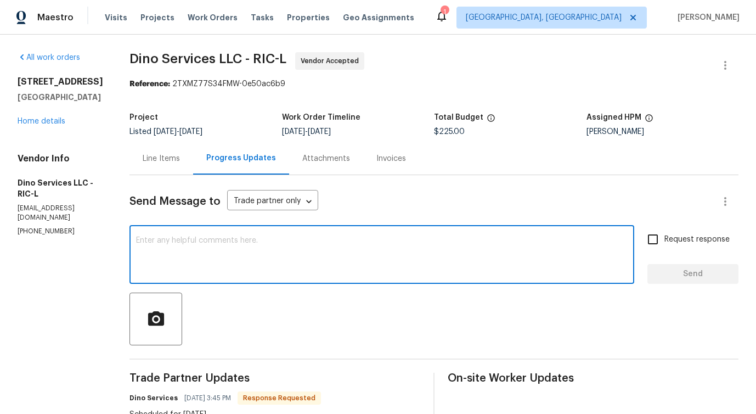
scroll to position [132, 0]
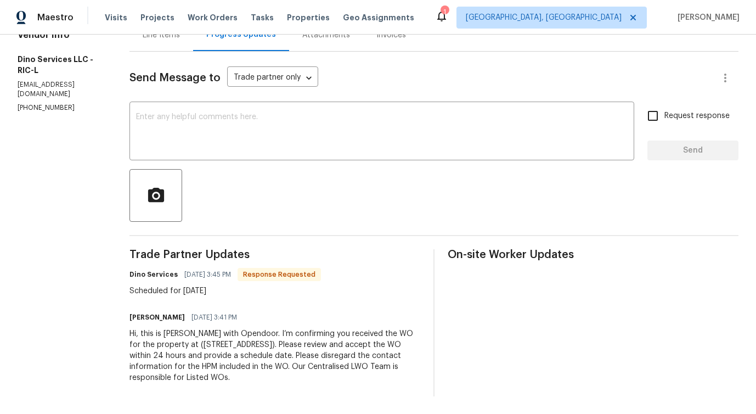
drag, startPoint x: 123, startPoint y: 286, endPoint x: 249, endPoint y: 285, distance: 125.6
click at [249, 285] on div "All work orders [STREET_ADDRESS][PERSON_NAME] Home details Vendor Info Dino Ser…" at bounding box center [378, 162] width 756 height 503
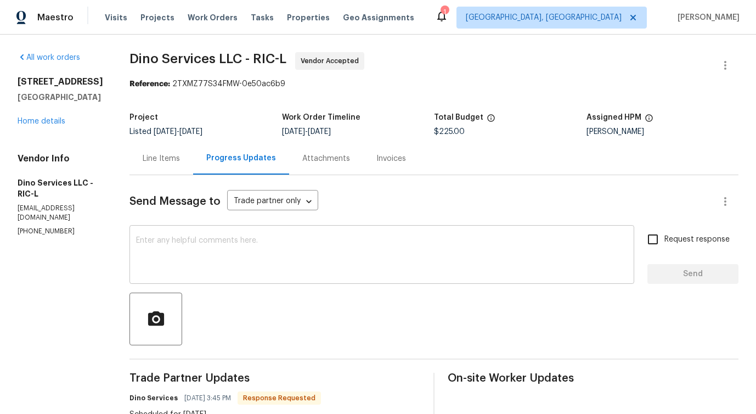
click at [234, 250] on textarea at bounding box center [382, 255] width 492 height 38
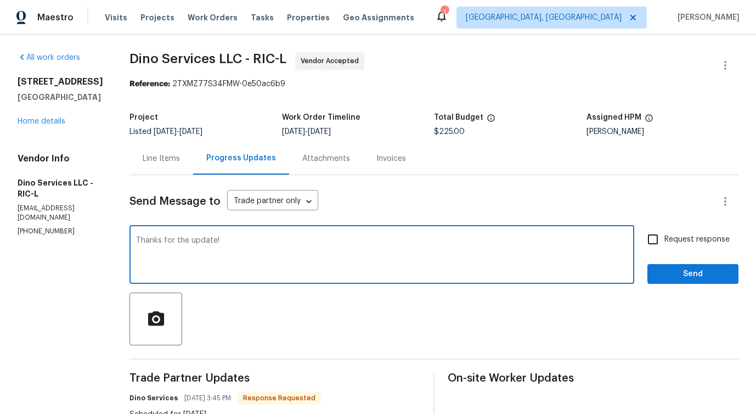
type textarea "Thanks for the update!"
click at [693, 275] on span "Send" at bounding box center [693, 274] width 74 height 14
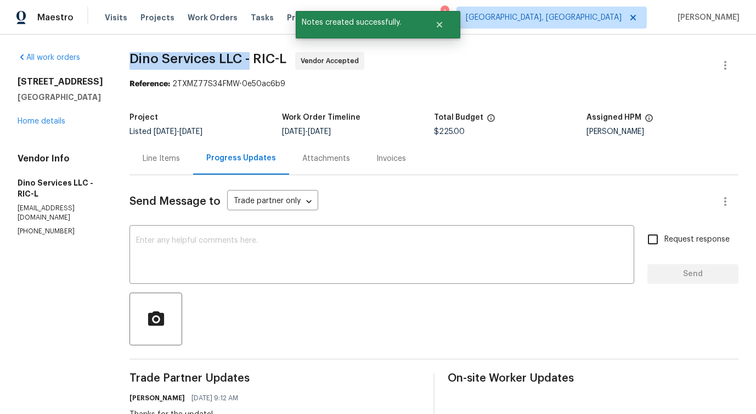
drag, startPoint x: 121, startPoint y: 53, endPoint x: 244, endPoint y: 57, distance: 122.9
click at [244, 57] on div "All work orders 3929 Litchfield Dr Chesterfield, VA 23832 Home details Vendor I…" at bounding box center [378, 307] width 756 height 545
copy span "Dino Services LLC -"
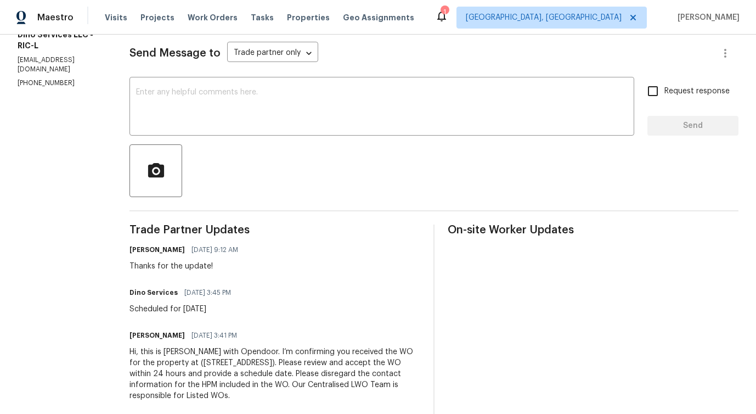
scroll to position [151, 0]
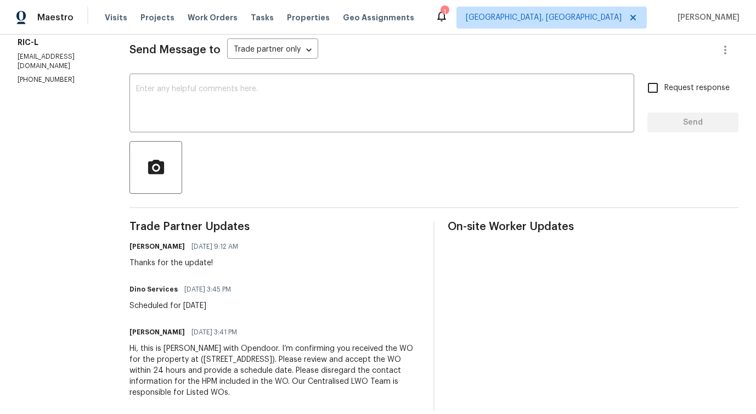
click at [159, 308] on div "Scheduled for [DATE]" at bounding box center [183, 305] width 108 height 11
click at [159, 309] on div "Scheduled for [DATE]" at bounding box center [183, 305] width 108 height 11
copy div "Scheduled for [DATE]"
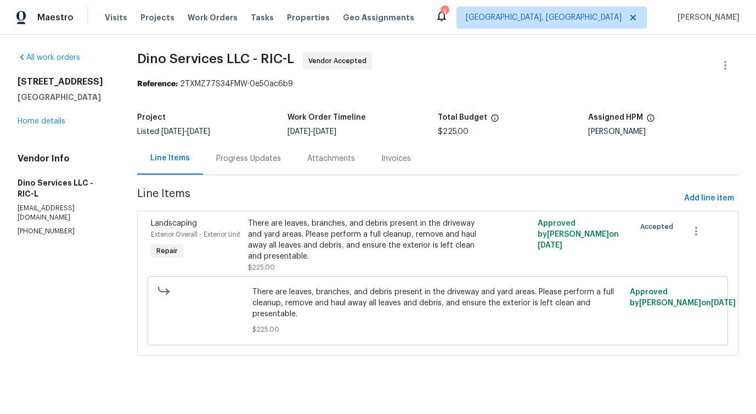
click at [256, 164] on div "Progress Updates" at bounding box center [248, 158] width 91 height 32
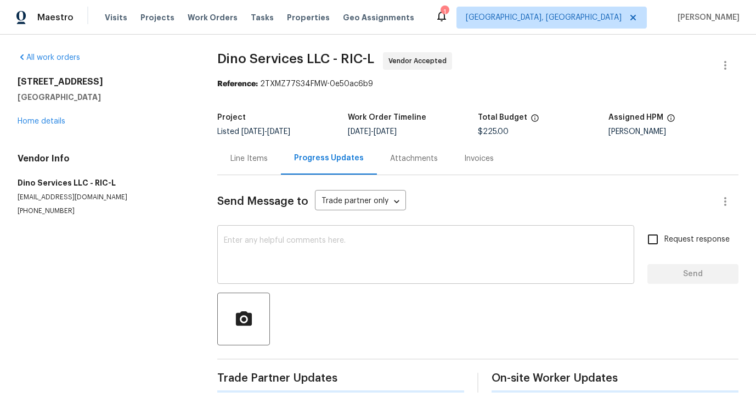
click at [302, 245] on textarea at bounding box center [426, 255] width 404 height 38
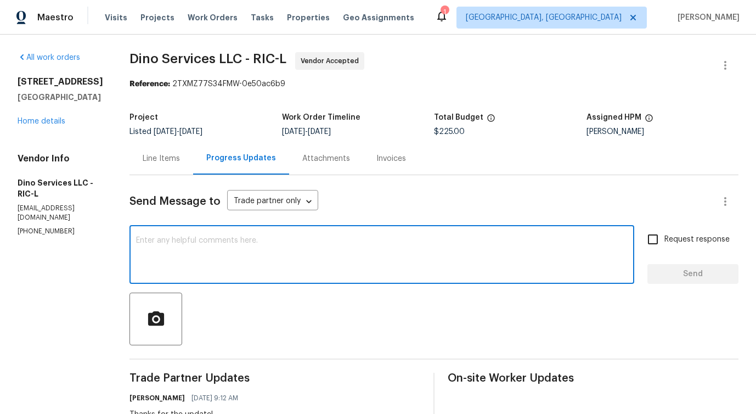
click at [55, 127] on div "[STREET_ADDRESS][PERSON_NAME] Home details" at bounding box center [61, 101] width 86 height 50
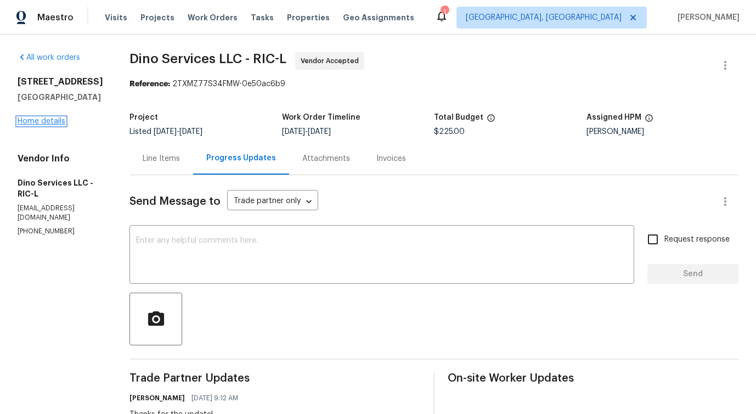
click at [54, 125] on link "Home details" at bounding box center [42, 121] width 48 height 8
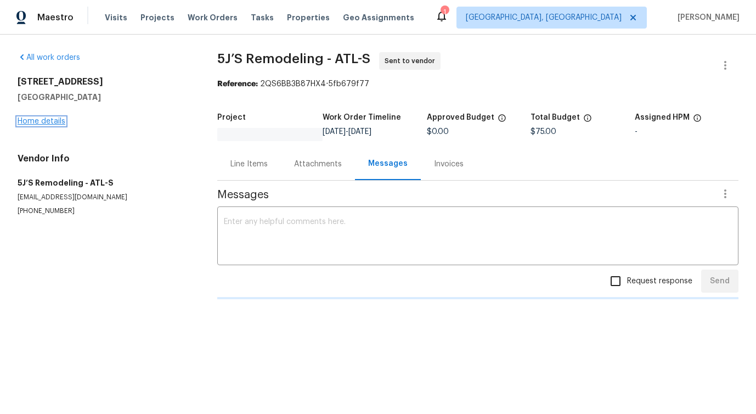
click at [46, 122] on link "Home details" at bounding box center [42, 121] width 48 height 8
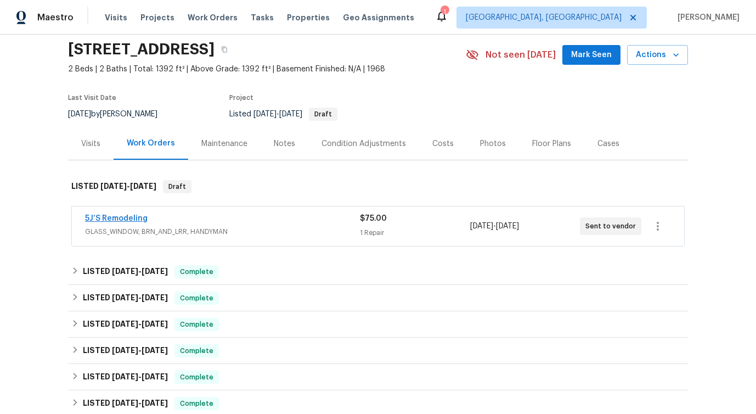
scroll to position [42, 0]
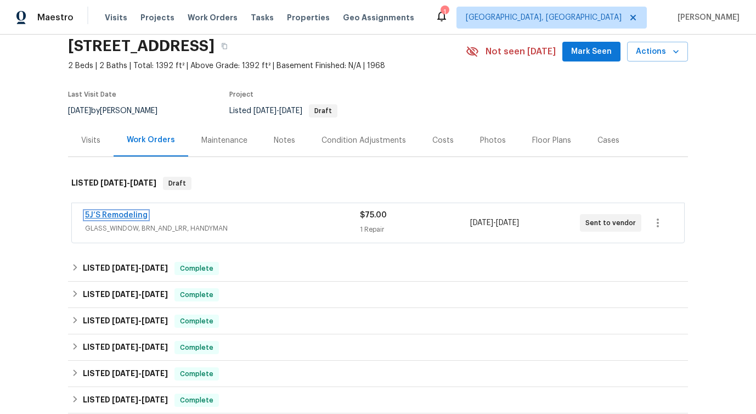
click at [111, 214] on link "5J’S Remodeling" at bounding box center [116, 215] width 63 height 8
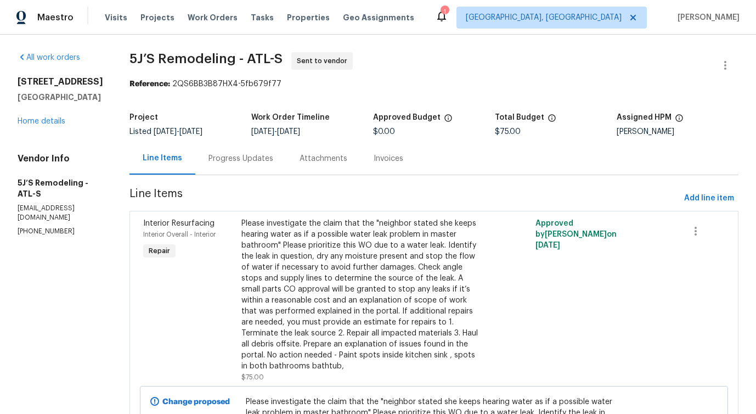
click at [248, 154] on div "Progress Updates" at bounding box center [240, 158] width 65 height 11
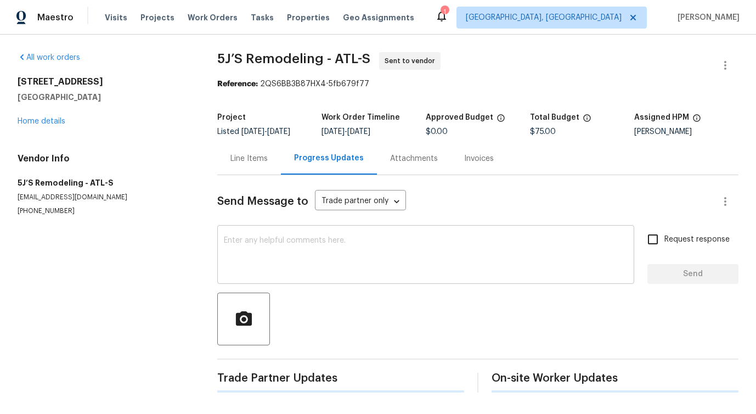
click at [294, 263] on textarea at bounding box center [426, 255] width 404 height 38
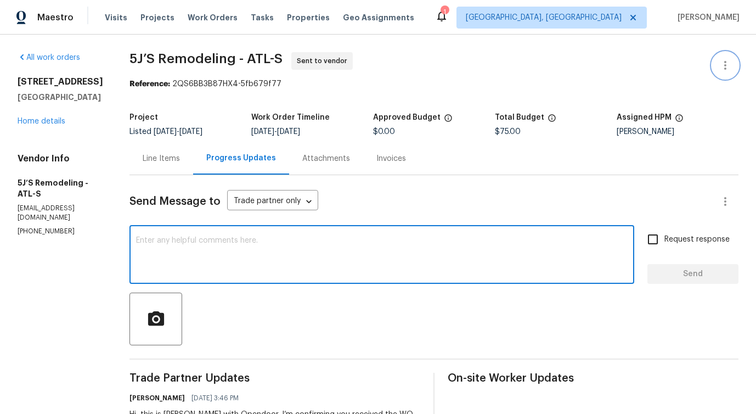
click at [722, 59] on icon "button" at bounding box center [725, 65] width 13 height 13
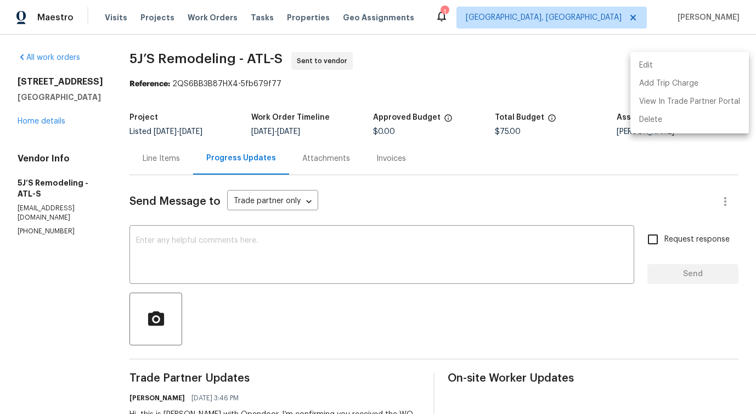
click at [667, 59] on li "Edit" at bounding box center [689, 66] width 118 height 18
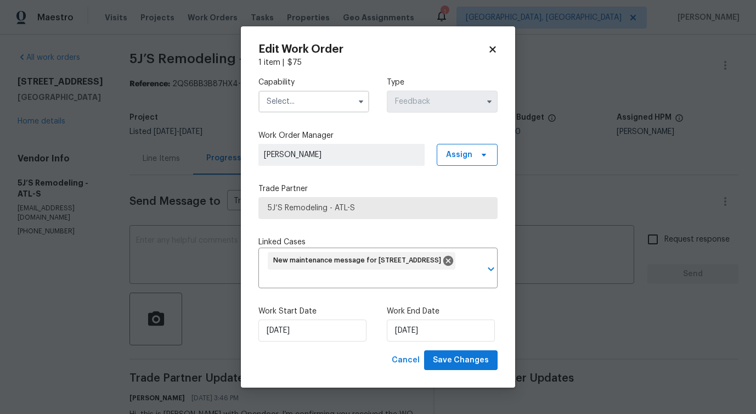
click at [307, 103] on input "text" at bounding box center [313, 102] width 111 height 22
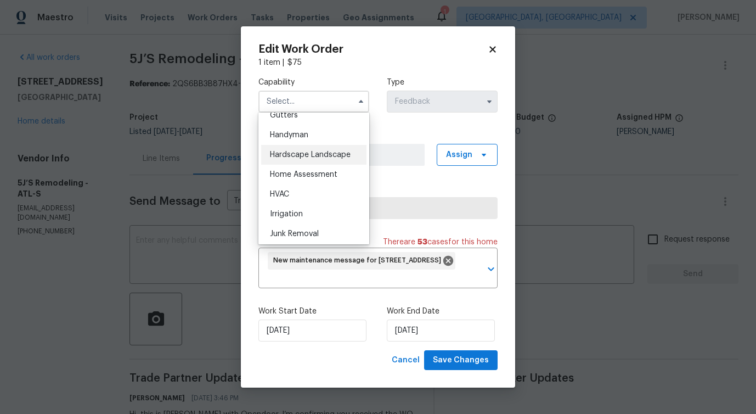
scroll to position [586, 0]
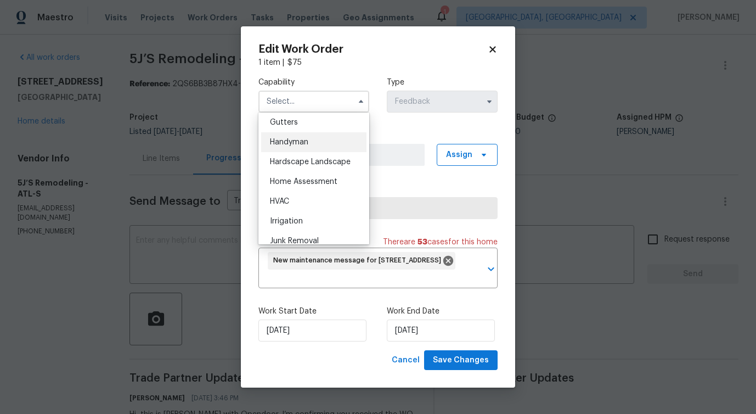
click at [309, 152] on div "Handyman" at bounding box center [313, 142] width 105 height 20
type input "Handyman"
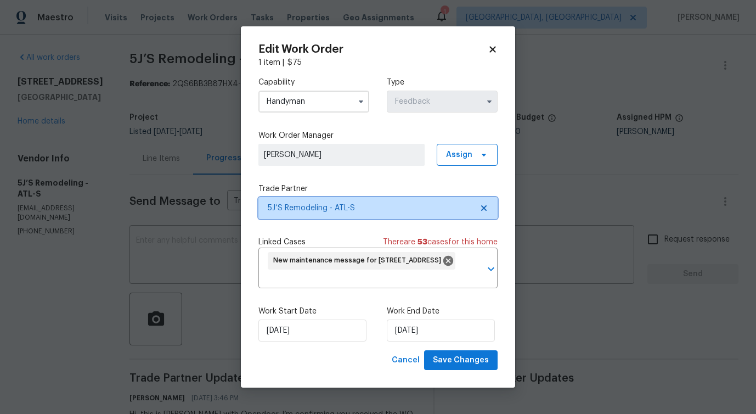
click at [333, 203] on span "5J’S Remodeling - ATL-S" at bounding box center [370, 207] width 205 height 11
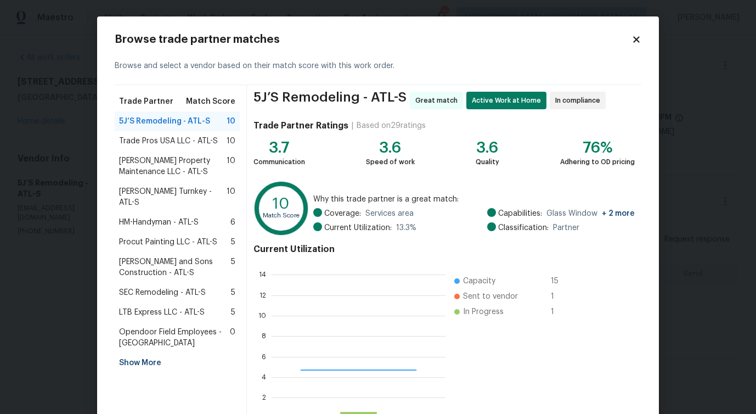
scroll to position [145, 166]
click at [161, 142] on span "Trade Pros USA LLC - ATL-S" at bounding box center [168, 141] width 99 height 11
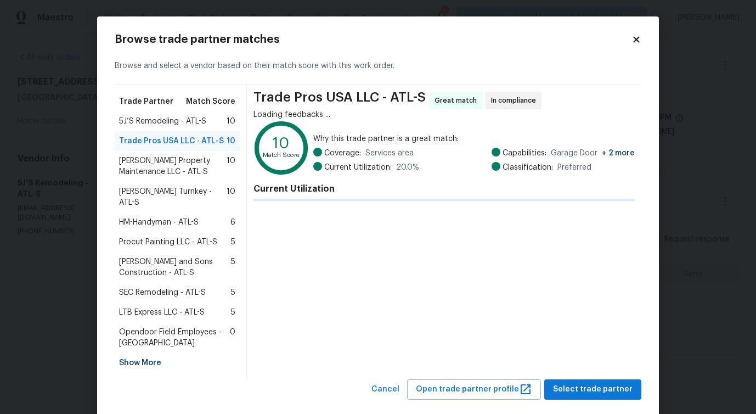
click at [160, 171] on span "[PERSON_NAME] Property Maintenance LLC - ATL-S" at bounding box center [173, 166] width 108 height 22
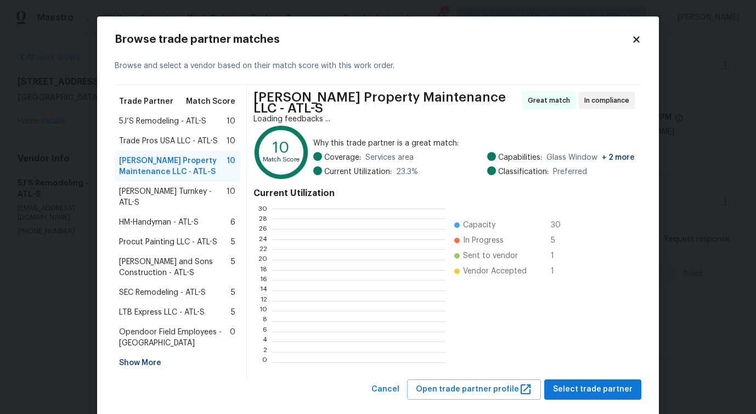
scroll to position [145, 164]
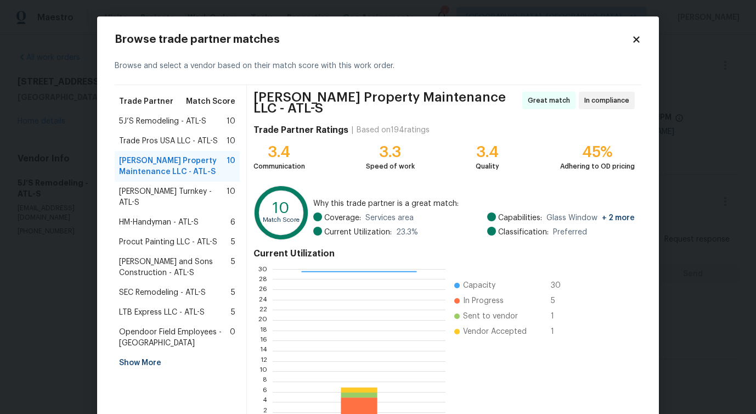
click at [161, 192] on span "[PERSON_NAME] Turnkey - ATL-S" at bounding box center [173, 197] width 108 height 22
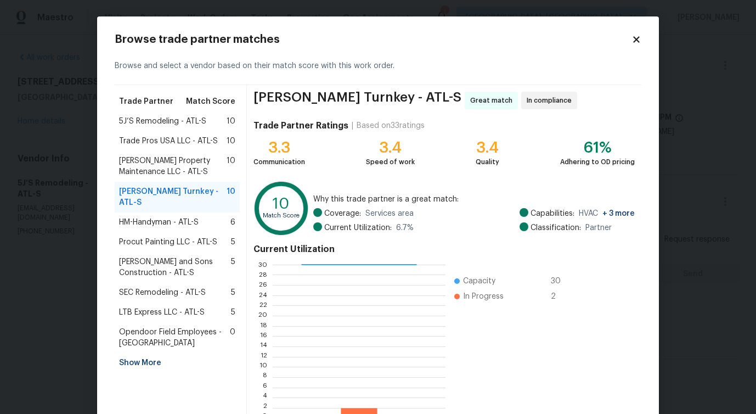
scroll to position [70, 0]
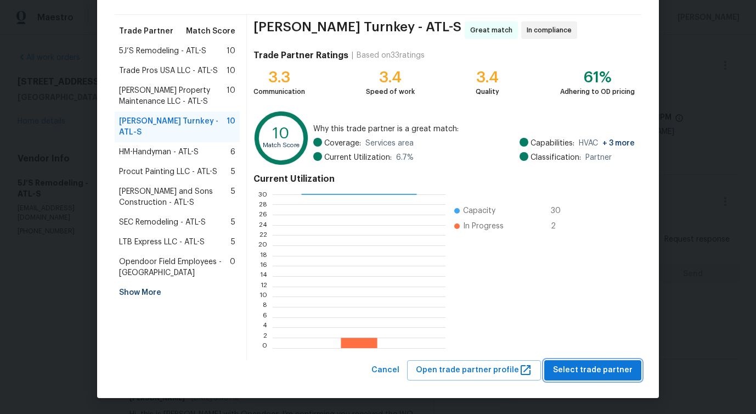
click at [588, 372] on span "Select trade partner" at bounding box center [593, 370] width 80 height 14
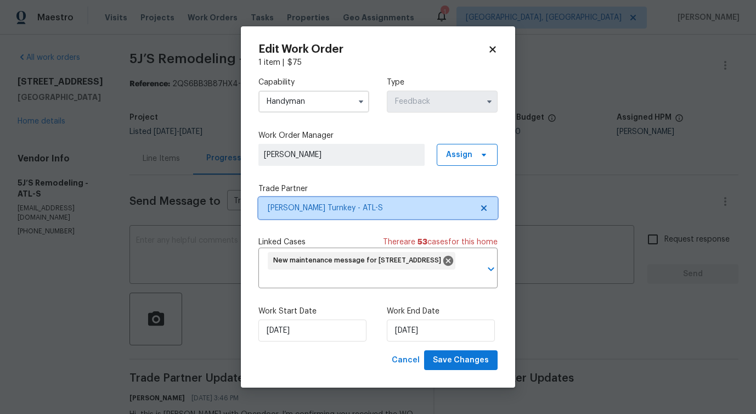
scroll to position [0, 0]
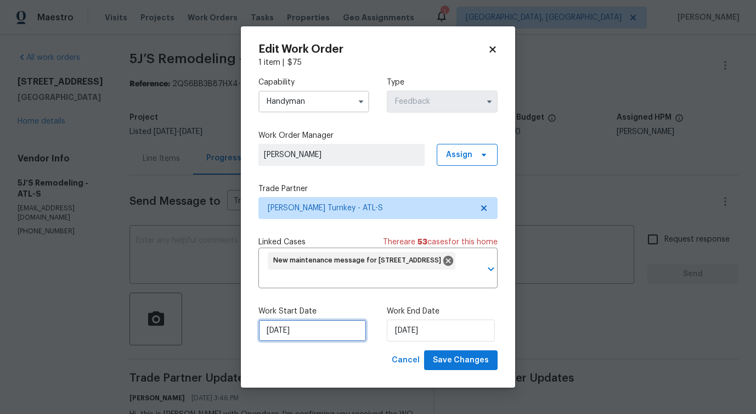
click at [307, 334] on input "[DATE]" at bounding box center [312, 330] width 108 height 22
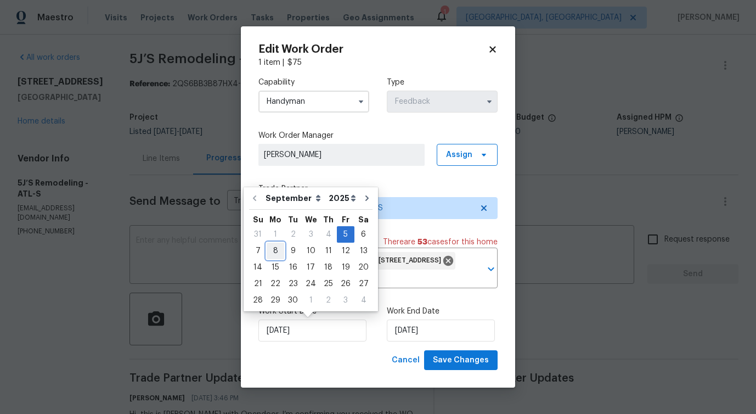
click at [279, 255] on div "8" at bounding box center [276, 250] width 18 height 15
type input "[DATE]"
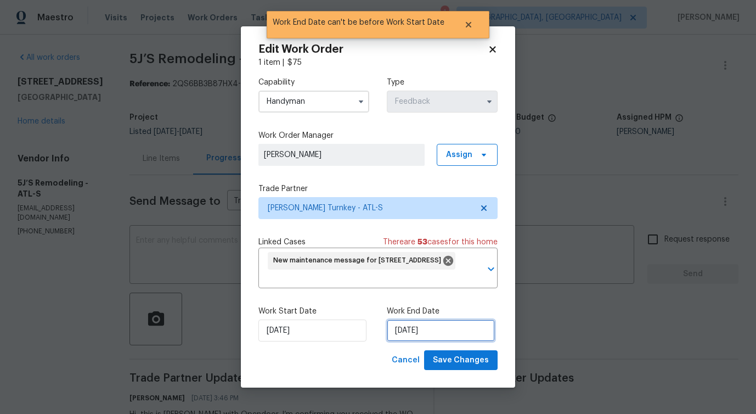
click at [419, 323] on input "[DATE]" at bounding box center [441, 330] width 108 height 22
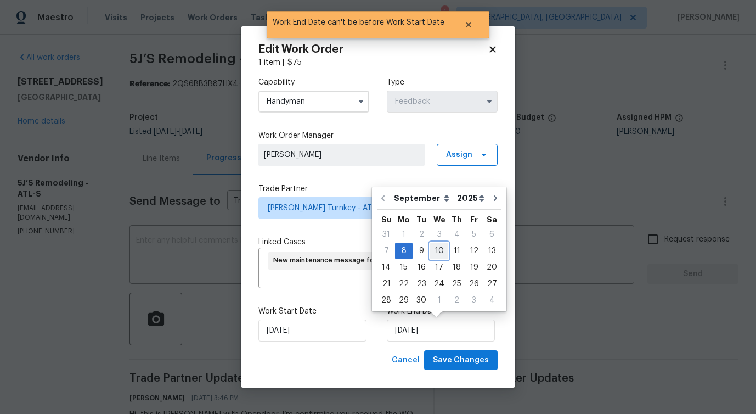
click at [438, 247] on div "10" at bounding box center [439, 250] width 18 height 15
type input "[DATE]"
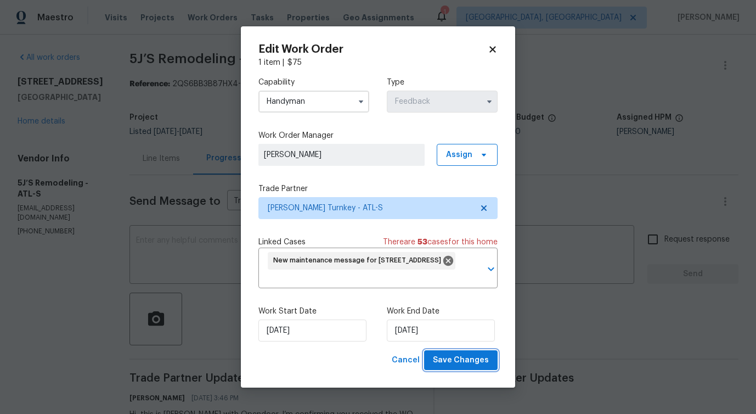
click at [481, 365] on span "Save Changes" at bounding box center [461, 360] width 56 height 14
click at [72, 259] on body "Maestro Visits Projects Work Orders Tasks Properties Geo Assignments 1 [GEOGRAP…" at bounding box center [378, 207] width 756 height 414
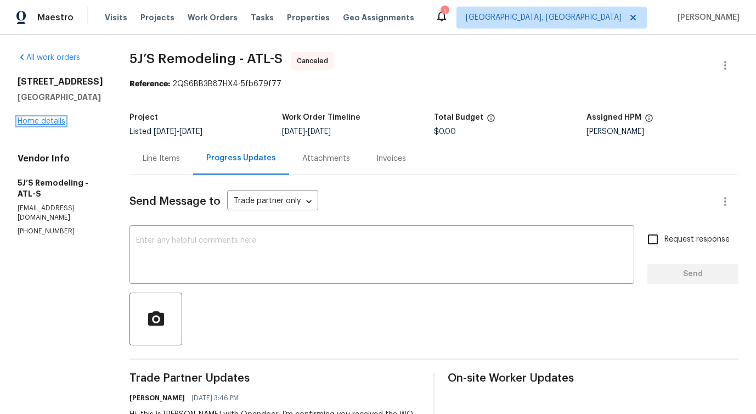
click at [44, 125] on link "Home details" at bounding box center [42, 121] width 48 height 8
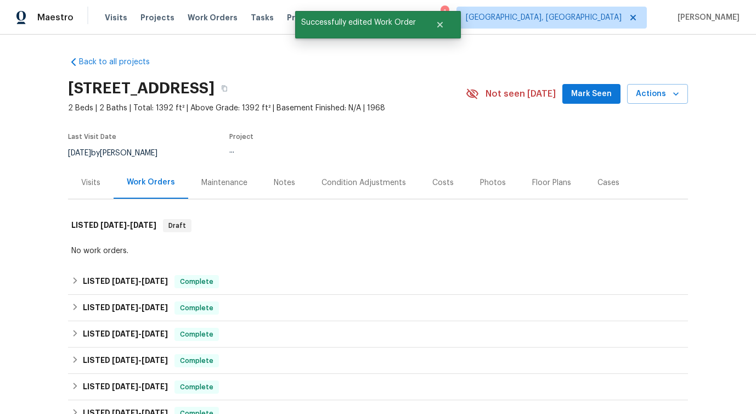
scroll to position [67, 0]
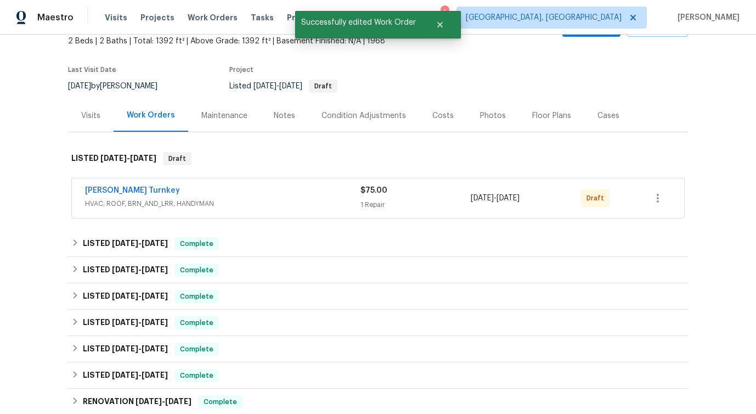
click at [108, 194] on span "[PERSON_NAME] Turnkey" at bounding box center [132, 190] width 95 height 11
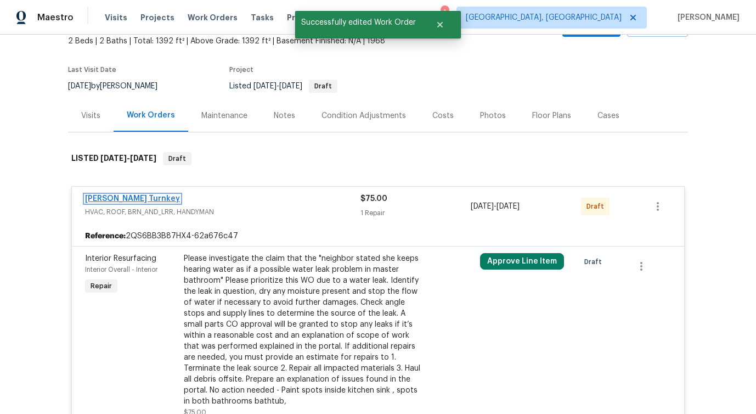
click at [108, 199] on link "[PERSON_NAME] Turnkey" at bounding box center [132, 199] width 95 height 8
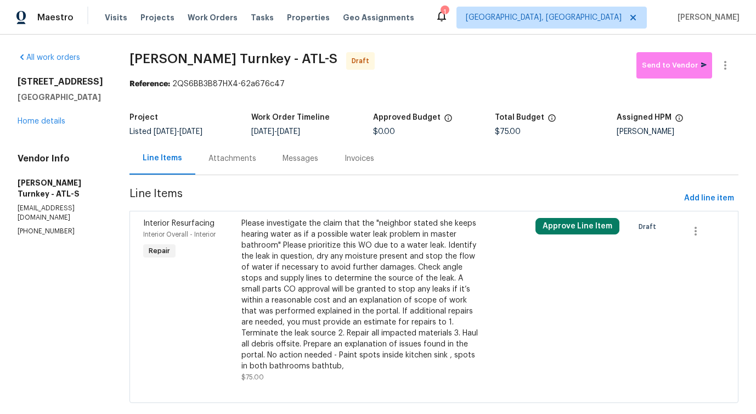
click at [287, 250] on div "Please investigate the claim that the "neighbor stated she keeps hearing water …" at bounding box center [360, 295] width 239 height 154
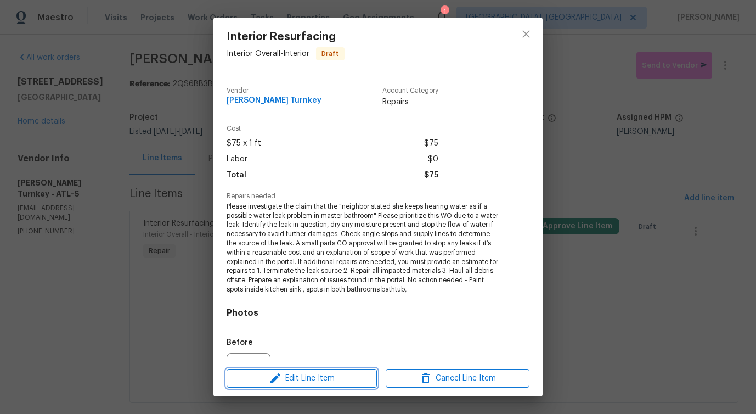
click at [285, 386] on button "Edit Line Item" at bounding box center [302, 378] width 150 height 19
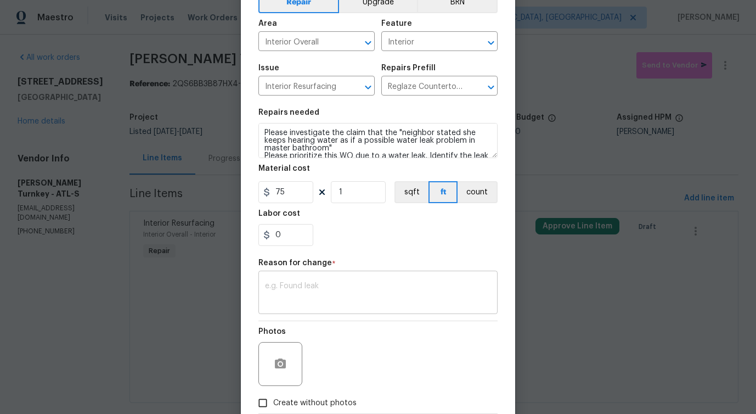
scroll to position [127, 0]
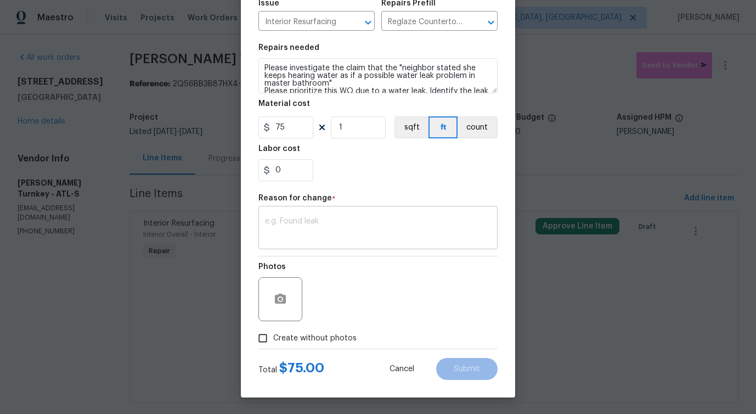
click at [331, 235] on textarea at bounding box center [378, 228] width 226 height 23
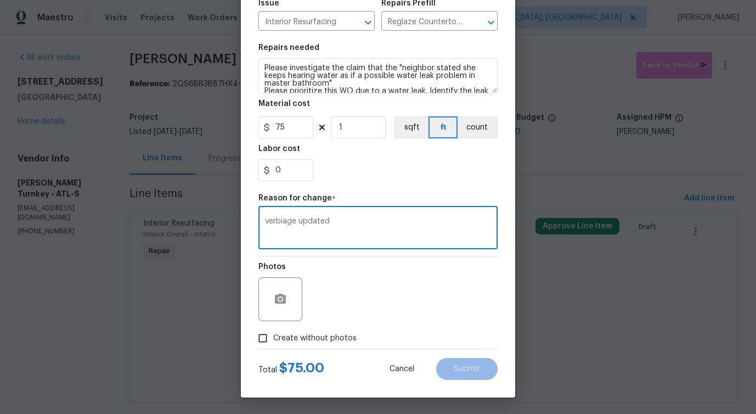
type textarea "verbiage updated"
click at [321, 336] on span "Create without photos" at bounding box center [314, 338] width 83 height 12
click at [273, 336] on input "Create without photos" at bounding box center [262, 338] width 21 height 21
checkbox input "true"
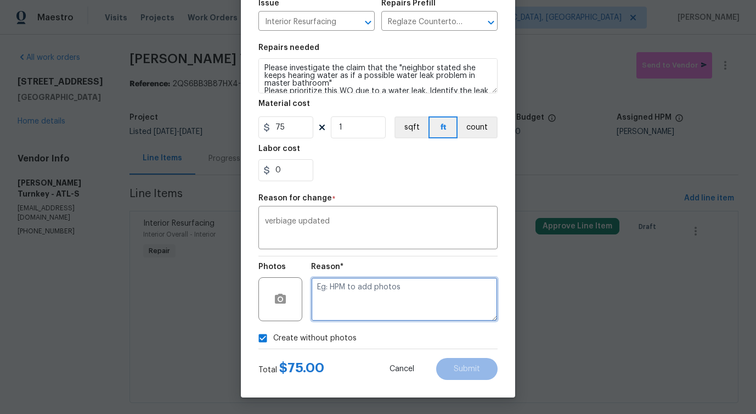
click at [375, 297] on textarea at bounding box center [404, 299] width 187 height 44
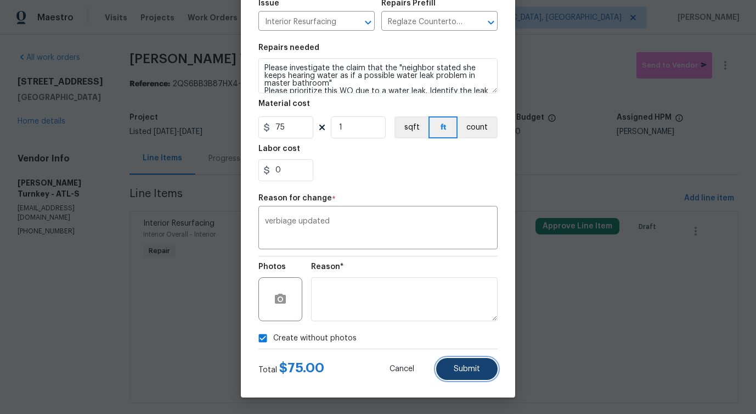
click at [465, 365] on span "Submit" at bounding box center [467, 369] width 26 height 8
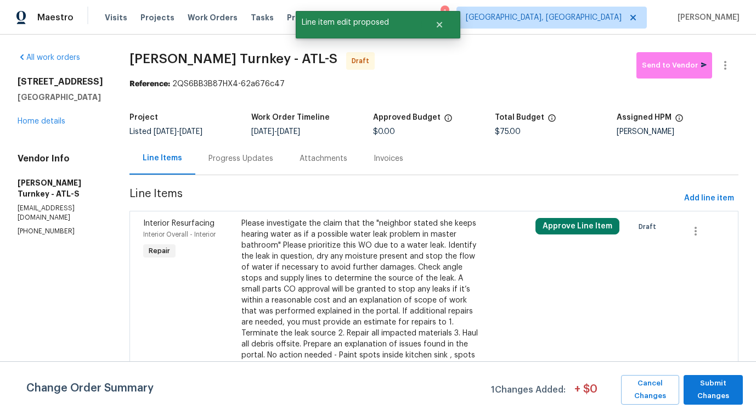
scroll to position [0, 0]
click at [697, 390] on span "Submit Changes" at bounding box center [713, 389] width 48 height 25
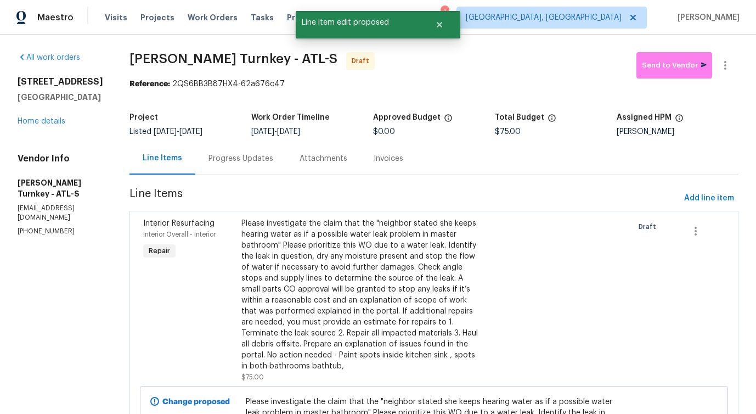
click at [233, 154] on div "Progress Updates" at bounding box center [240, 158] width 65 height 11
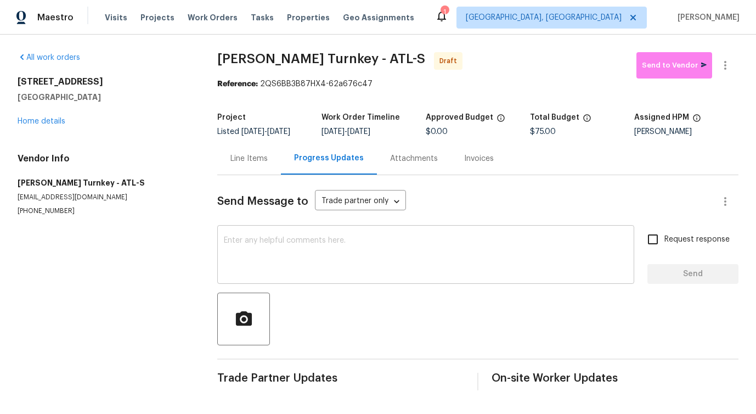
click at [386, 233] on div "x ​" at bounding box center [425, 256] width 417 height 56
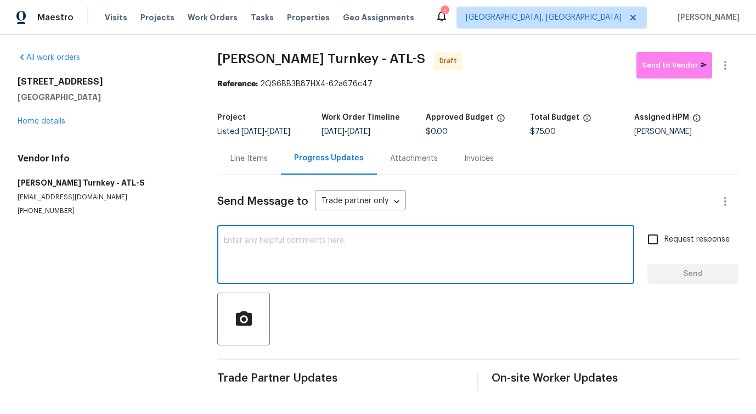
paste textarea "Hi this is [PERSON_NAME] with Opendoor. I’m confirming you received the WO for …"
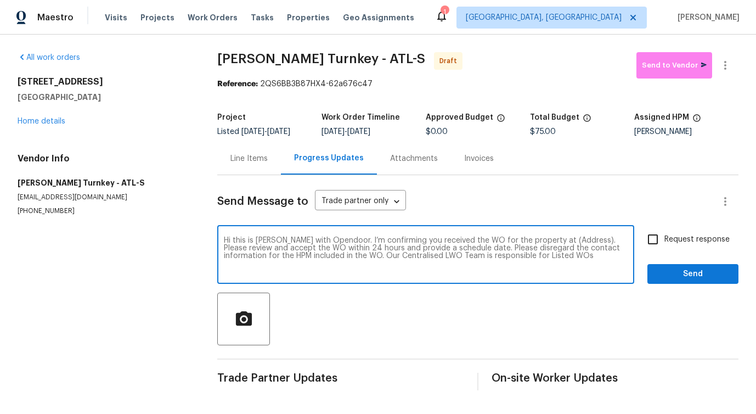
click at [557, 238] on textarea "Hi this is [PERSON_NAME] with Opendoor. I’m confirming you received the WO for …" at bounding box center [426, 255] width 404 height 38
paste textarea "[STREET_ADDRESS]"
type textarea "Hi this is [PERSON_NAME] with Opendoor. I’m confirming you received the WO for …"
click at [651, 245] on input "Request response" at bounding box center [652, 239] width 23 height 23
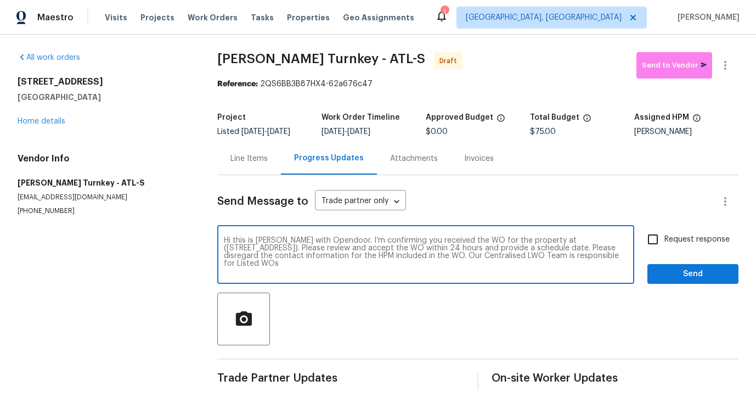
checkbox input "true"
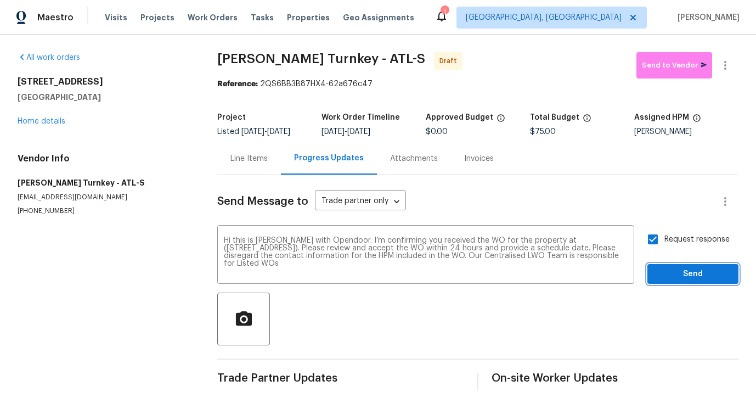
click at [663, 277] on span "Send" at bounding box center [693, 274] width 74 height 14
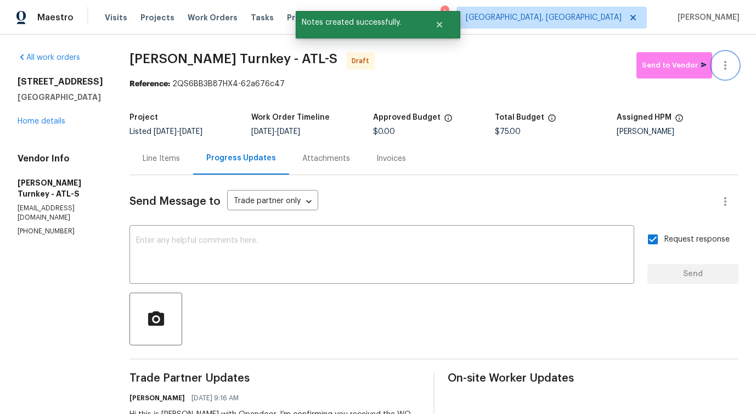
click at [720, 61] on icon "button" at bounding box center [725, 65] width 13 height 13
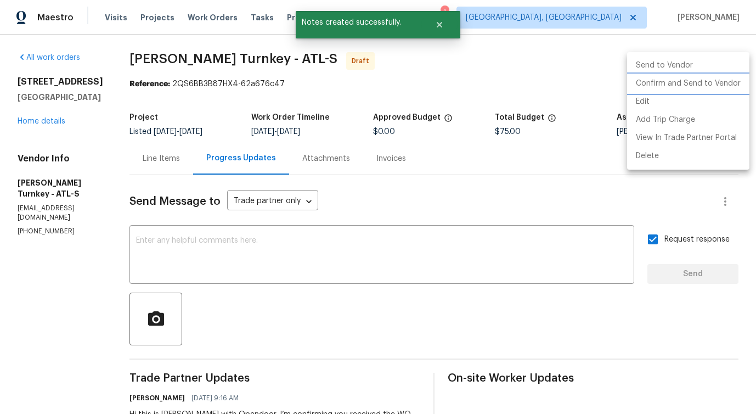
click at [663, 84] on li "Confirm and Send to Vendor" at bounding box center [688, 84] width 122 height 18
click at [319, 276] on div at bounding box center [378, 207] width 756 height 414
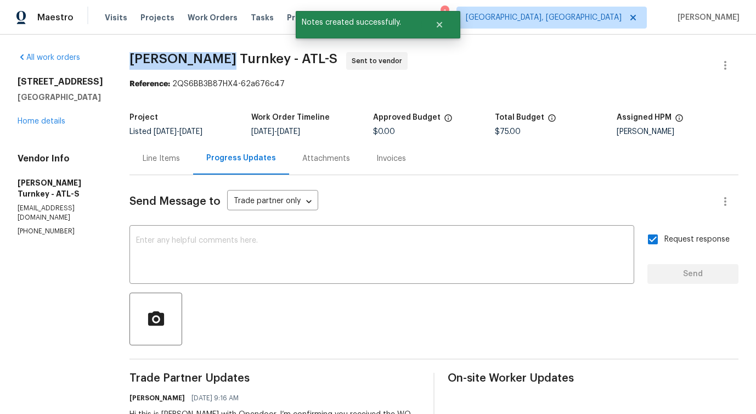
drag, startPoint x: 118, startPoint y: 53, endPoint x: 204, endPoint y: 54, distance: 85.6
click at [204, 54] on div "All work orders [STREET_ADDRESS] Home details Vendor Info [PERSON_NAME] Turnkey…" at bounding box center [378, 265] width 756 height 460
copy span "[PERSON_NAME] Turnkey"
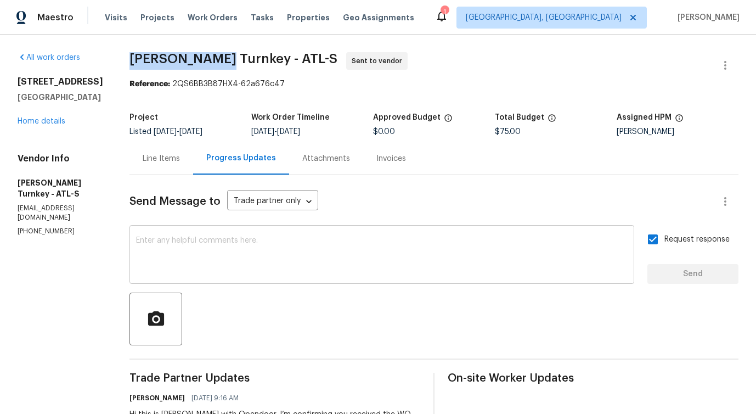
click at [232, 242] on textarea at bounding box center [382, 255] width 492 height 38
